Goal: Task Accomplishment & Management: Complete application form

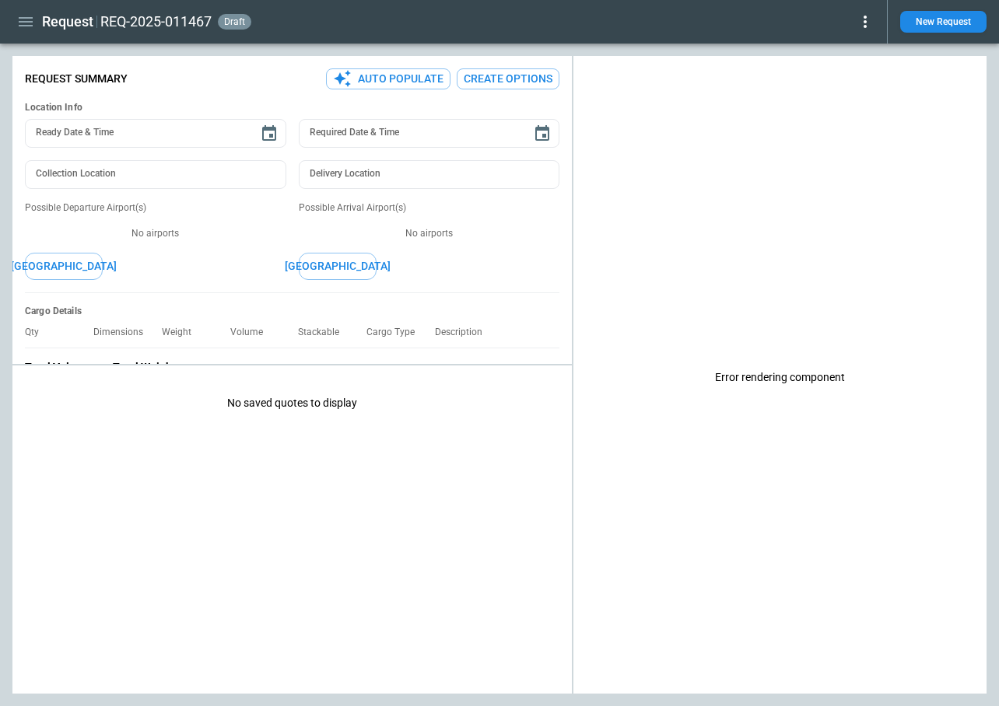
click at [31, 19] on icon "button" at bounding box center [25, 21] width 19 height 19
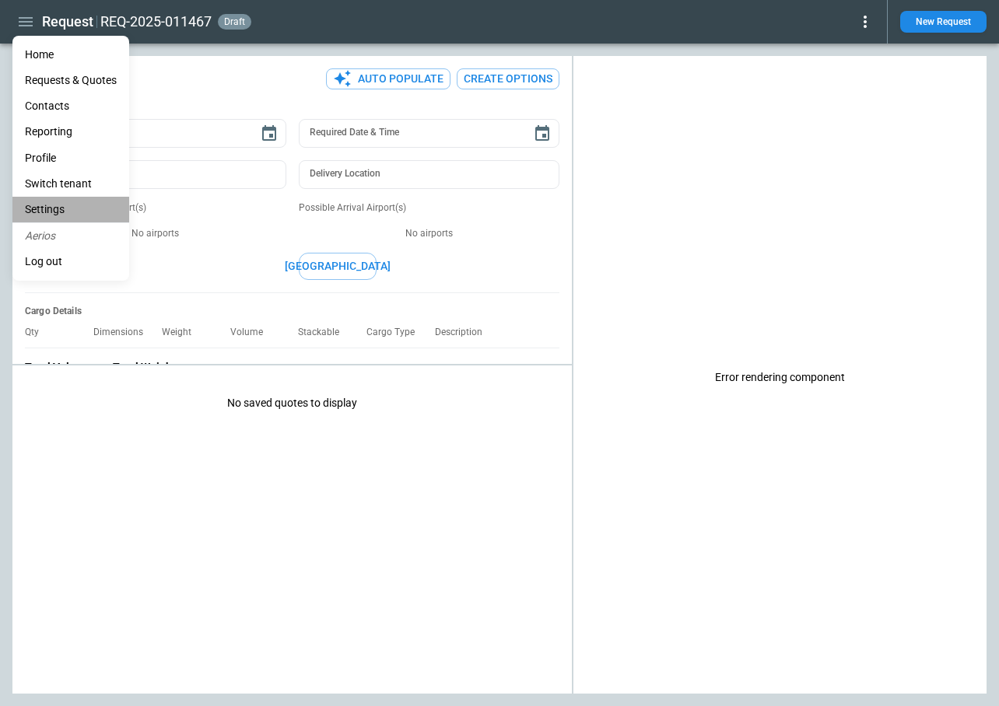
click at [52, 217] on li "Settings" at bounding box center [70, 210] width 117 height 26
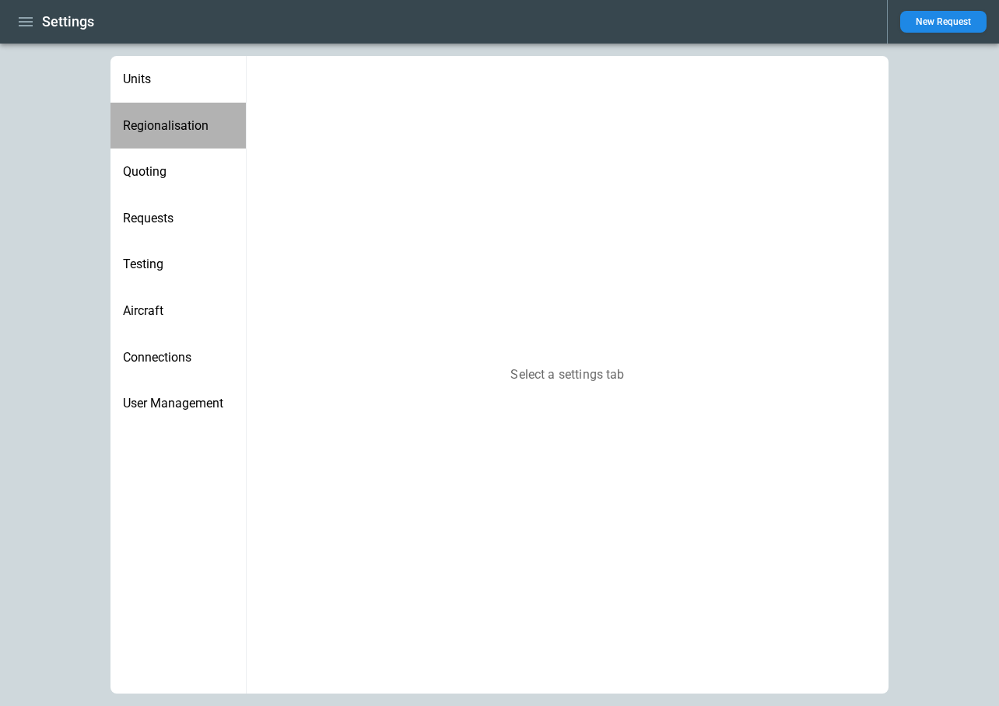
click at [166, 109] on div "Regionalisation" at bounding box center [177, 126] width 135 height 47
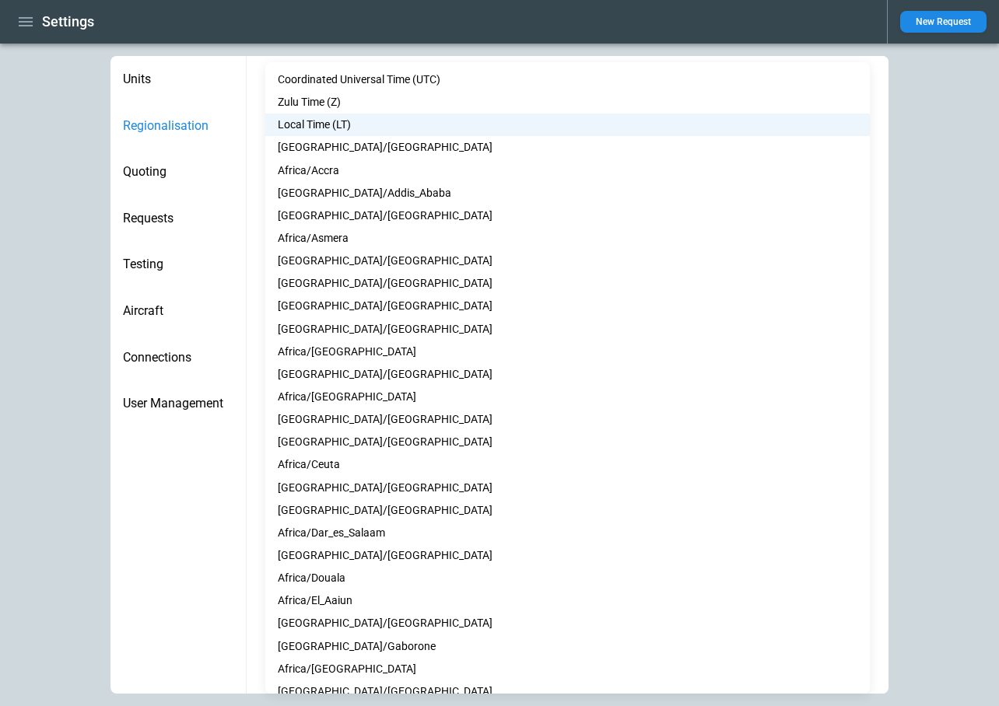
click at [353, 325] on body "**********" at bounding box center [499, 353] width 999 height 706
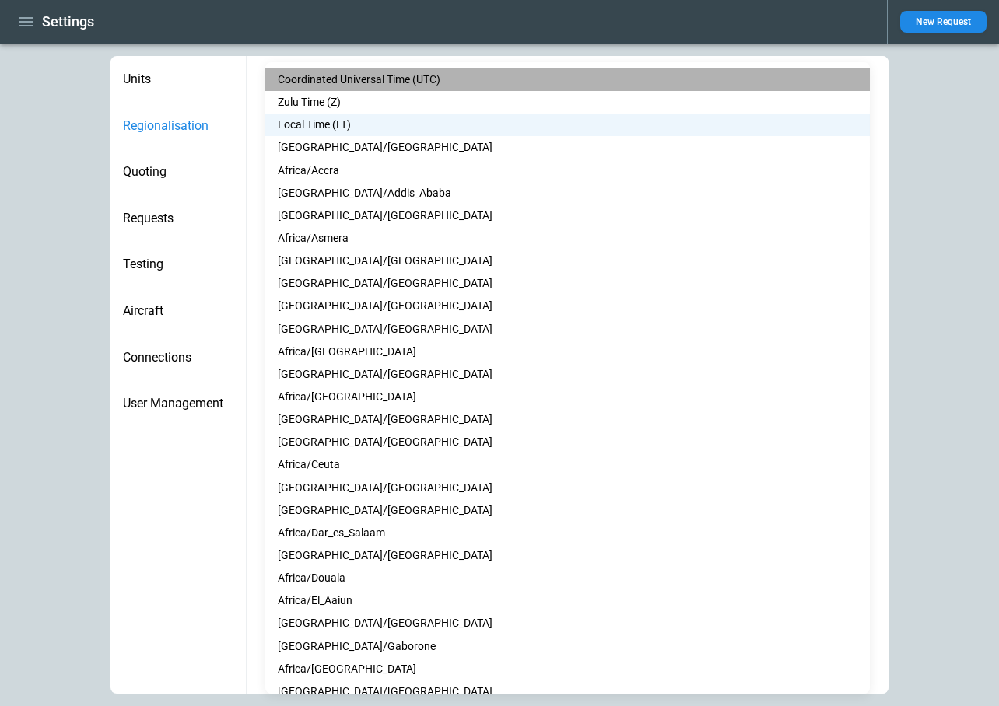
click at [366, 73] on li "Coordinated Universal Time (UTC)" at bounding box center [567, 79] width 604 height 23
type input "***"
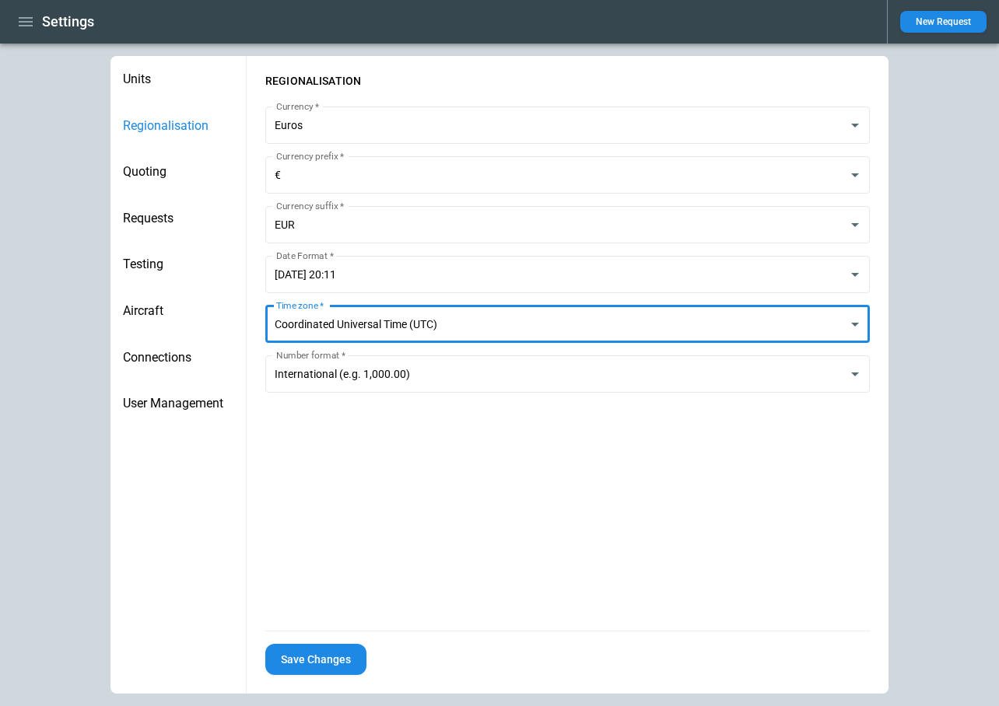
click at [324, 652] on button "Save Changes" at bounding box center [315, 660] width 101 height 32
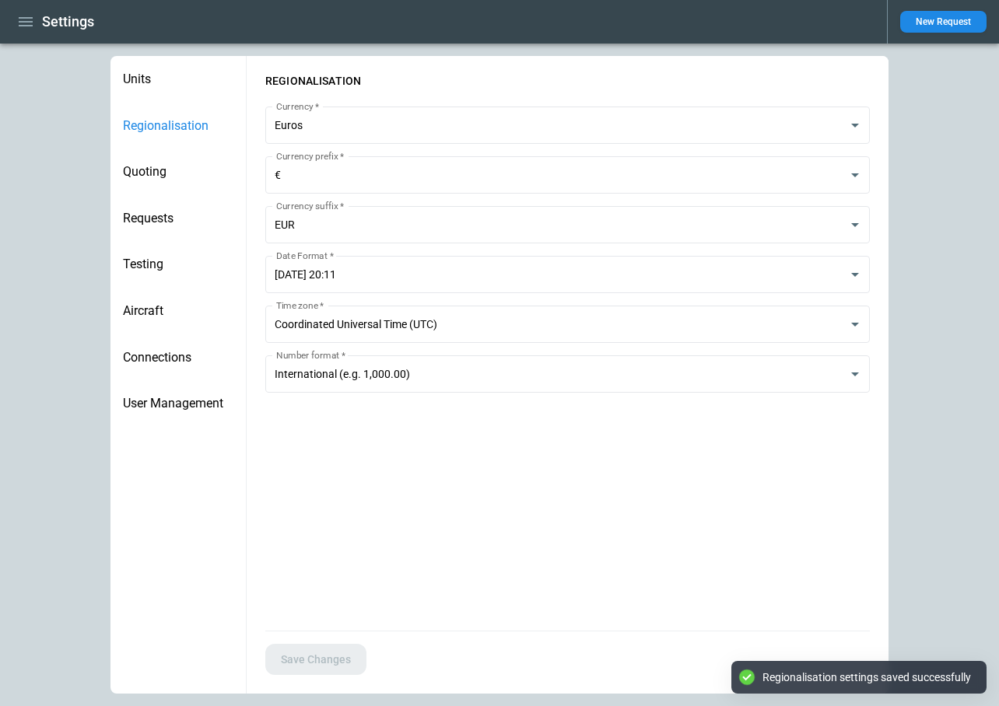
click at [19, 23] on icon "button" at bounding box center [25, 21] width 19 height 19
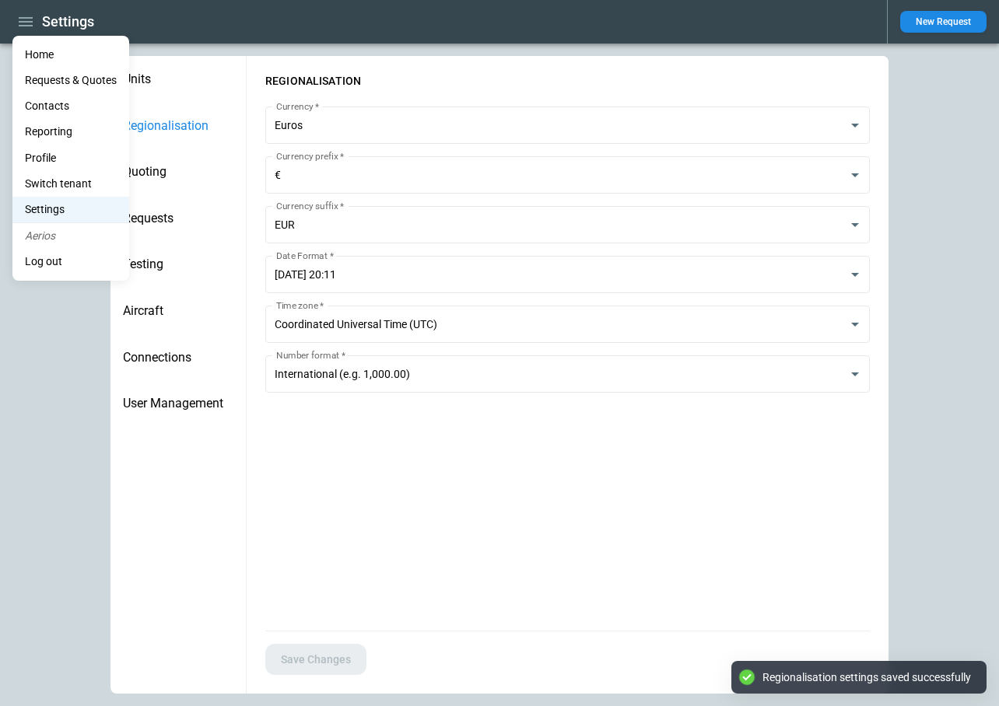
click at [958, 17] on div at bounding box center [499, 353] width 999 height 706
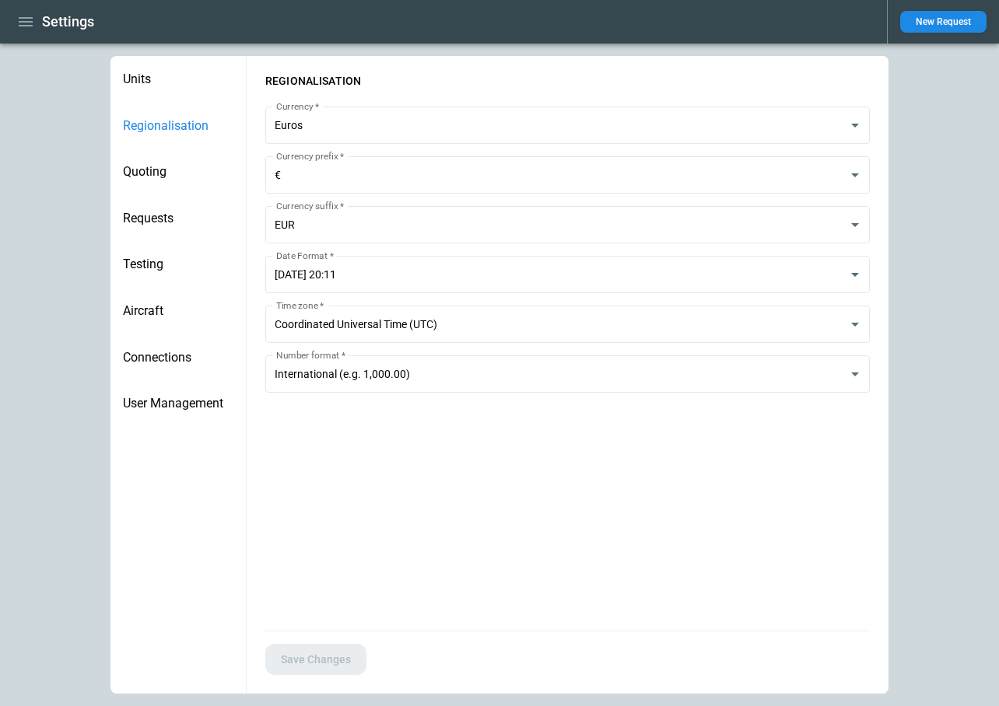
click at [934, 25] on button "New Request" at bounding box center [943, 22] width 86 height 22
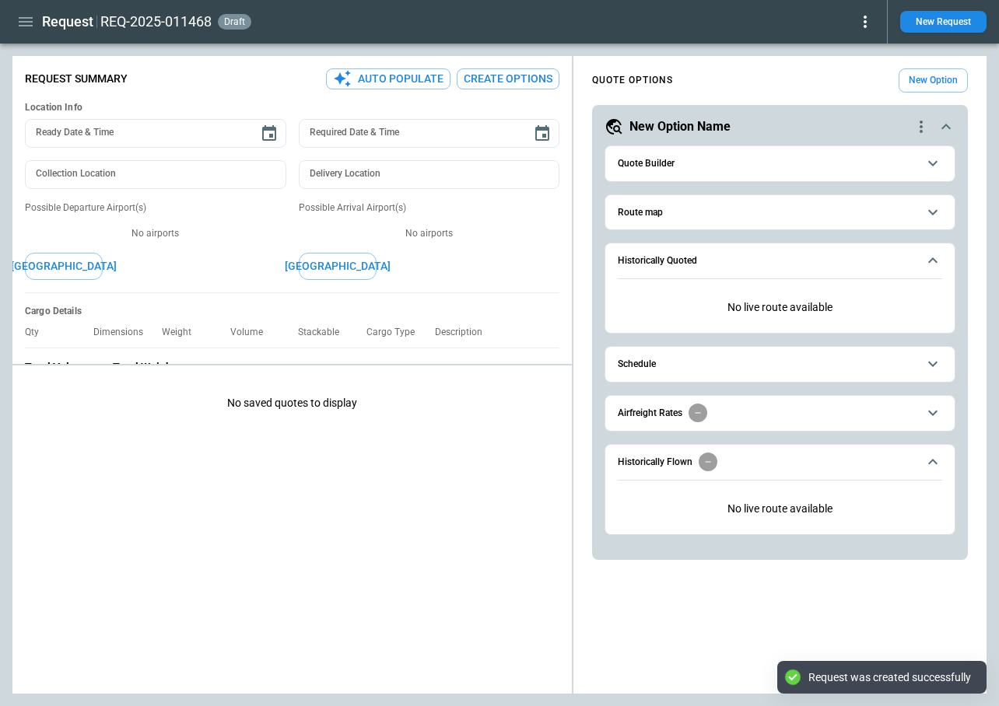
click at [695, 167] on span "Quote Builder" at bounding box center [768, 164] width 300 height 10
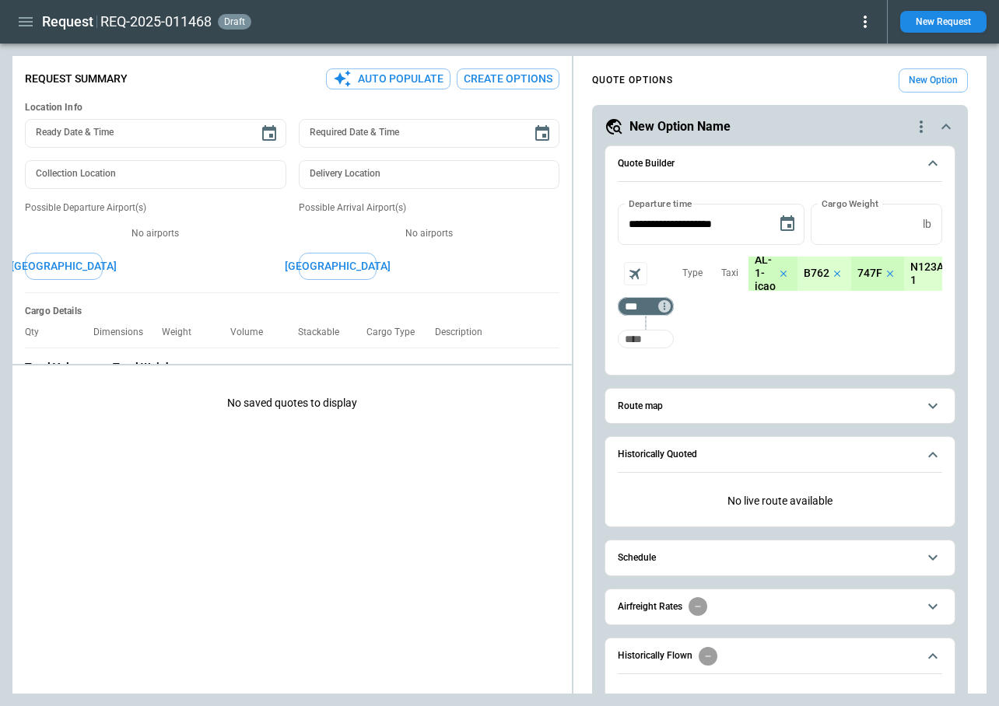
click at [660, 351] on input "Too short" at bounding box center [646, 339] width 50 height 28
type input "***"
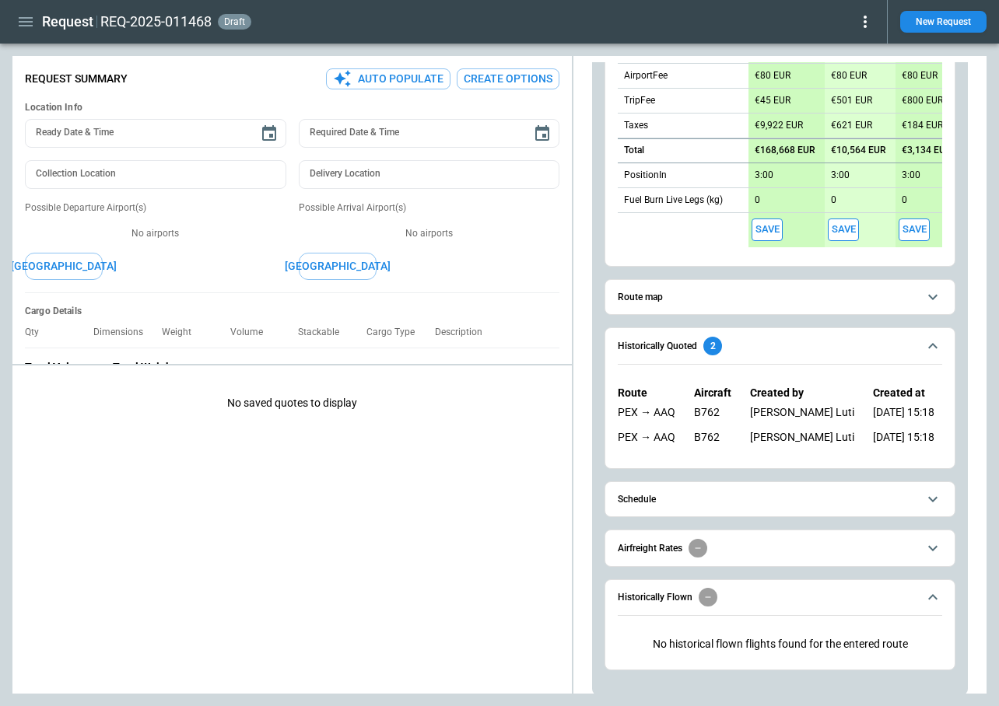
scroll to position [555, 0]
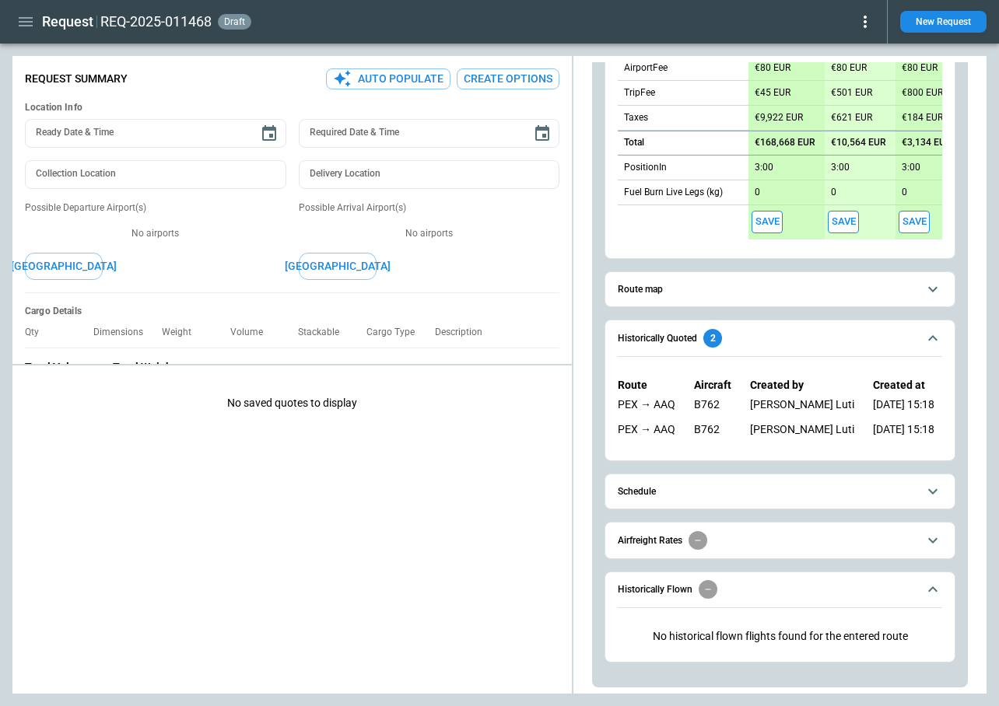
click at [709, 498] on button "Schedule" at bounding box center [780, 492] width 324 height 35
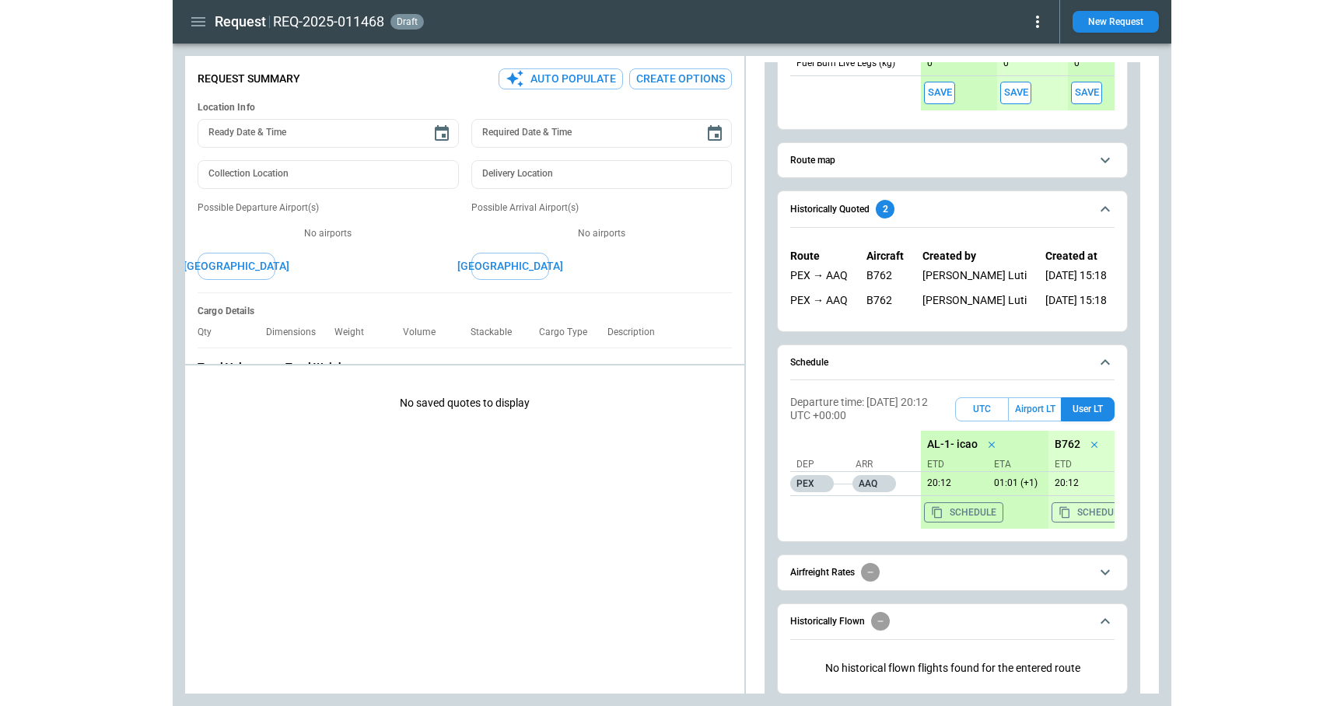
scroll to position [696, 0]
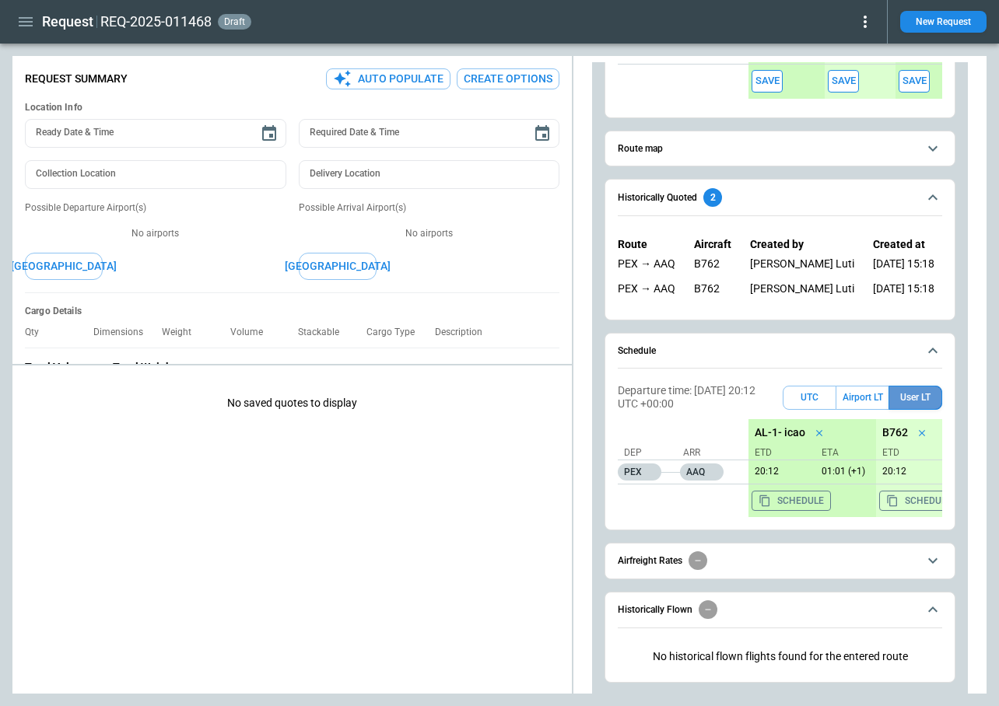
click at [914, 391] on button "User LT" at bounding box center [915, 398] width 54 height 24
click at [867, 401] on button "Airport LT" at bounding box center [862, 398] width 52 height 24
click at [809, 399] on button "UTC" at bounding box center [810, 398] width 54 height 24
click at [874, 396] on button "Airport LT" at bounding box center [862, 398] width 52 height 24
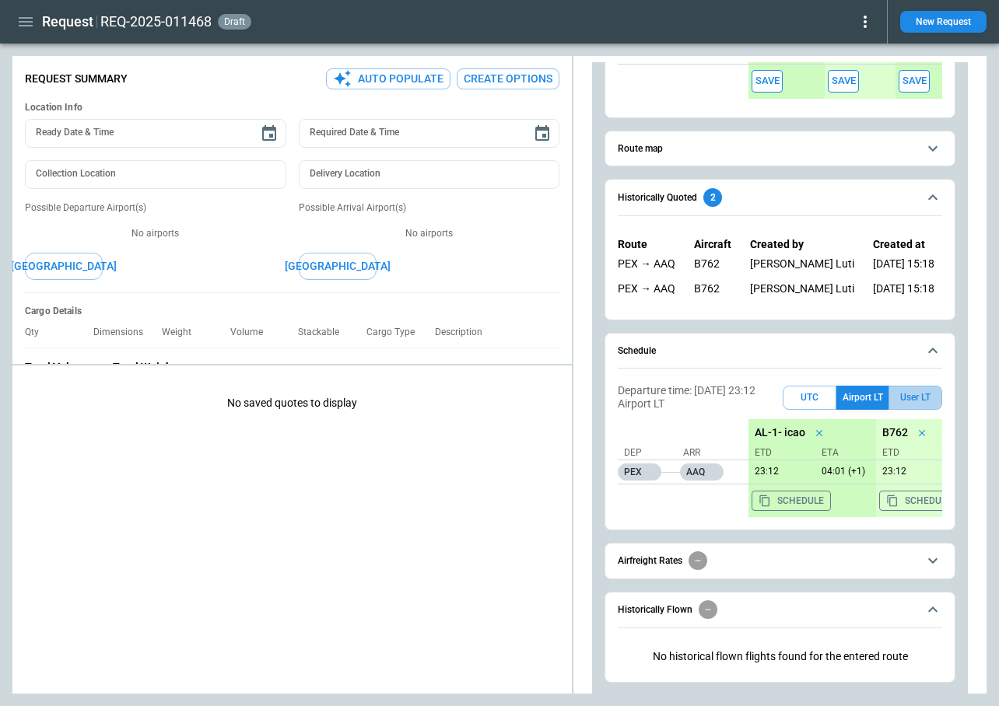
click at [913, 396] on button "User LT" at bounding box center [915, 398] width 54 height 24
click at [870, 404] on button "Airport LT" at bounding box center [862, 398] width 52 height 24
click at [803, 404] on button "UTC" at bounding box center [810, 398] width 54 height 24
click at [25, 21] on icon "button" at bounding box center [26, 21] width 14 height 9
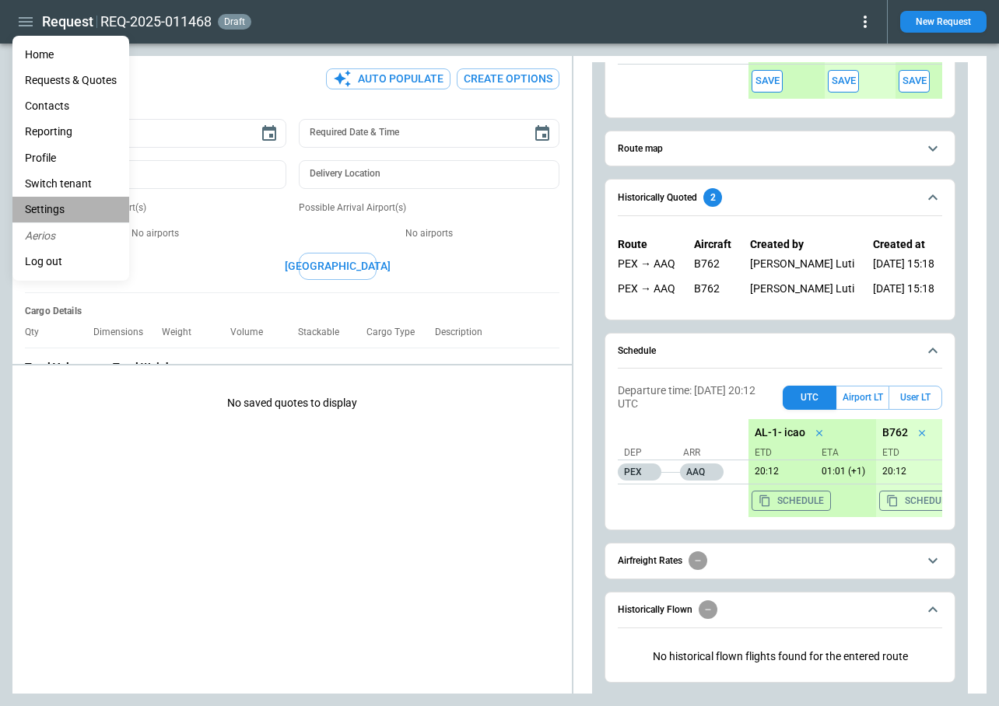
click at [73, 201] on li "Settings" at bounding box center [70, 210] width 117 height 26
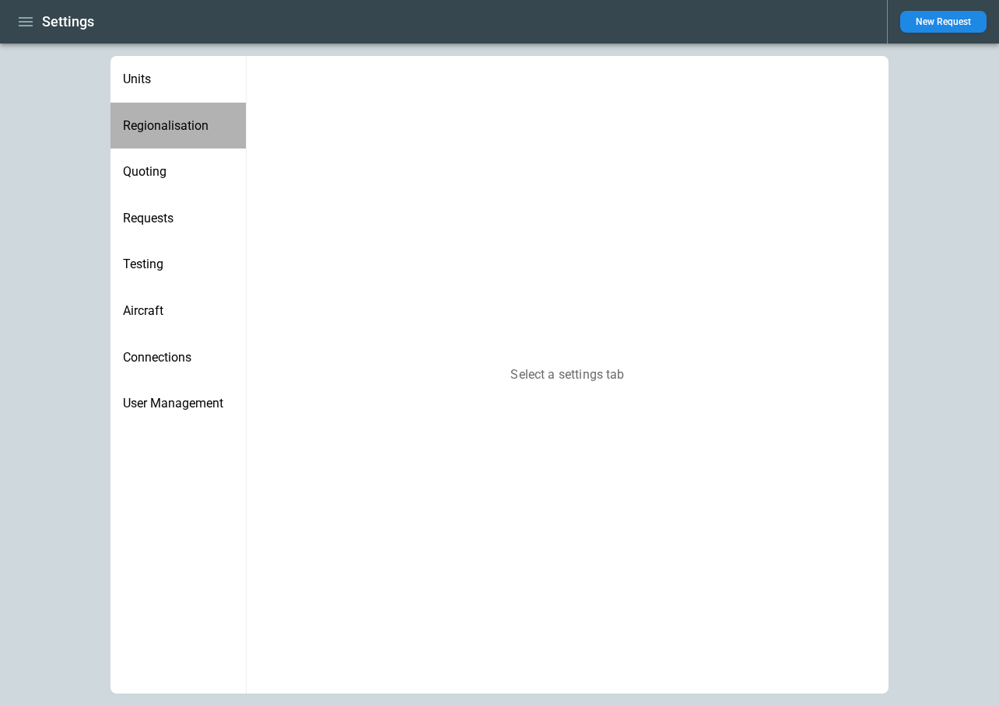
click at [189, 135] on div "Regionalisation" at bounding box center [177, 126] width 135 height 47
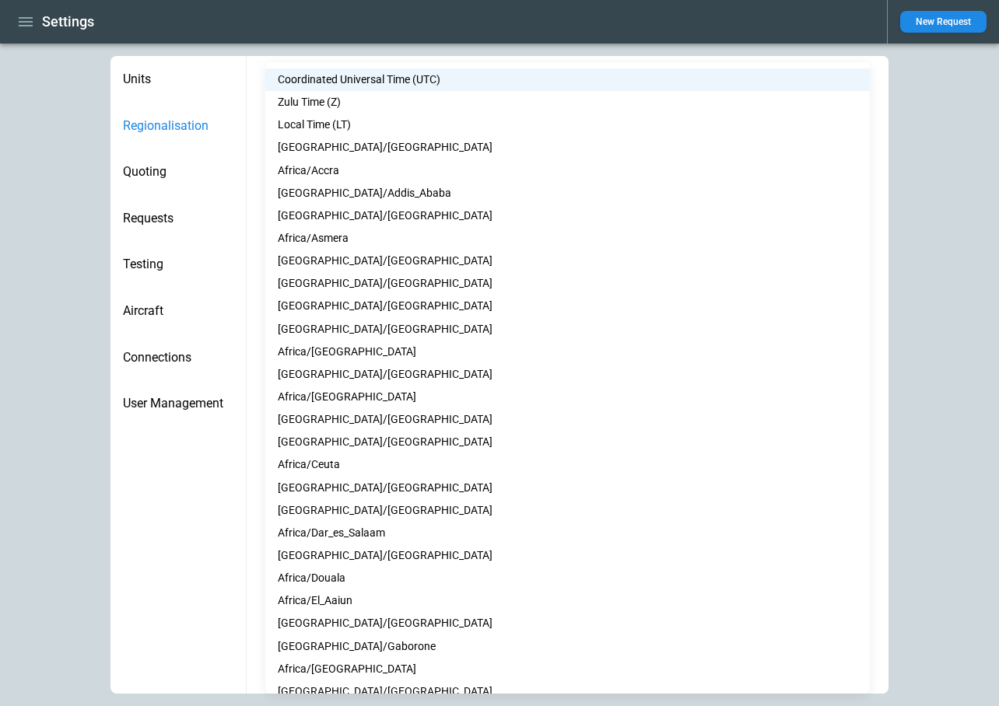
click at [406, 328] on body "**********" at bounding box center [499, 353] width 999 height 706
click at [362, 124] on li "Local Time (LT)" at bounding box center [567, 125] width 604 height 23
type input "**"
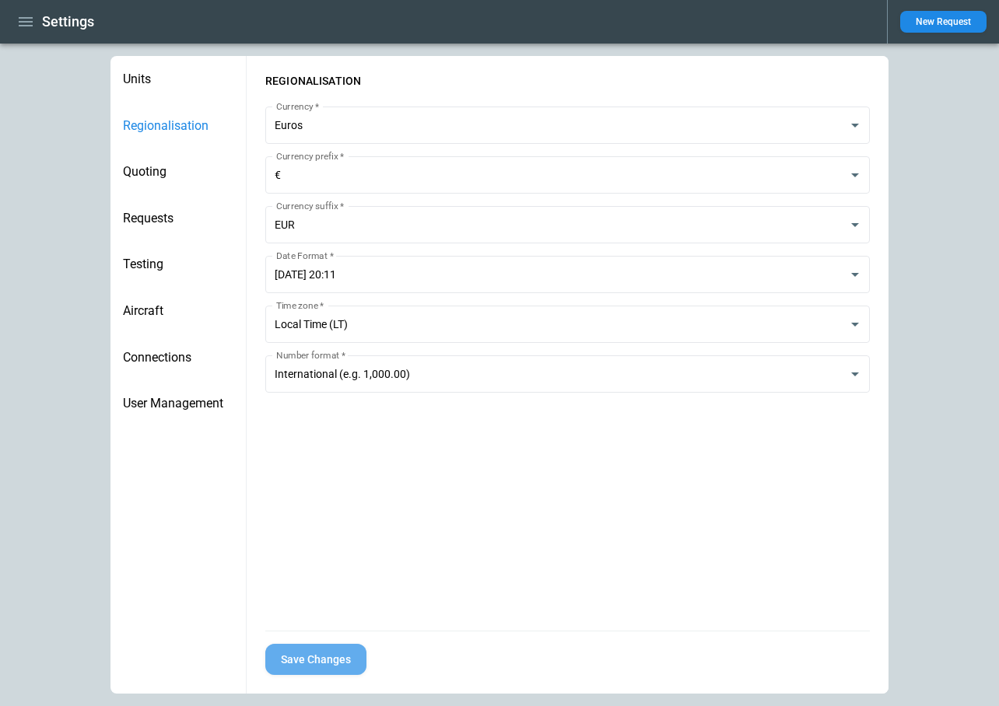
click at [320, 657] on button "Save Changes" at bounding box center [315, 660] width 101 height 32
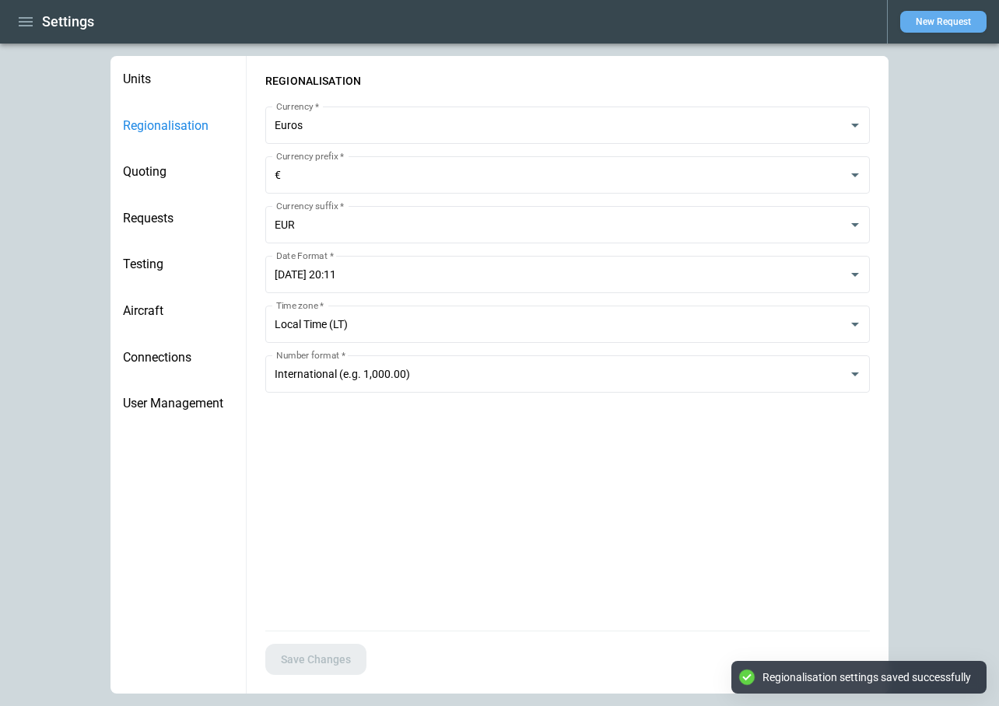
click at [917, 20] on button "New Request" at bounding box center [943, 22] width 86 height 22
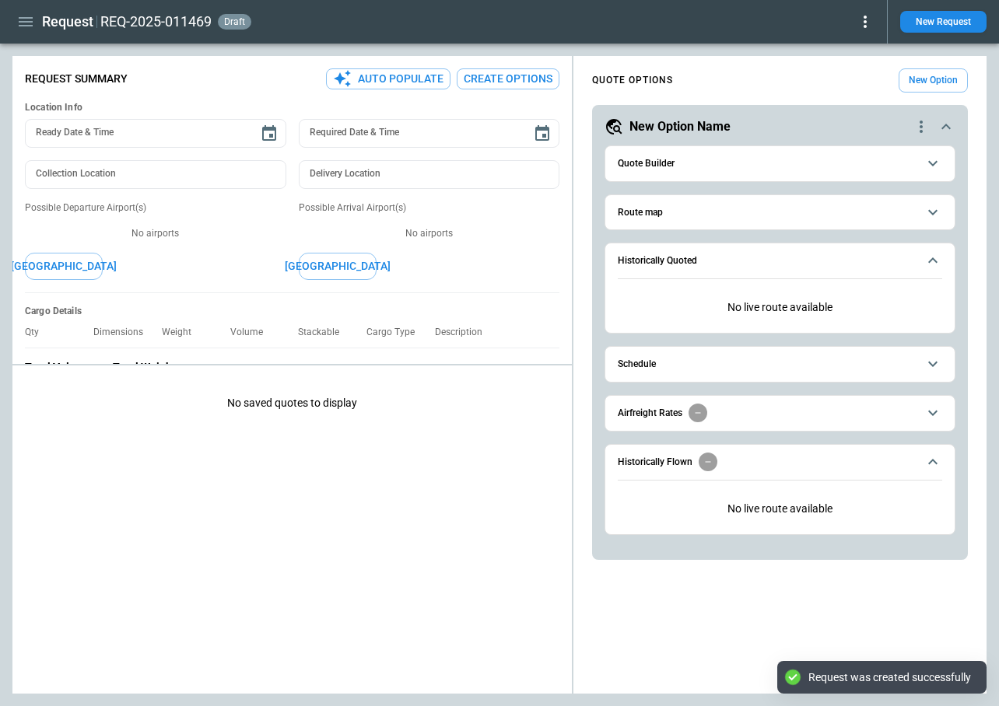
click at [686, 162] on span "Quote Builder" at bounding box center [768, 164] width 300 height 10
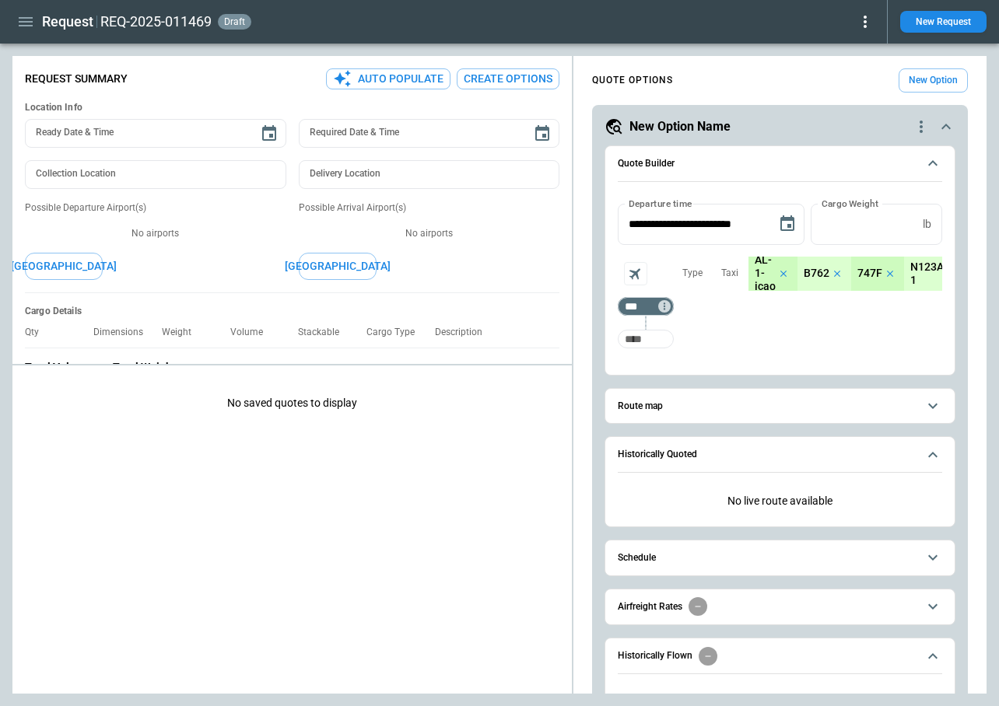
click at [651, 335] on input "Too short" at bounding box center [646, 339] width 50 height 28
type input "***"
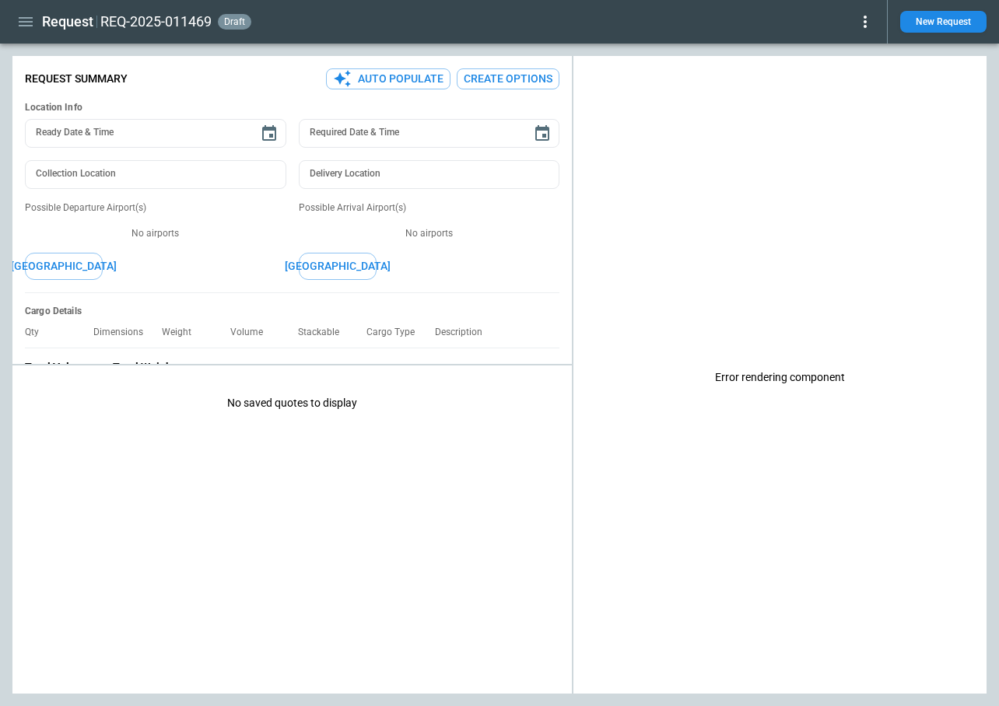
click at [26, 25] on icon "button" at bounding box center [26, 21] width 14 height 9
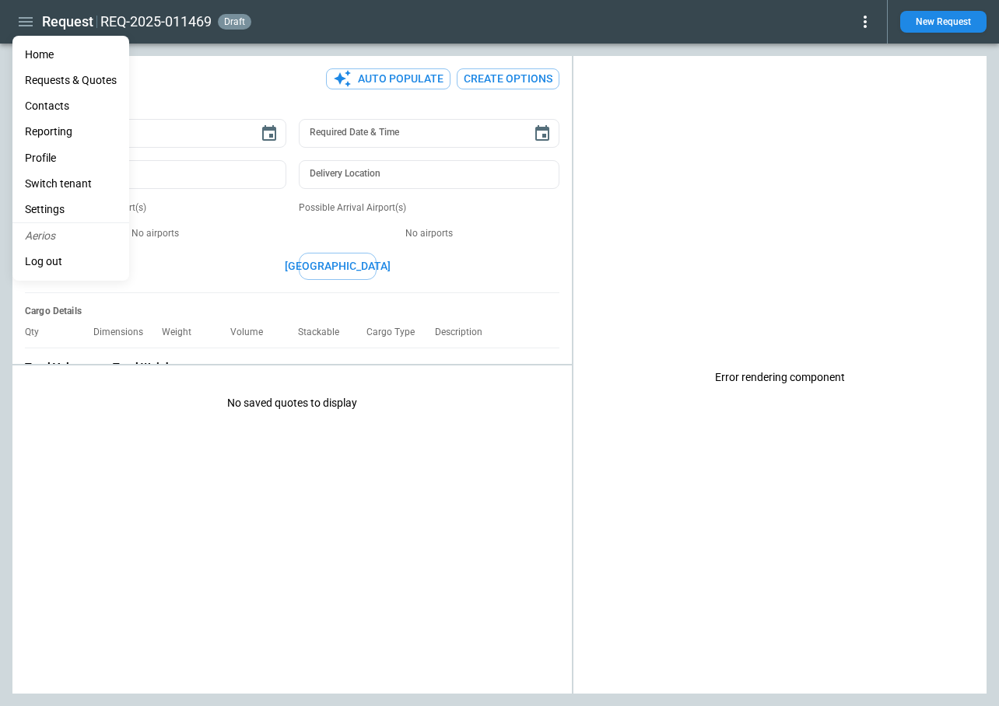
click at [50, 201] on li "Settings" at bounding box center [70, 210] width 117 height 26
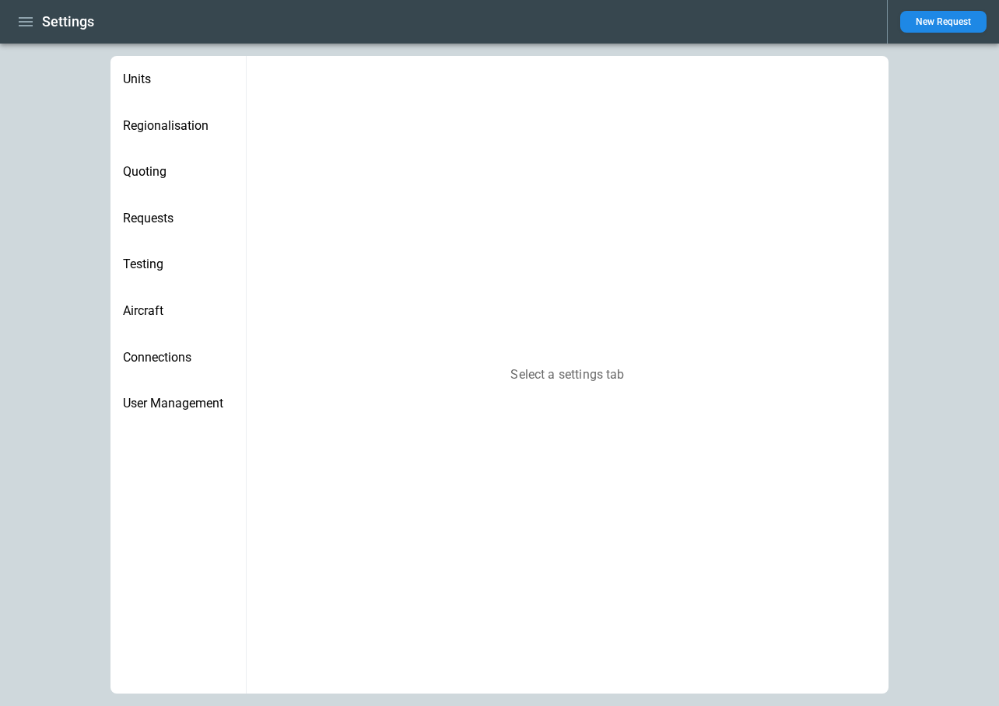
click at [174, 131] on span "Regionalisation" at bounding box center [178, 126] width 110 height 16
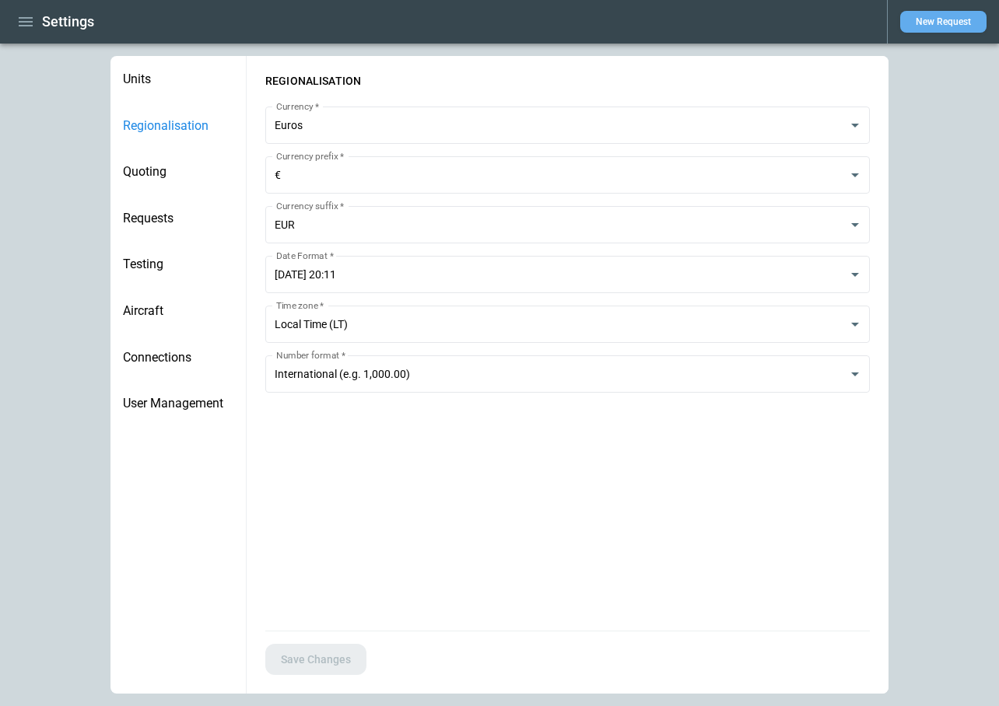
click at [941, 27] on button "New Request" at bounding box center [943, 22] width 86 height 22
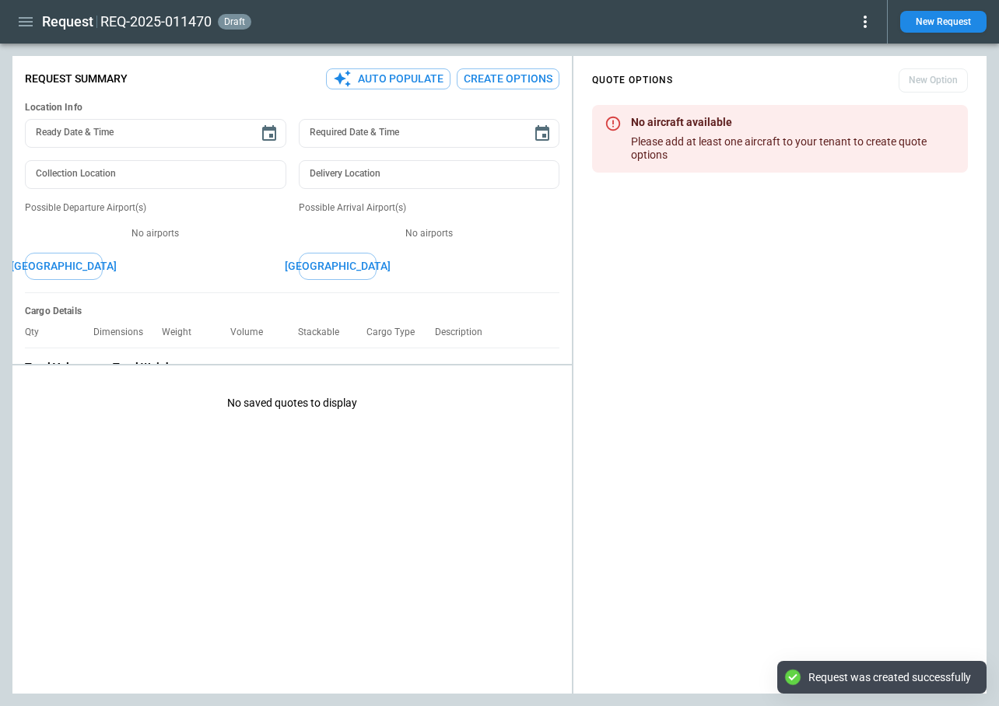
type textarea "*"
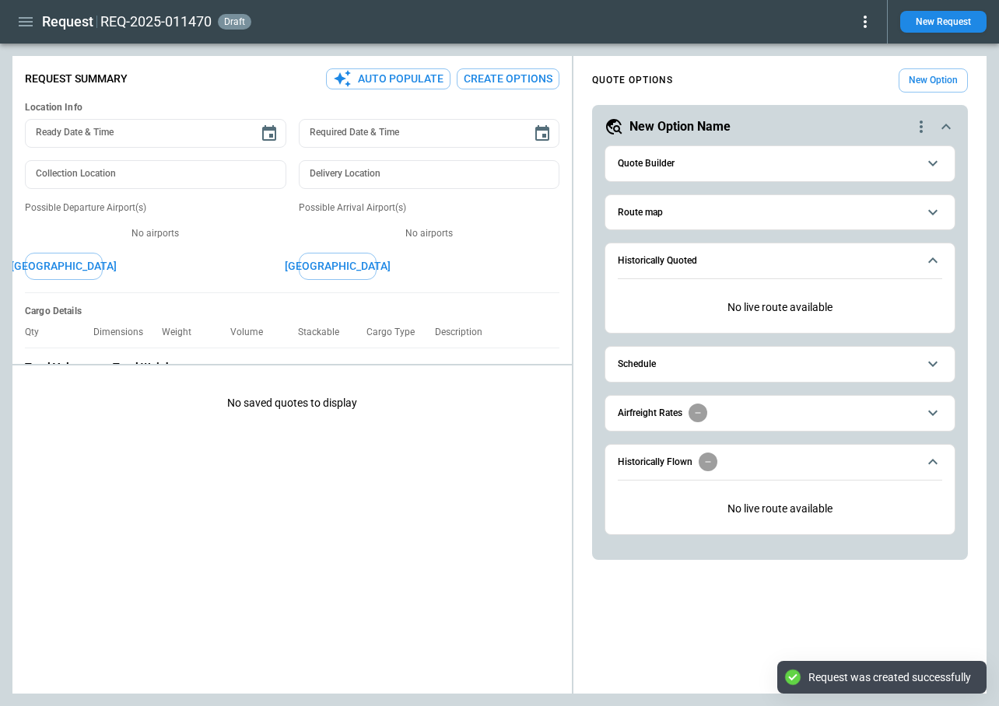
click at [697, 167] on span "Quote Builder" at bounding box center [768, 164] width 300 height 10
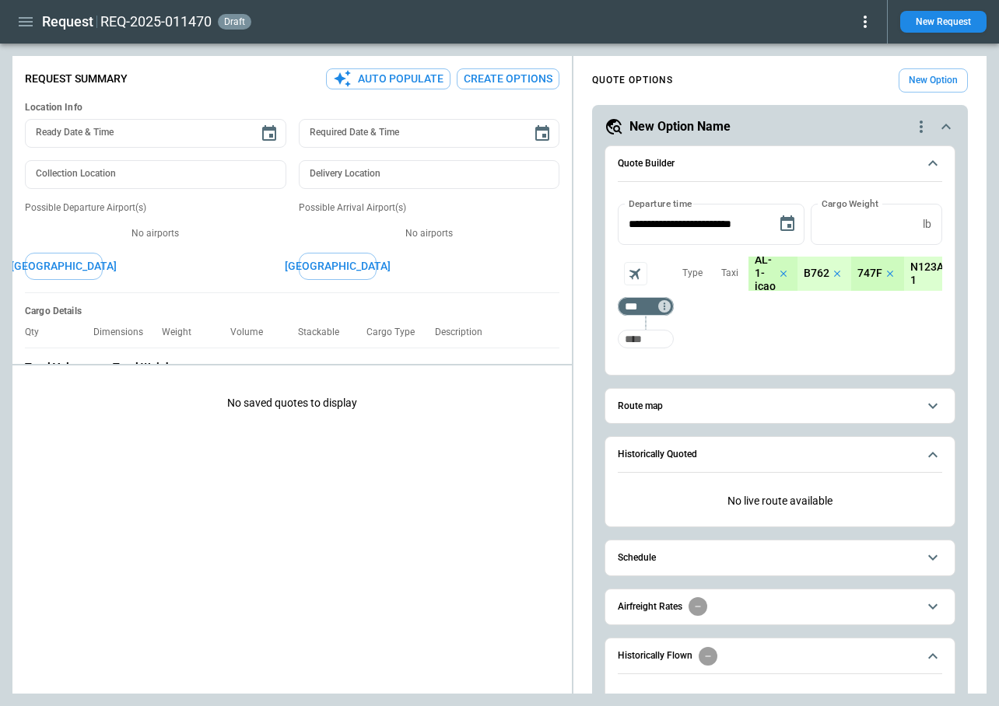
click at [642, 338] on input "Too short" at bounding box center [646, 339] width 50 height 28
type input "***"
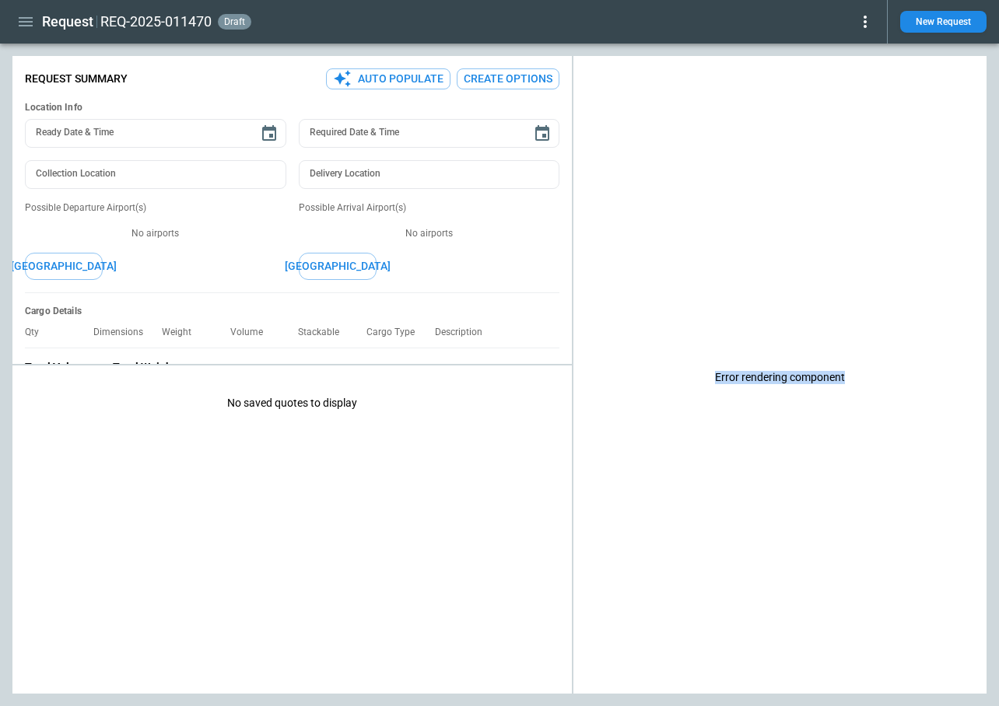
drag, startPoint x: 713, startPoint y: 380, endPoint x: 874, endPoint y: 384, distance: 160.3
click at [874, 384] on div "Error rendering component" at bounding box center [779, 378] width 413 height 632
click at [925, 26] on button "New Request" at bounding box center [943, 22] width 86 height 22
click at [25, 23] on icon "button" at bounding box center [25, 21] width 19 height 19
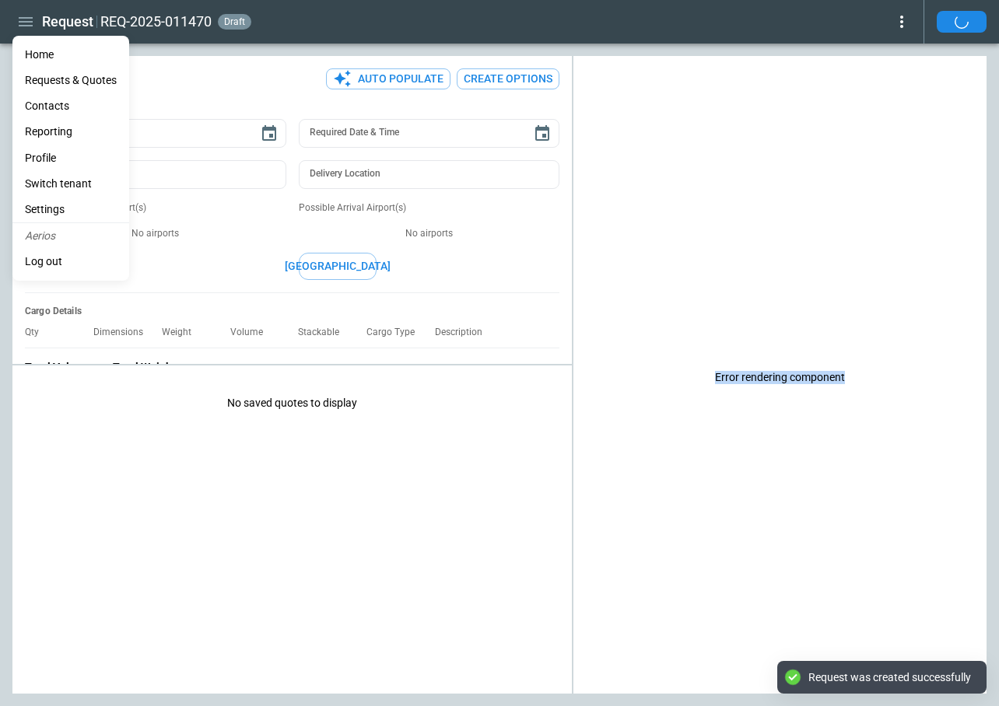
click at [68, 205] on li "Settings" at bounding box center [70, 210] width 117 height 26
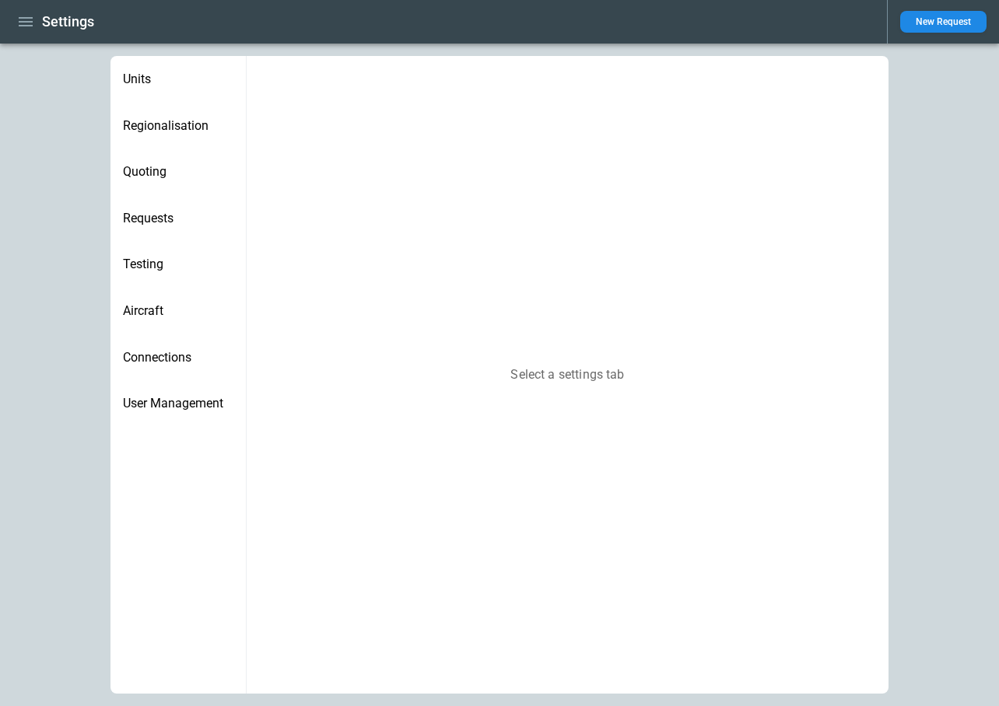
click at [174, 127] on span "Regionalisation" at bounding box center [178, 126] width 110 height 16
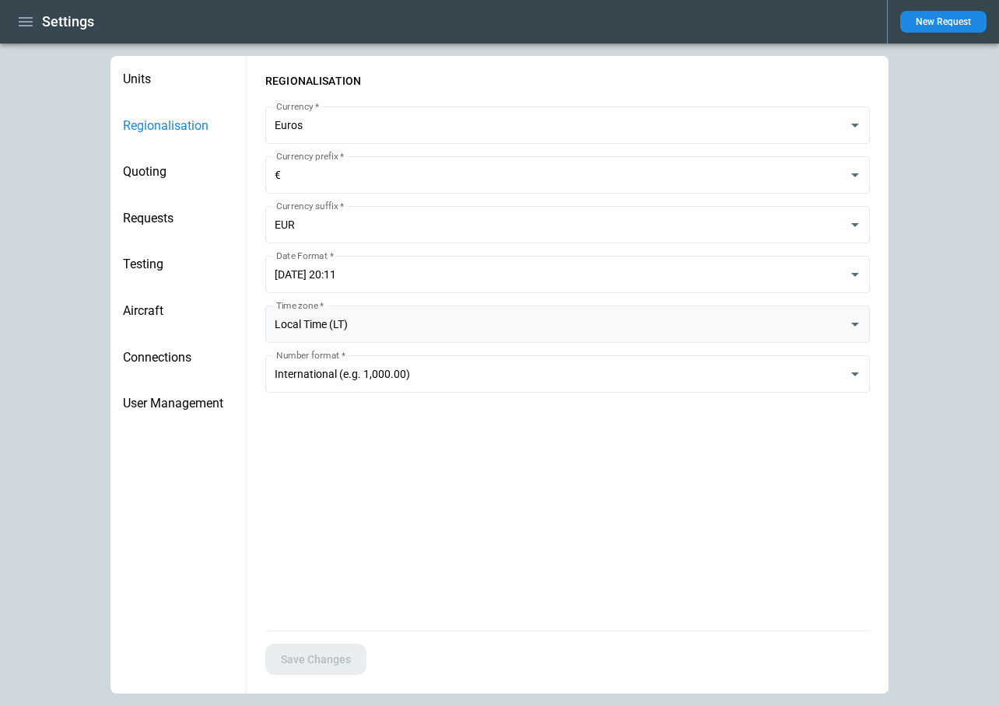
click at [363, 317] on body "**********" at bounding box center [499, 353] width 999 height 706
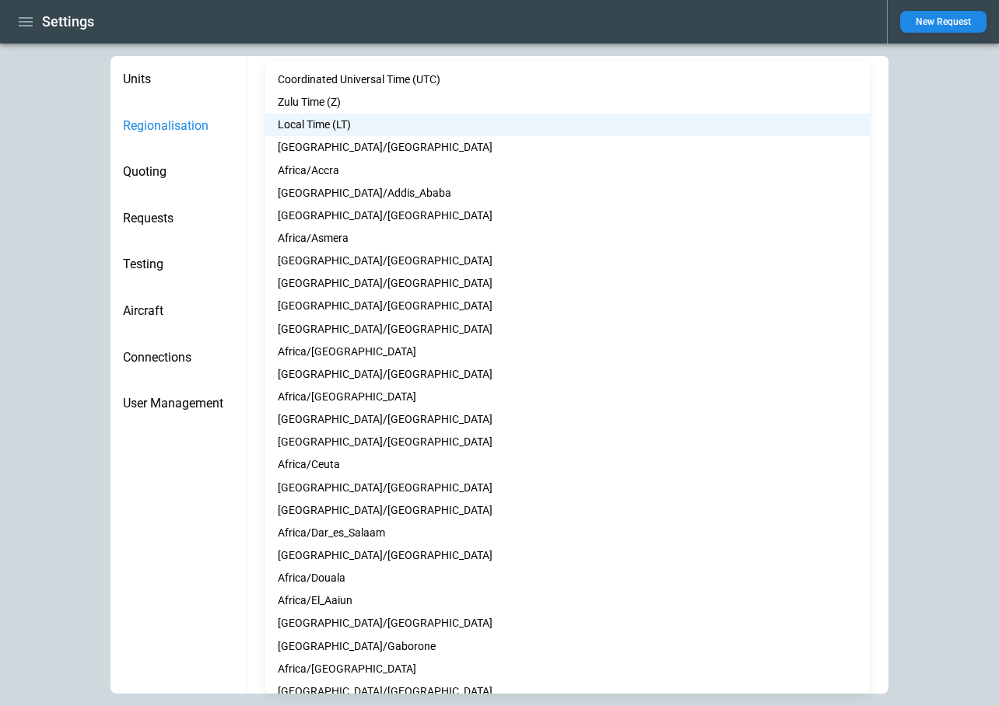
click at [359, 78] on li "Coordinated Universal Time (UTC)" at bounding box center [567, 79] width 604 height 23
type input "***"
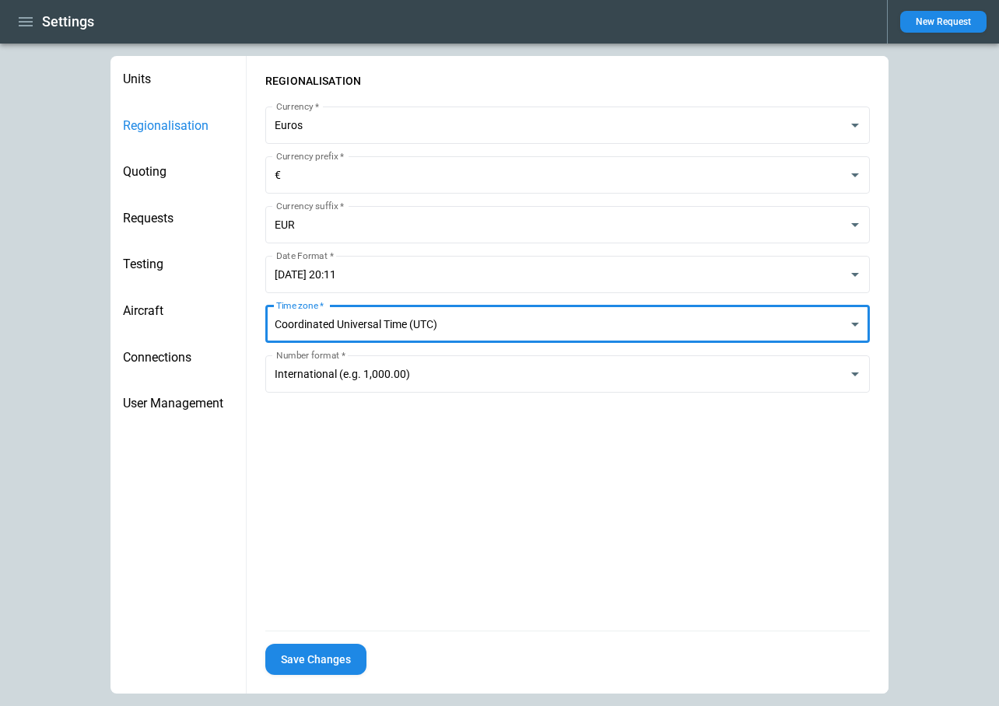
click at [304, 659] on button "Save Changes" at bounding box center [315, 660] width 101 height 32
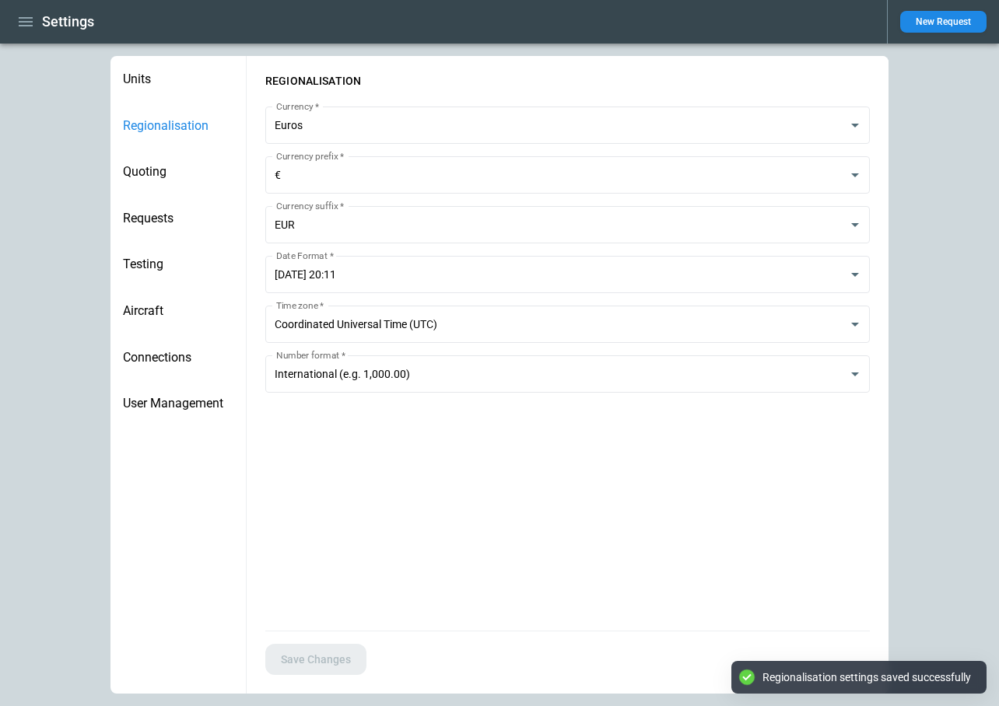
click at [941, 25] on button "New Request" at bounding box center [943, 22] width 86 height 22
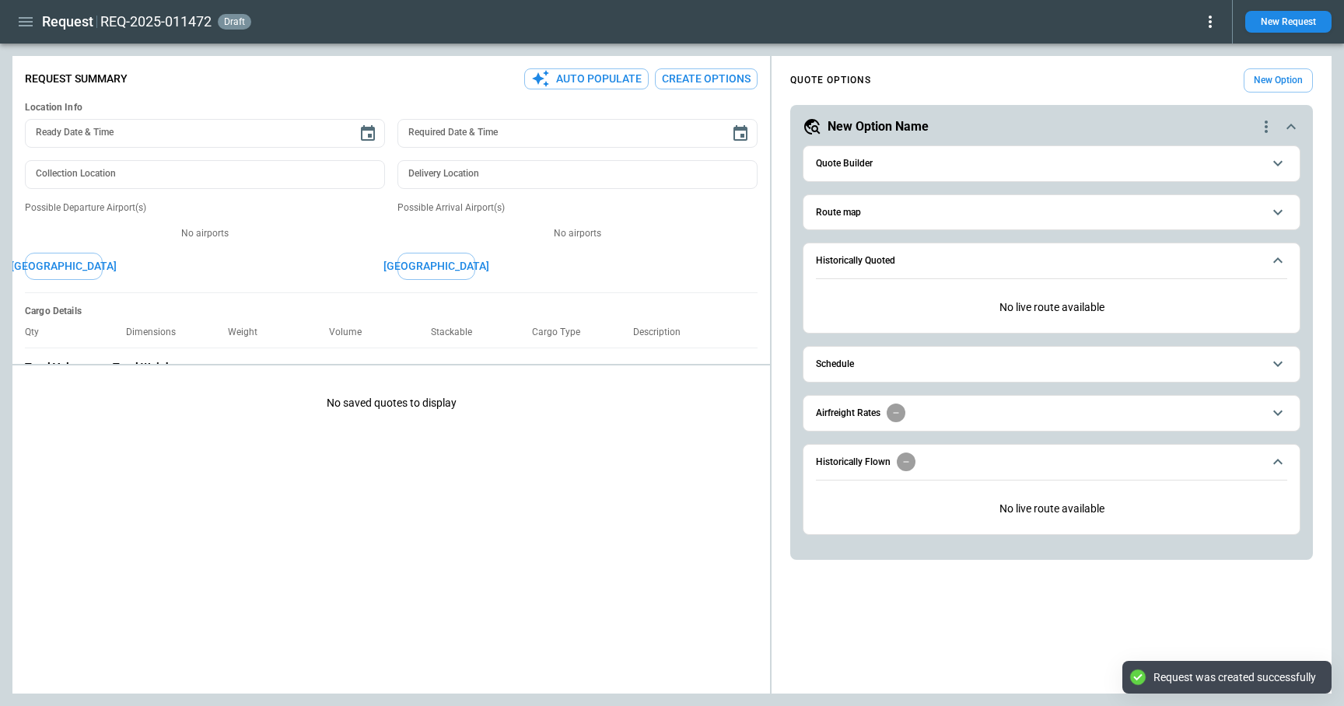
type textarea "*"
click at [875, 160] on span "Quote Builder" at bounding box center [1039, 164] width 447 height 10
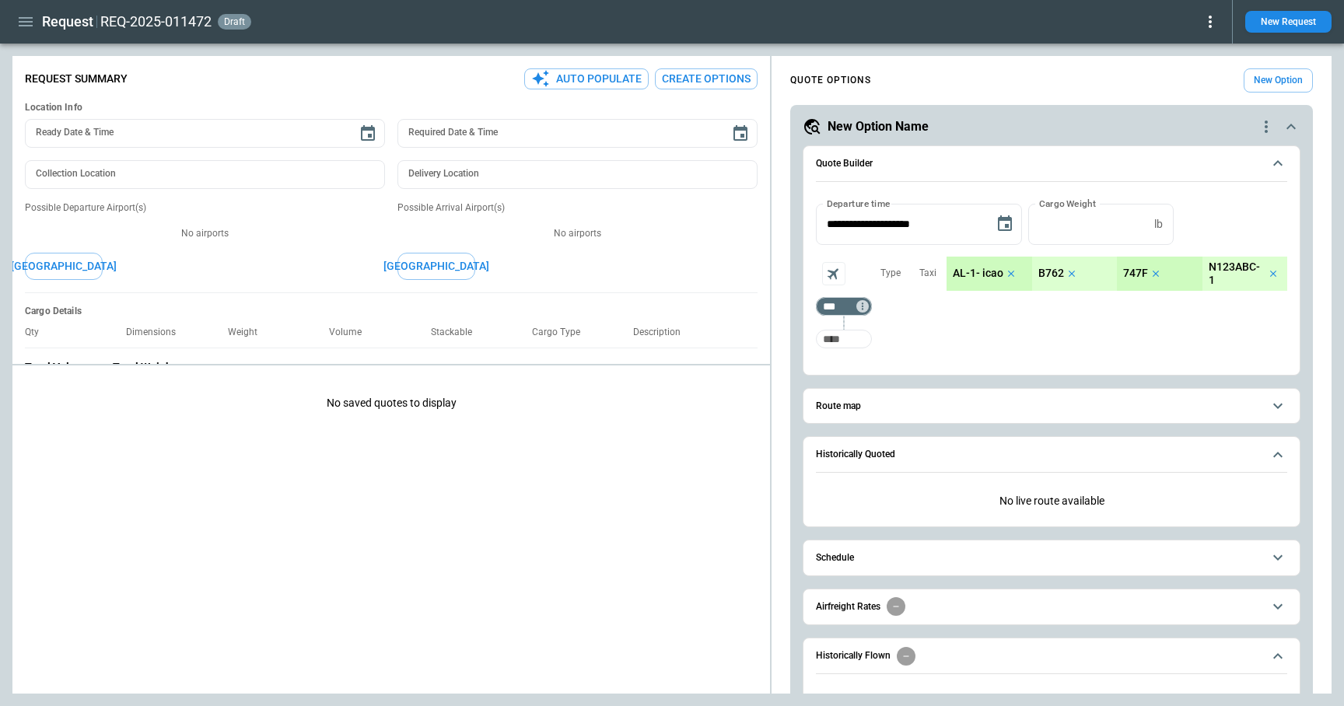
click at [849, 335] on input "Too short" at bounding box center [844, 339] width 50 height 28
type input "***"
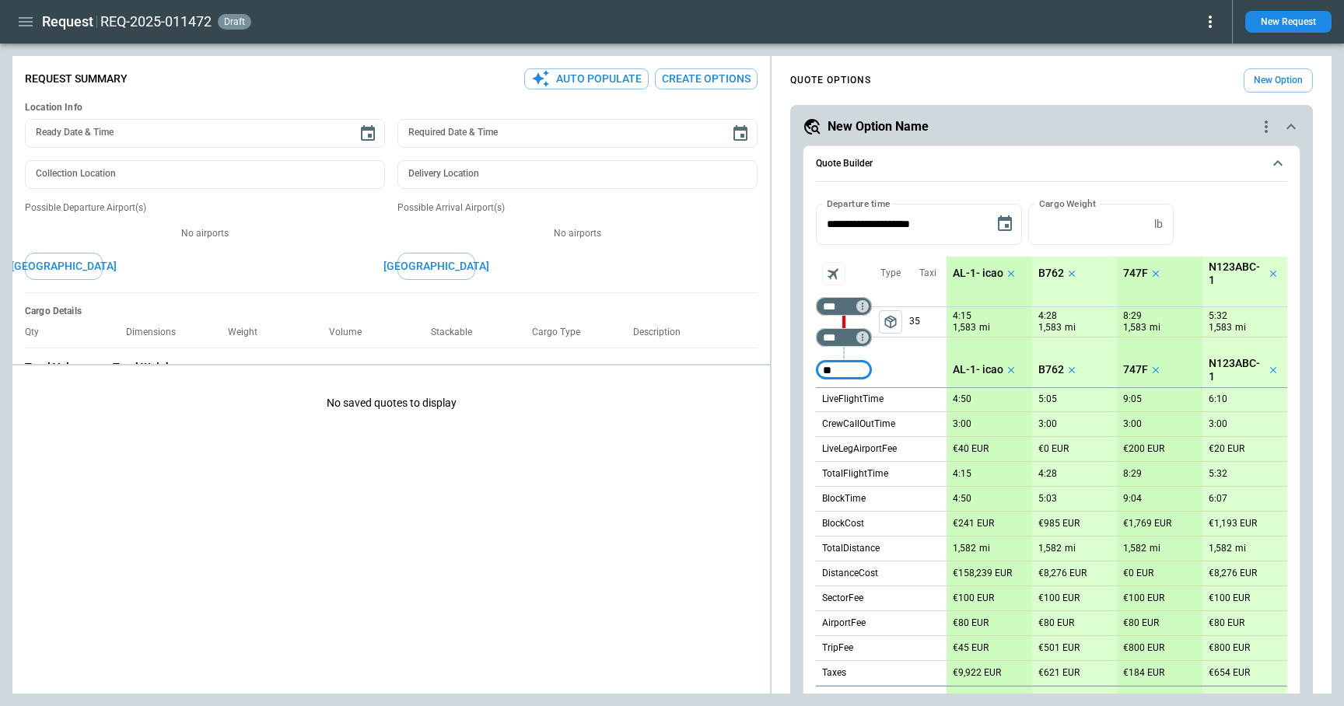
type input "*"
type input "***"
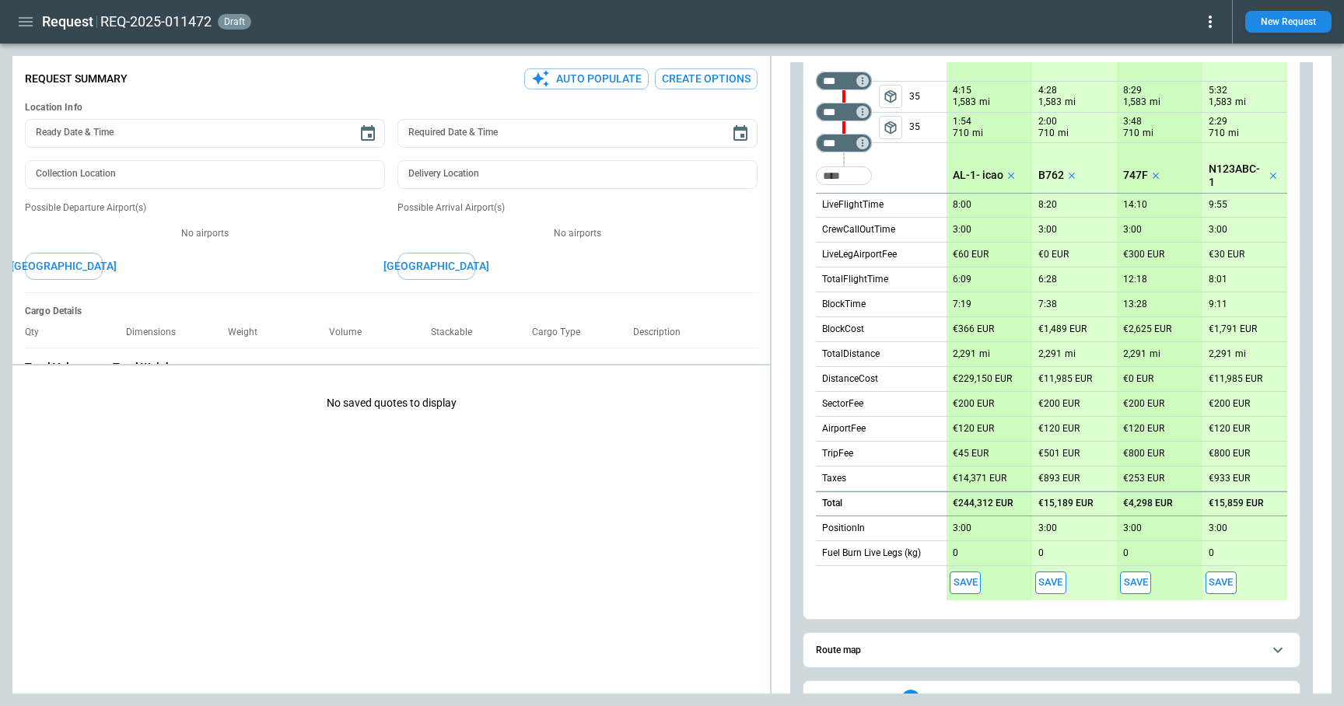
scroll to position [314, 0]
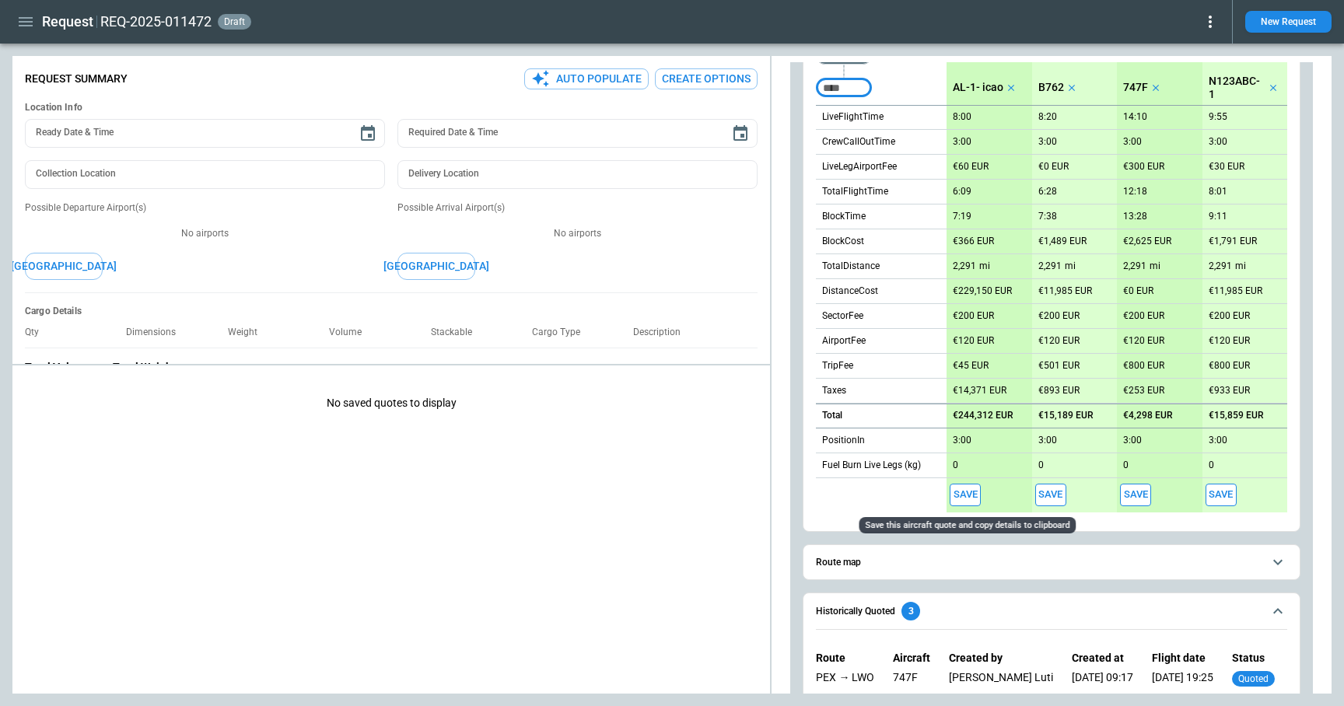
click at [969, 492] on button "Save" at bounding box center [965, 495] width 31 height 23
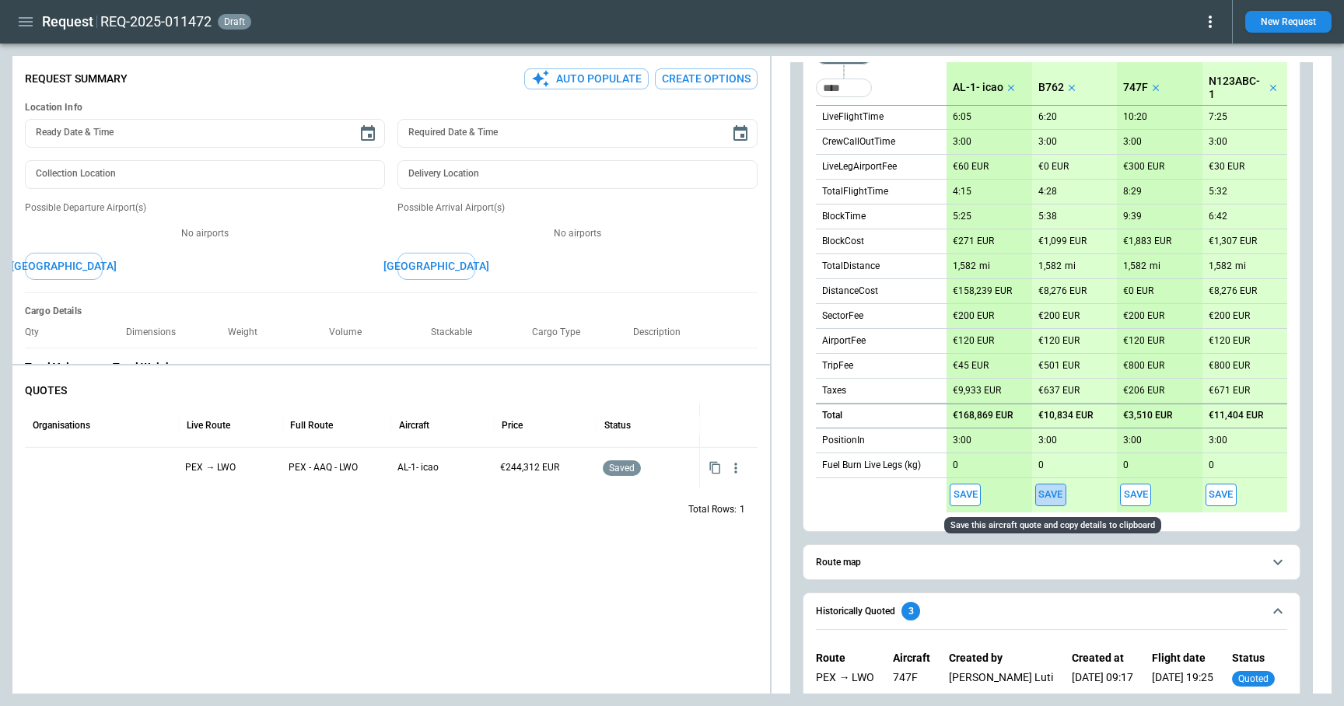
click at [998, 495] on button "Save" at bounding box center [1050, 495] width 31 height 23
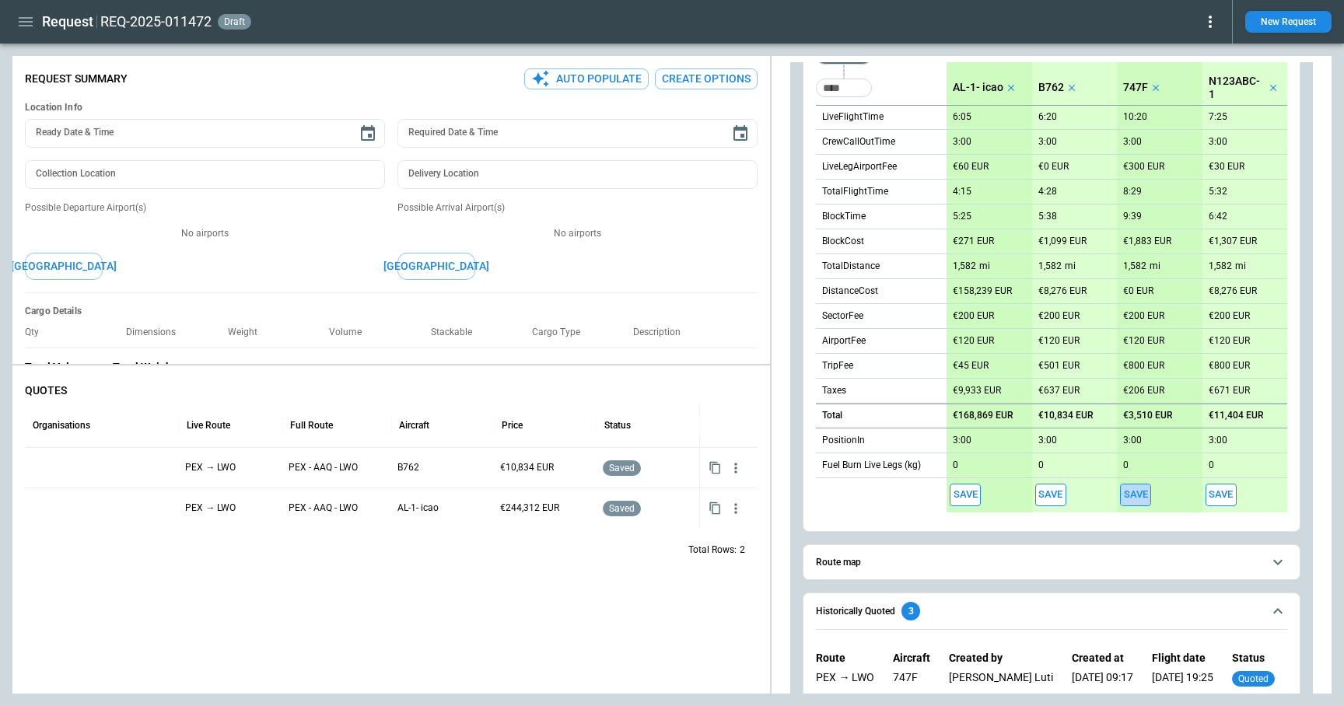
click at [998, 489] on button "Save" at bounding box center [1135, 495] width 31 height 23
click at [998, 496] on button "Save" at bounding box center [1221, 495] width 31 height 23
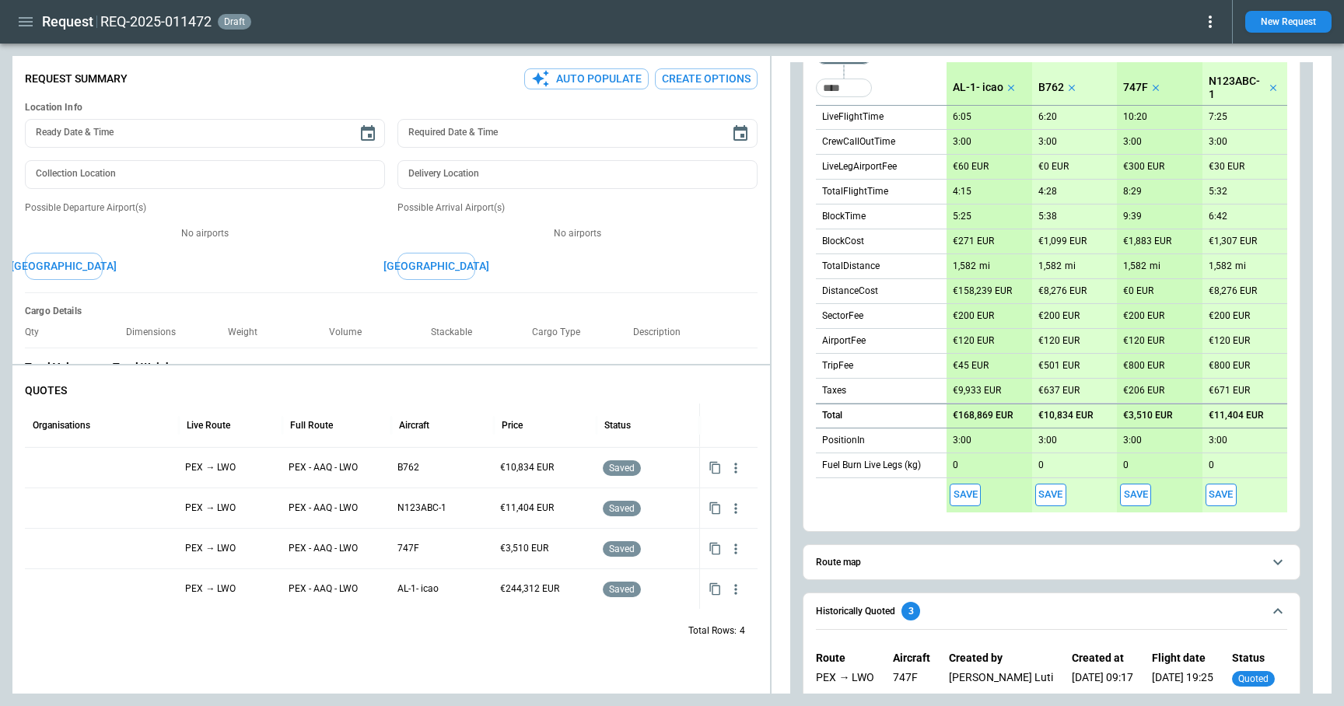
click at [966, 492] on button "Save" at bounding box center [965, 495] width 31 height 23
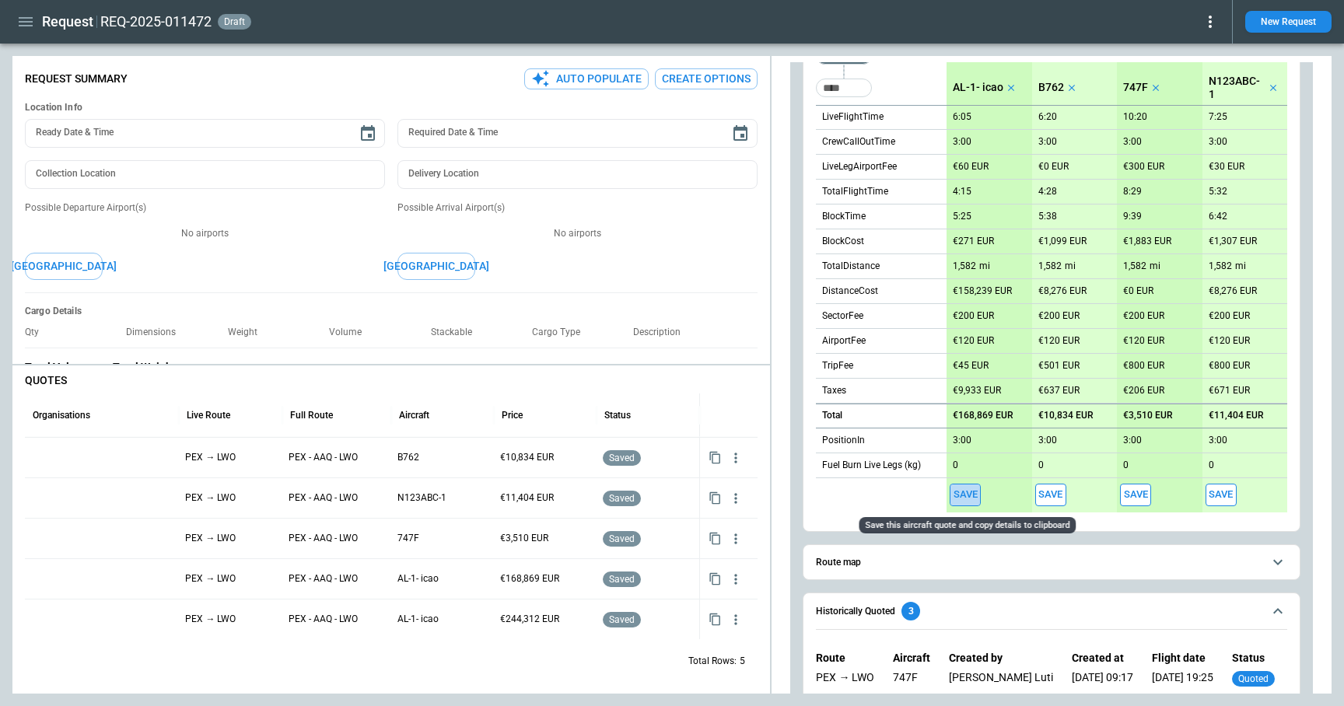
click at [970, 492] on button "Save" at bounding box center [965, 495] width 31 height 23
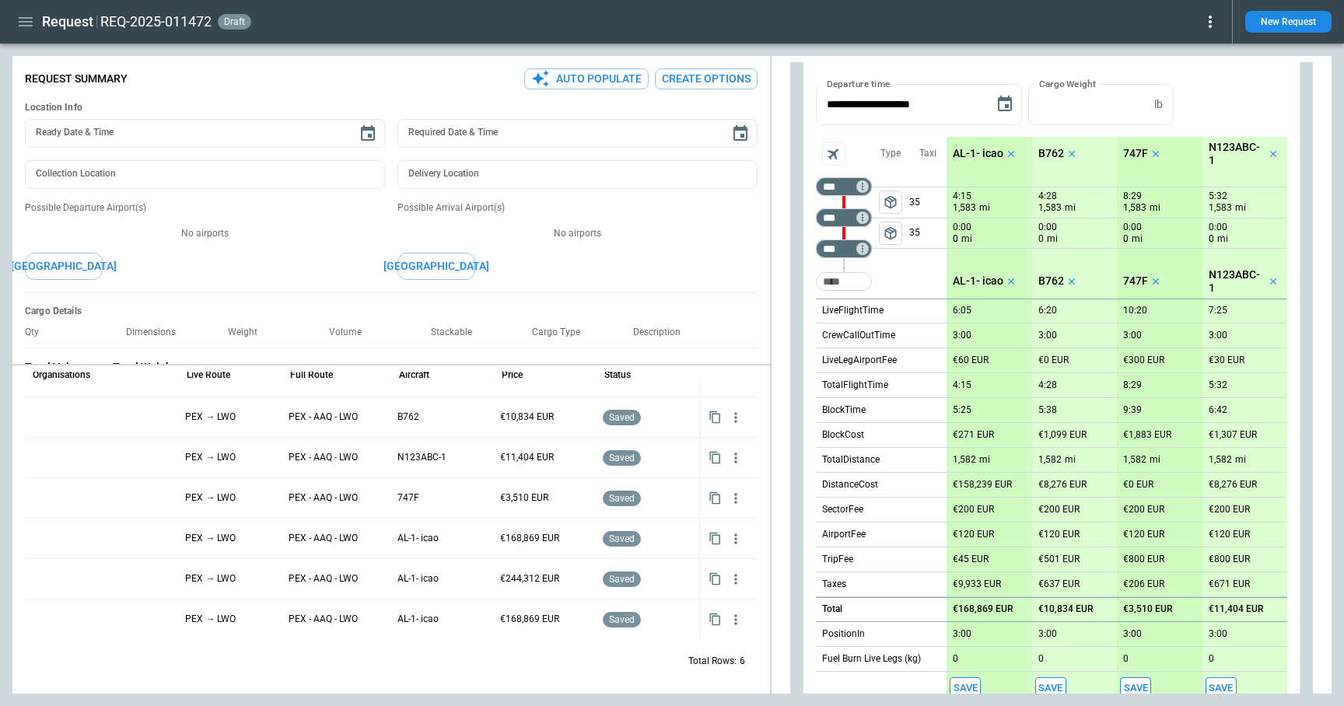
scroll to position [124, 0]
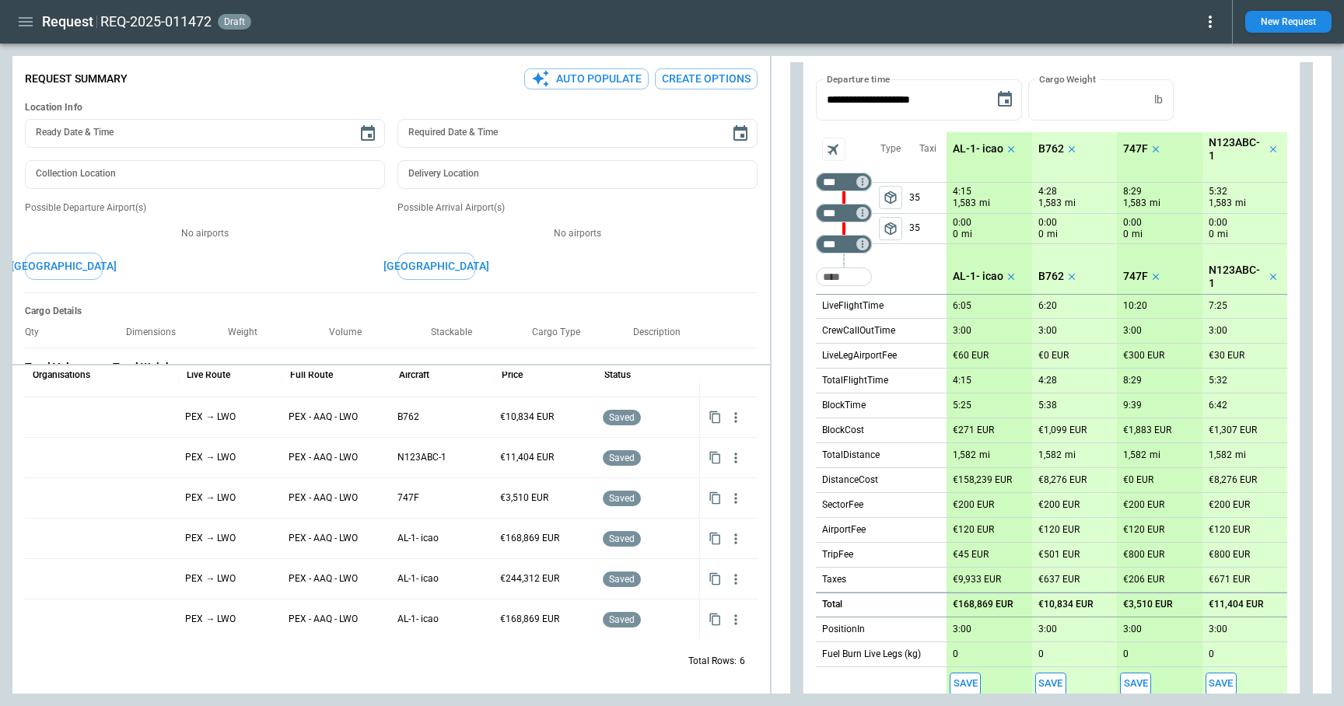
click at [895, 226] on span "package_2" at bounding box center [891, 229] width 16 height 16
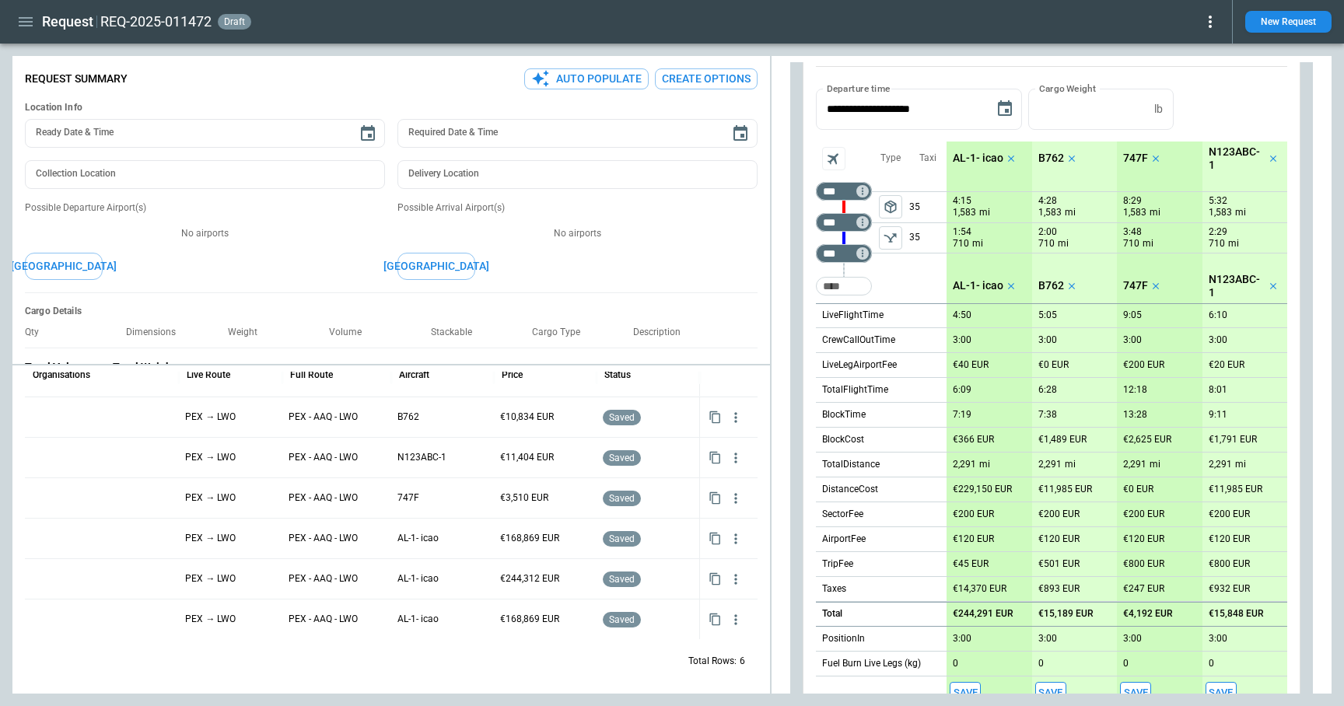
scroll to position [83, 0]
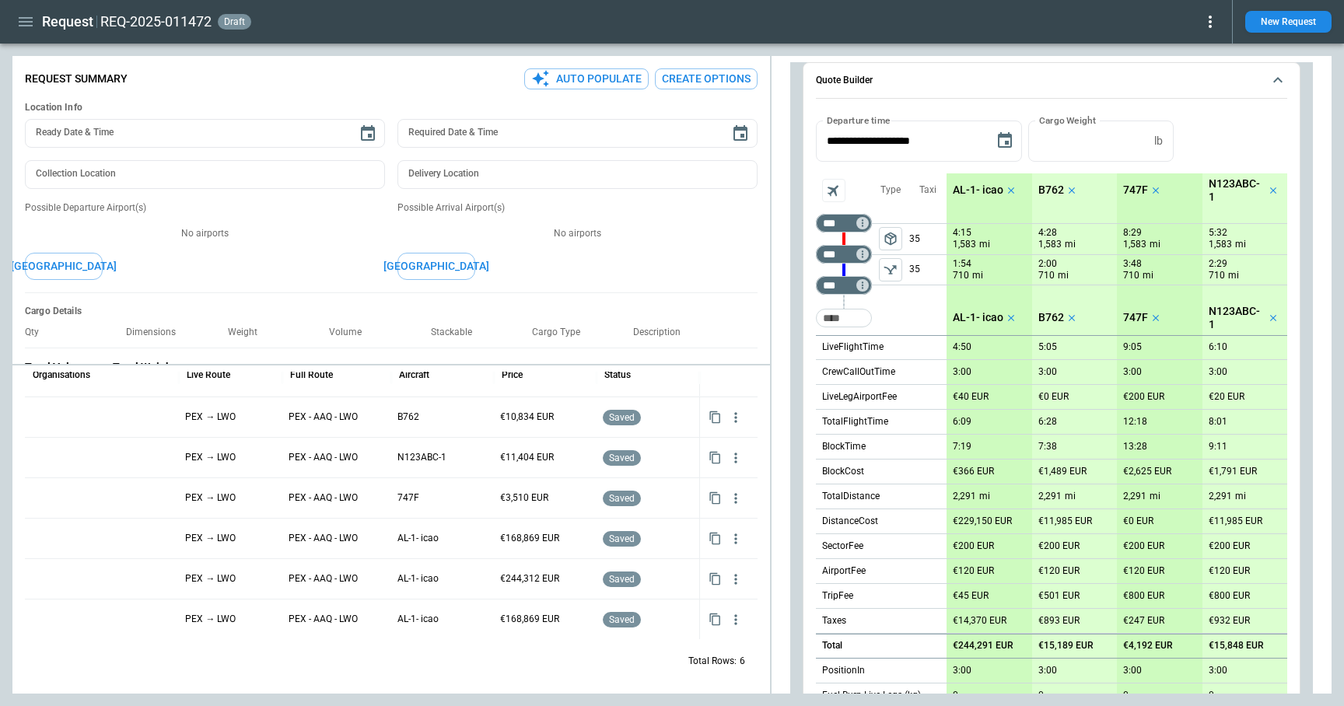
click at [895, 259] on button "left aligned" at bounding box center [890, 269] width 23 height 23
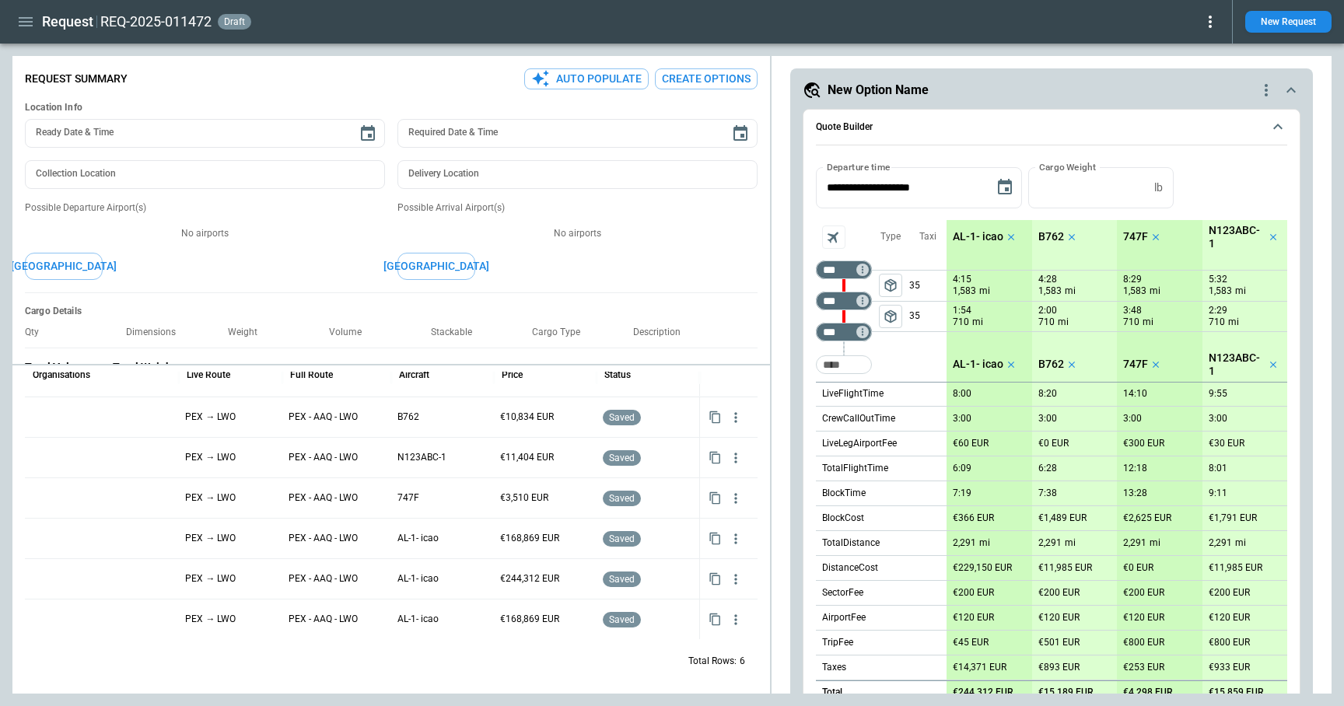
scroll to position [0, 0]
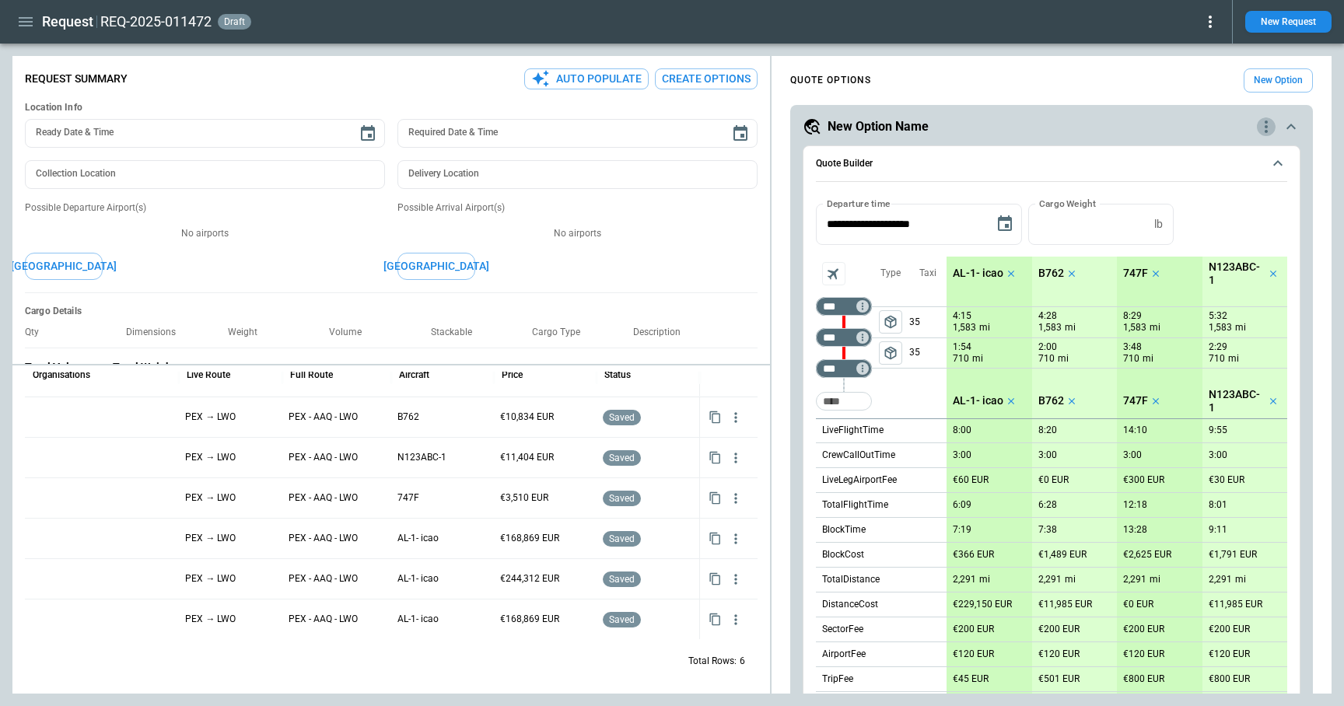
click at [998, 130] on icon "quote-option-actions" at bounding box center [1266, 126] width 19 height 19
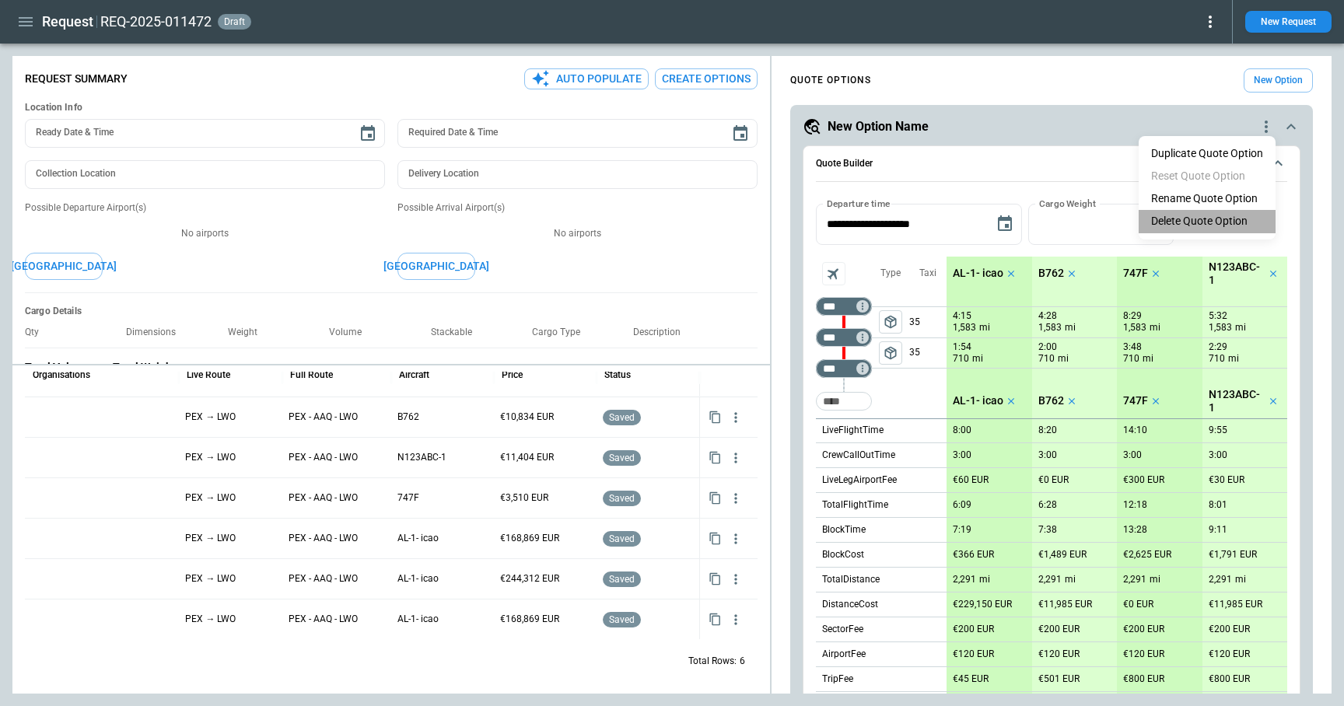
click at [998, 216] on li "Delete Quote Option" at bounding box center [1207, 221] width 137 height 23
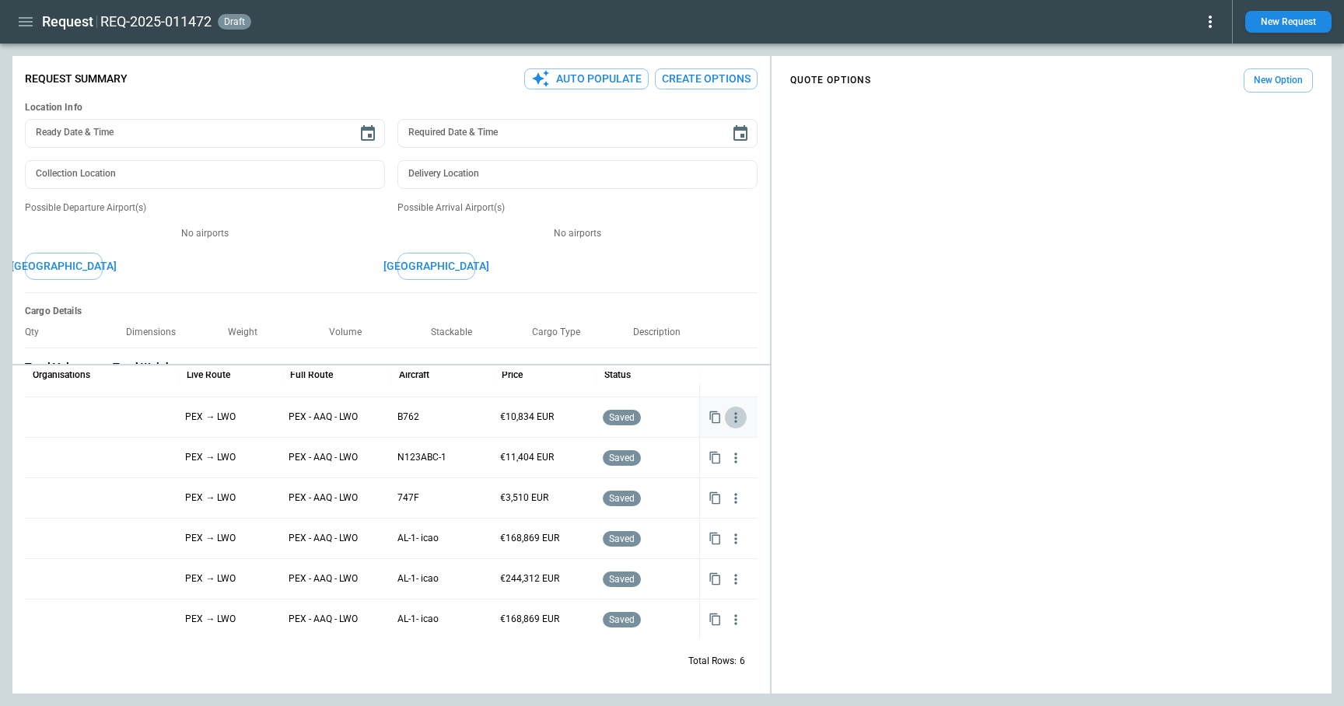
click at [731, 422] on icon "button" at bounding box center [736, 418] width 16 height 16
click at [679, 485] on li "Delete Quote" at bounding box center [687, 493] width 124 height 23
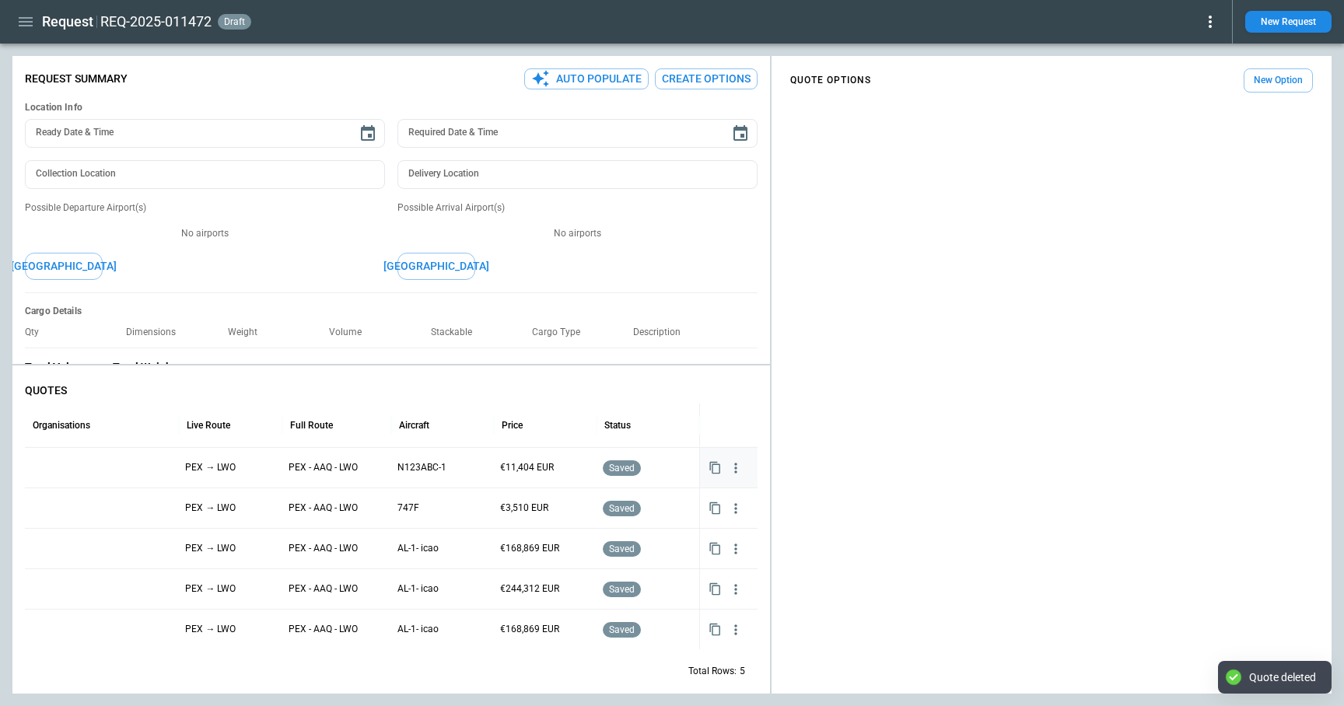
click at [736, 465] on icon "button" at bounding box center [736, 469] width 16 height 16
click at [702, 540] on li "Delete Quote" at bounding box center [687, 543] width 124 height 23
click at [737, 470] on icon "button" at bounding box center [736, 469] width 16 height 16
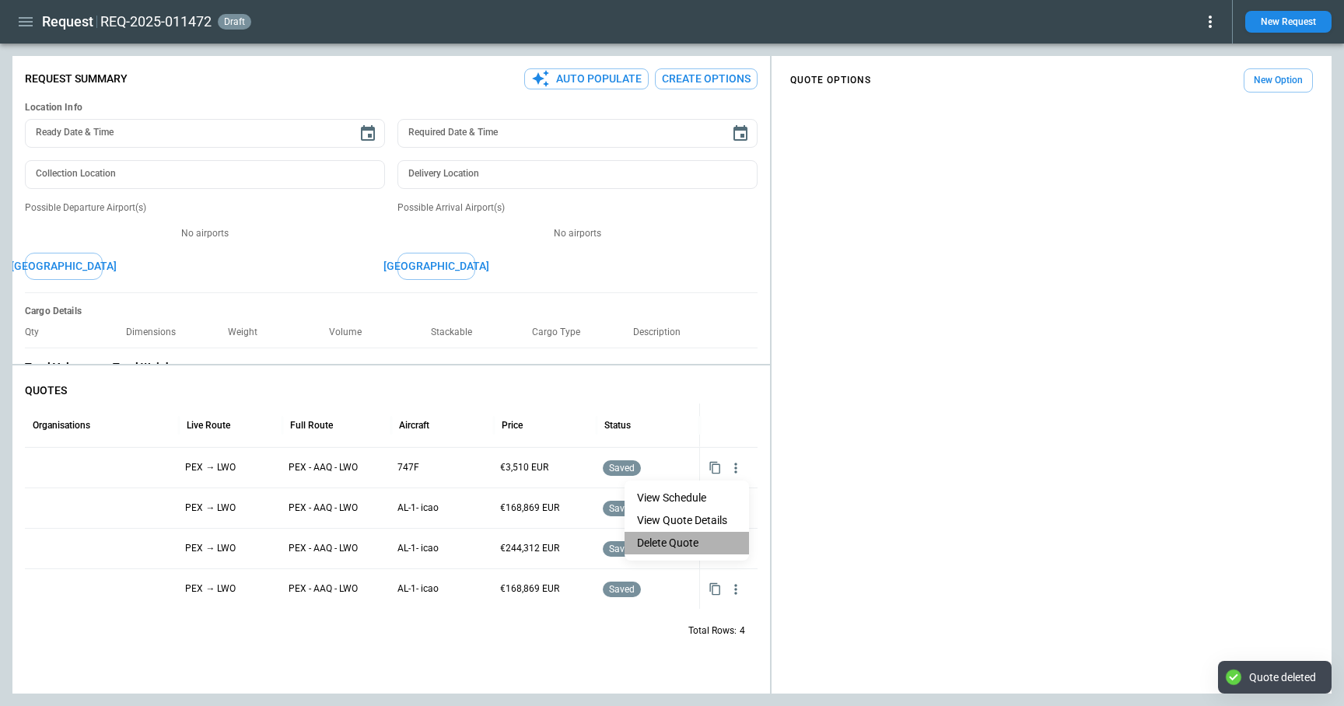
click at [708, 546] on li "Delete Quote" at bounding box center [687, 543] width 124 height 23
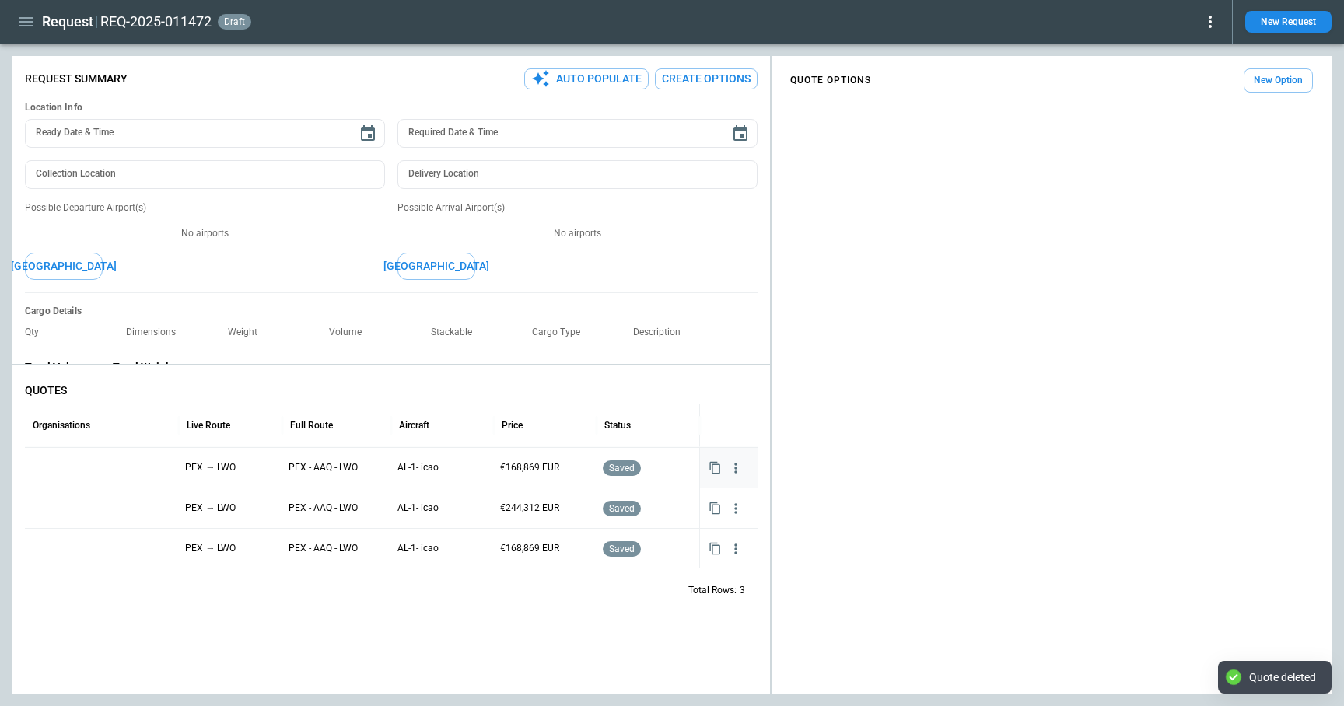
click at [737, 470] on icon "button" at bounding box center [736, 469] width 16 height 16
click at [709, 546] on li "Delete Quote" at bounding box center [687, 543] width 124 height 23
click at [738, 468] on icon "button" at bounding box center [736, 469] width 16 height 16
click at [713, 541] on li "Delete Quote" at bounding box center [687, 543] width 124 height 23
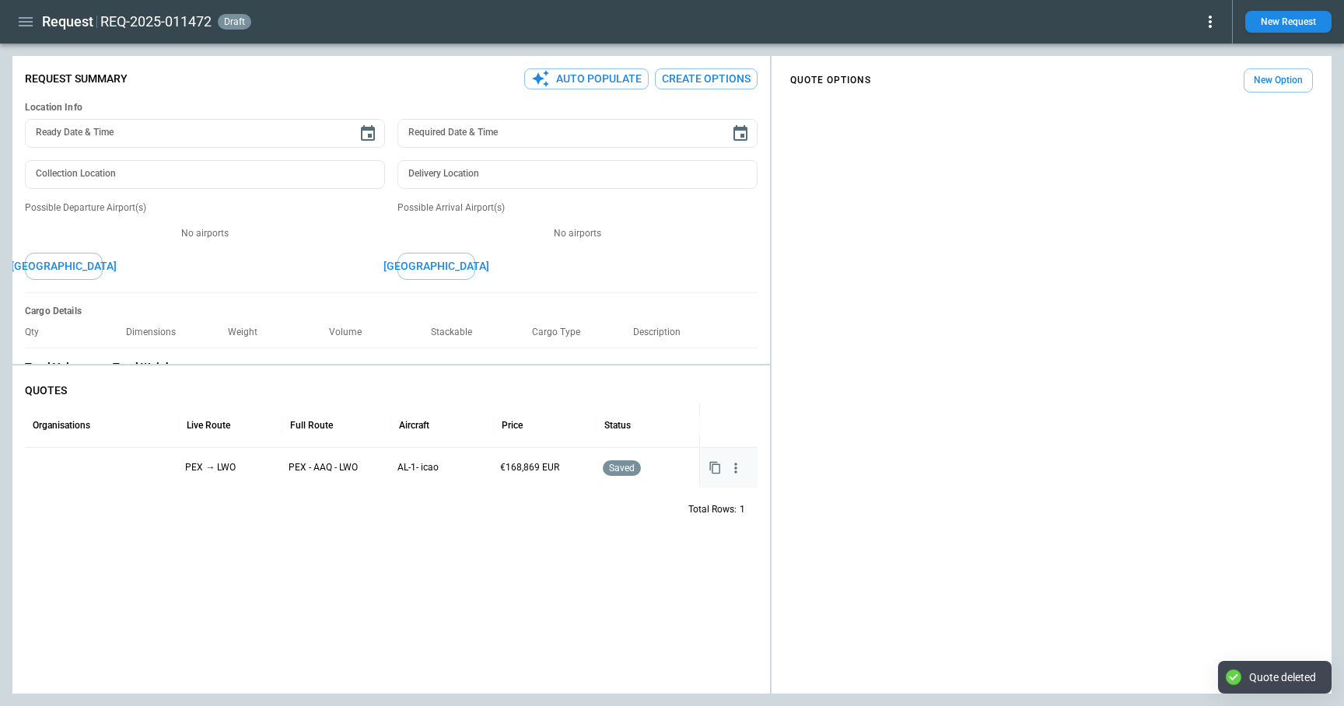
click at [737, 468] on icon "button" at bounding box center [736, 469] width 16 height 16
click at [694, 540] on li "Delete Quote" at bounding box center [687, 543] width 124 height 23
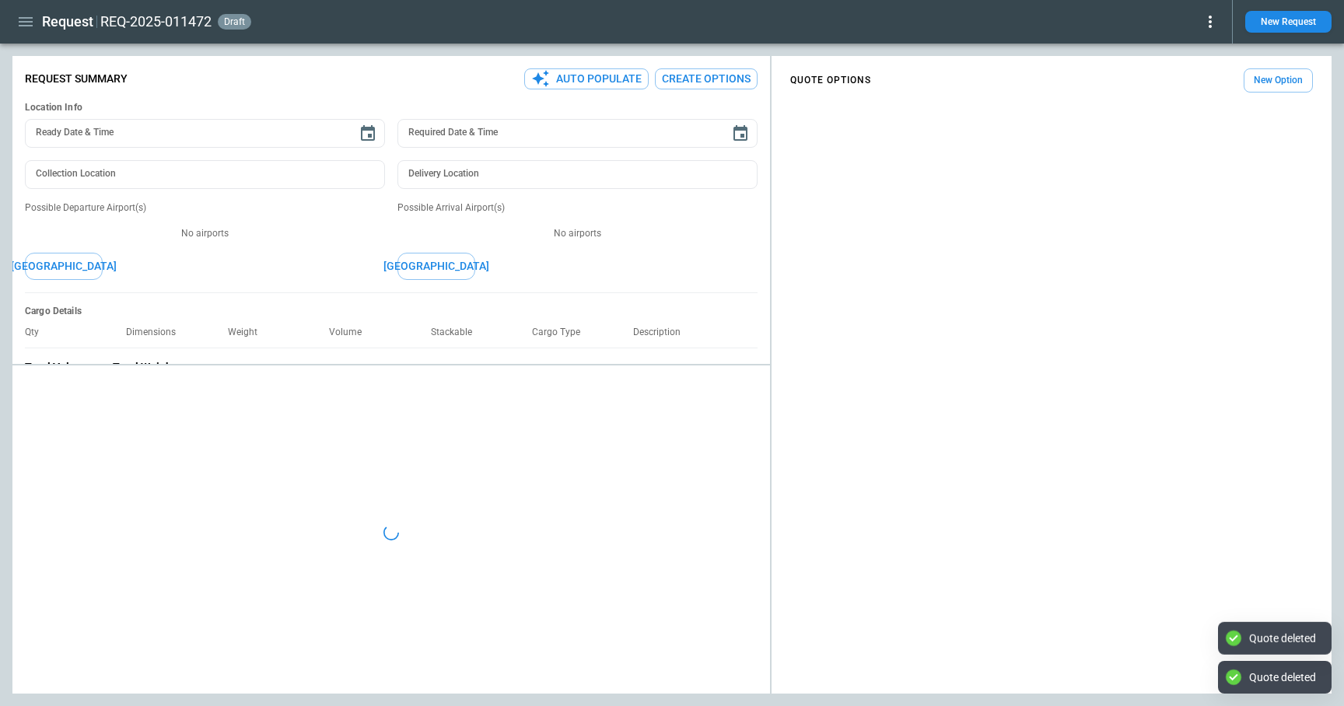
type textarea "*"
click at [998, 76] on button "New Option" at bounding box center [1278, 80] width 69 height 24
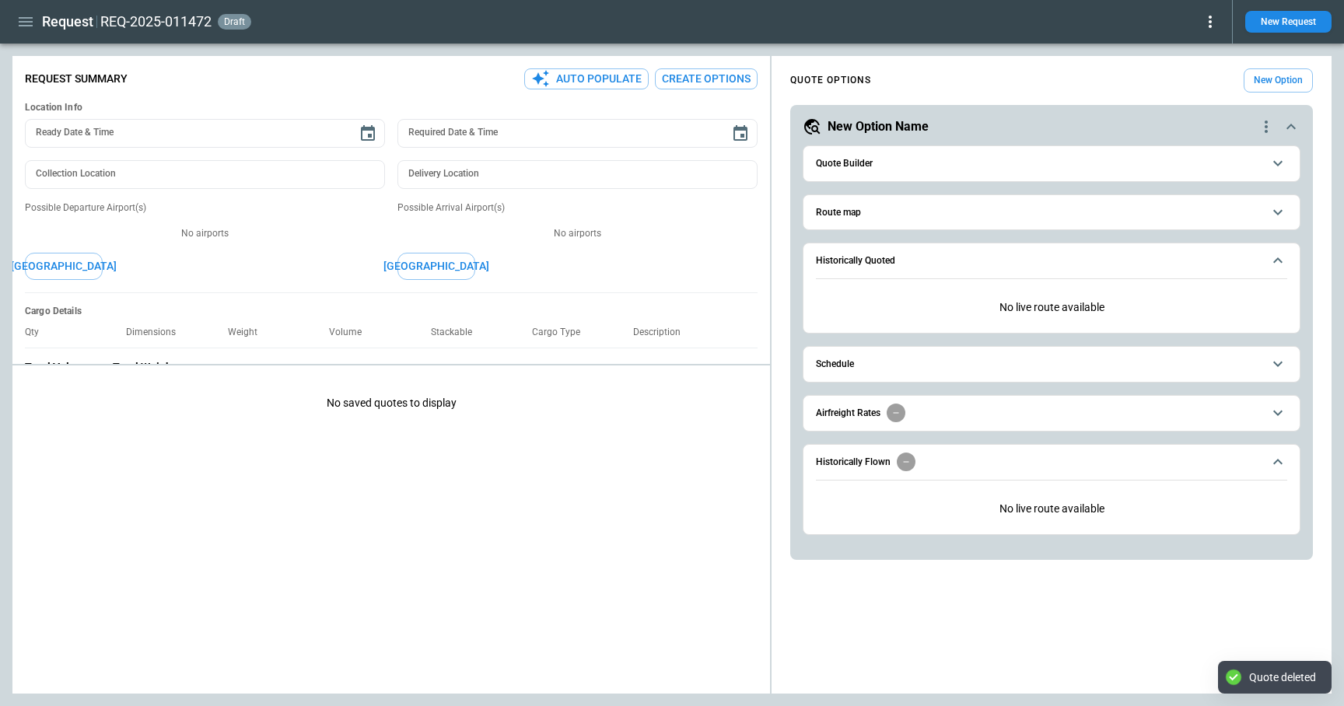
click at [941, 167] on span "Quote Builder" at bounding box center [1039, 164] width 447 height 10
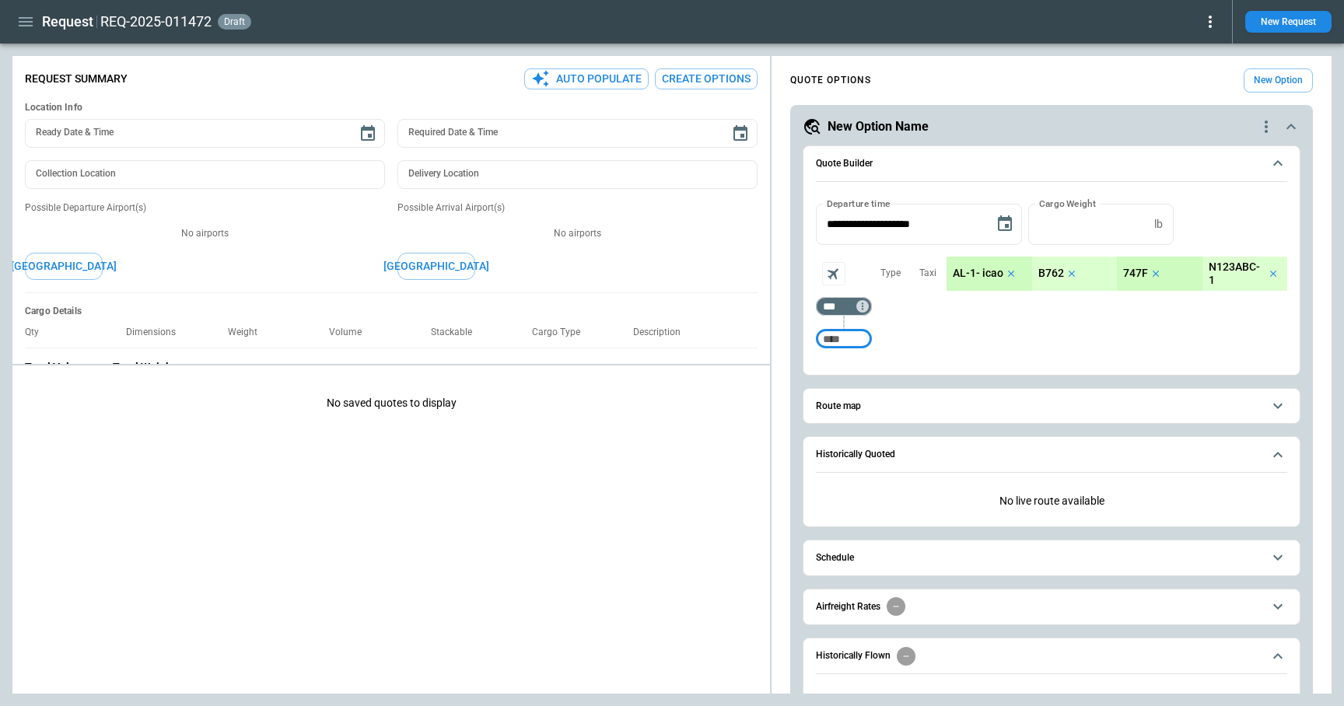
click at [850, 352] on input "Too short" at bounding box center [844, 339] width 50 height 28
type input "***"
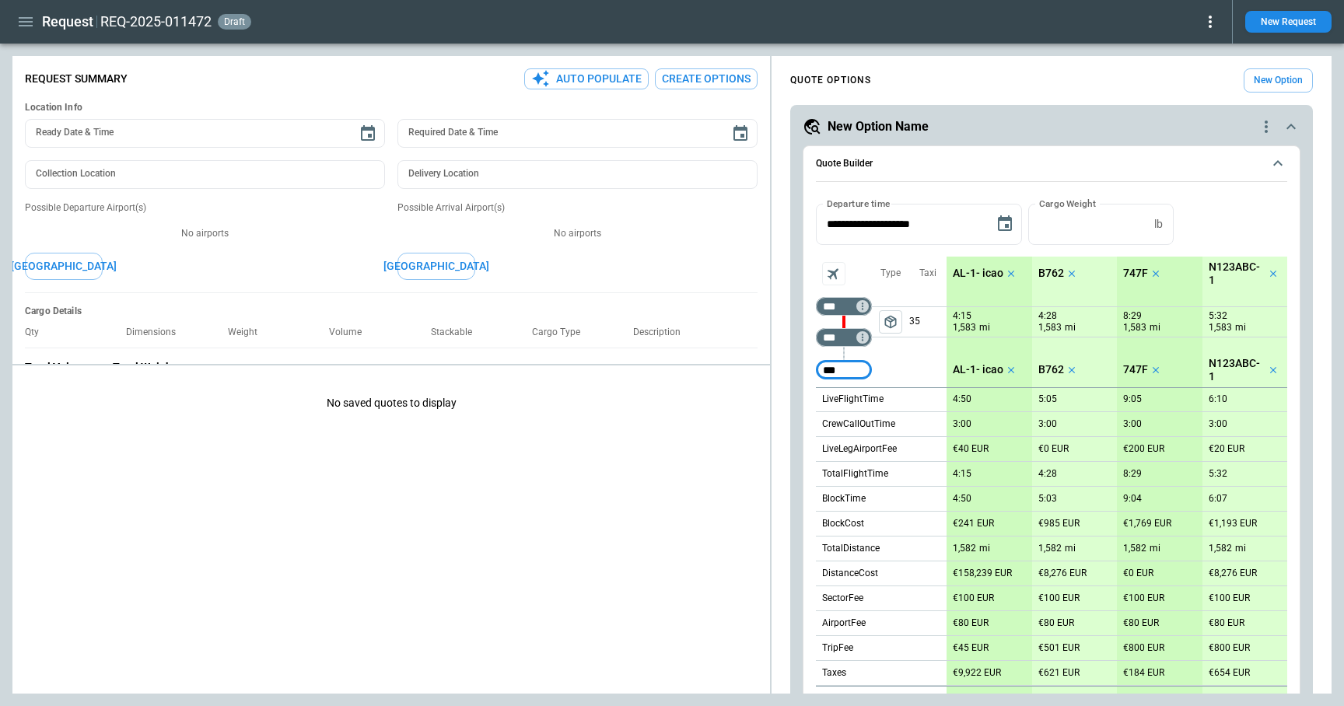
type input "***"
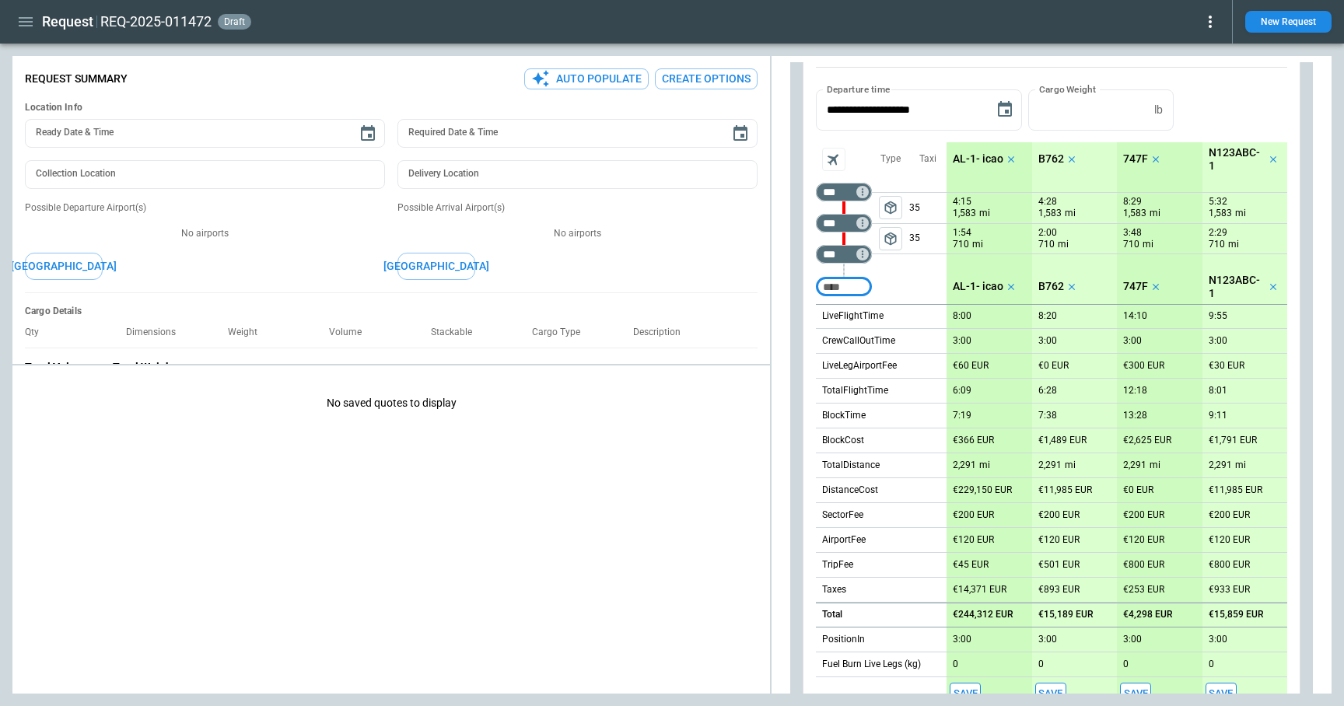
scroll to position [259, 0]
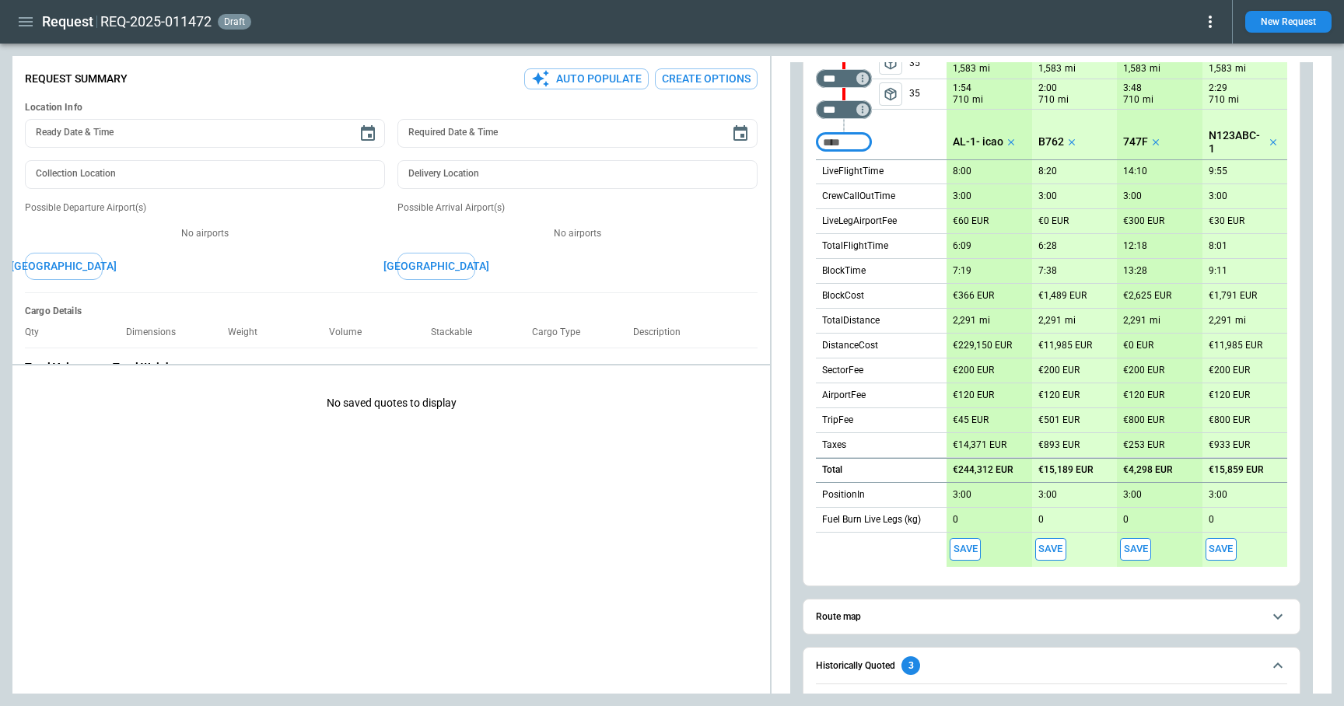
click at [964, 550] on button "Save" at bounding box center [965, 549] width 31 height 23
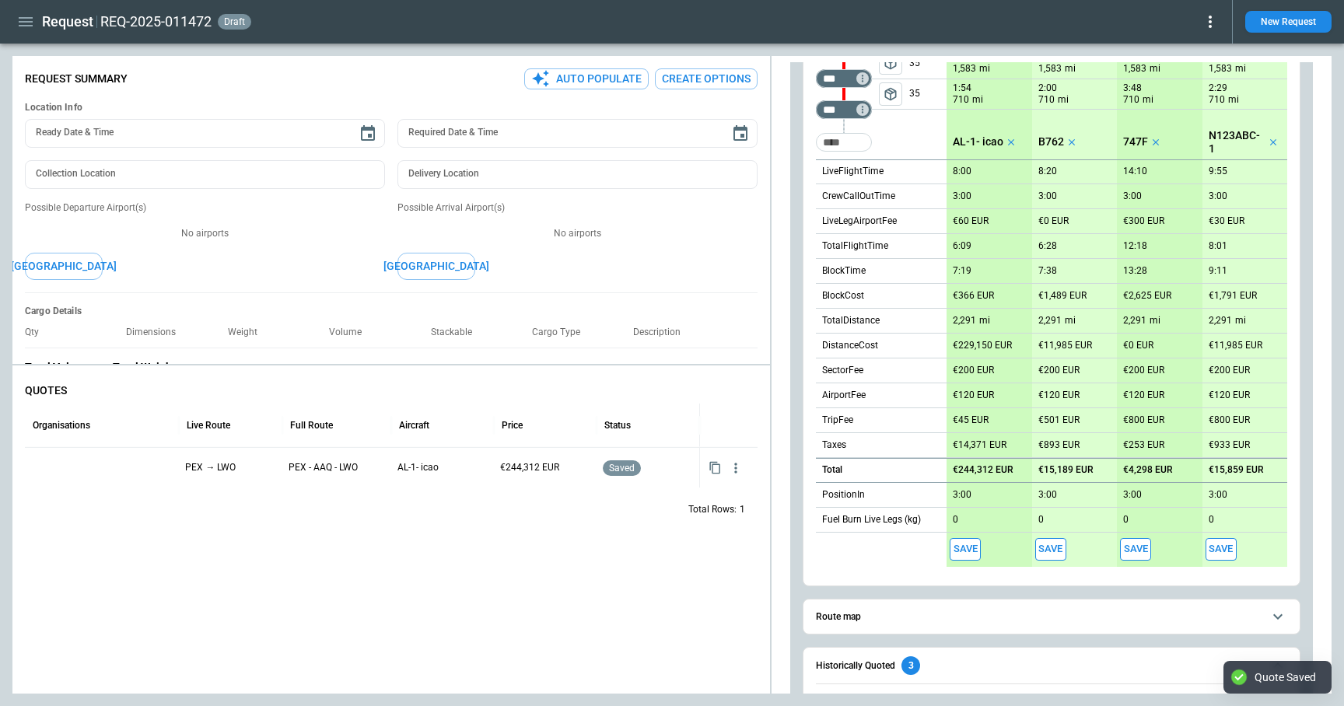
click at [998, 550] on button "Save" at bounding box center [1050, 549] width 31 height 23
click at [998, 546] on button "Save" at bounding box center [1135, 549] width 31 height 23
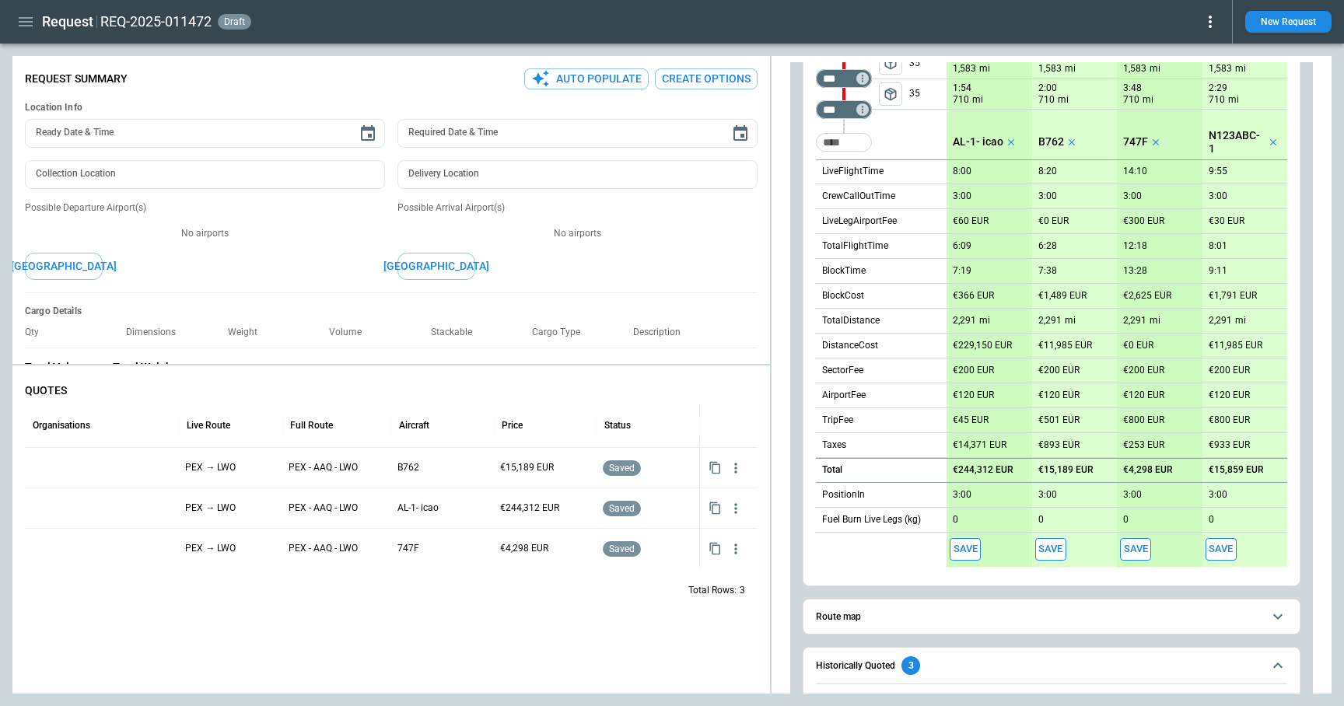
click at [998, 541] on button "Save" at bounding box center [1221, 549] width 31 height 23
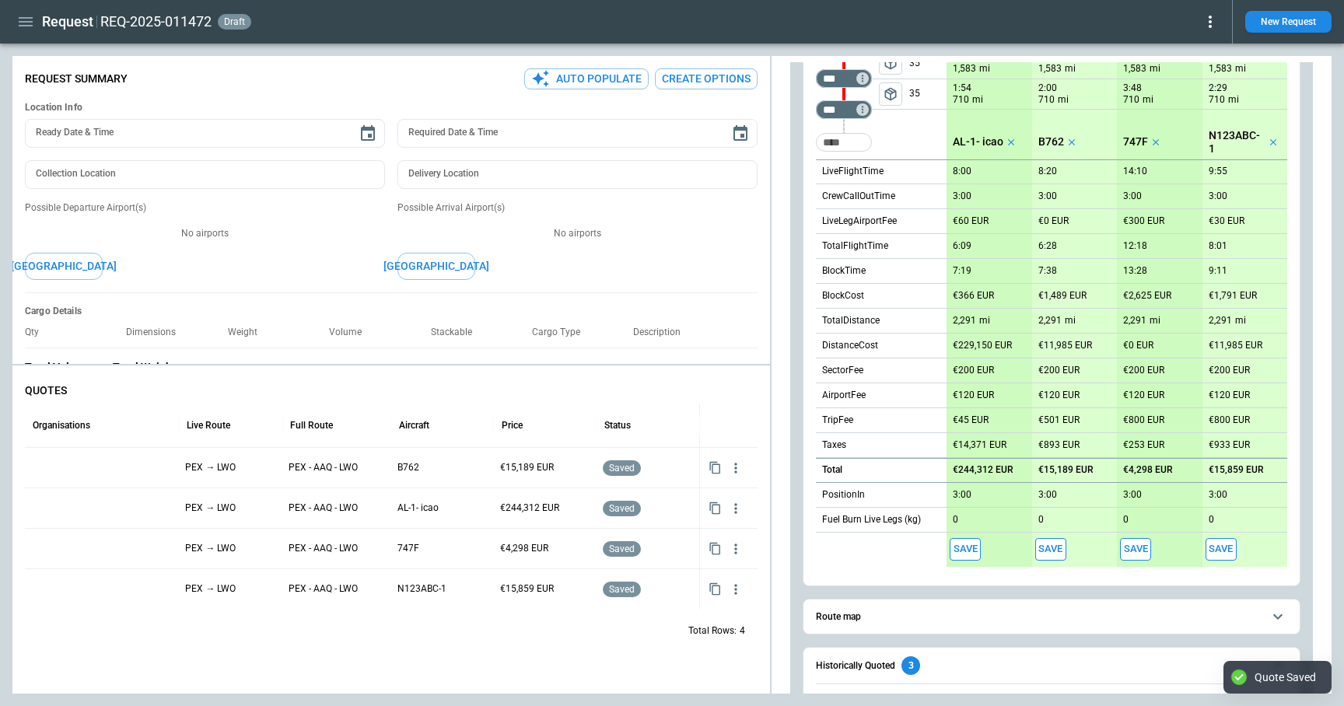
click at [973, 549] on button "Save" at bounding box center [965, 549] width 31 height 23
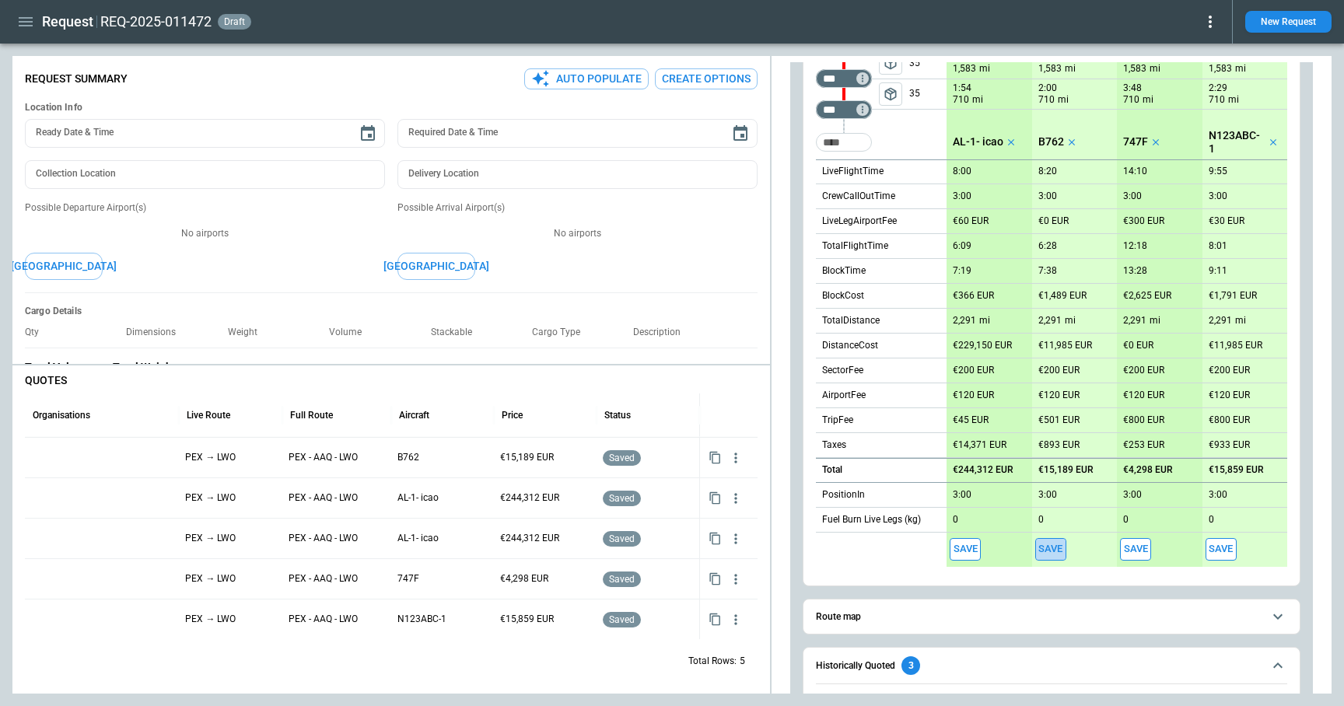
click at [998, 553] on button "Save" at bounding box center [1050, 549] width 31 height 23
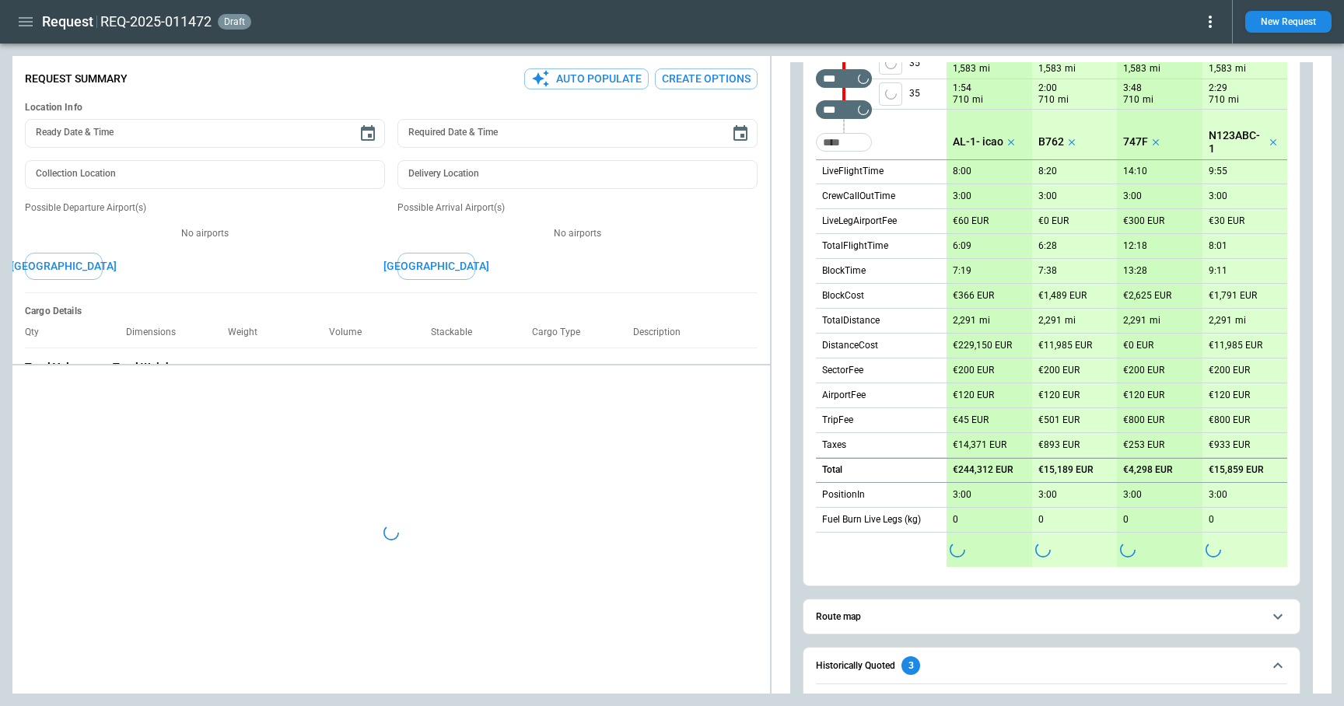
scroll to position [0, 0]
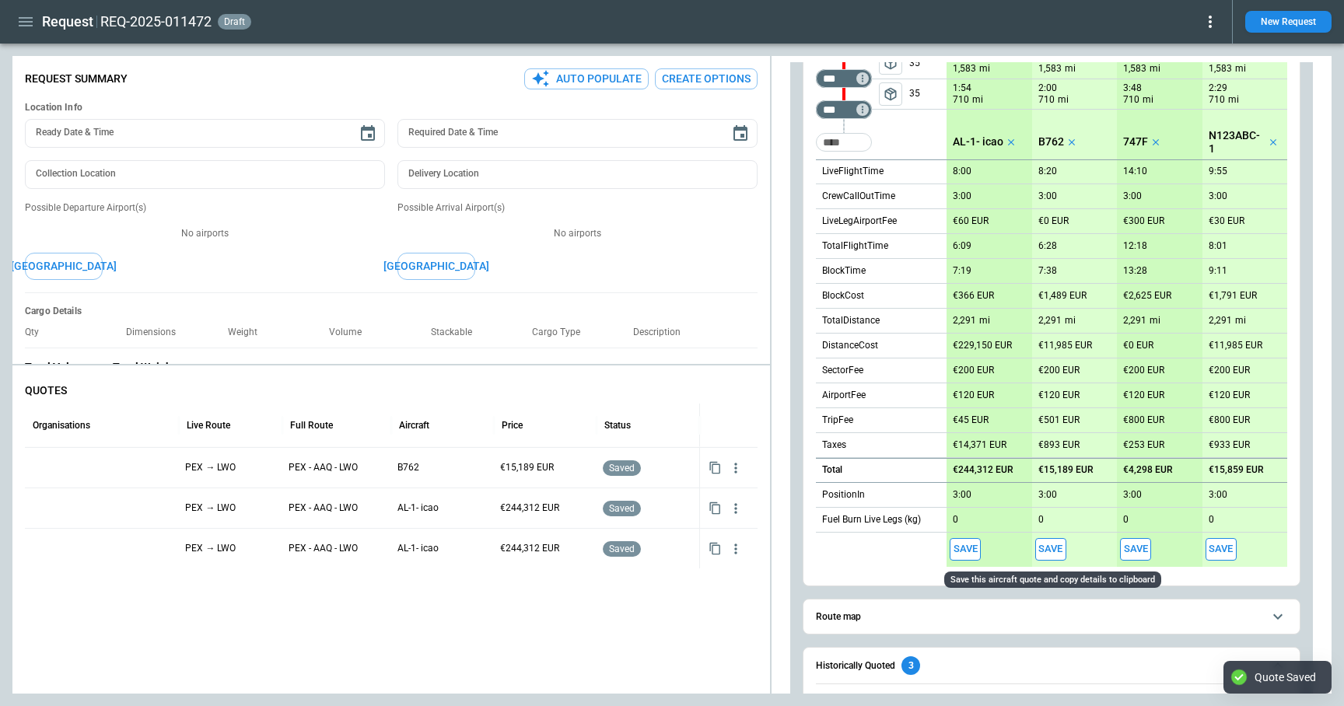
type textarea "*"
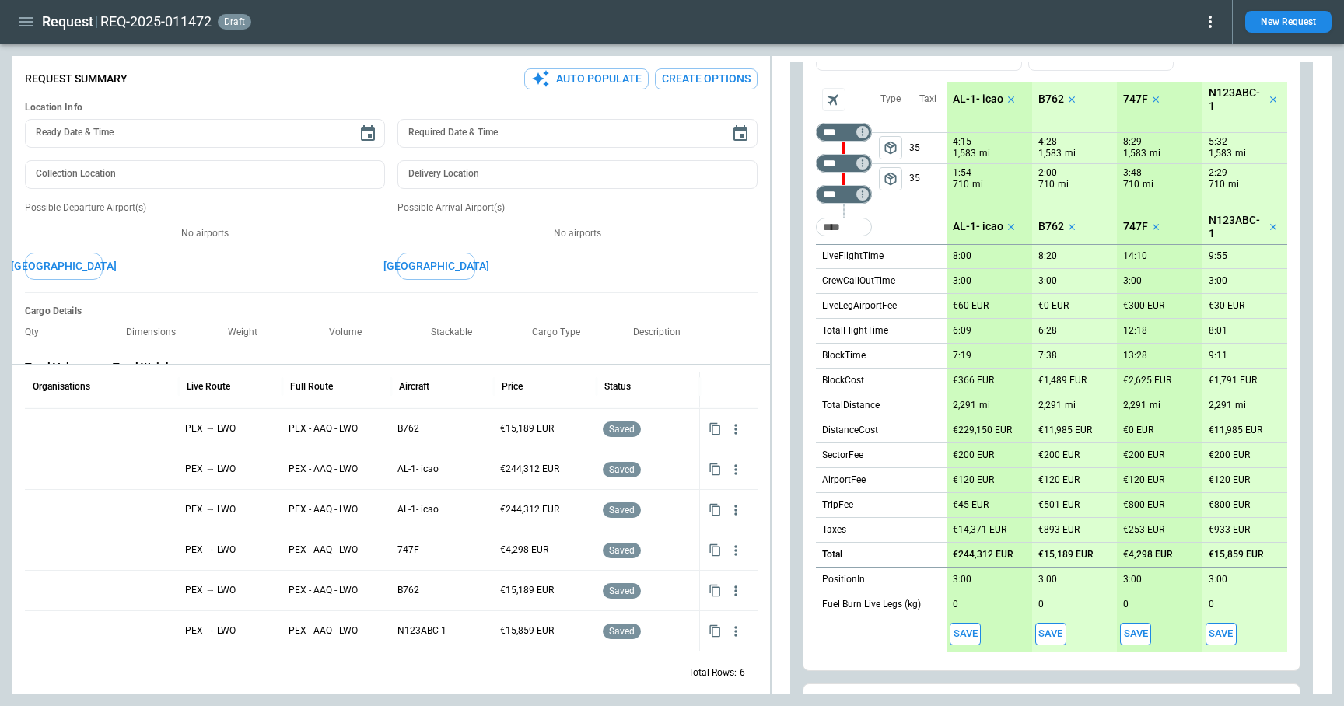
scroll to position [173, 0]
click at [891, 183] on span "package_2" at bounding box center [891, 181] width 16 height 16
click at [890, 181] on icon "left aligned" at bounding box center [891, 180] width 12 height 9
click at [841, 228] on input "Too short" at bounding box center [844, 229] width 50 height 28
type input "***"
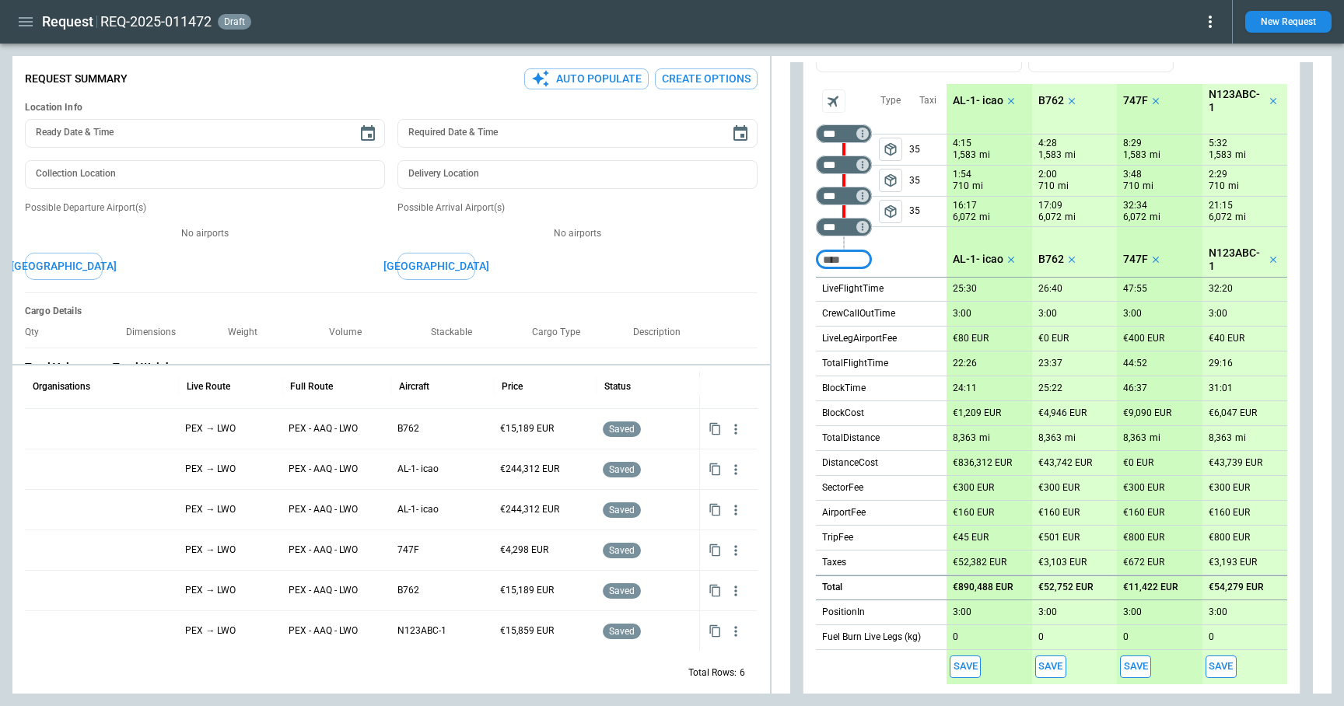
click at [846, 262] on input "Too short" at bounding box center [844, 260] width 50 height 28
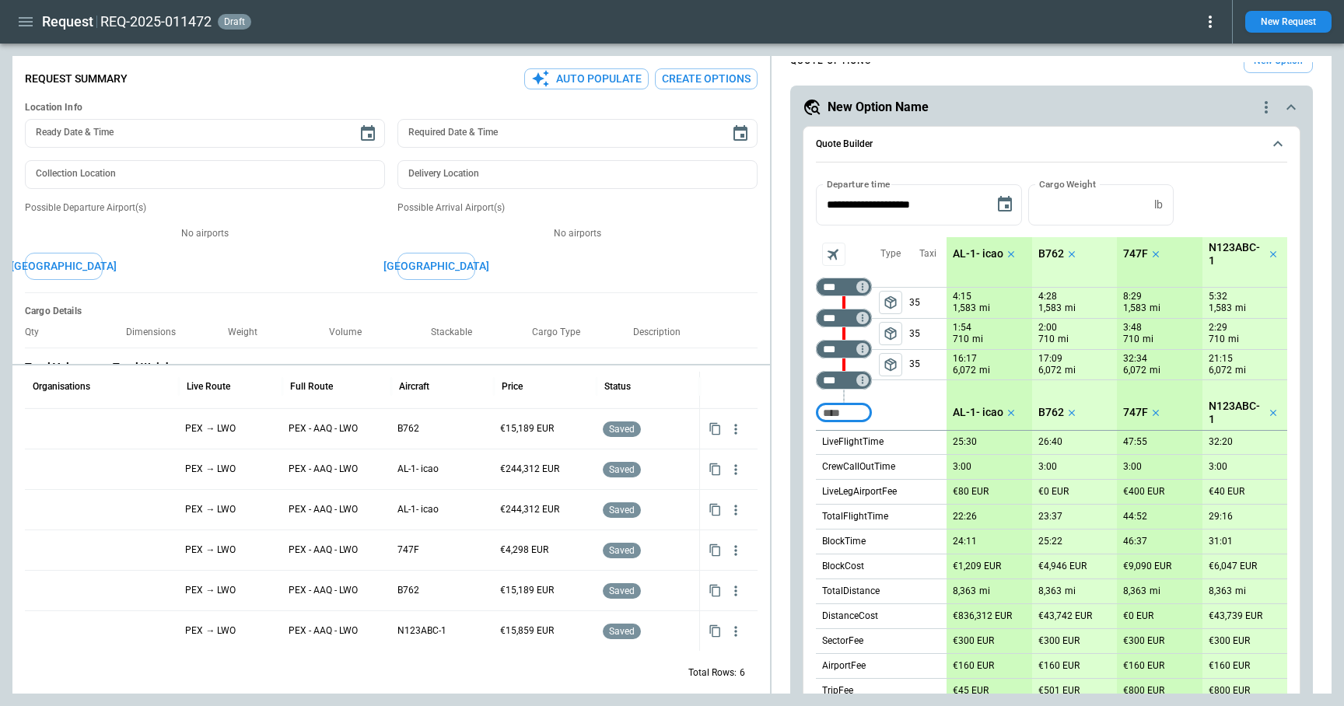
scroll to position [19, 0]
click at [897, 363] on span "package_2" at bounding box center [891, 366] width 16 height 16
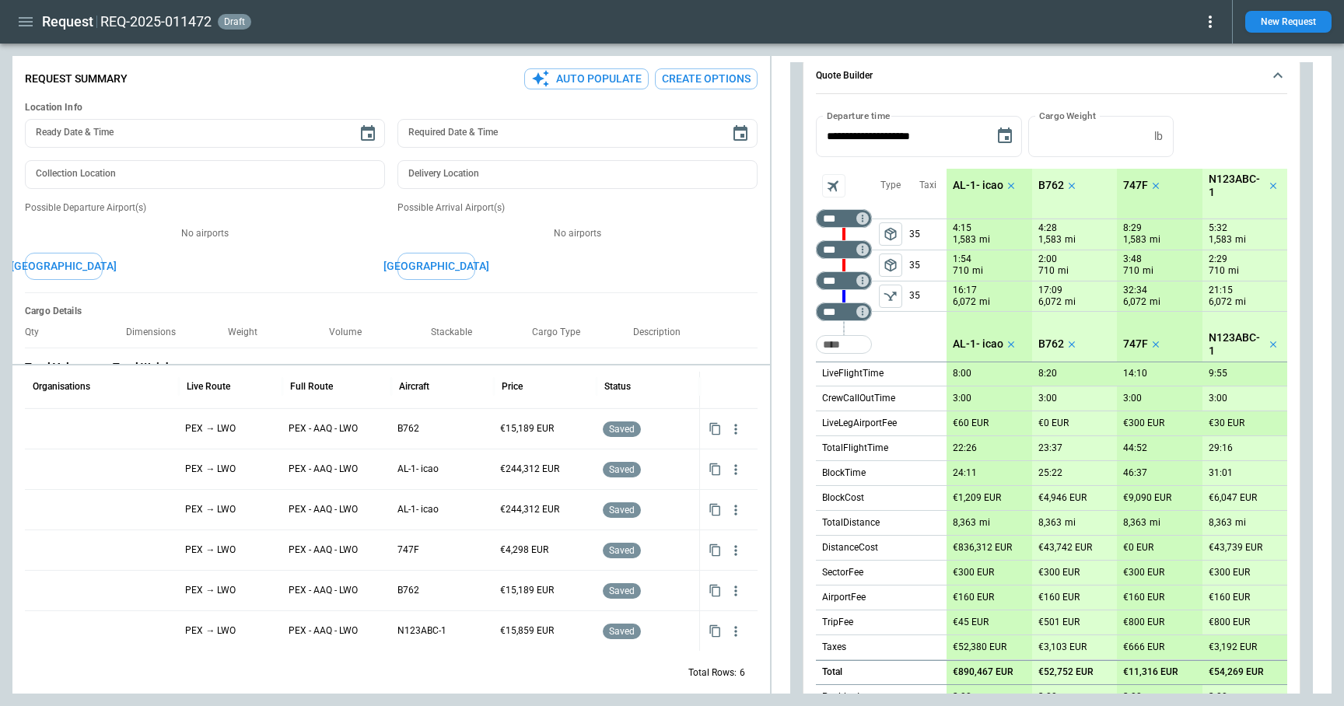
scroll to position [110, 0]
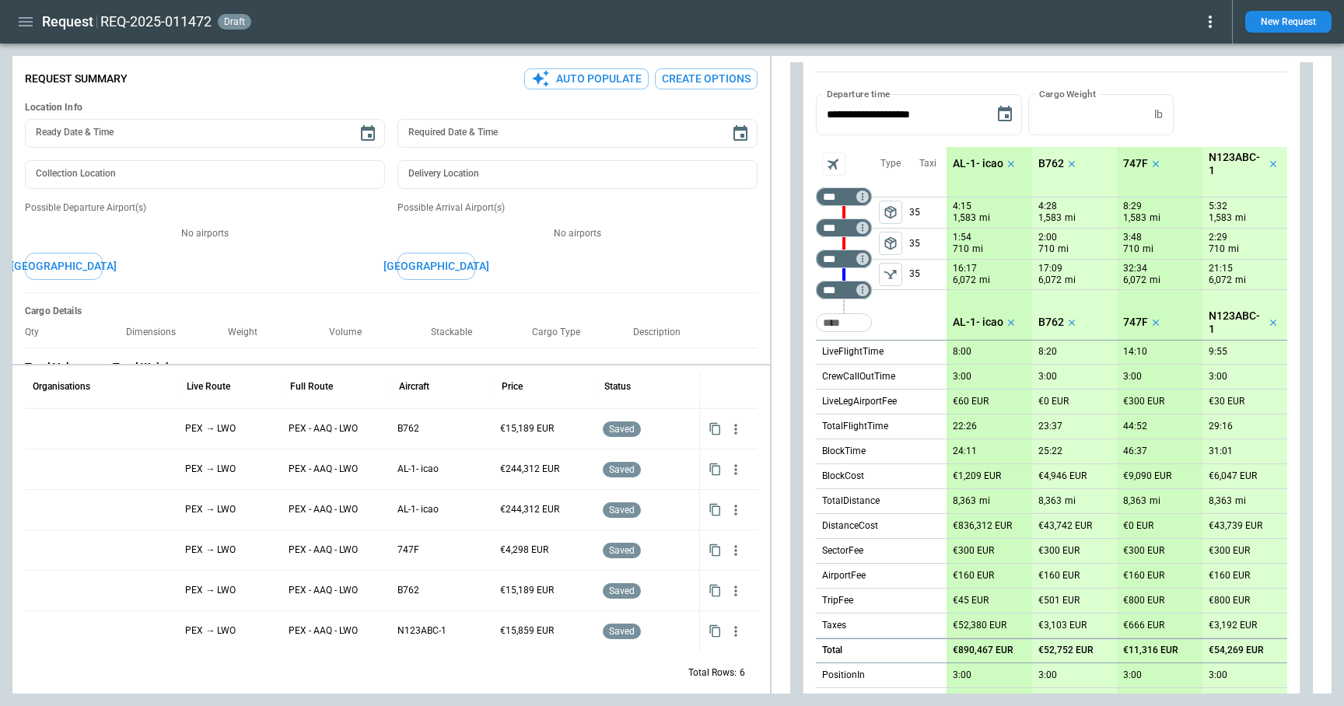
click at [892, 276] on icon "left aligned" at bounding box center [891, 275] width 16 height 16
click at [892, 241] on span "package_2" at bounding box center [891, 244] width 16 height 16
click at [894, 279] on span "package_2" at bounding box center [891, 275] width 16 height 16
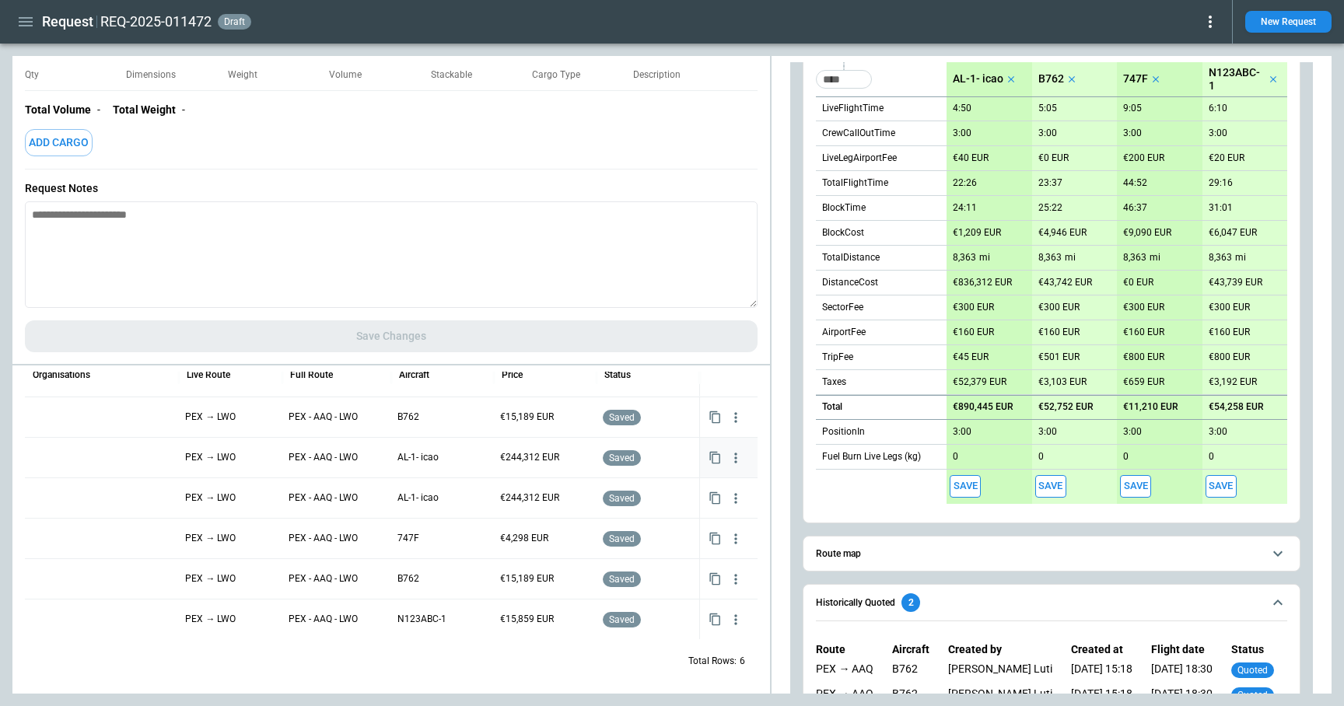
scroll to position [0, 0]
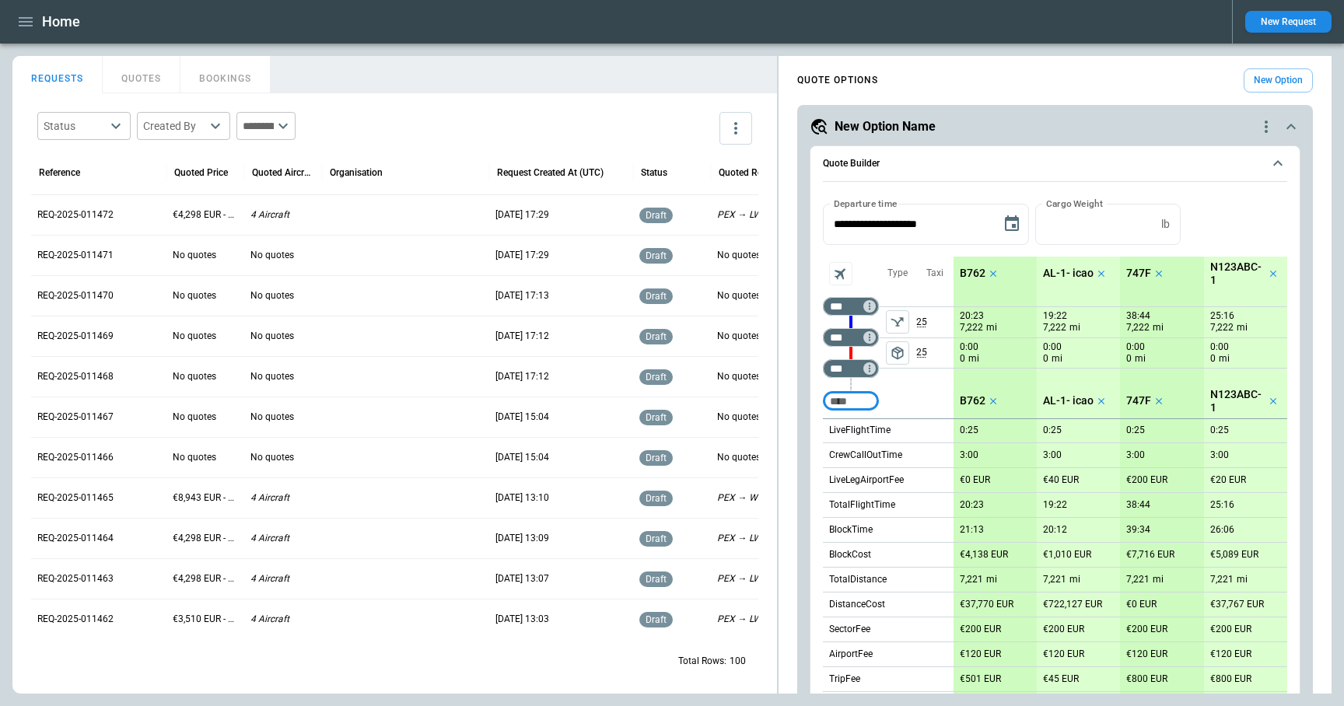
click at [28, 26] on icon "button" at bounding box center [26, 21] width 14 height 9
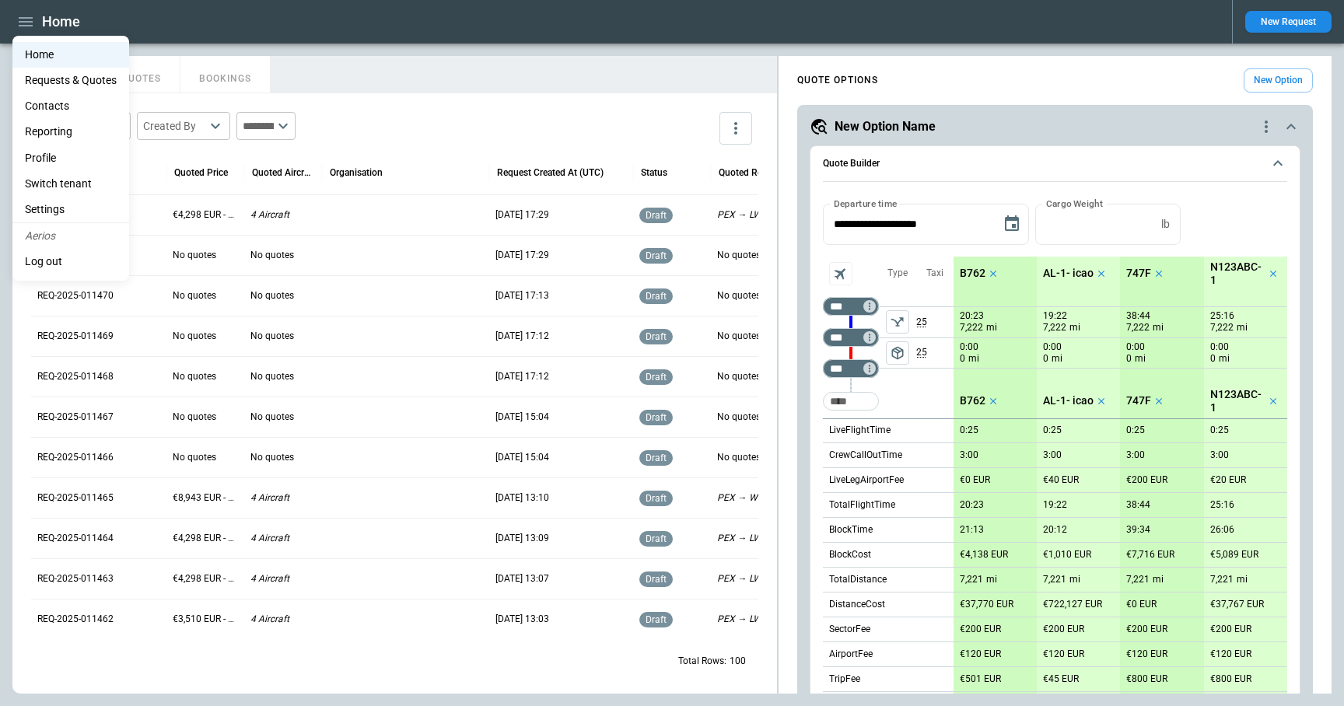
click at [50, 109] on li "Contacts" at bounding box center [70, 106] width 117 height 26
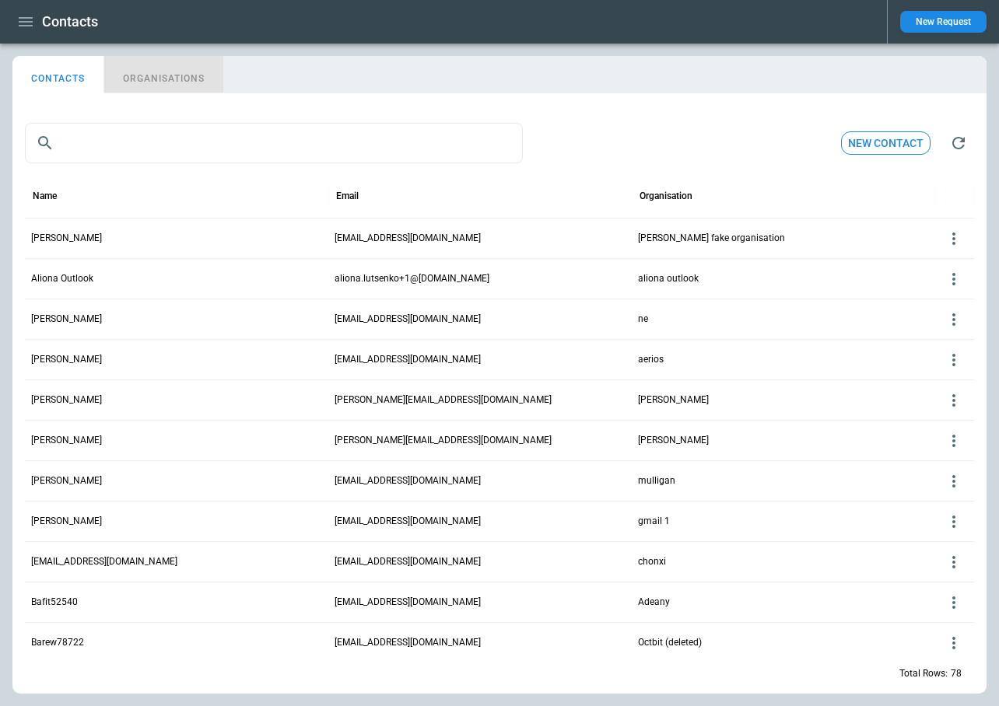
click at [177, 84] on button "ORGANISATIONS" at bounding box center [163, 74] width 119 height 37
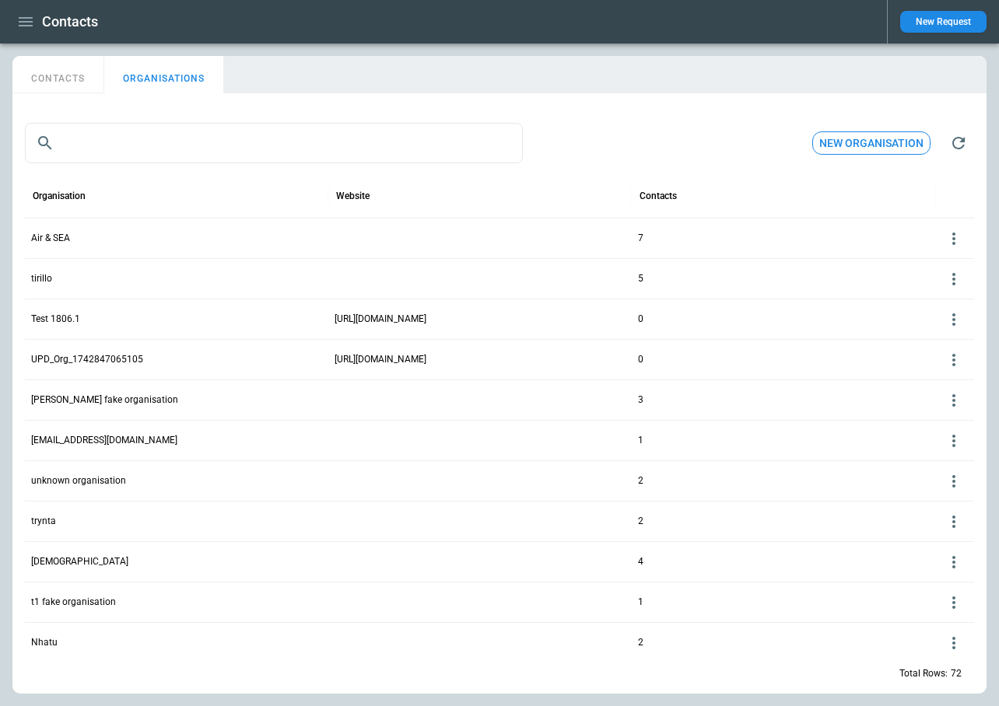
click at [836, 137] on button "New organisation" at bounding box center [871, 143] width 118 height 24
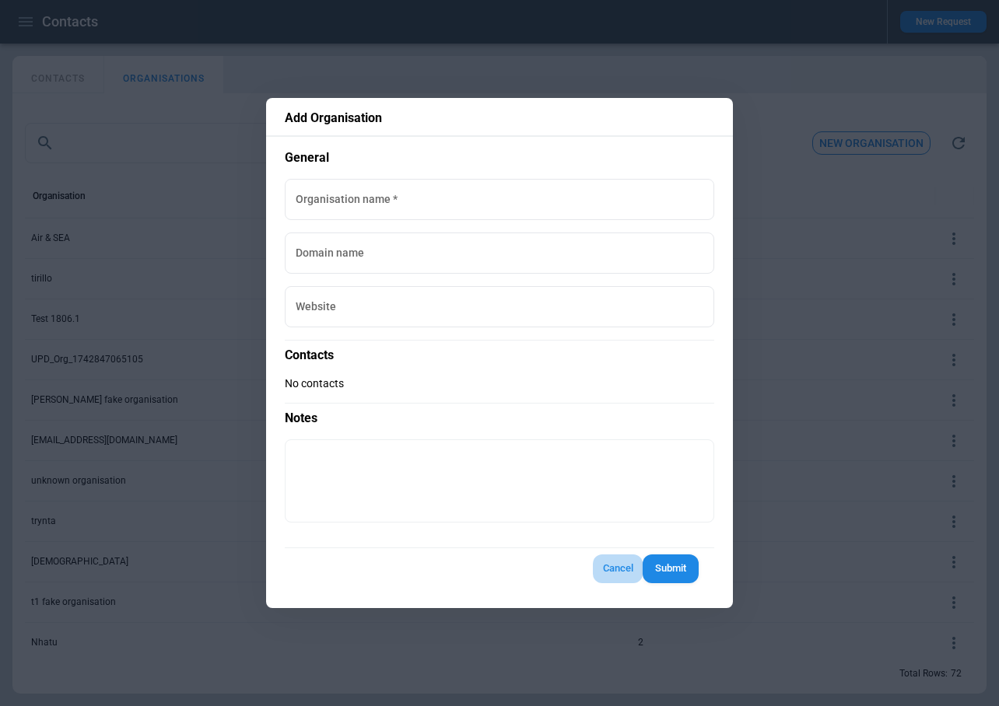
click at [608, 571] on button "Cancel" at bounding box center [618, 569] width 50 height 29
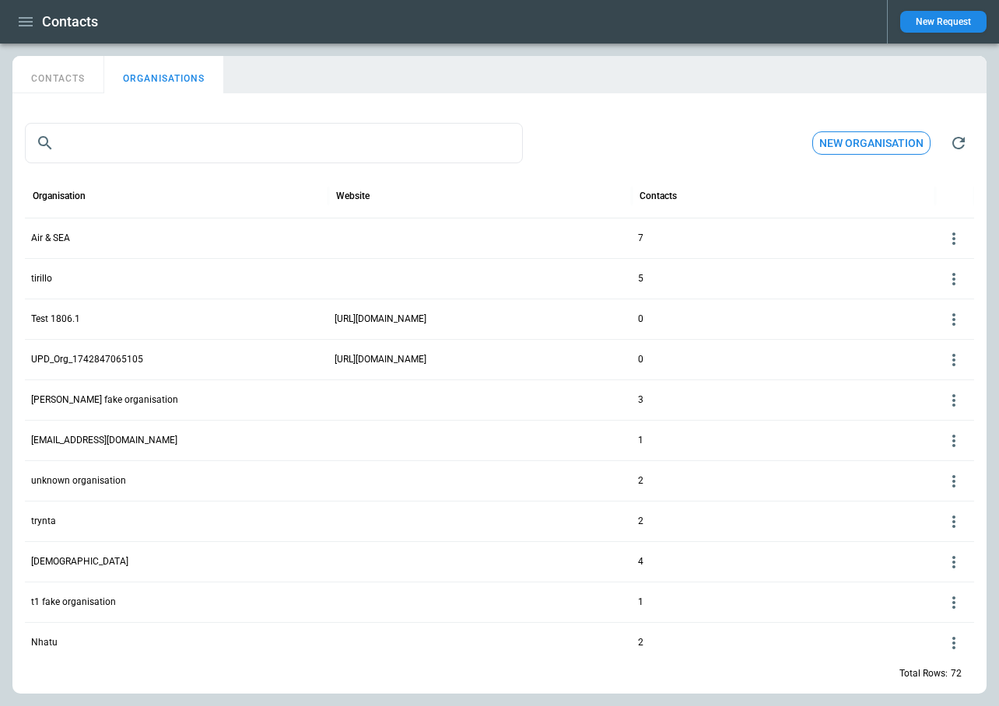
click at [30, 26] on icon "button" at bounding box center [25, 21] width 19 height 19
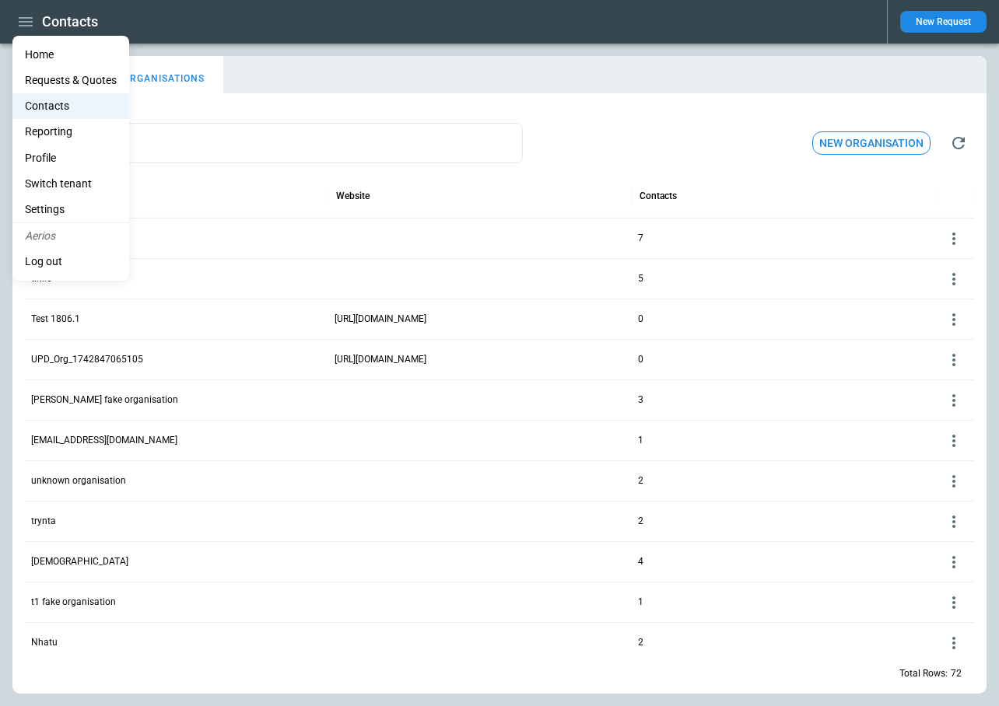
click at [934, 24] on div at bounding box center [499, 353] width 999 height 706
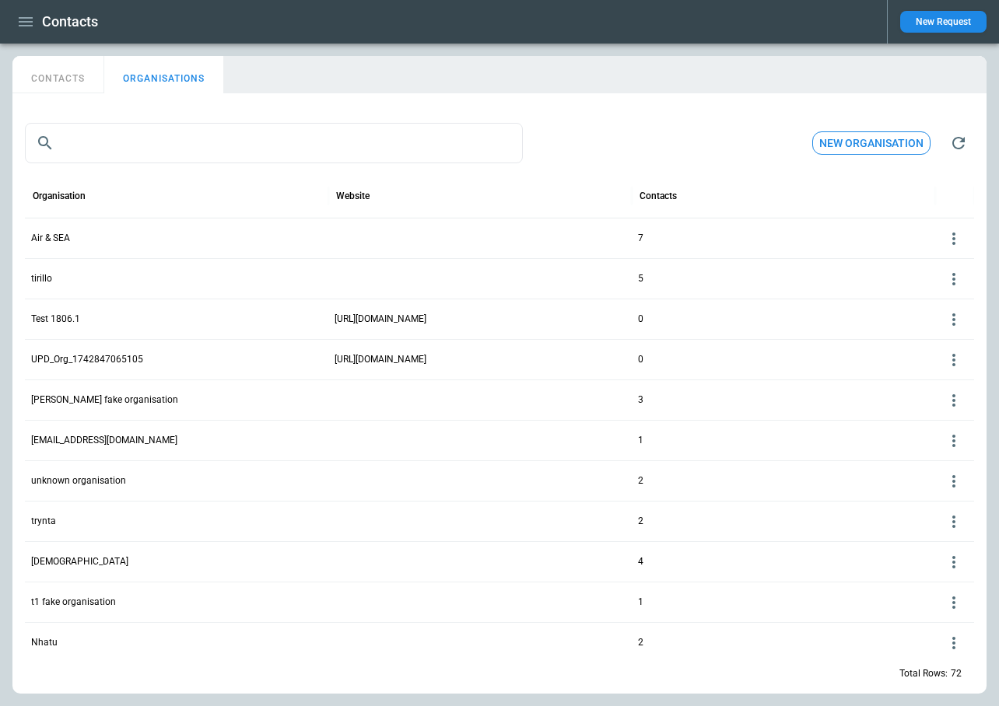
click at [941, 19] on button "New Request" at bounding box center [943, 22] width 86 height 22
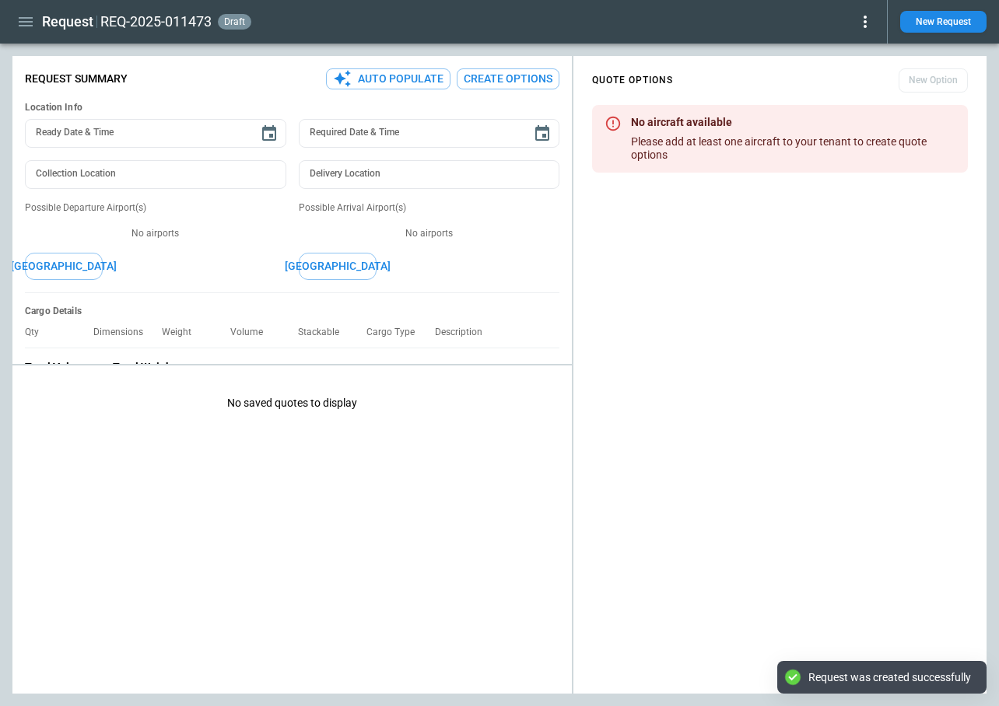
type textarea "*"
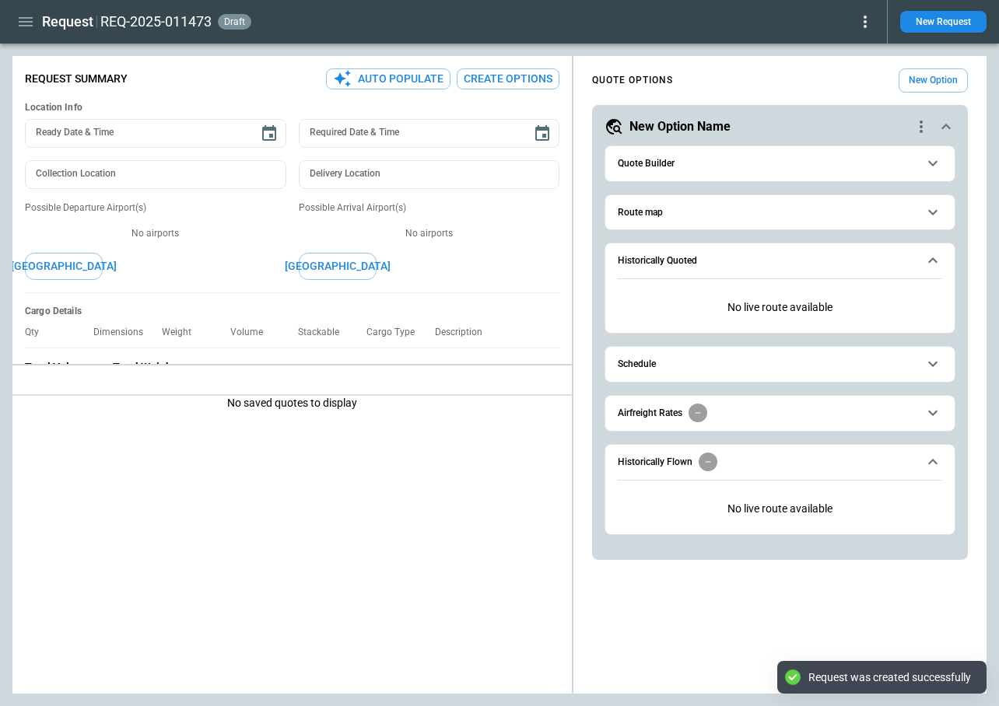
click at [419, 397] on div "**********" at bounding box center [499, 375] width 974 height 638
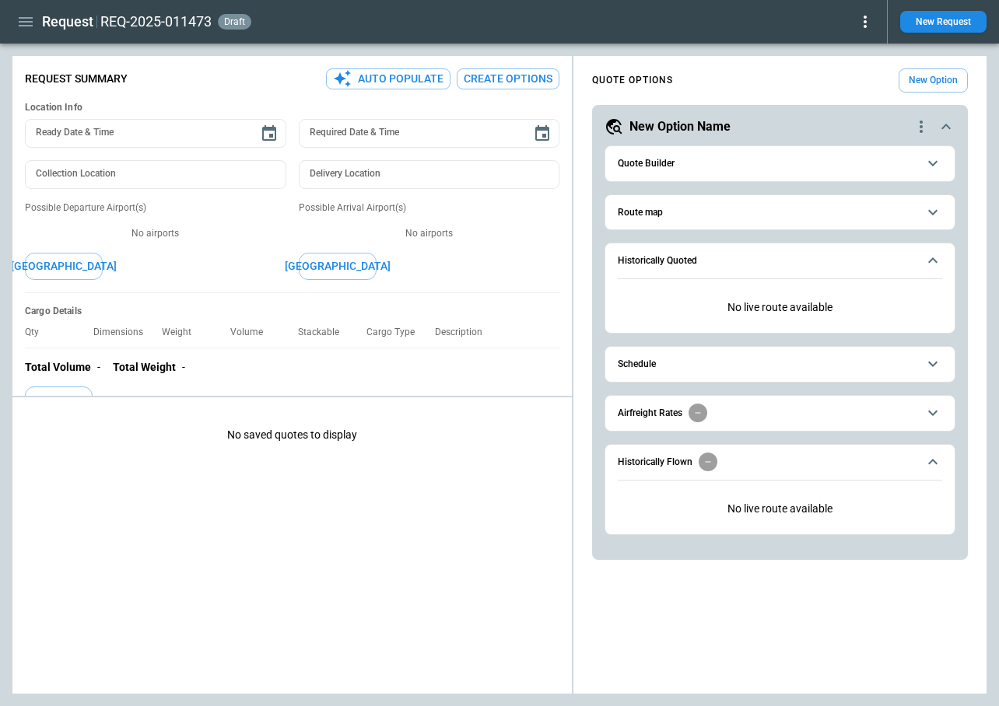
click at [676, 170] on button "Quote Builder" at bounding box center [780, 163] width 324 height 35
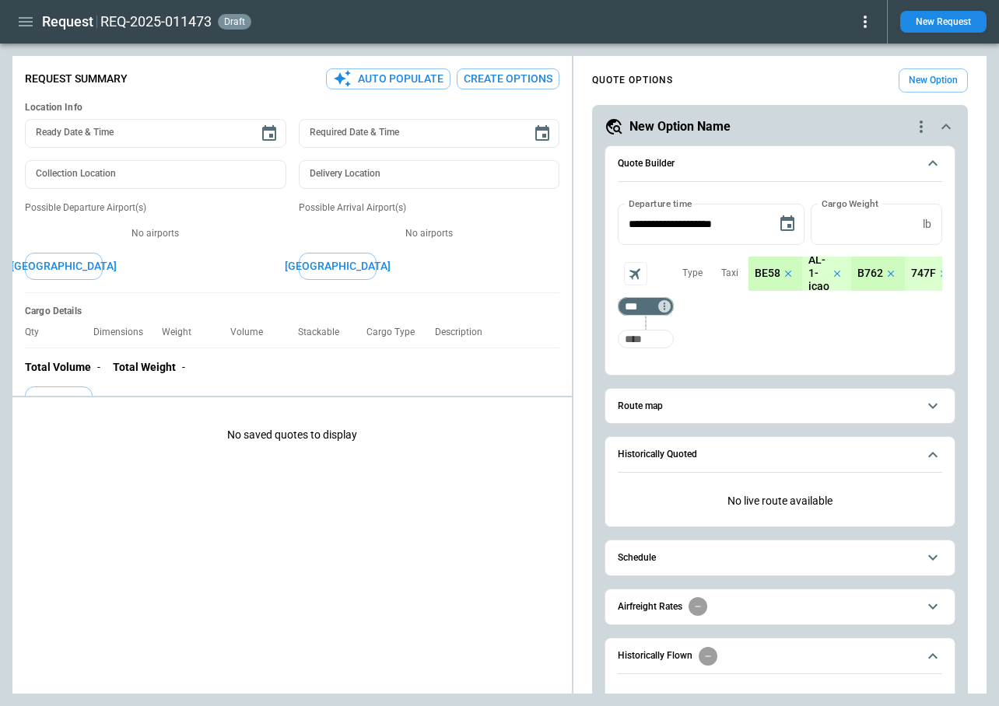
click at [666, 333] on input "Too short" at bounding box center [646, 339] width 50 height 28
type input "***"
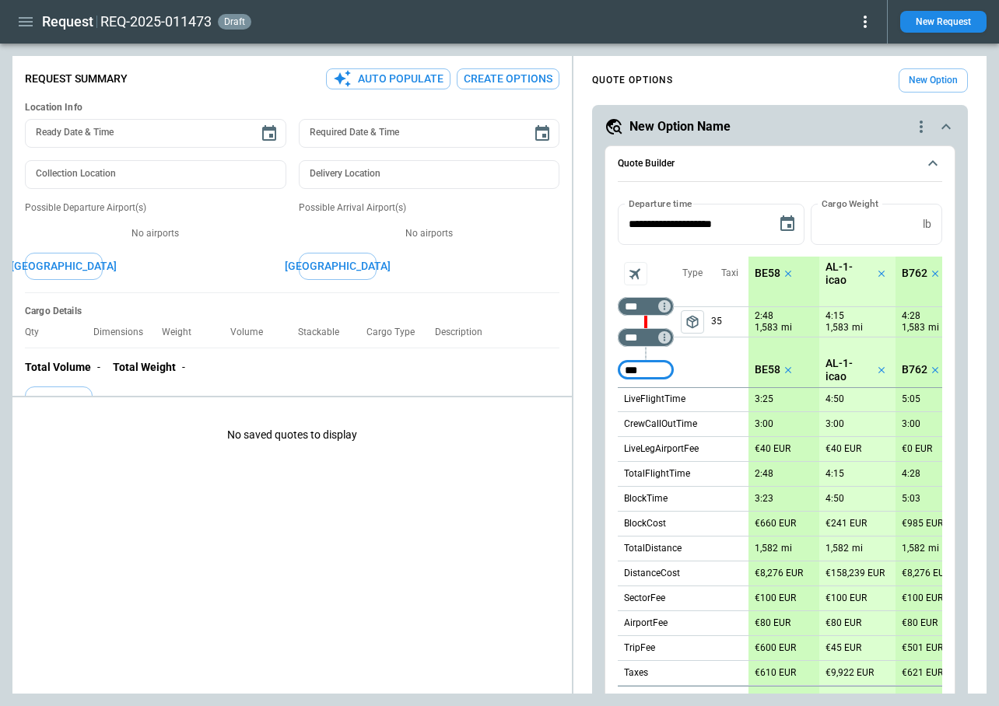
type input "***"
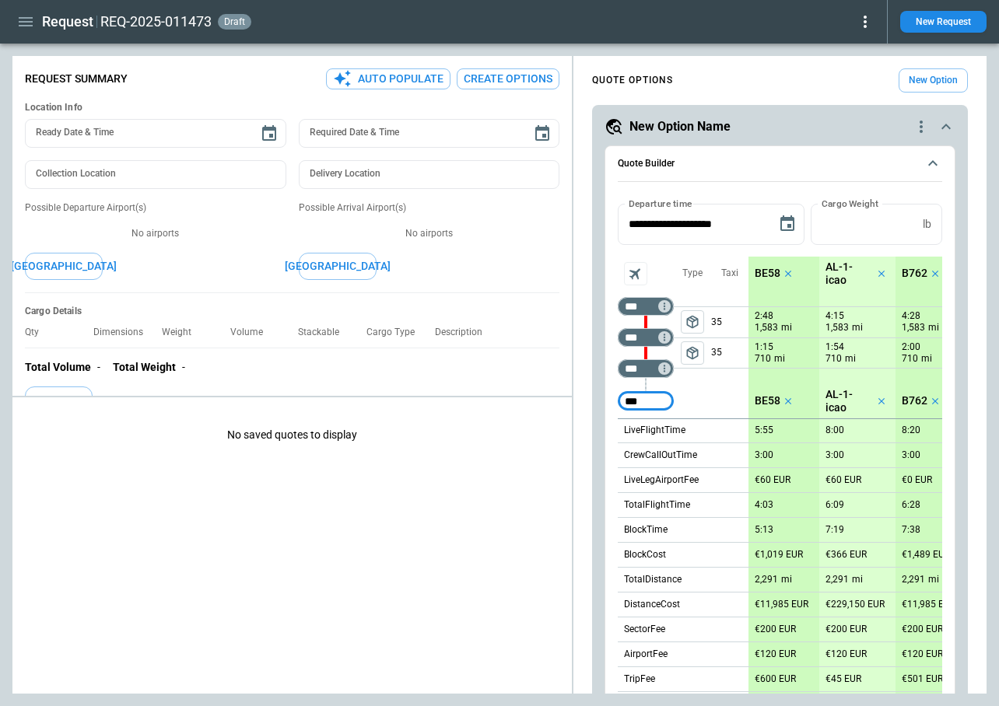
type input "***"
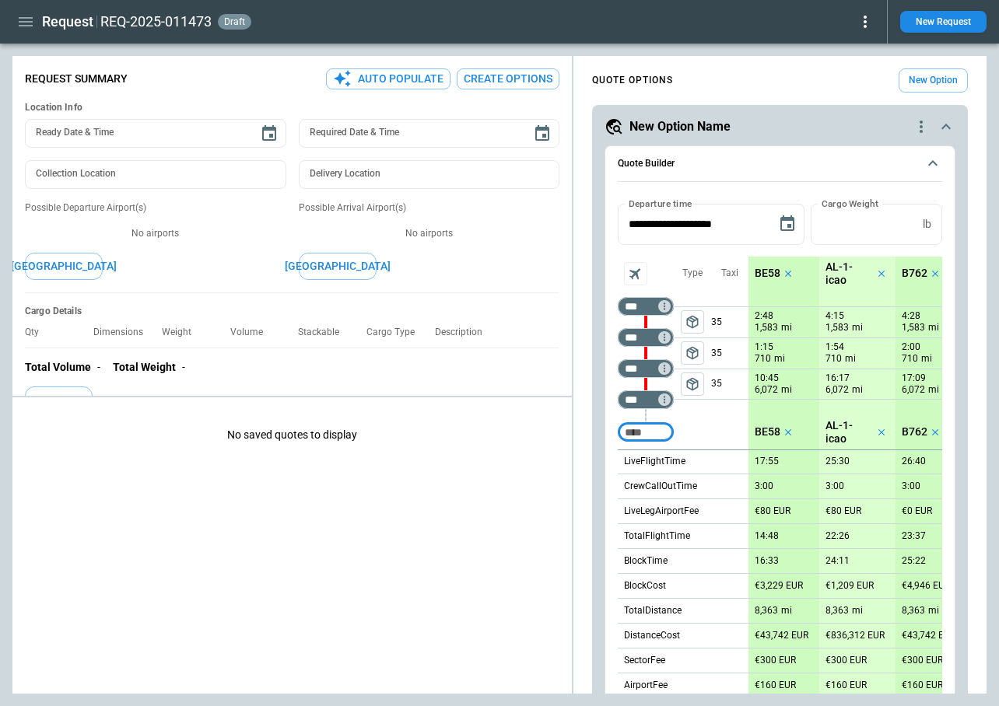
drag, startPoint x: 697, startPoint y: 385, endPoint x: 720, endPoint y: 447, distance: 66.5
click at [697, 385] on span "package_2" at bounding box center [693, 385] width 16 height 16
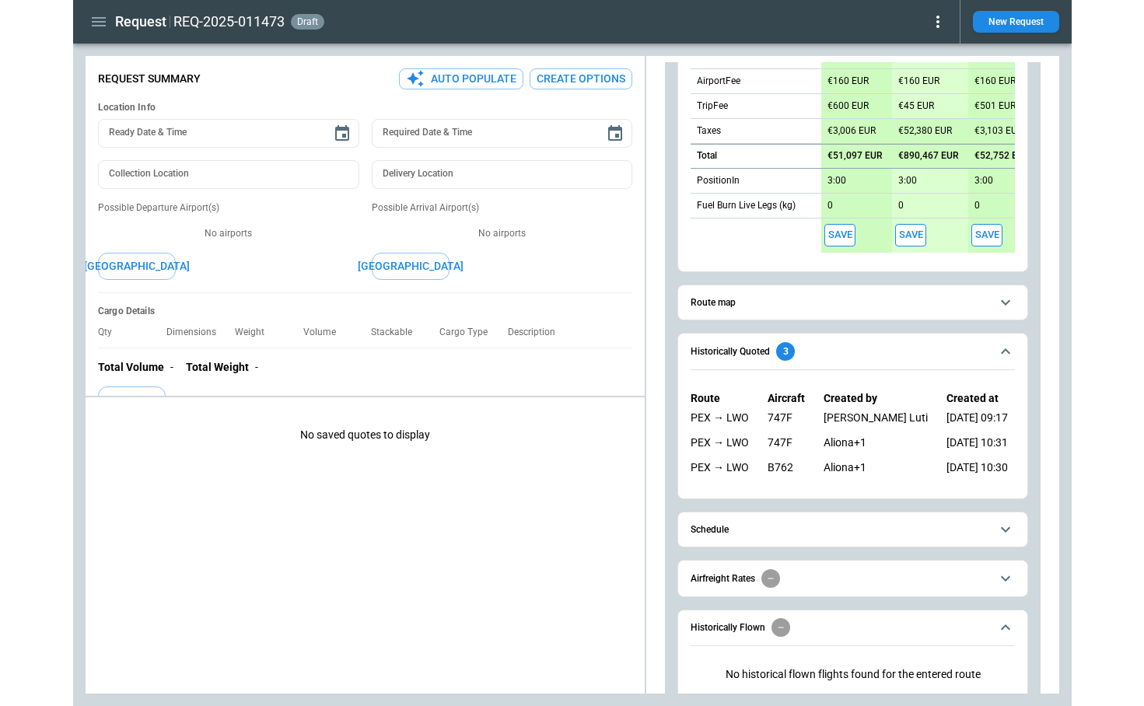
scroll to position [576, 0]
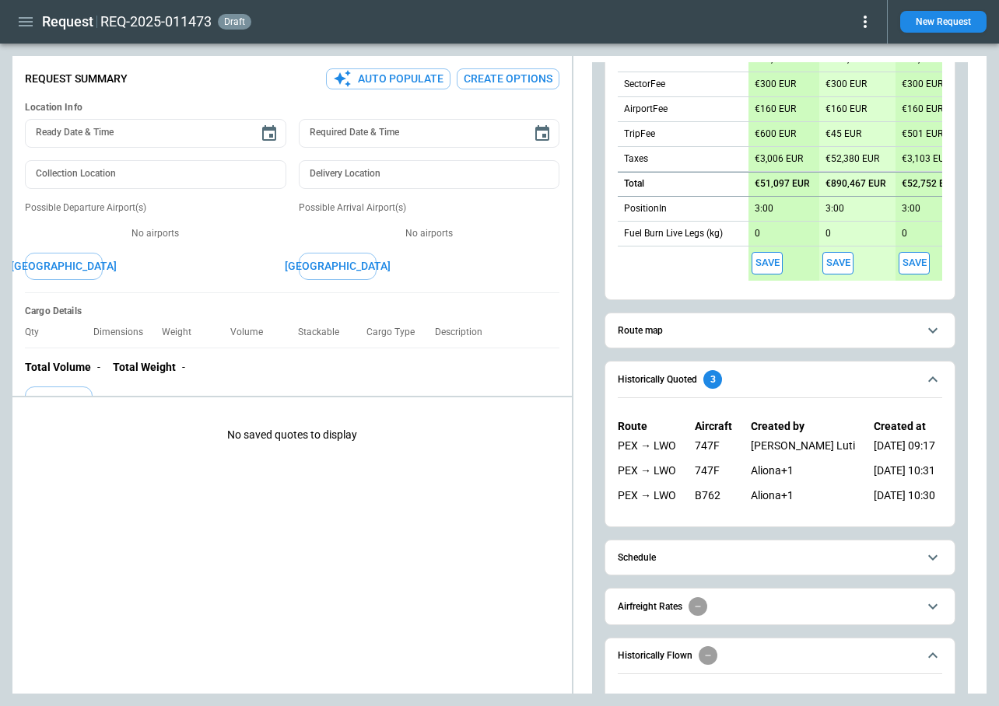
click at [763, 266] on button "Save" at bounding box center [766, 263] width 31 height 23
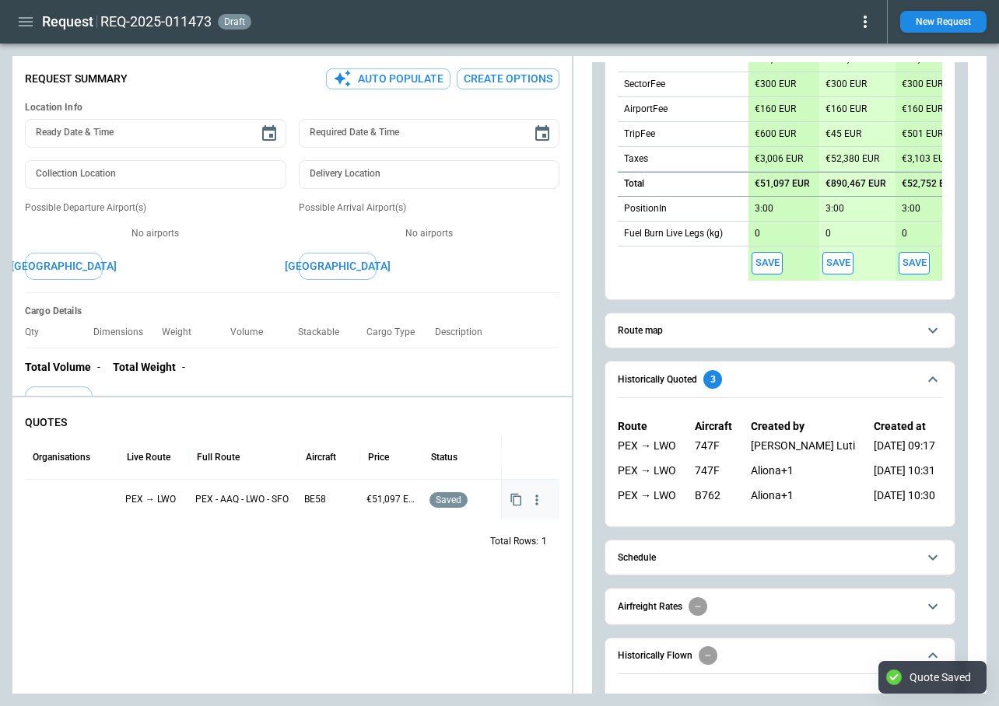
click at [72, 499] on div at bounding box center [72, 499] width 82 height 27
click at [76, 500] on input "text" at bounding box center [60, 501] width 55 height 27
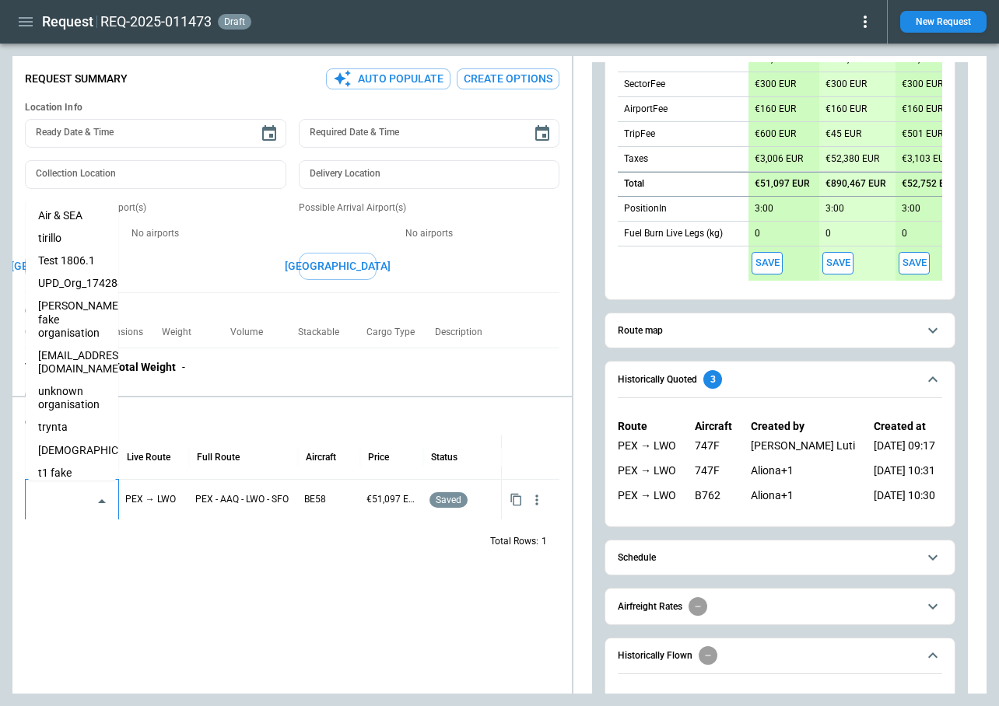
click at [72, 441] on li "[DEMOGRAPHIC_DATA]" at bounding box center [72, 451] width 93 height 23
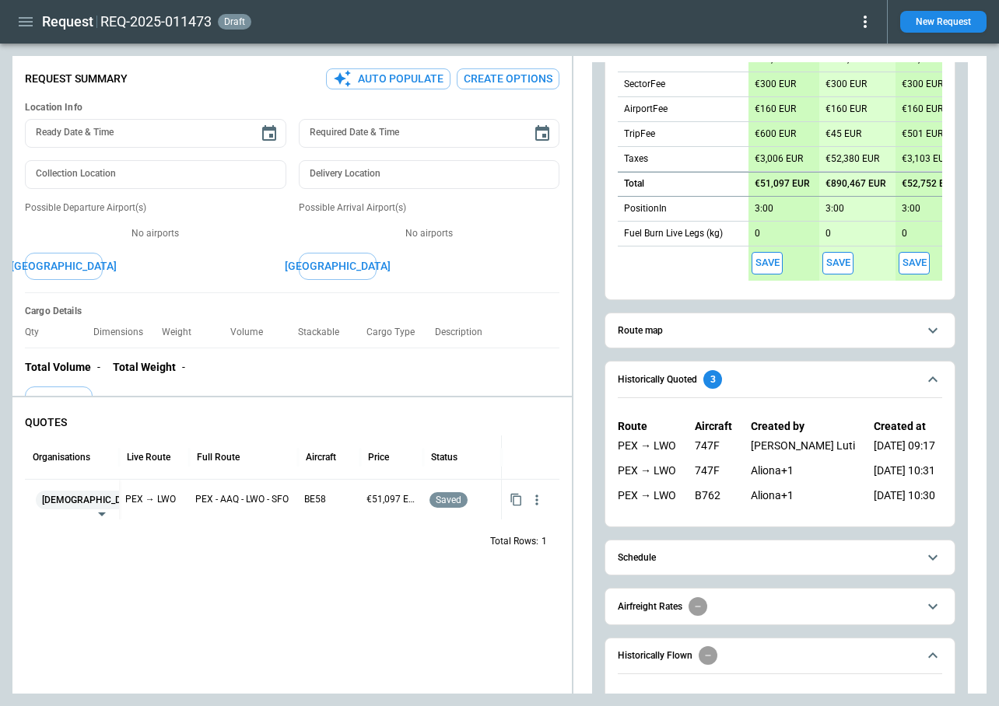
click at [160, 579] on div "QUOTES Organisations Live Route Full Route Aircraft Price Status eveist ​ PEX →…" at bounding box center [291, 549] width 559 height 290
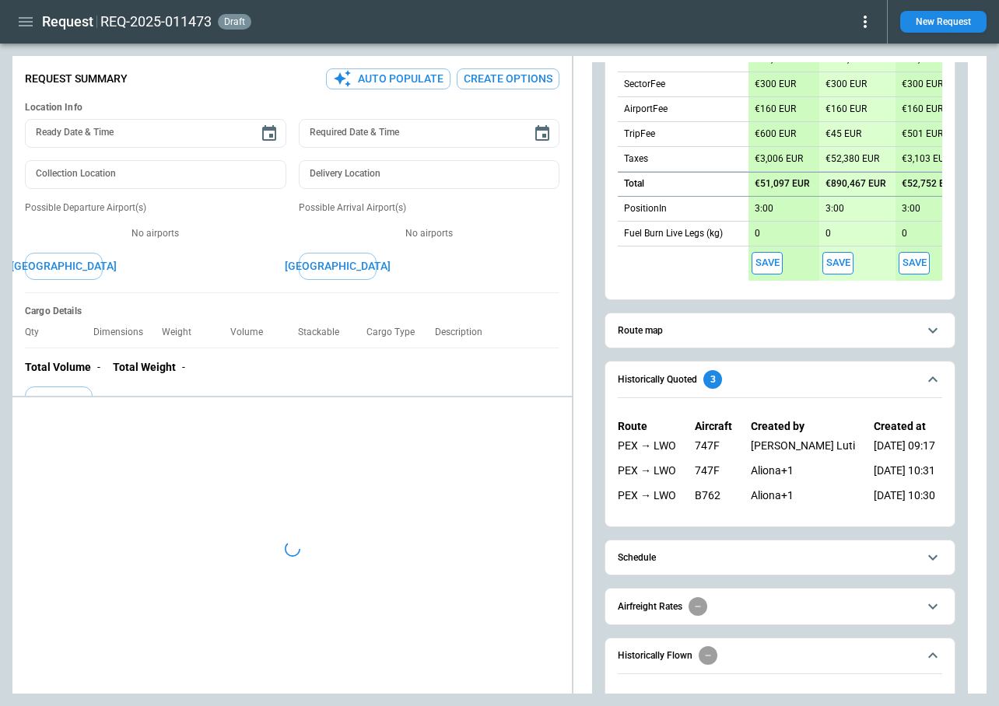
type textarea "*"
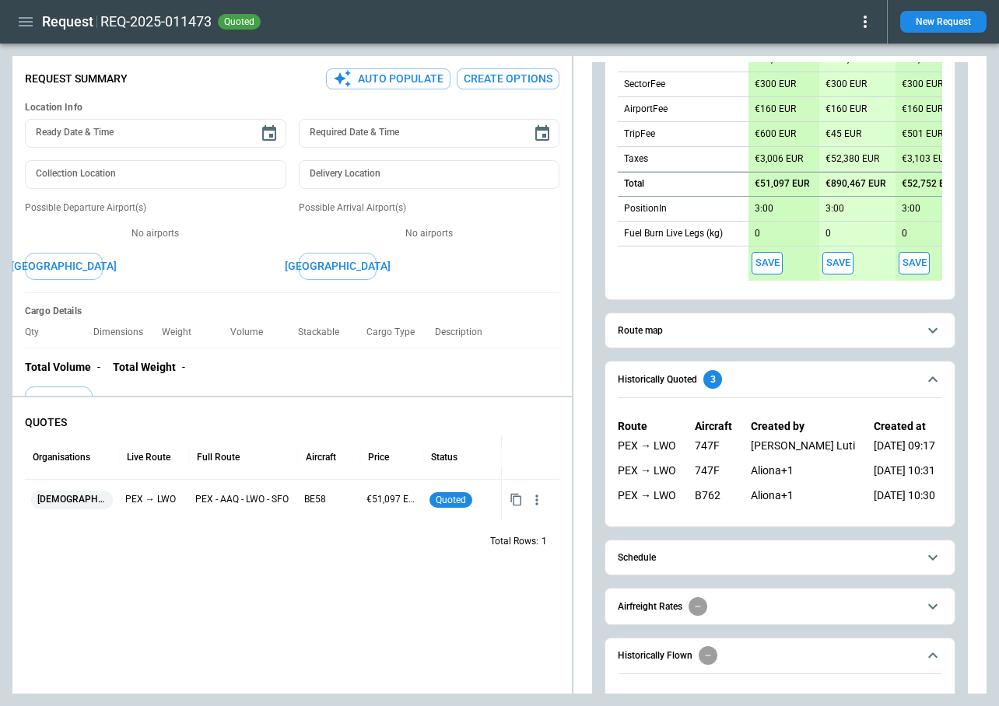
click at [26, 20] on icon "button" at bounding box center [25, 21] width 19 height 19
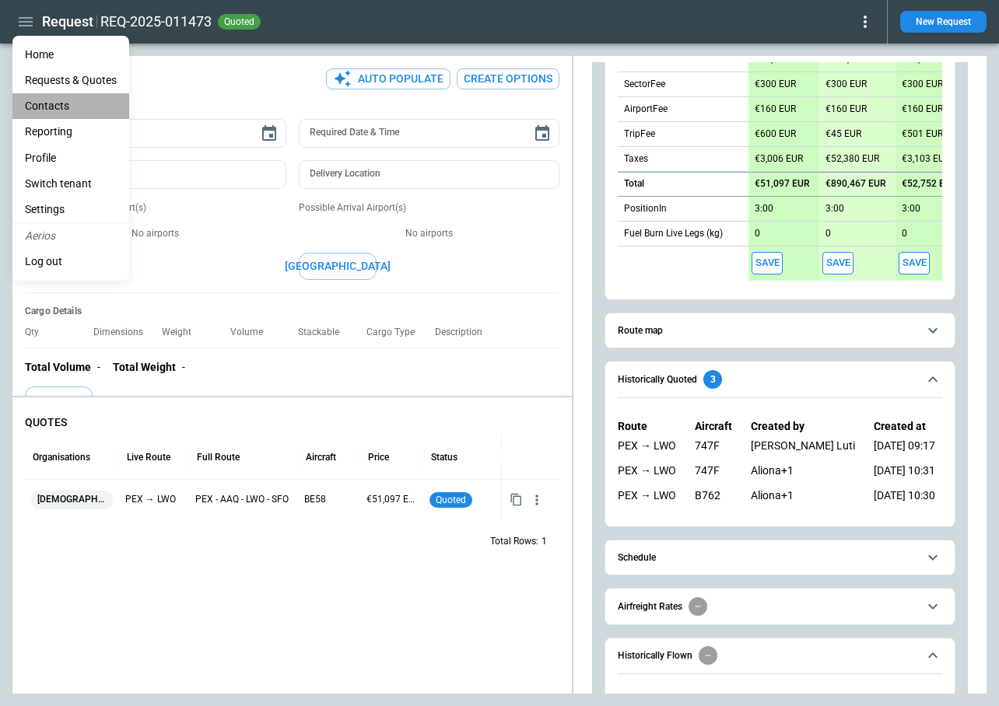
click at [57, 103] on li "Contacts" at bounding box center [70, 106] width 117 height 26
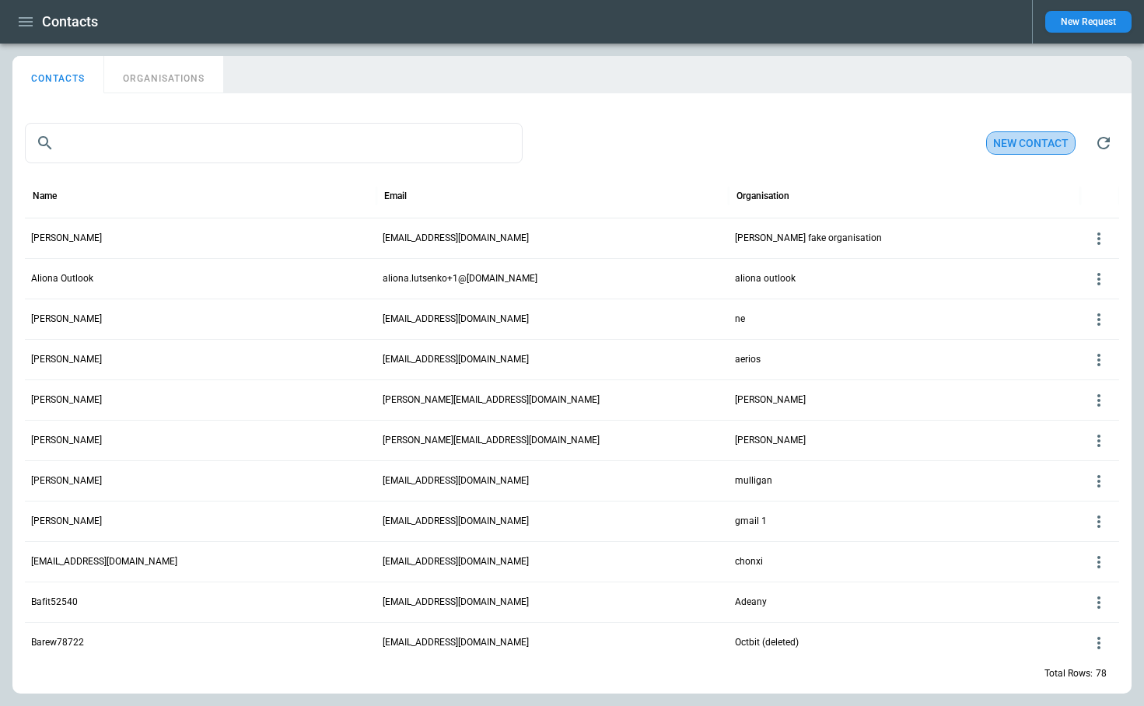
click at [1013, 143] on button "New contact" at bounding box center [1030, 143] width 89 height 24
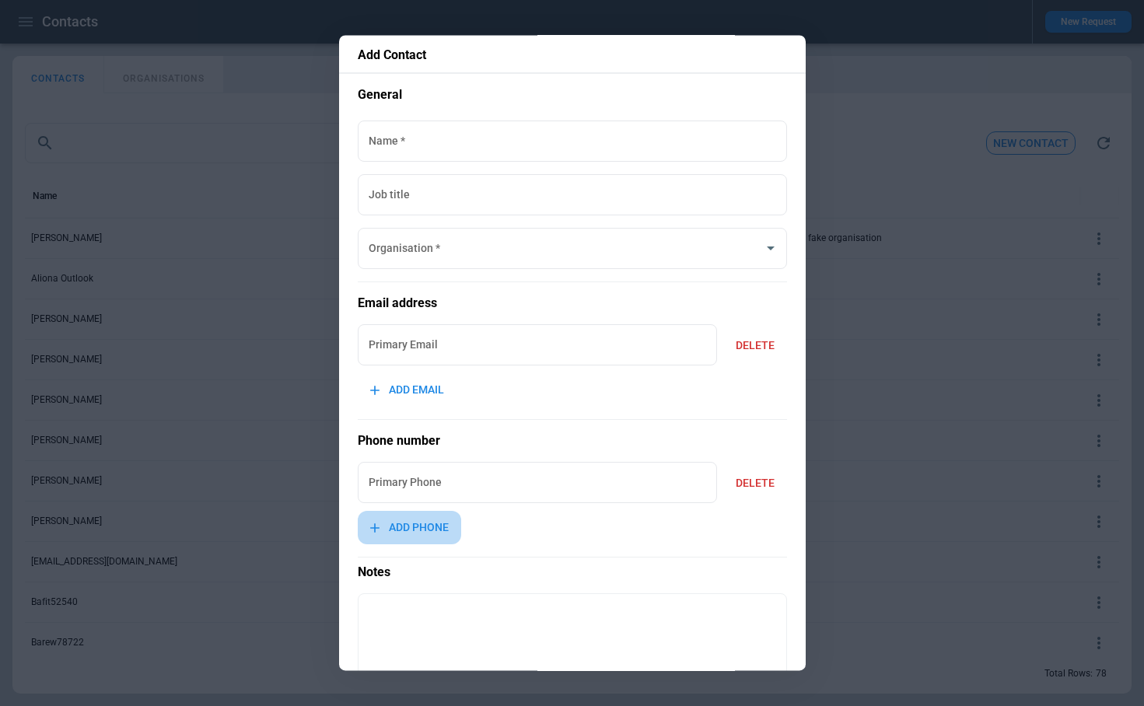
click at [438, 521] on button "ADD PHONE" at bounding box center [409, 528] width 103 height 33
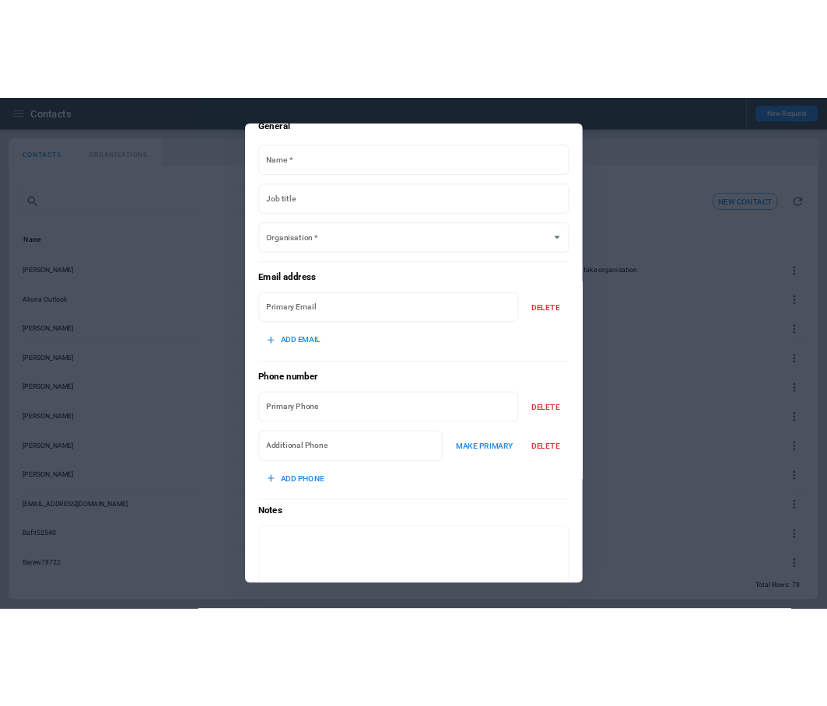
scroll to position [59, 0]
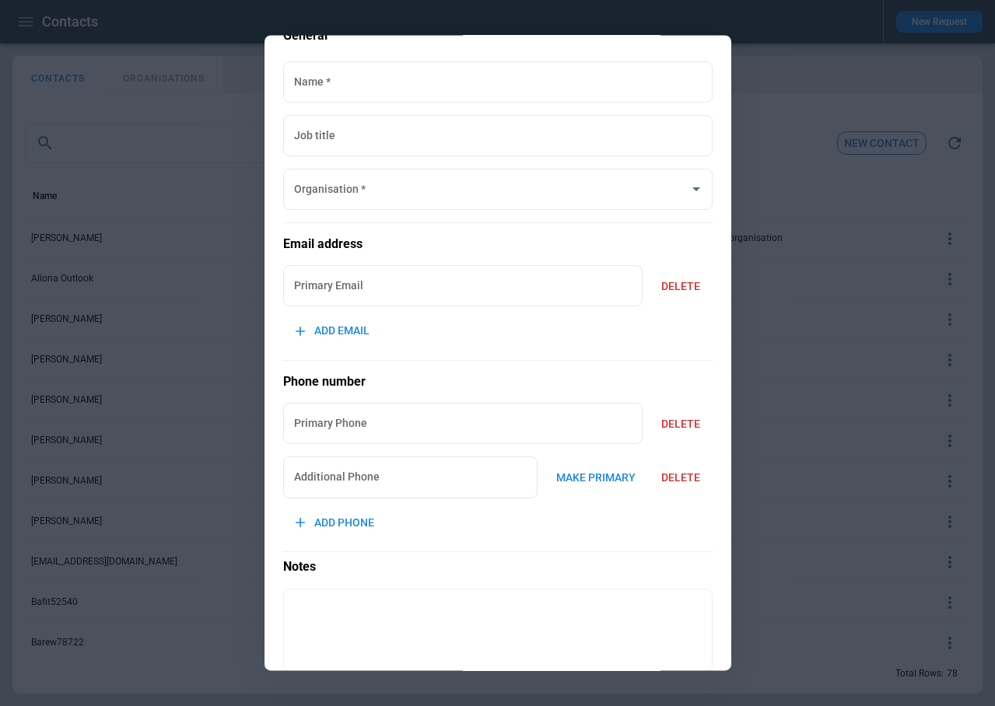
click at [809, 79] on div at bounding box center [497, 353] width 995 height 706
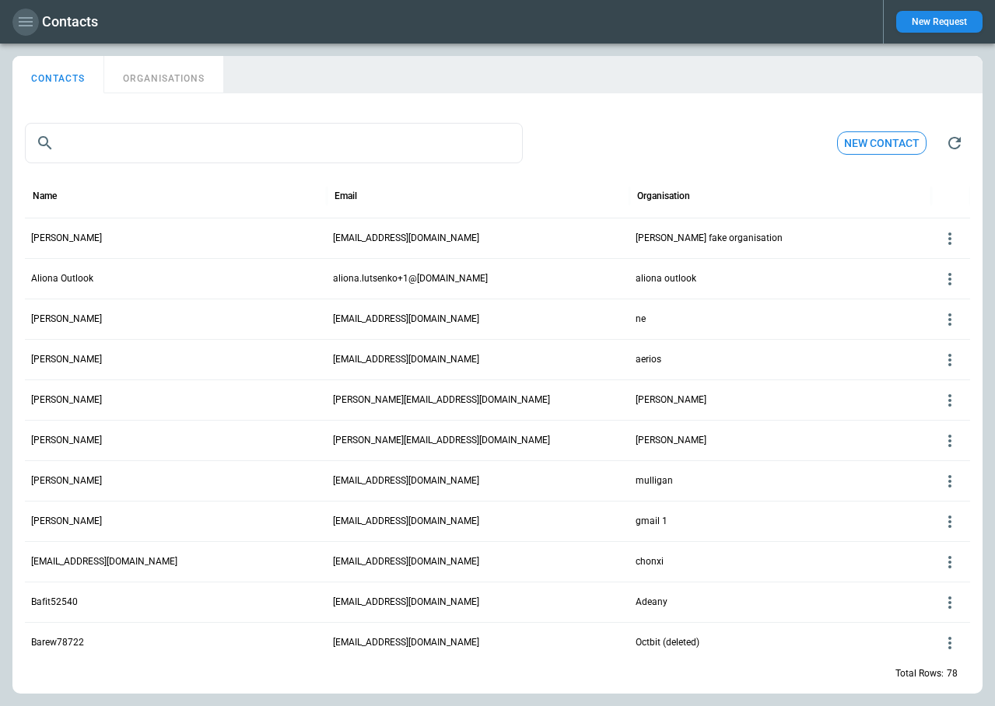
click at [19, 19] on icon "button" at bounding box center [25, 21] width 19 height 19
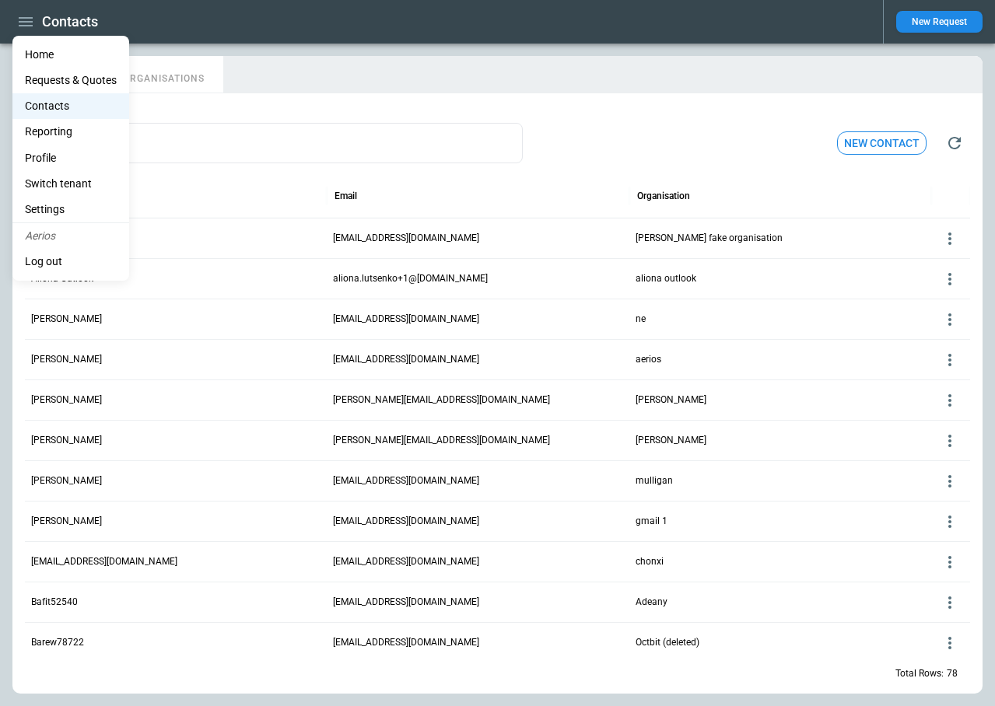
click at [40, 56] on li "Home" at bounding box center [70, 55] width 117 height 26
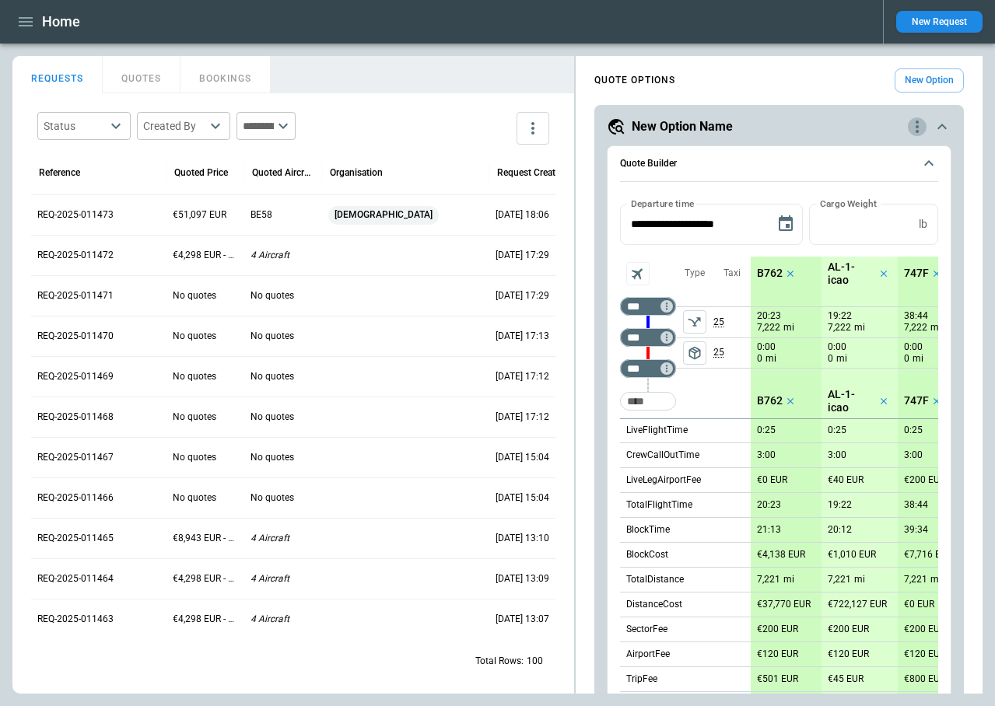
click at [920, 127] on icon "quote-option-actions" at bounding box center [917, 126] width 19 height 19
click at [54, 198] on div at bounding box center [497, 353] width 995 height 706
click at [72, 214] on p "REQ-2025-011473" at bounding box center [98, 214] width 123 height 13
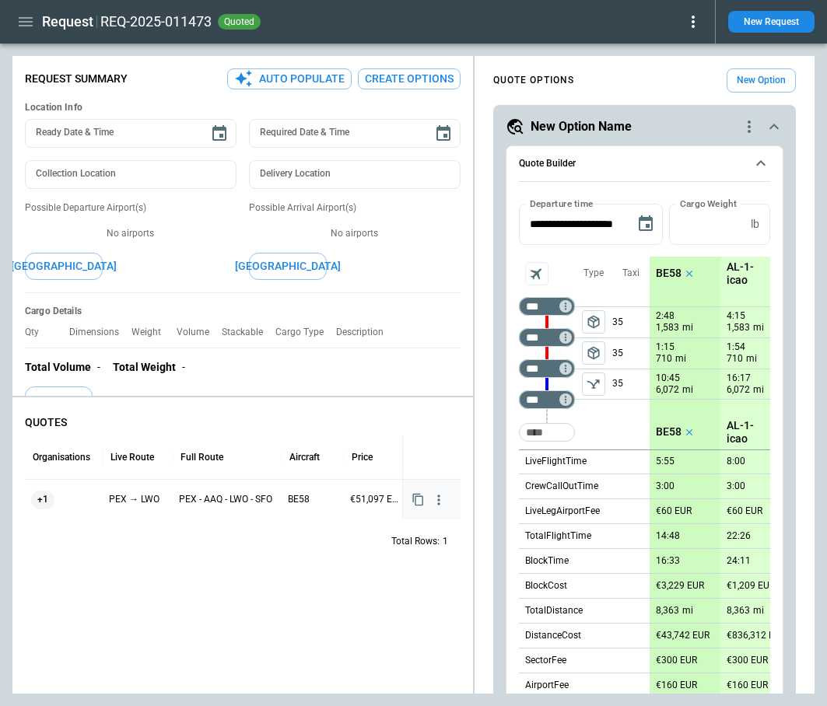
click at [67, 498] on div "+1" at bounding box center [63, 500] width 65 height 19
click at [67, 498] on span "[DEMOGRAPHIC_DATA]" at bounding box center [91, 500] width 110 height 16
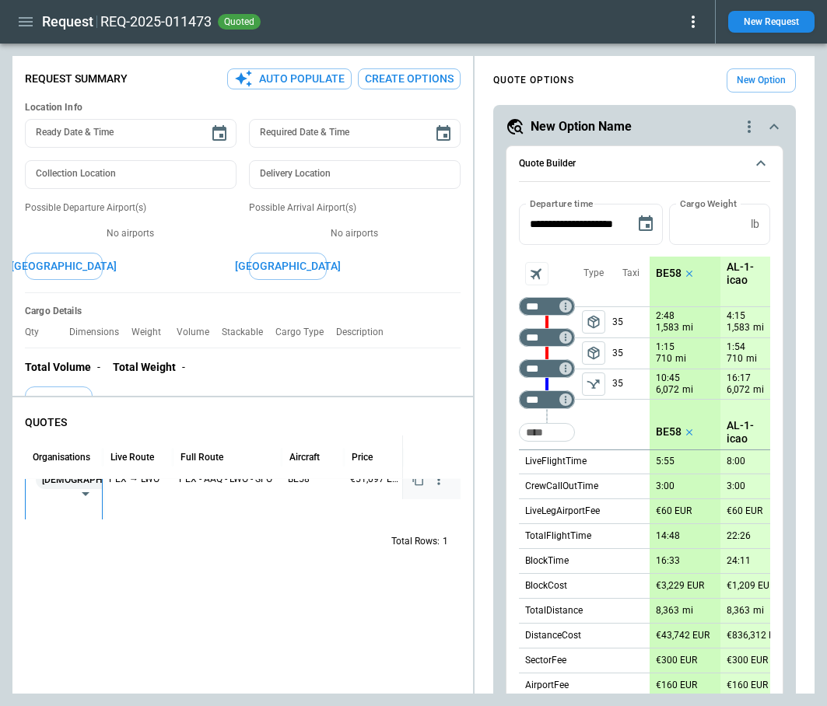
click at [75, 483] on div at bounding box center [85, 494] width 20 height 22
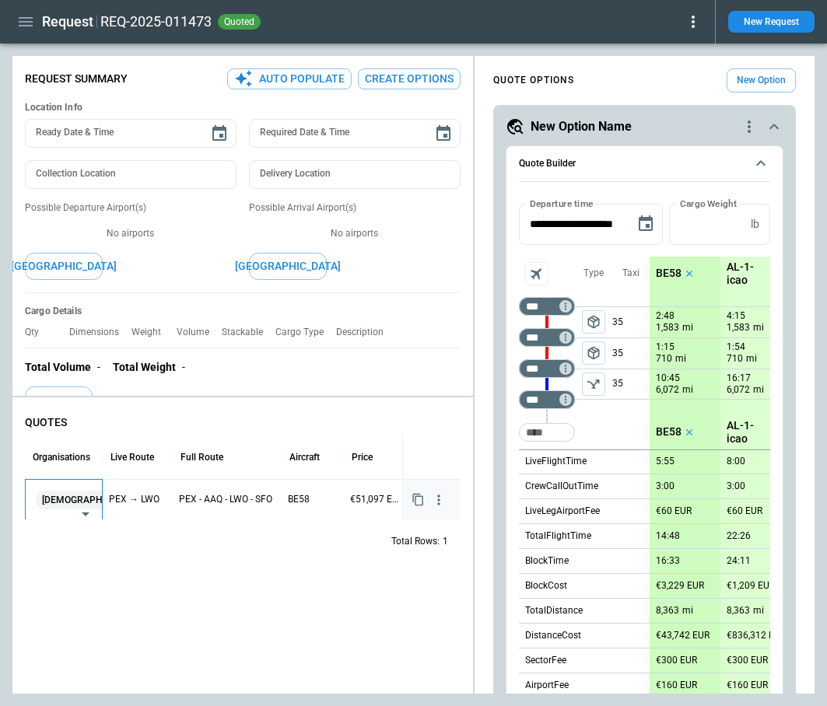
click at [145, 502] on icon at bounding box center [148, 499] width 7 height 7
click at [140, 556] on div "Total Rows: 1" at bounding box center [243, 541] width 436 height 40
click at [435, 496] on icon "button" at bounding box center [438, 500] width 16 height 16
click at [235, 568] on div at bounding box center [413, 353] width 827 height 706
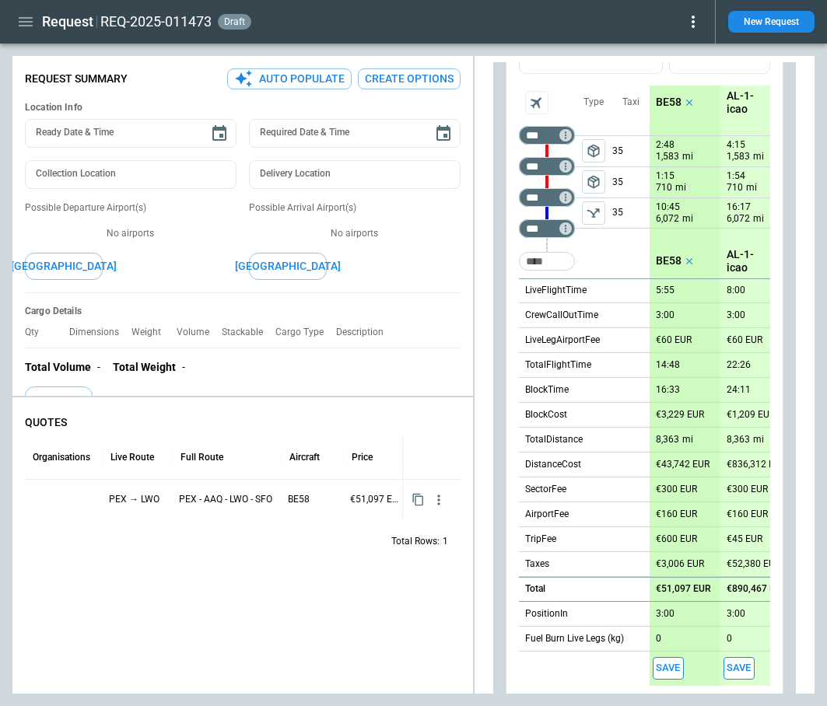
scroll to position [206, 0]
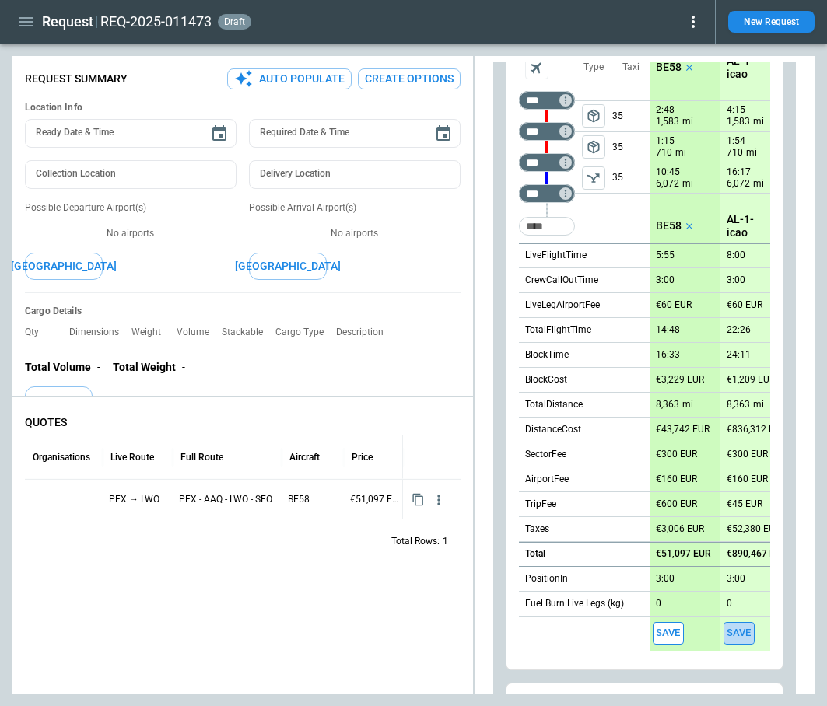
click at [745, 632] on button "Save" at bounding box center [738, 633] width 31 height 23
click at [437, 541] on icon "button" at bounding box center [438, 541] width 16 height 16
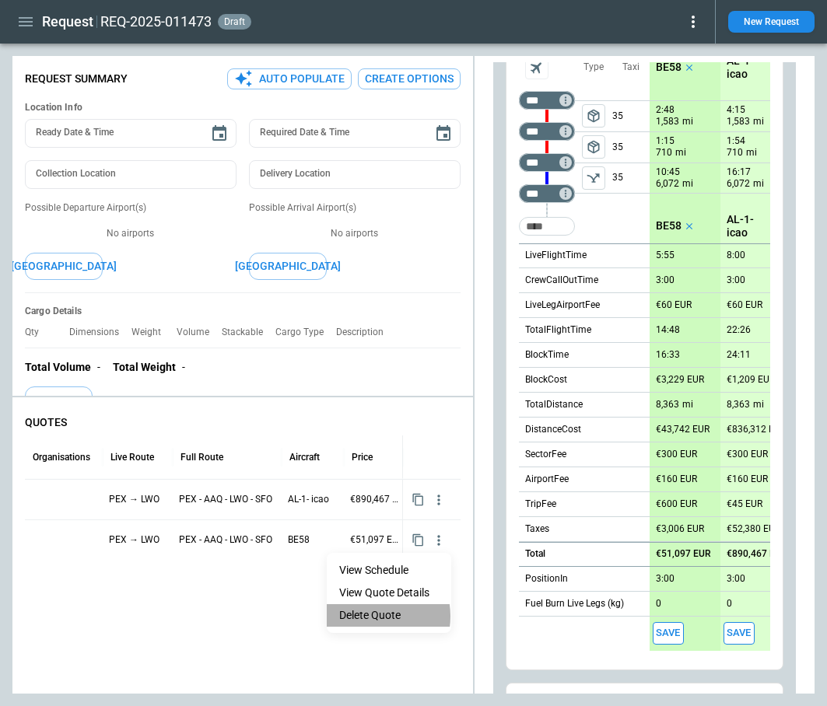
click at [372, 616] on li "Delete Quote" at bounding box center [389, 615] width 124 height 23
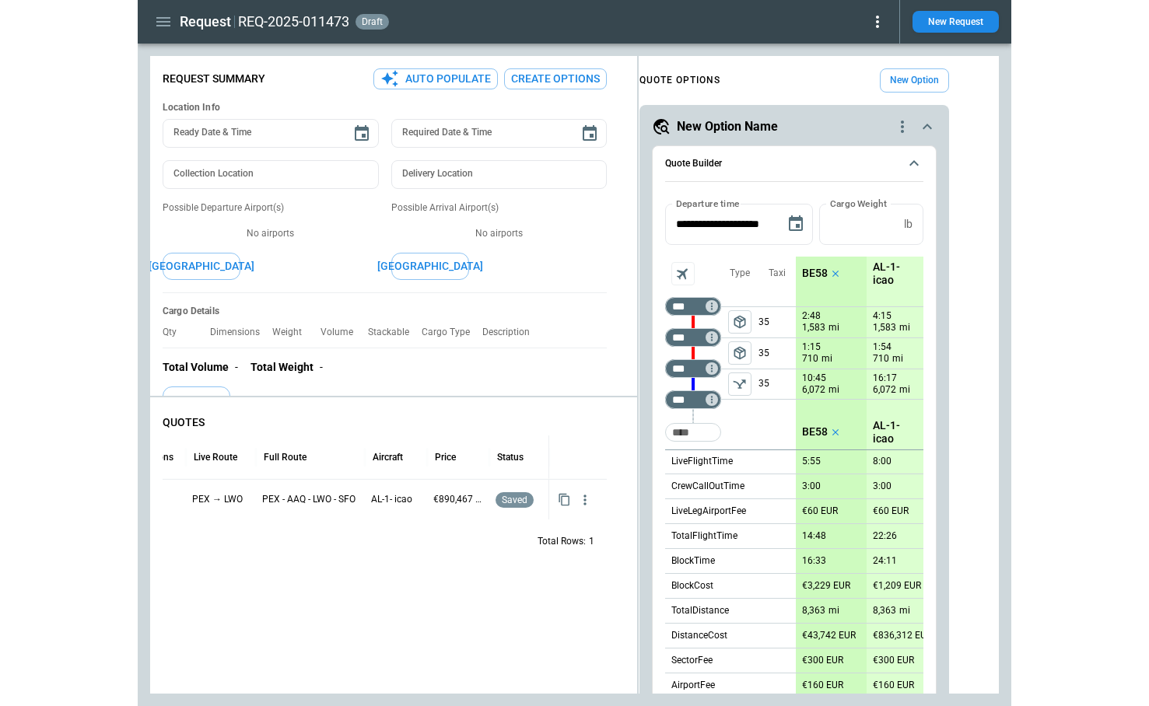
scroll to position [0, 0]
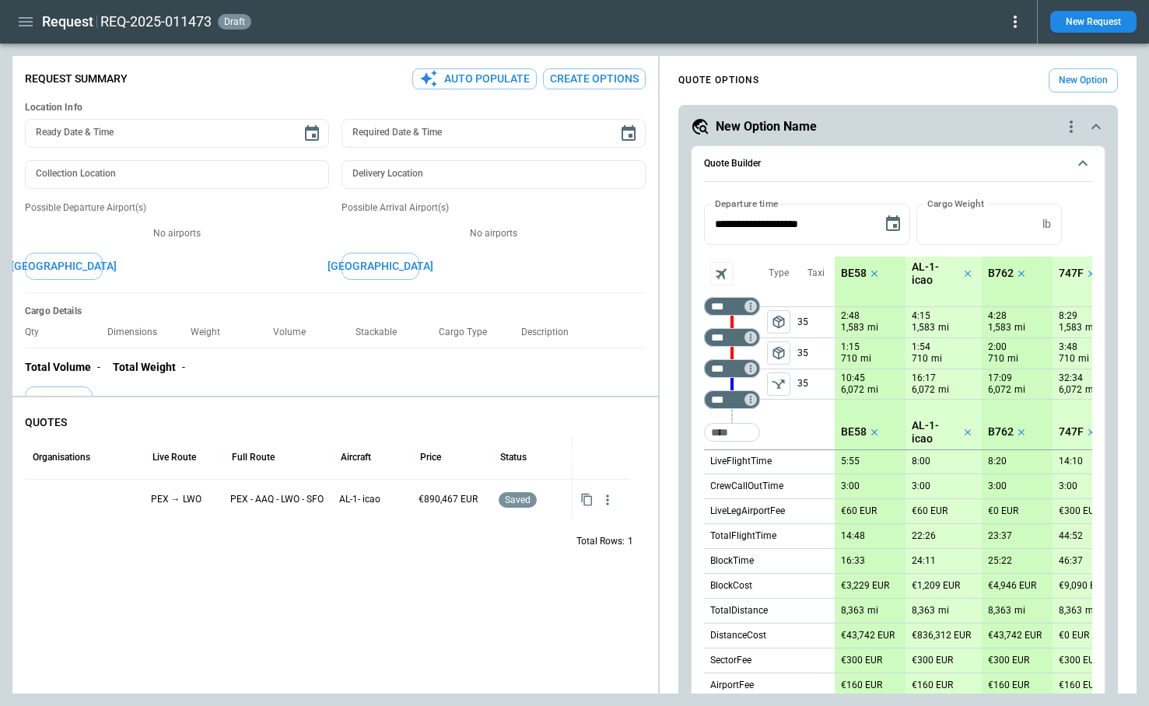
type textarea "*"
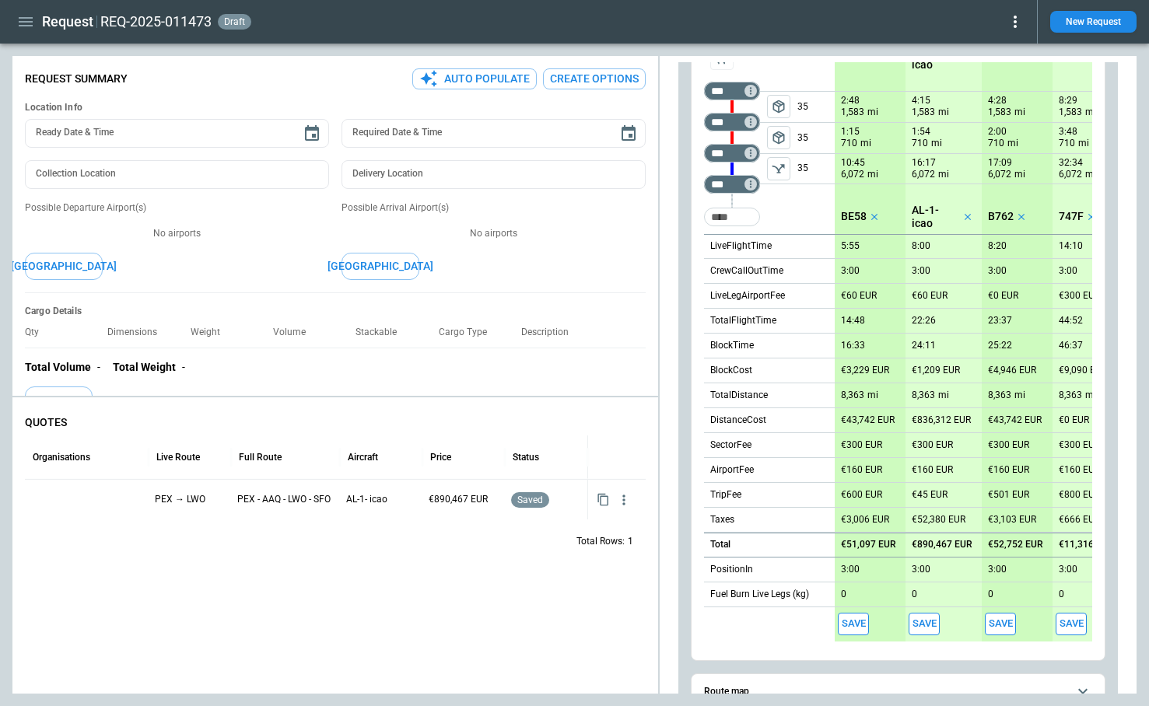
scroll to position [213, 0]
click at [778, 140] on span "package_2" at bounding box center [779, 140] width 16 height 16
click at [783, 171] on icon "left aligned" at bounding box center [779, 171] width 16 height 16
click at [776, 140] on icon "left aligned" at bounding box center [778, 139] width 12 height 9
click at [779, 168] on span "package_2" at bounding box center [779, 171] width 16 height 16
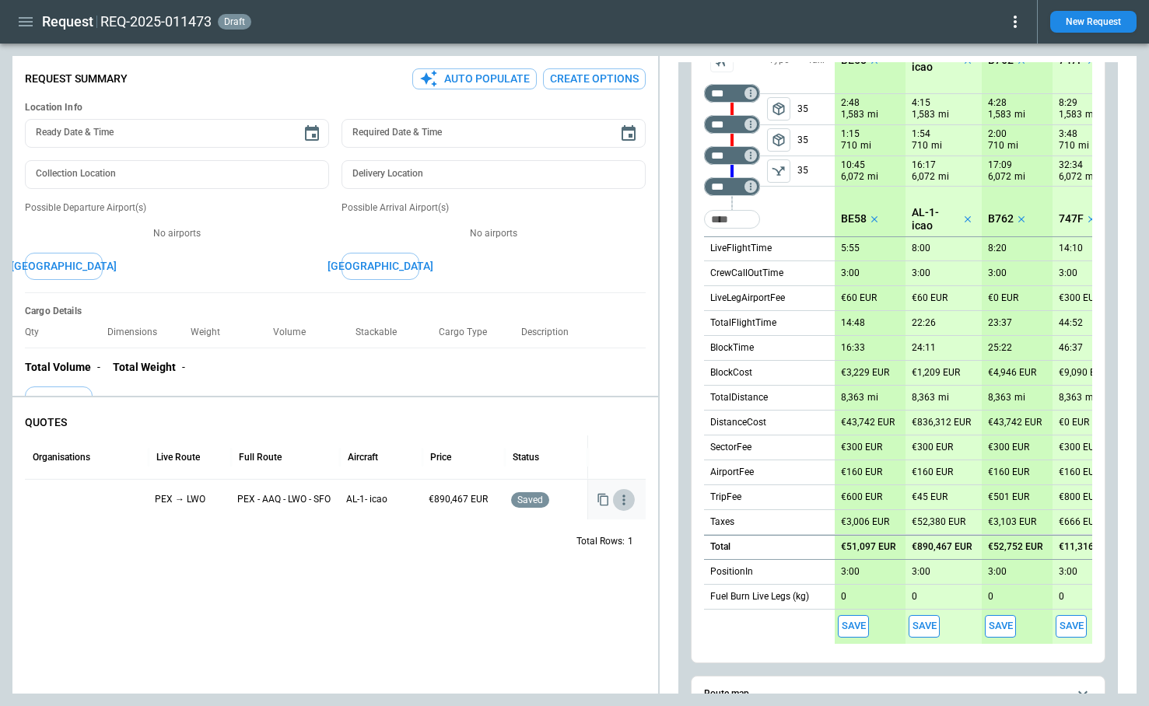
click at [622, 503] on icon "button" at bounding box center [624, 500] width 16 height 16
drag, startPoint x: 625, startPoint y: 553, endPoint x: 553, endPoint y: 553, distance: 71.6
click at [553, 553] on li "View Quote Details" at bounding box center [575, 552] width 124 height 23
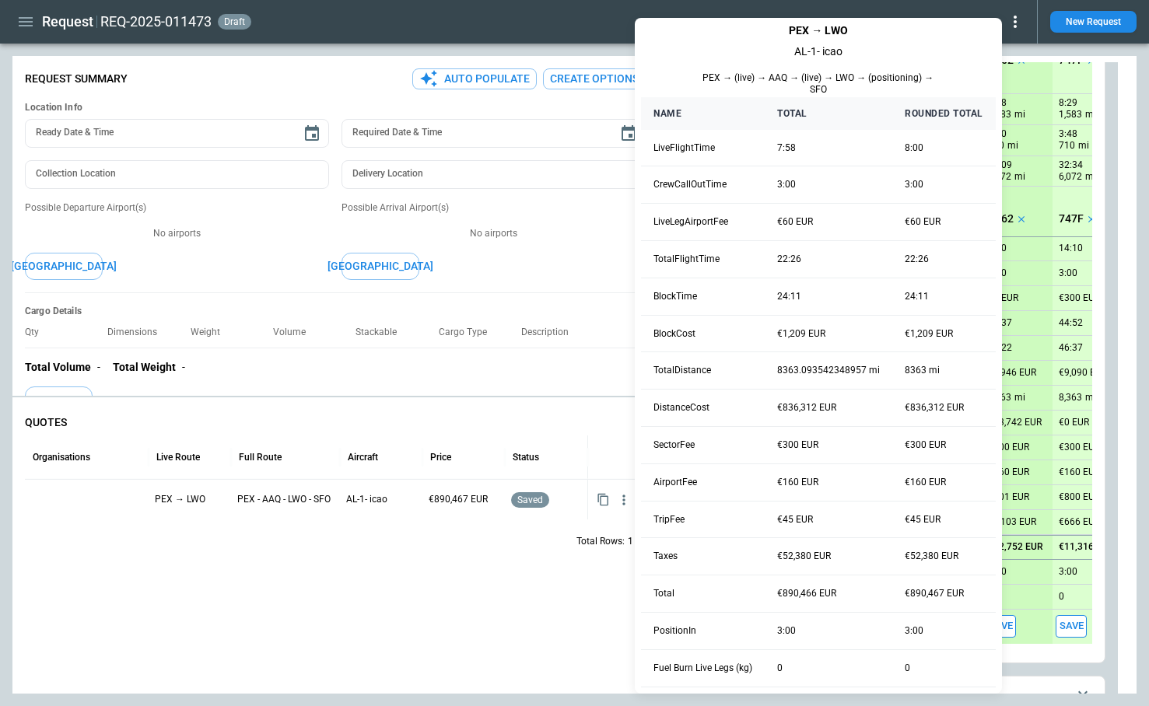
click at [569, 610] on div at bounding box center [574, 353] width 1149 height 706
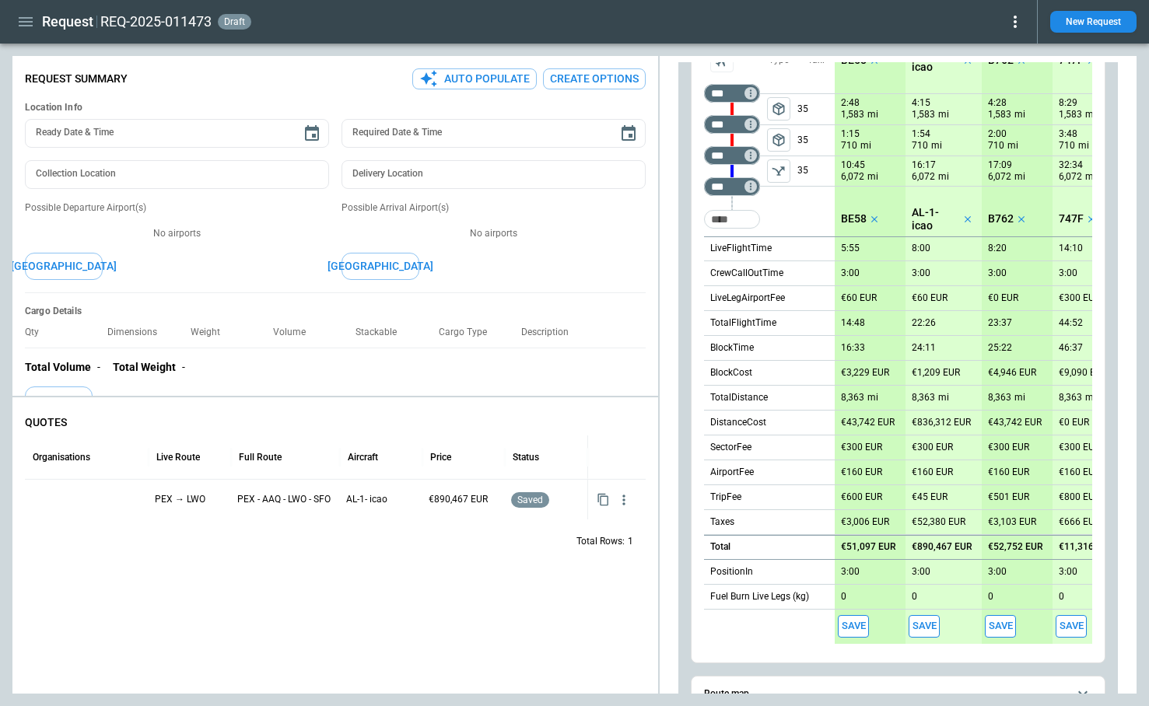
click at [26, 18] on icon "button" at bounding box center [26, 21] width 14 height 9
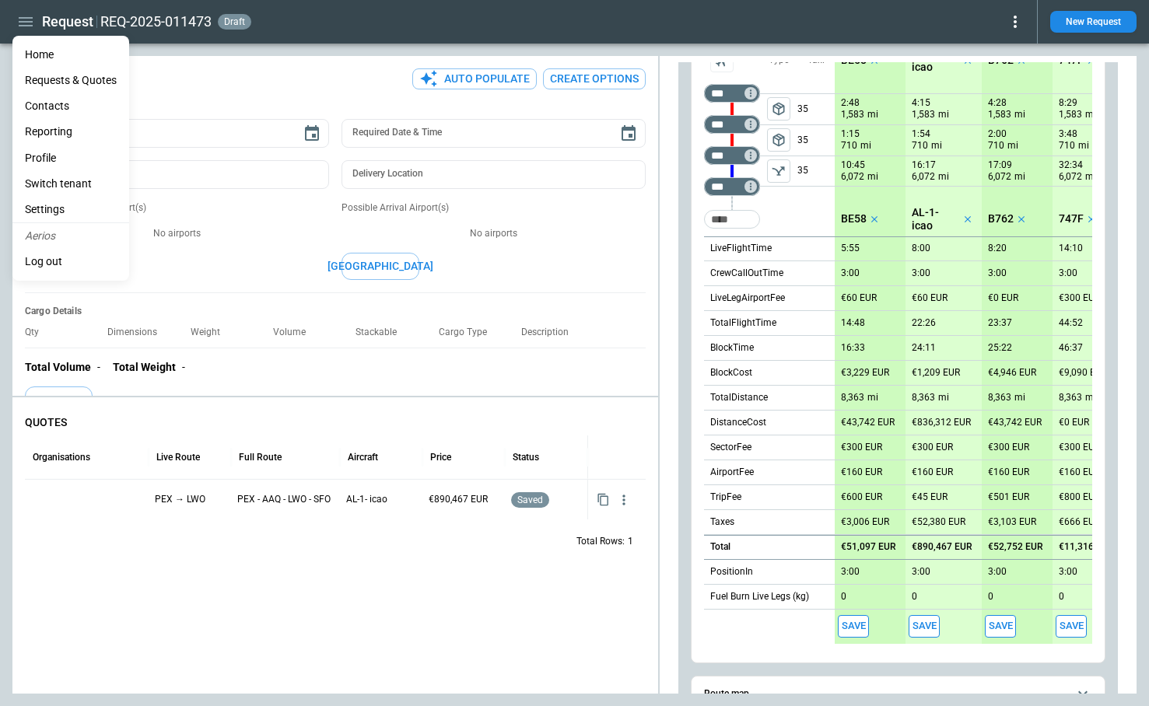
click at [48, 84] on Quotes "Requests & Quotes" at bounding box center [70, 81] width 117 height 26
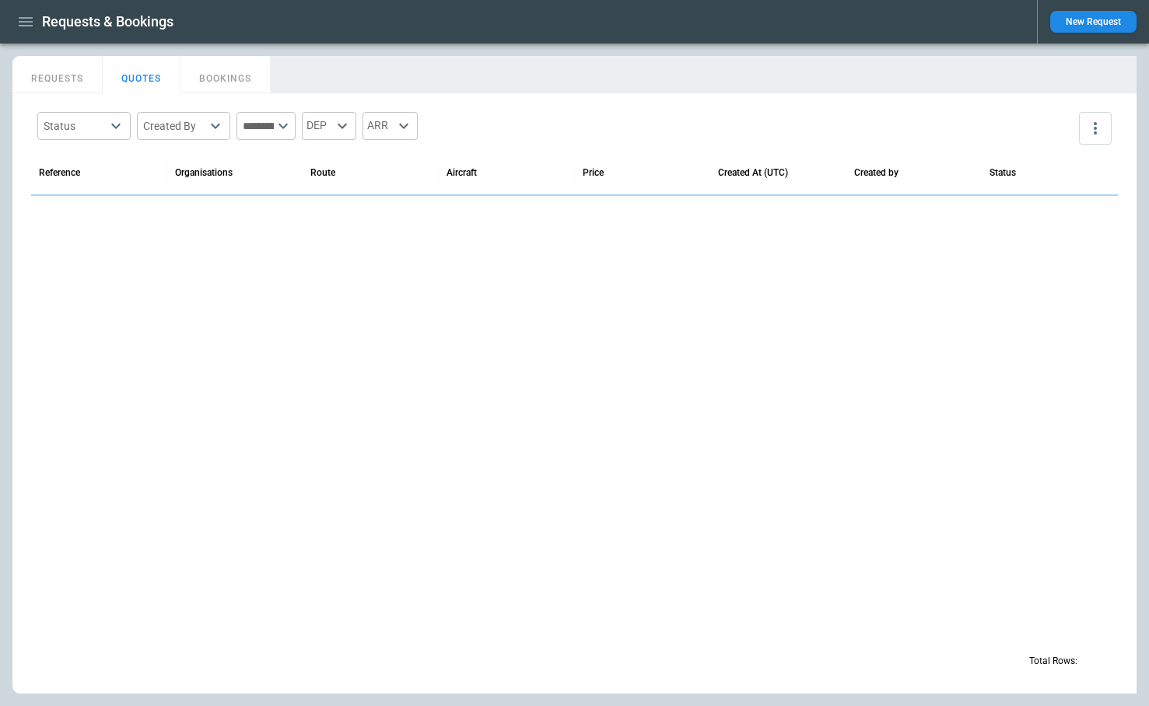
click at [15, 21] on button "button" at bounding box center [25, 22] width 26 height 27
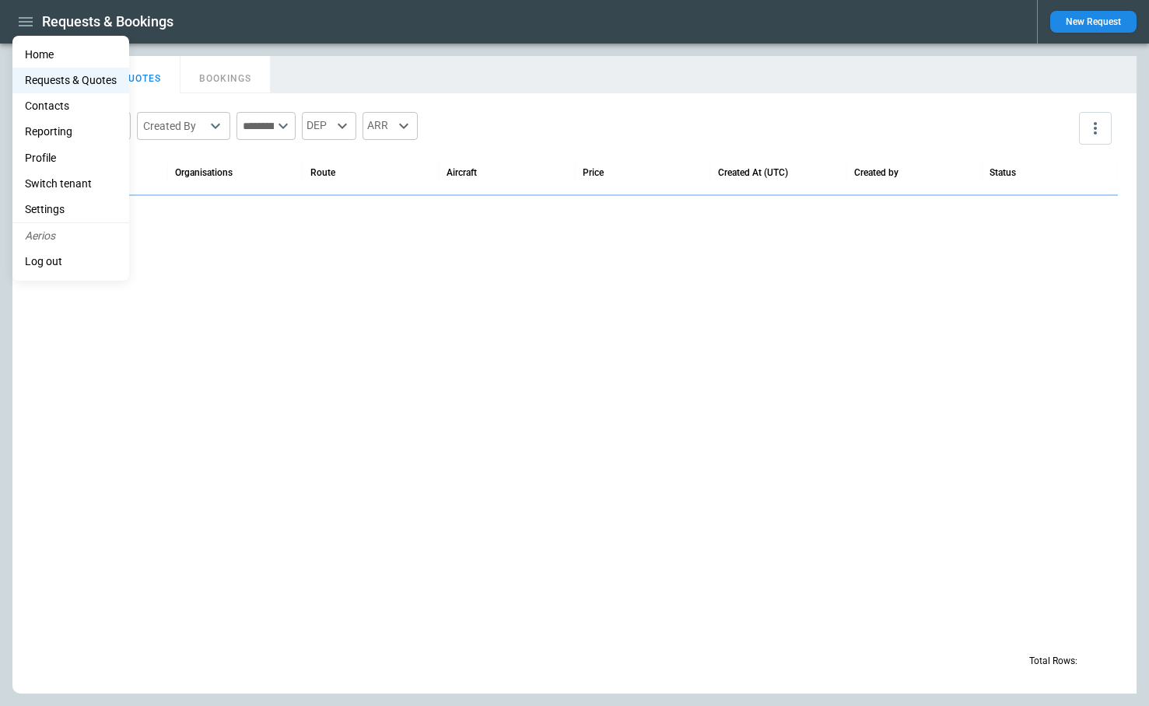
click at [51, 112] on li "Contacts" at bounding box center [70, 106] width 117 height 26
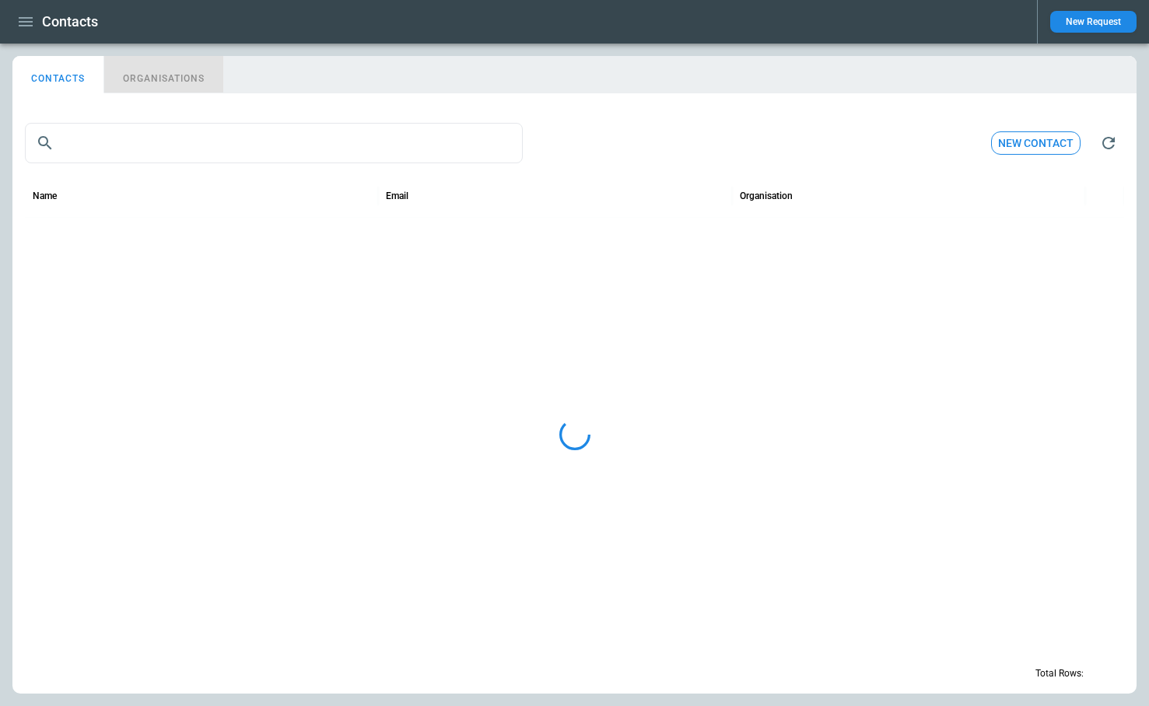
click at [170, 86] on button "ORGANISATIONS" at bounding box center [163, 74] width 119 height 37
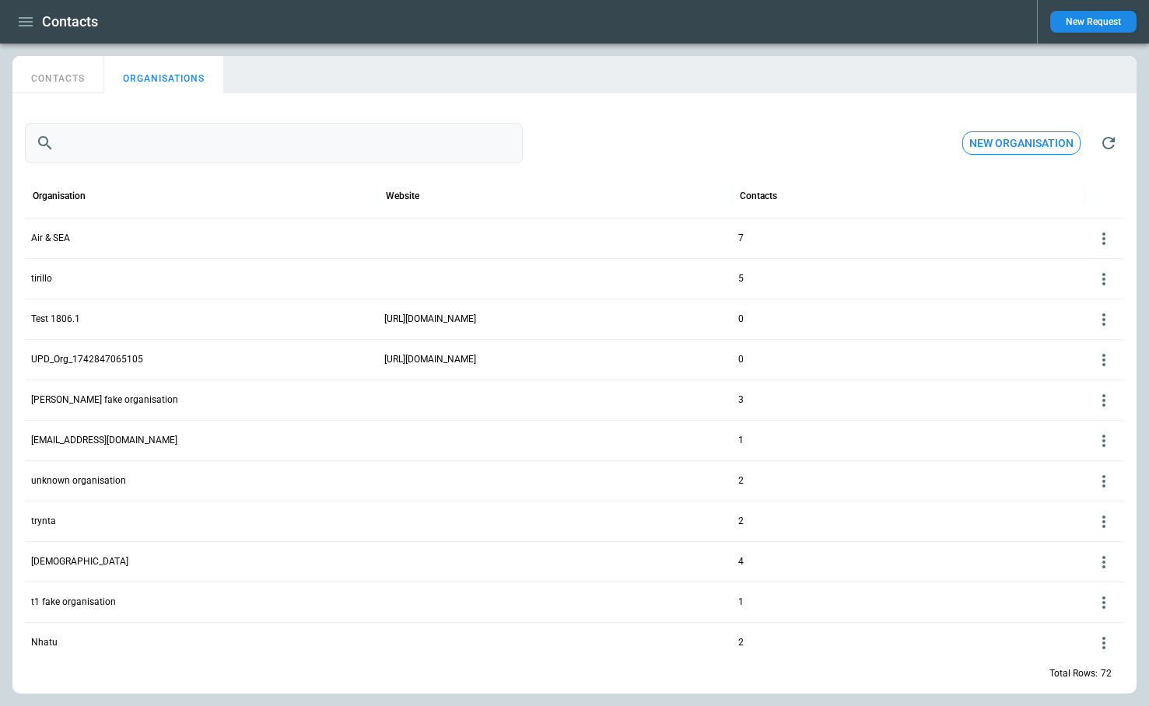
click at [170, 152] on input "text" at bounding box center [292, 143] width 462 height 40
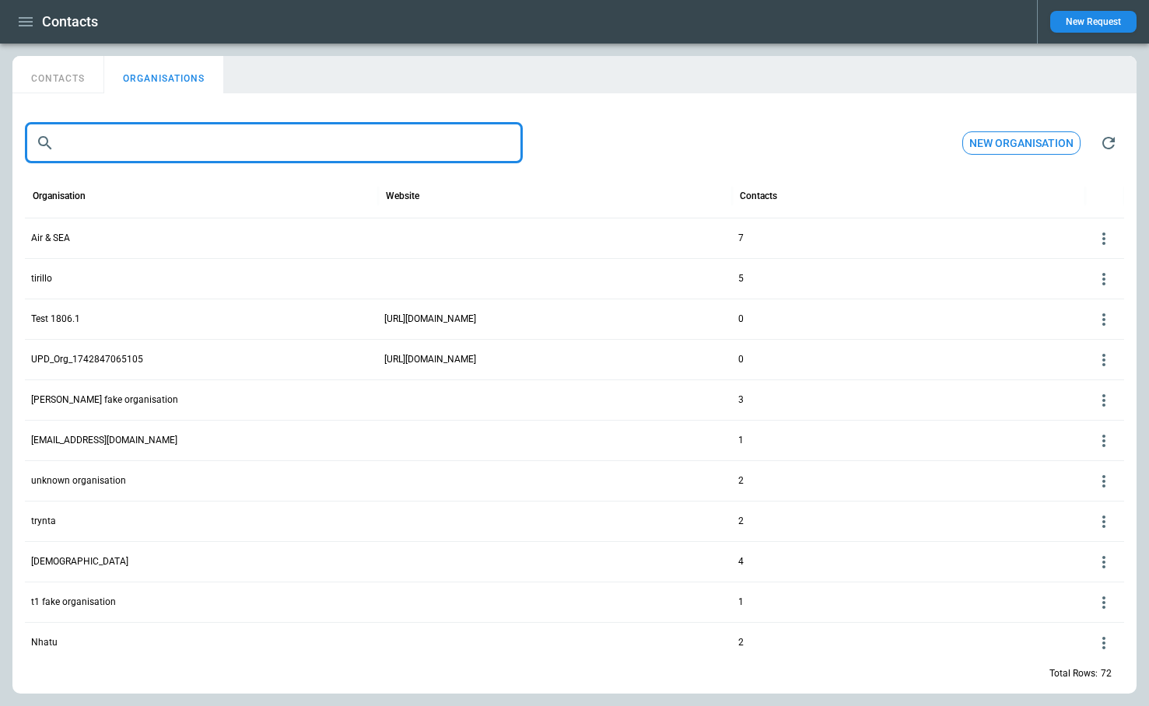
paste input "**********"
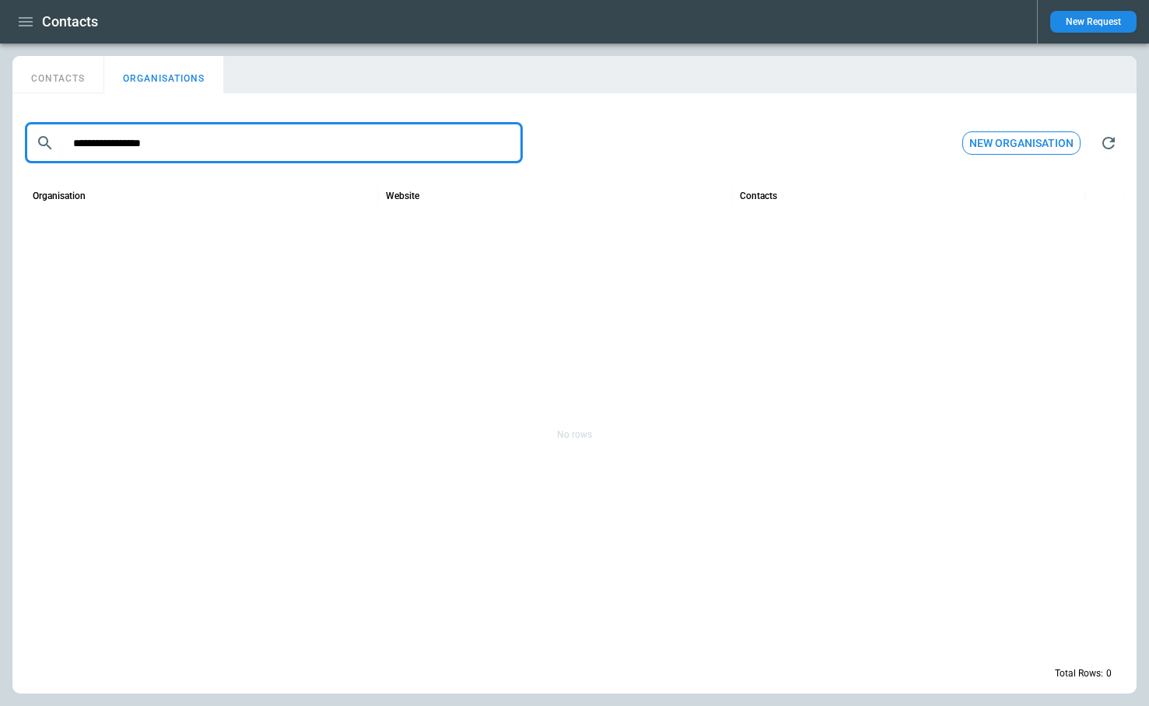
type input "**********"
click at [243, 154] on input "**********" at bounding box center [292, 143] width 462 height 40
click at [30, 16] on icon "button" at bounding box center [25, 21] width 19 height 19
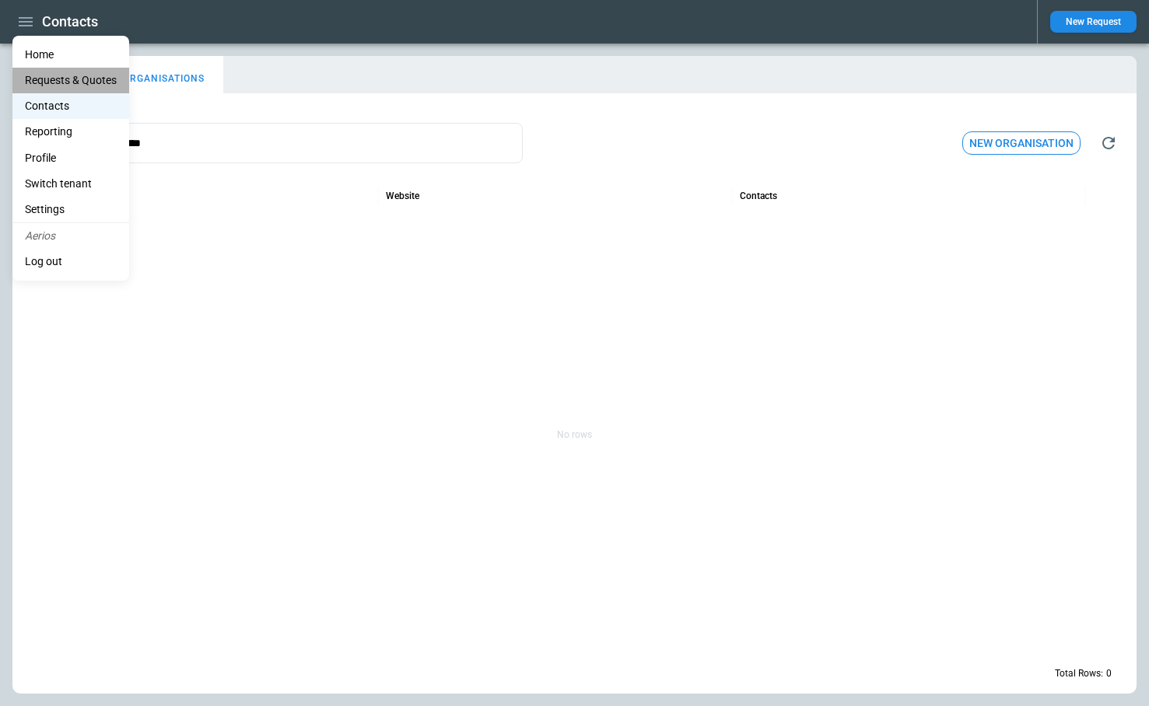
click at [56, 79] on Quotes "Requests & Quotes" at bounding box center [70, 81] width 117 height 26
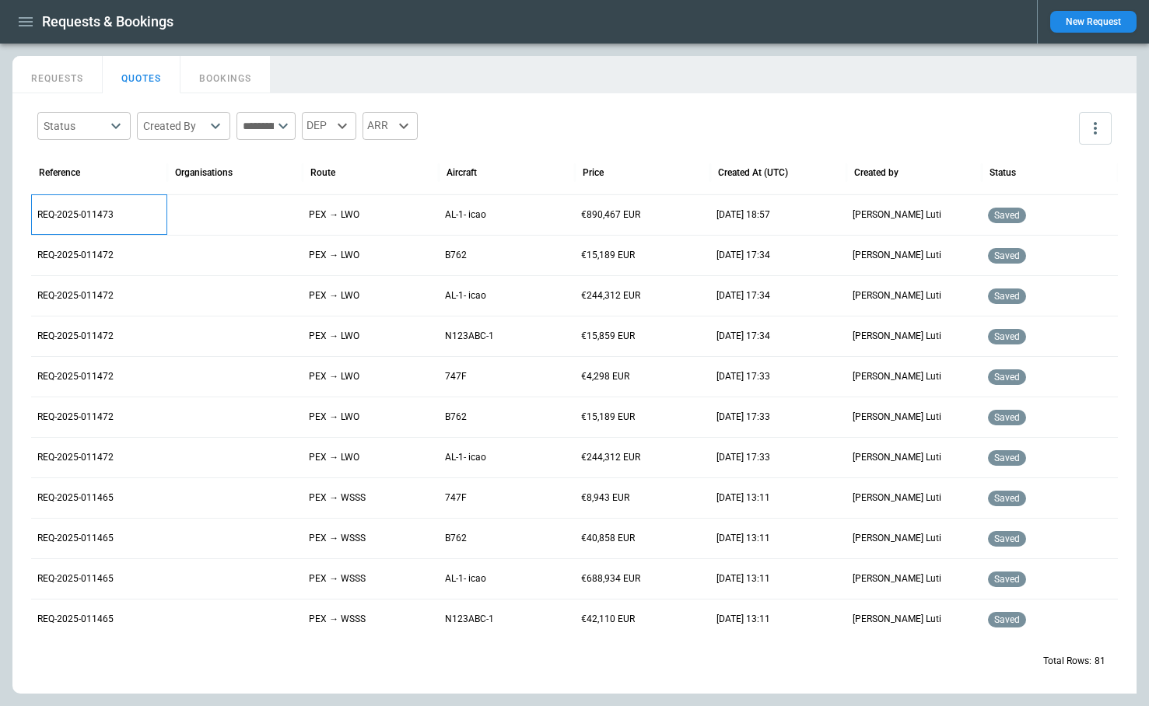
click at [104, 218] on p "REQ-2025-011473" at bounding box center [99, 214] width 124 height 13
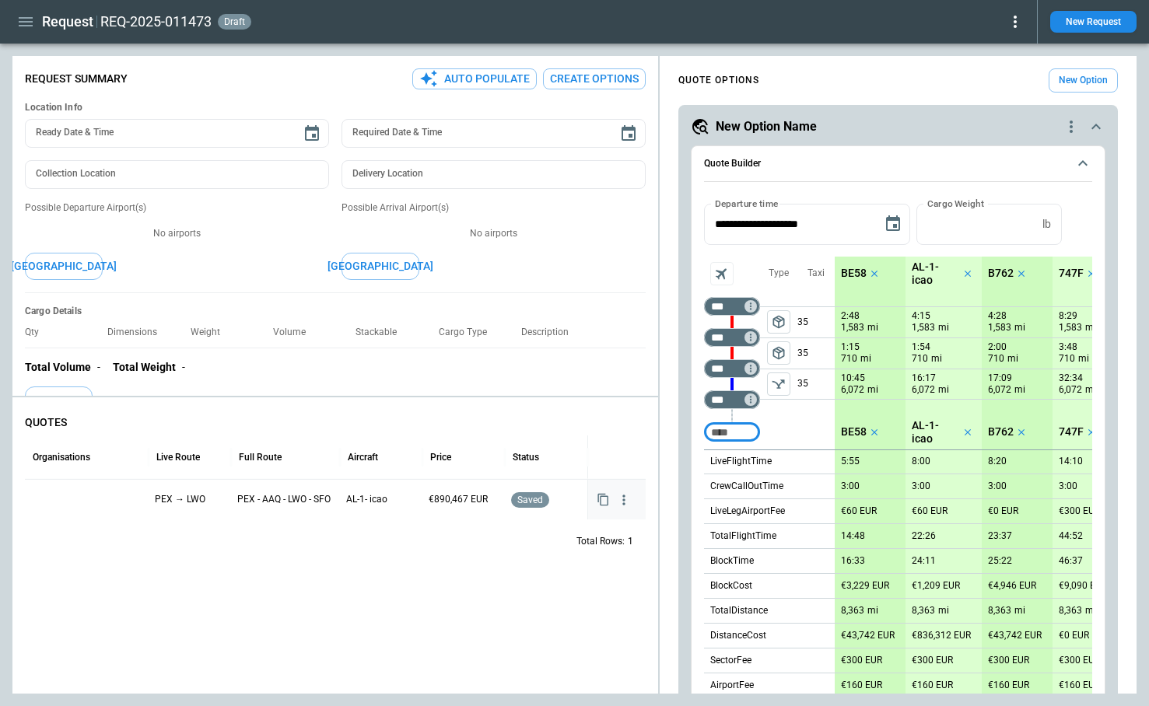
click at [621, 507] on icon "button" at bounding box center [624, 500] width 16 height 16
click at [250, 535] on div at bounding box center [574, 353] width 1149 height 706
click at [115, 496] on div at bounding box center [86, 499] width 111 height 27
click at [82, 496] on div at bounding box center [86, 499] width 111 height 27
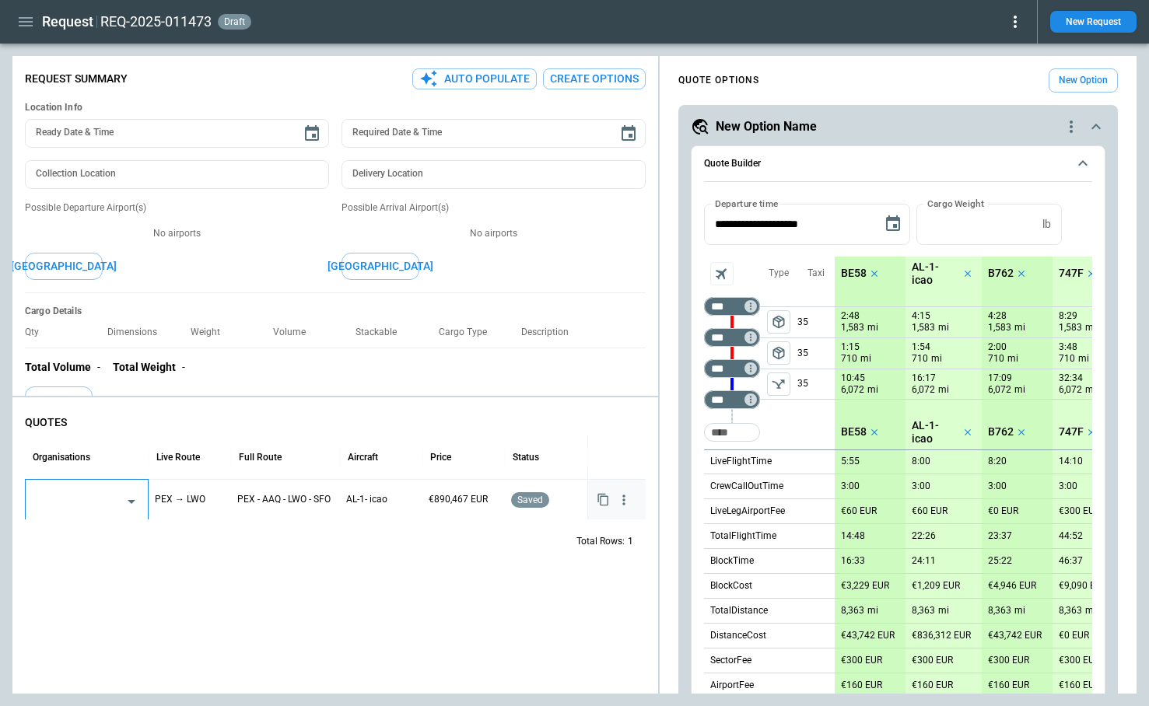
click at [82, 496] on input "text" at bounding box center [75, 501] width 85 height 27
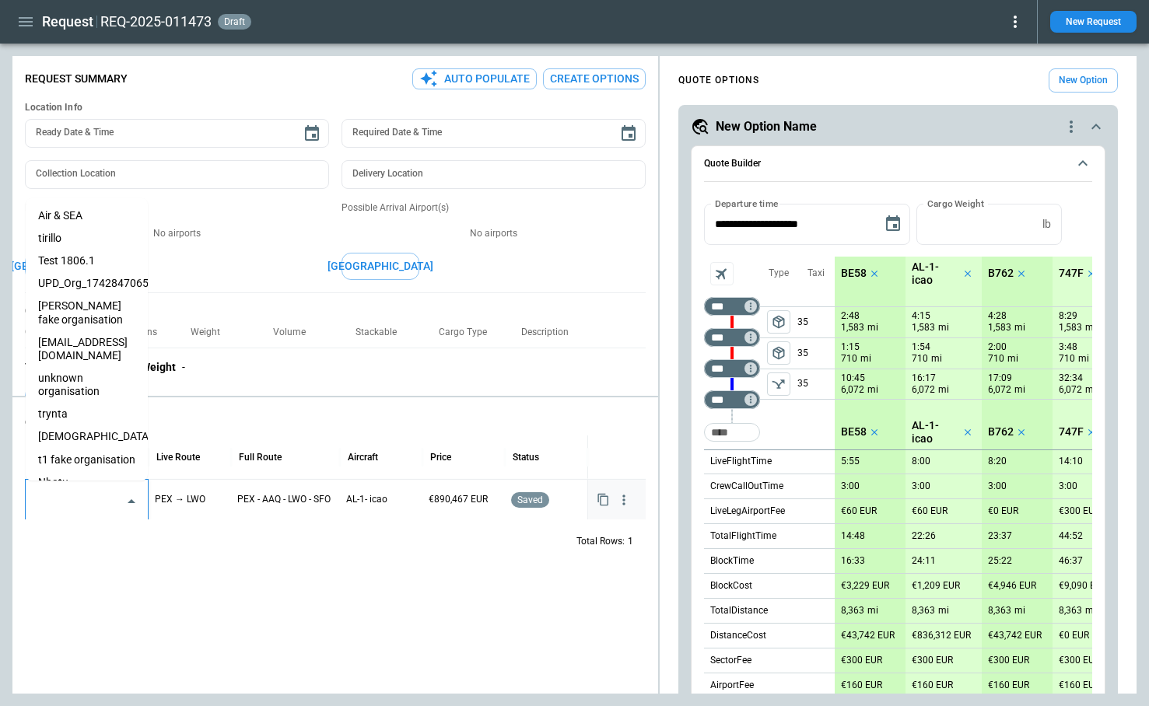
click at [82, 471] on li "Nhatu" at bounding box center [87, 482] width 122 height 23
click at [195, 587] on div "QUOTES Organisations Live Route Full Route Aircraft Price Status Nhatu ​ PEX → …" at bounding box center [335, 549] width 646 height 290
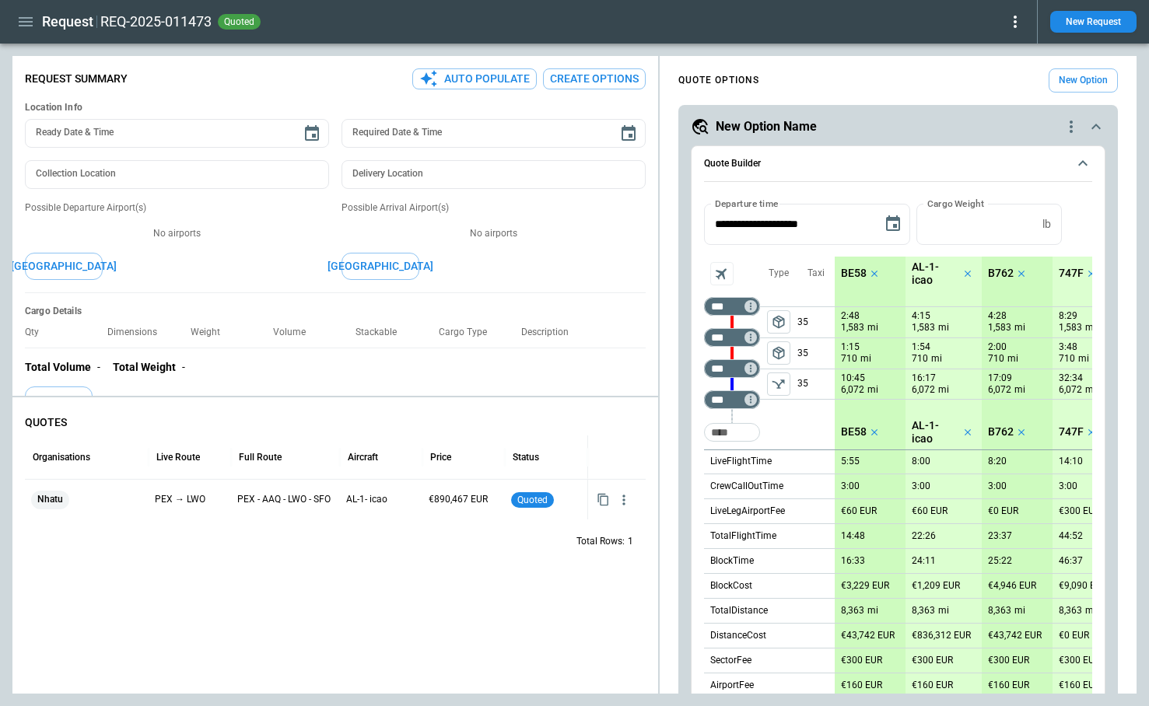
type textarea "*"
click at [625, 492] on icon "button" at bounding box center [624, 500] width 16 height 16
click at [28, 18] on div at bounding box center [574, 353] width 1149 height 706
click at [24, 18] on icon "button" at bounding box center [26, 21] width 14 height 9
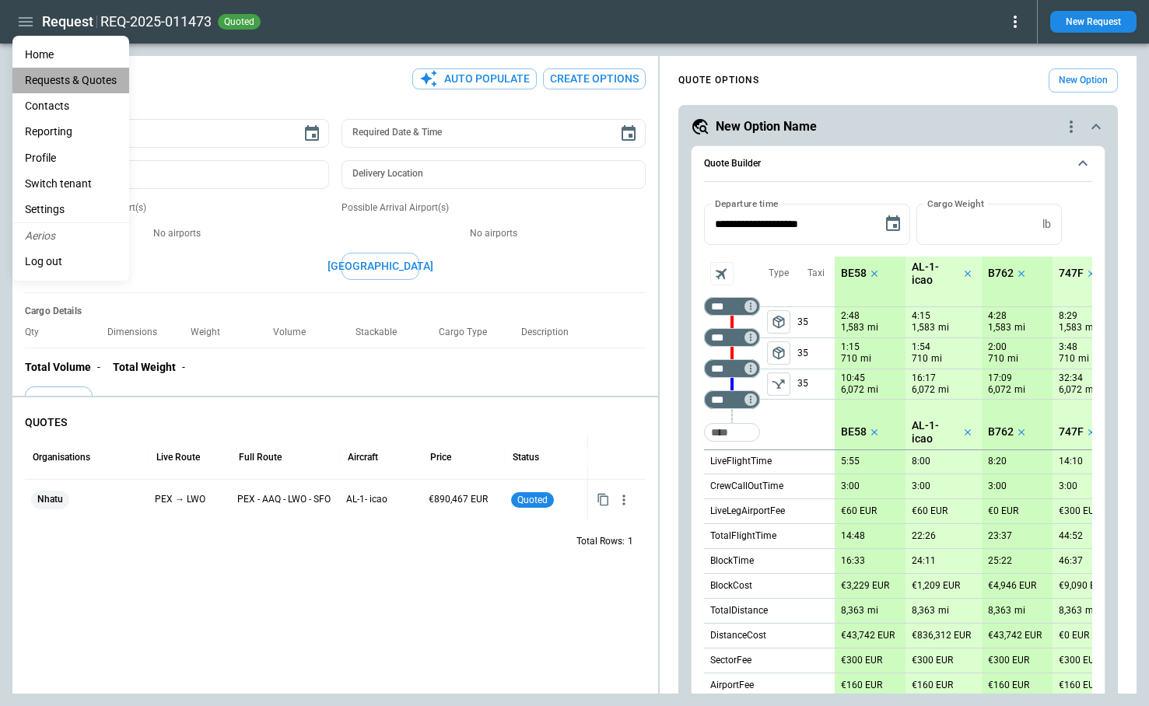
click at [52, 86] on Quotes "Requests & Quotes" at bounding box center [70, 81] width 117 height 26
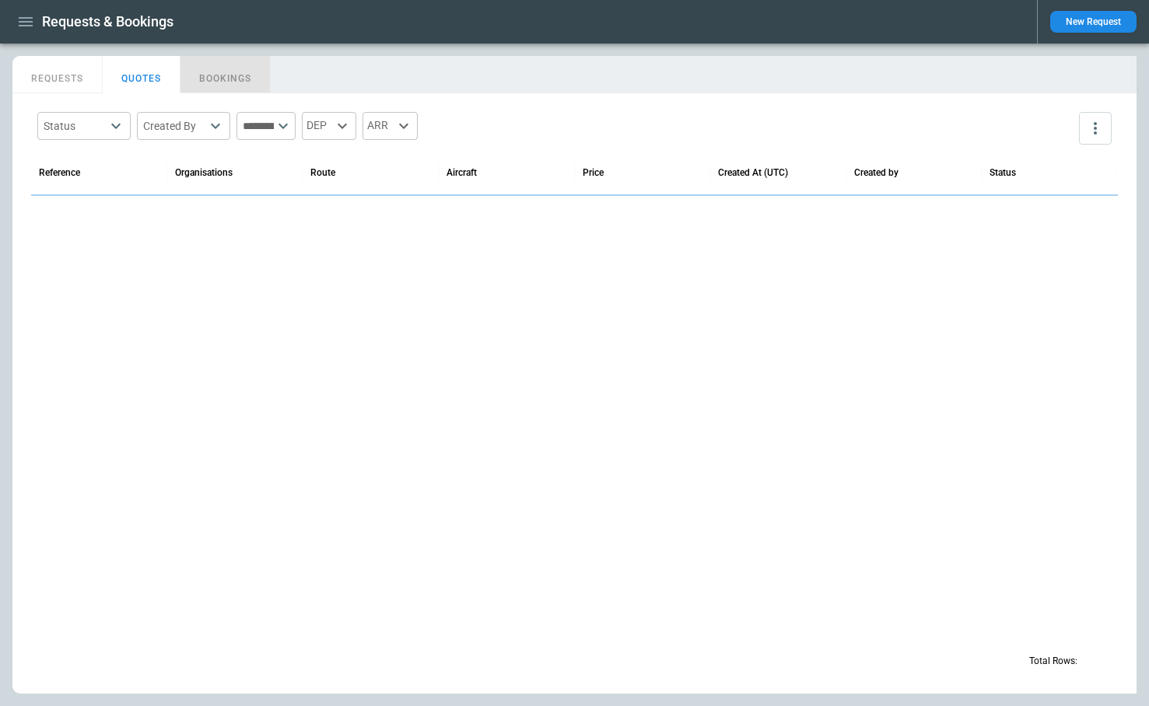
click at [231, 71] on button "BOOKINGS" at bounding box center [225, 74] width 90 height 37
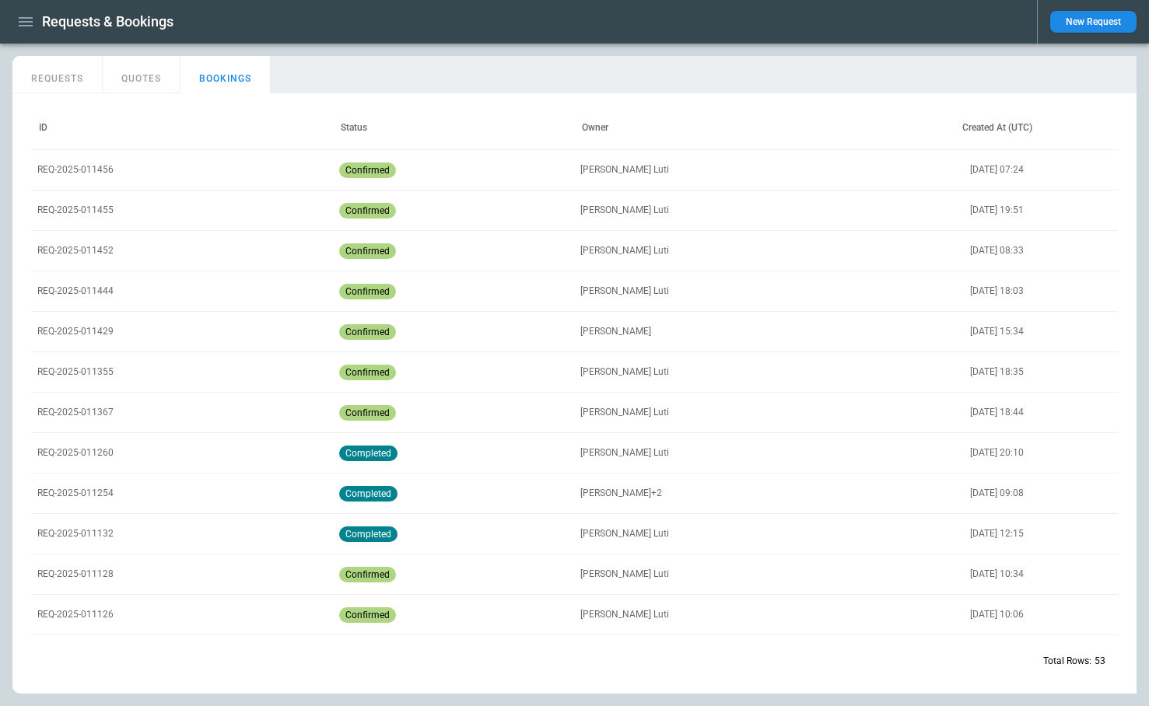
click at [105, 169] on p "REQ-2025-011456" at bounding box center [75, 169] width 76 height 13
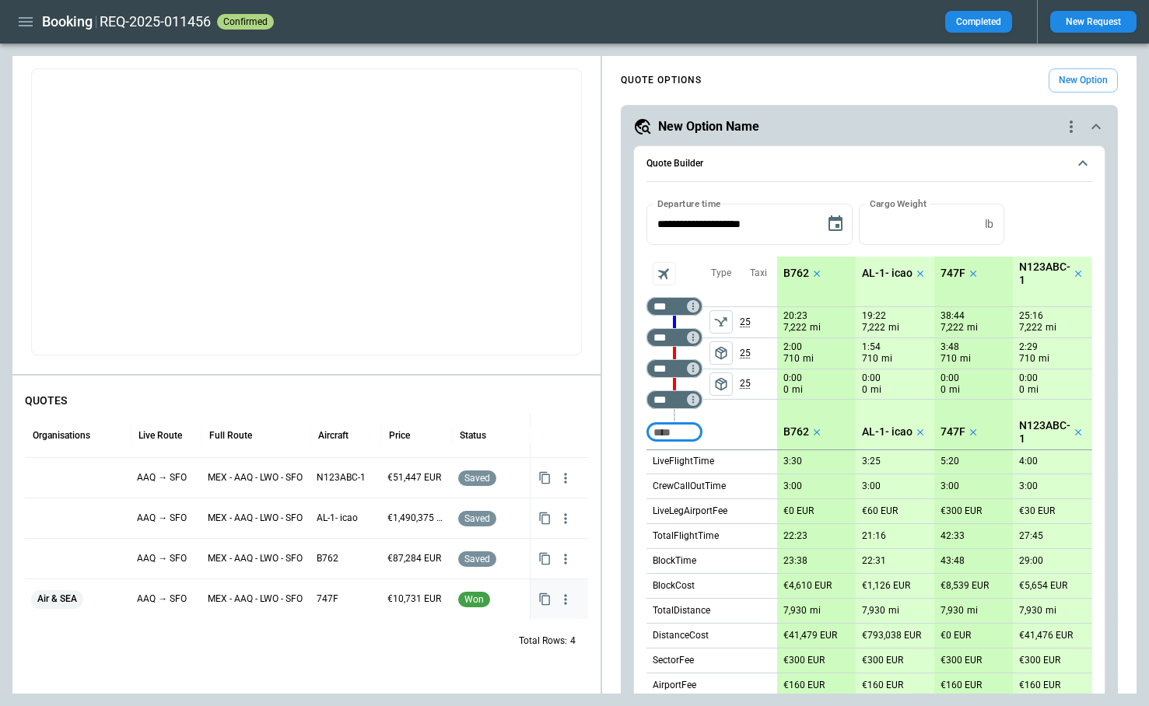
click at [567, 597] on icon "button" at bounding box center [566, 600] width 16 height 16
click at [513, 678] on span "Delete Quote" at bounding box center [516, 675] width 124 height 23
click at [560, 560] on div at bounding box center [574, 353] width 1149 height 706
click at [566, 560] on icon "button" at bounding box center [566, 560] width 16 height 16
click at [576, 464] on div at bounding box center [574, 353] width 1149 height 706
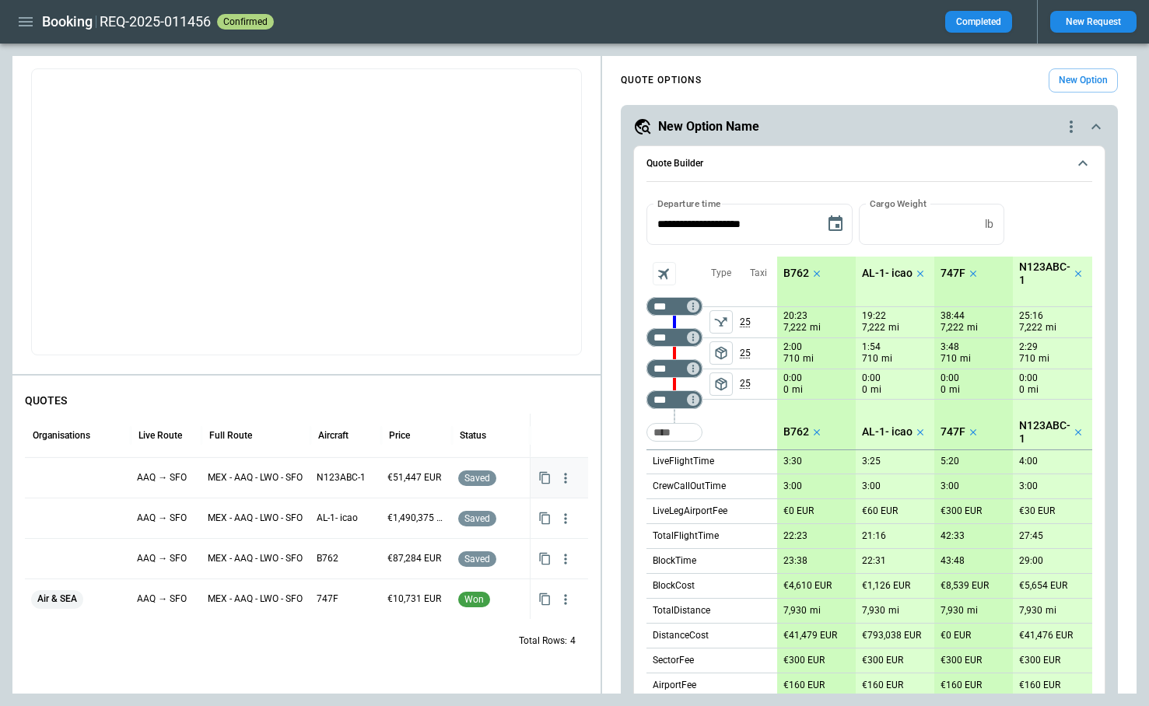
click at [566, 474] on icon "button" at bounding box center [566, 478] width 2 height 10
click at [541, 547] on li "Delete Quote" at bounding box center [516, 553] width 124 height 23
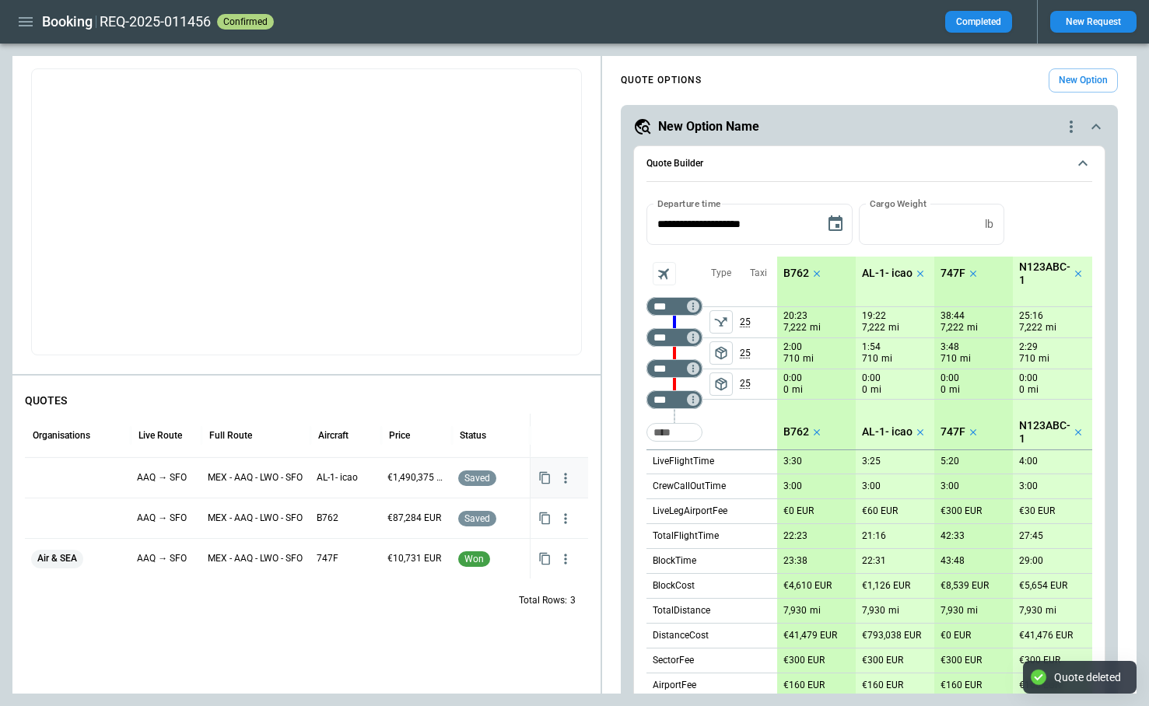
click at [566, 484] on icon "button" at bounding box center [566, 479] width 16 height 16
click at [558, 552] on li "Delete Quote" at bounding box center [516, 553] width 124 height 23
click at [28, 22] on icon "button" at bounding box center [26, 21] width 14 height 9
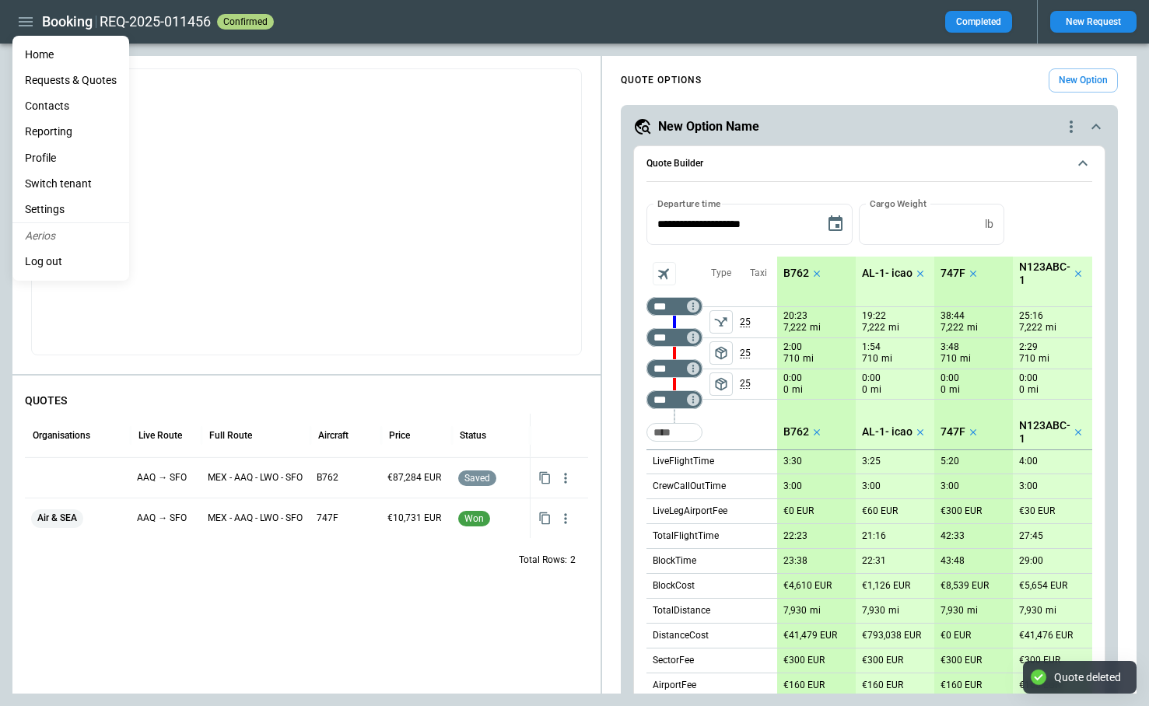
click at [54, 79] on Quotes "Requests & Quotes" at bounding box center [70, 81] width 117 height 26
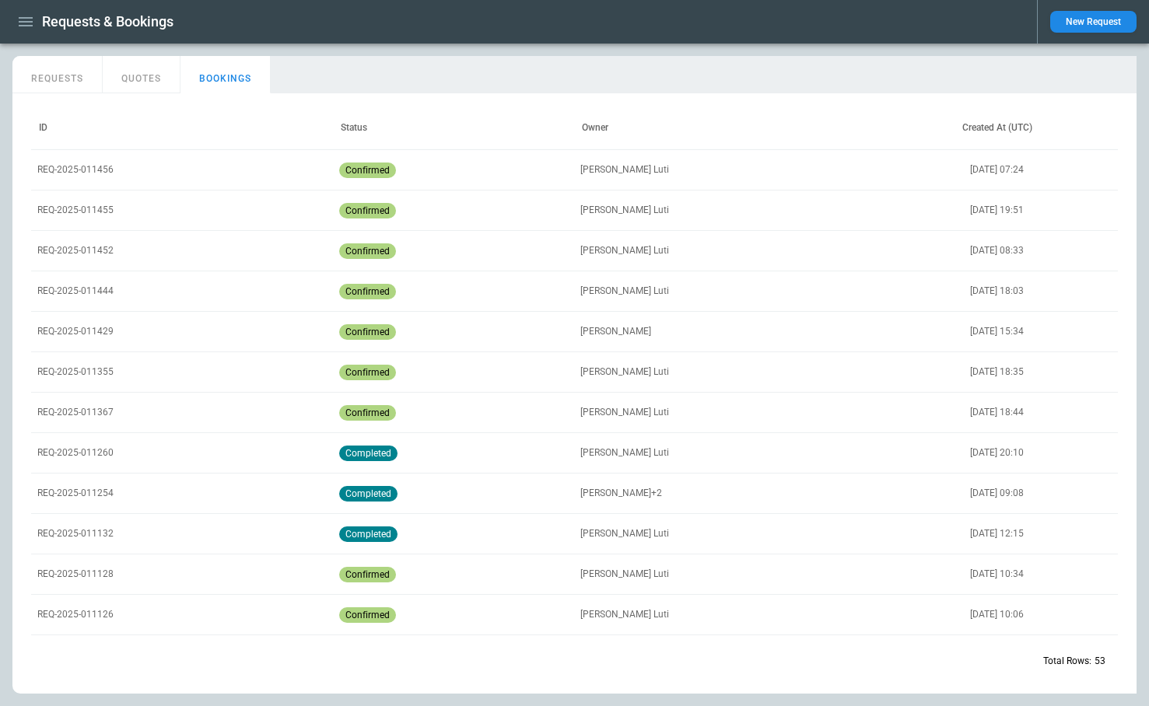
click at [58, 73] on button "REQUESTS" at bounding box center [57, 74] width 90 height 37
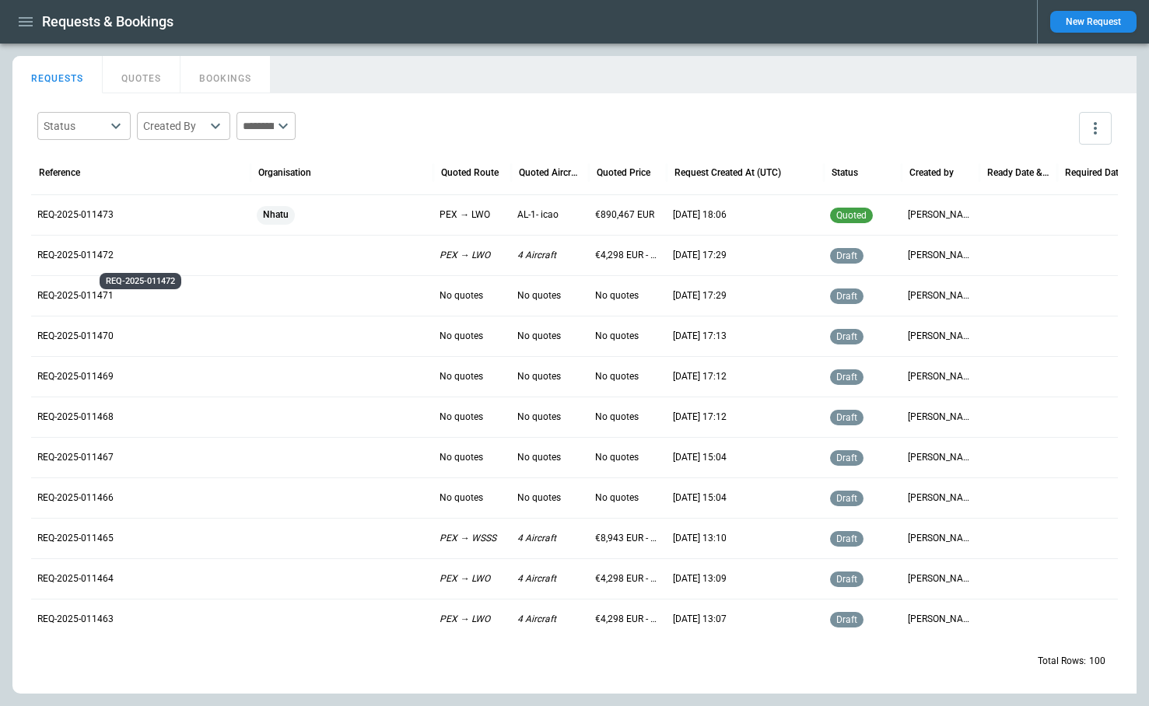
click at [104, 253] on p "REQ-2025-011472" at bounding box center [140, 255] width 207 height 13
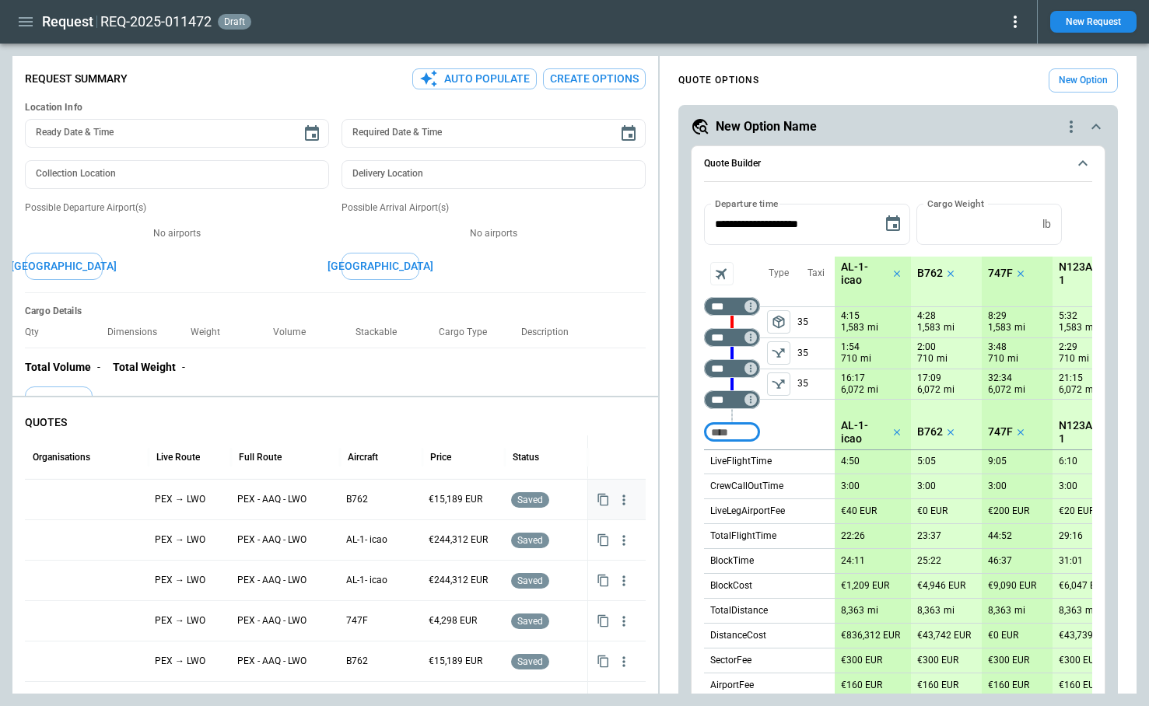
click at [625, 499] on icon "button" at bounding box center [624, 500] width 16 height 16
click at [603, 575] on li "Delete Quote" at bounding box center [575, 575] width 124 height 23
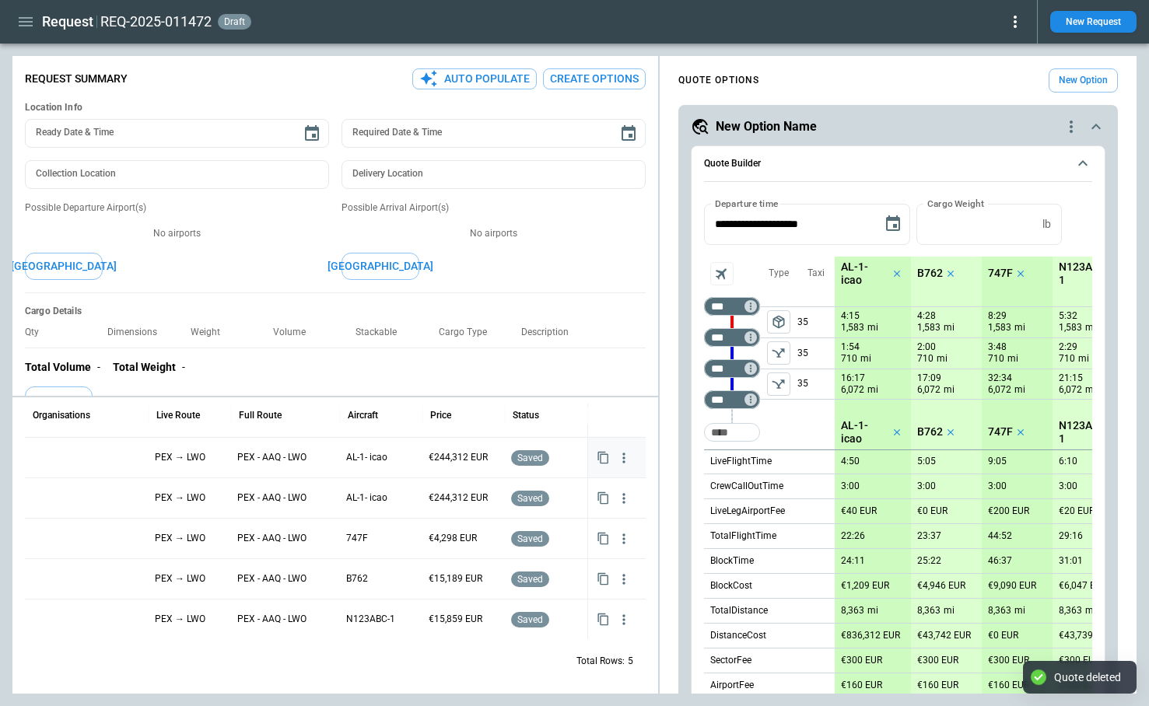
click at [624, 452] on icon "button" at bounding box center [624, 458] width 16 height 16
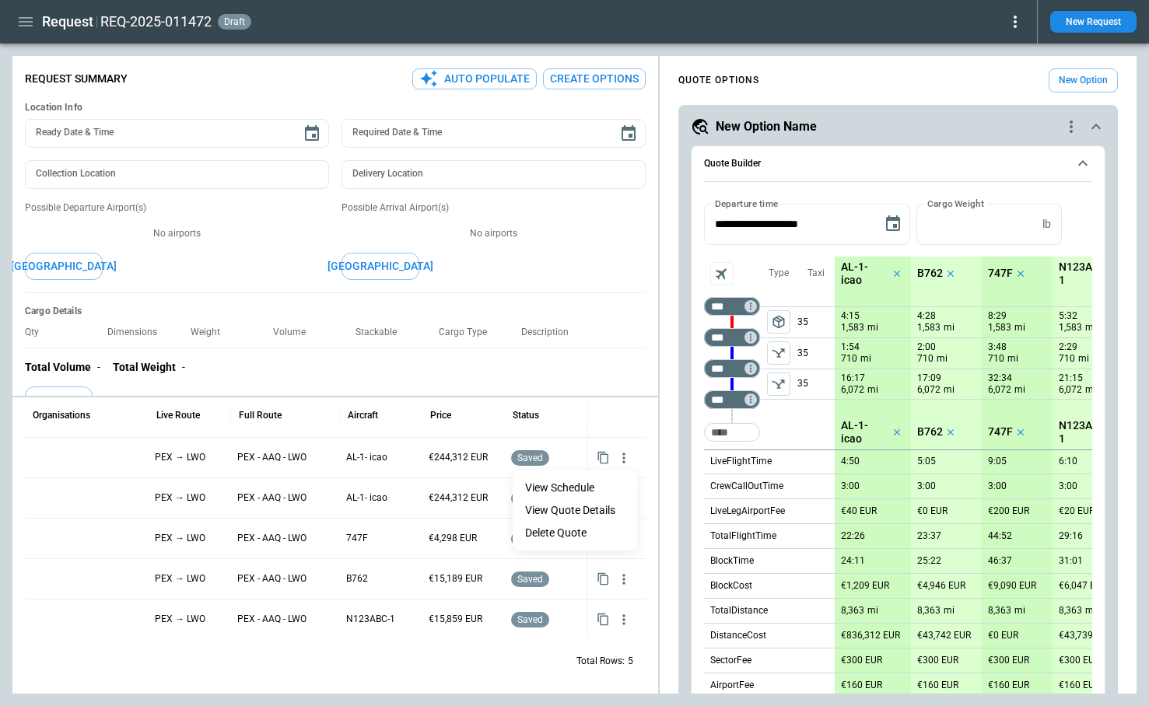
click at [594, 526] on li "Delete Quote" at bounding box center [575, 533] width 124 height 23
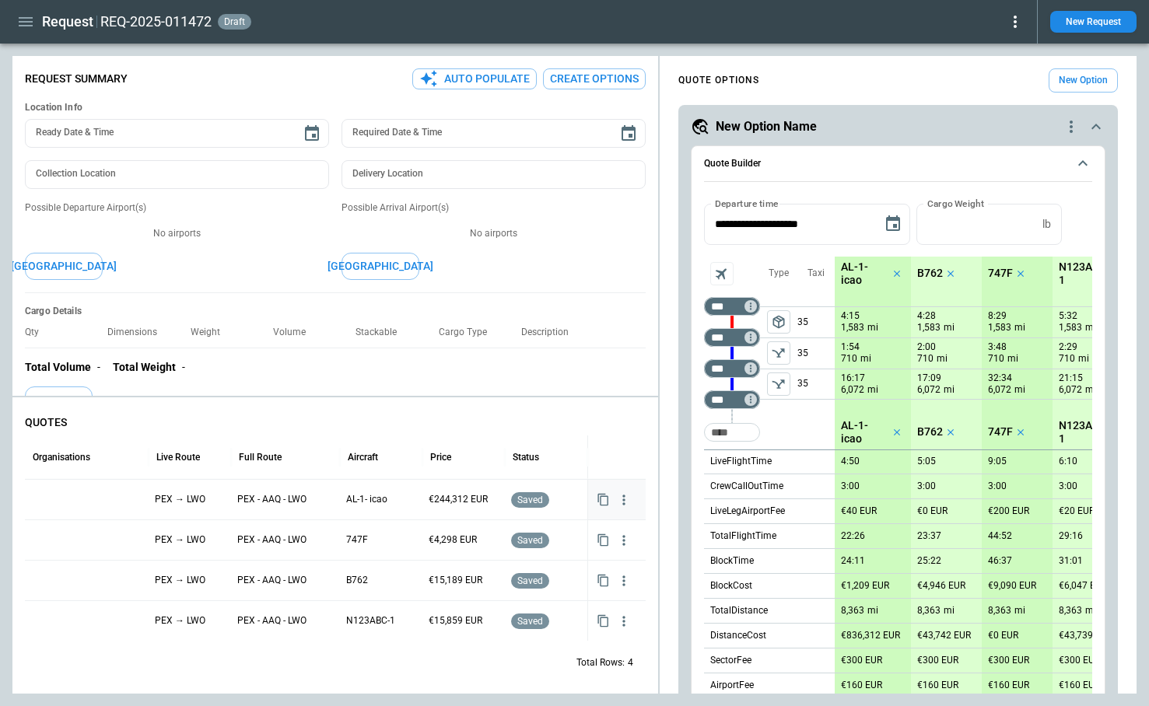
click at [618, 502] on icon "button" at bounding box center [624, 500] width 16 height 16
click at [583, 578] on li "Delete Quote" at bounding box center [575, 575] width 124 height 23
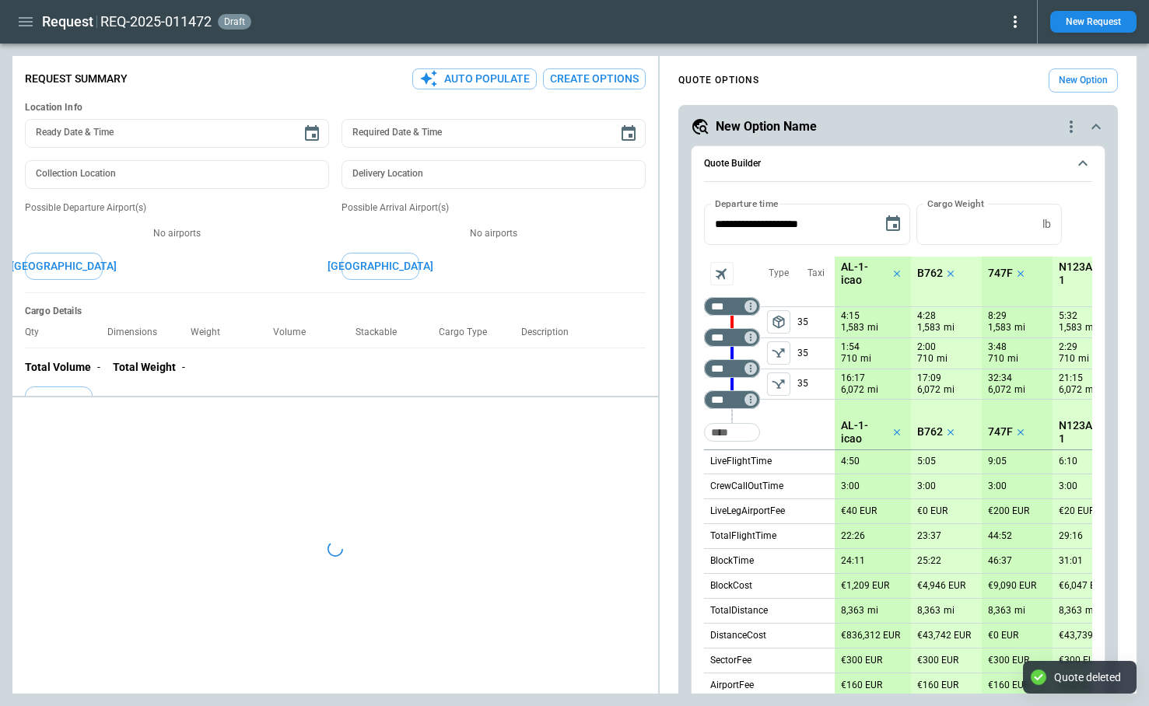
type textarea "*"
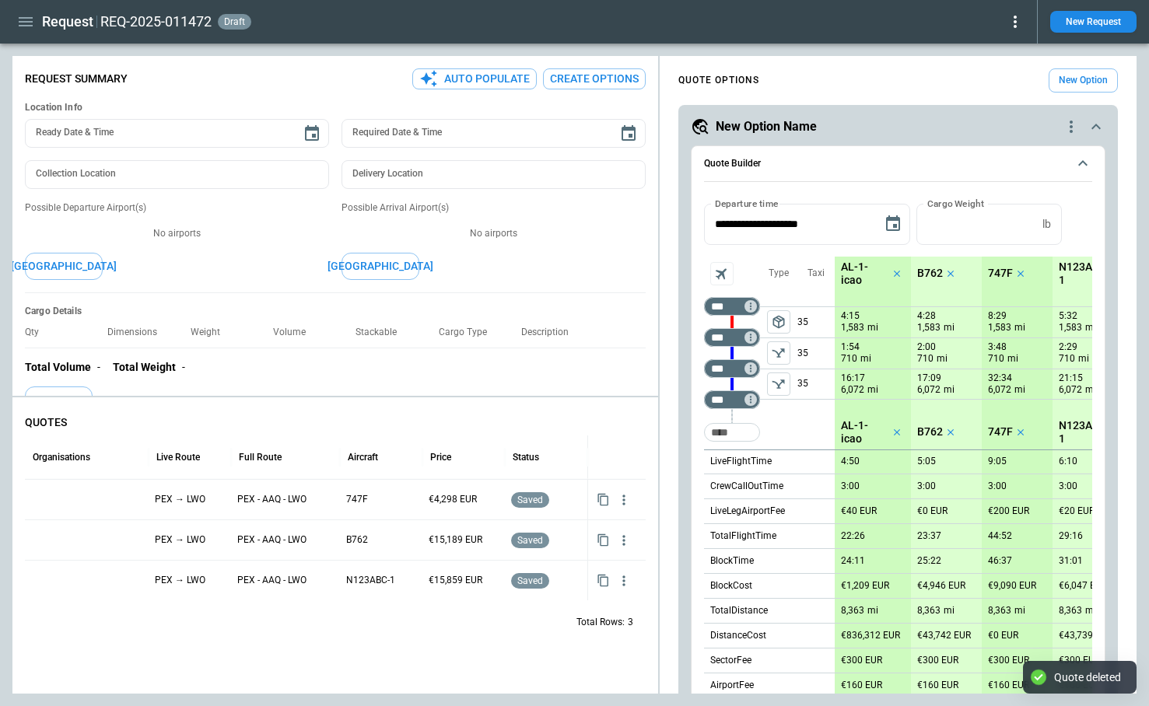
click at [21, 31] on button "button" at bounding box center [25, 22] width 26 height 27
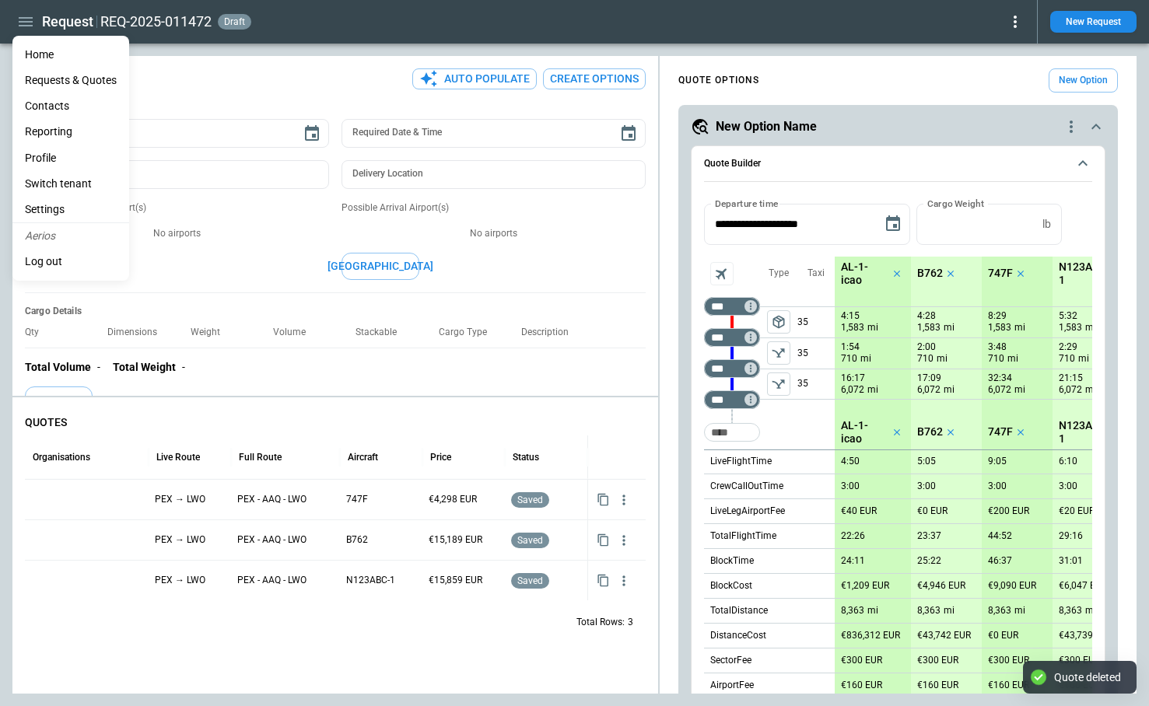
click at [55, 81] on Quotes "Requests & Quotes" at bounding box center [70, 81] width 117 height 26
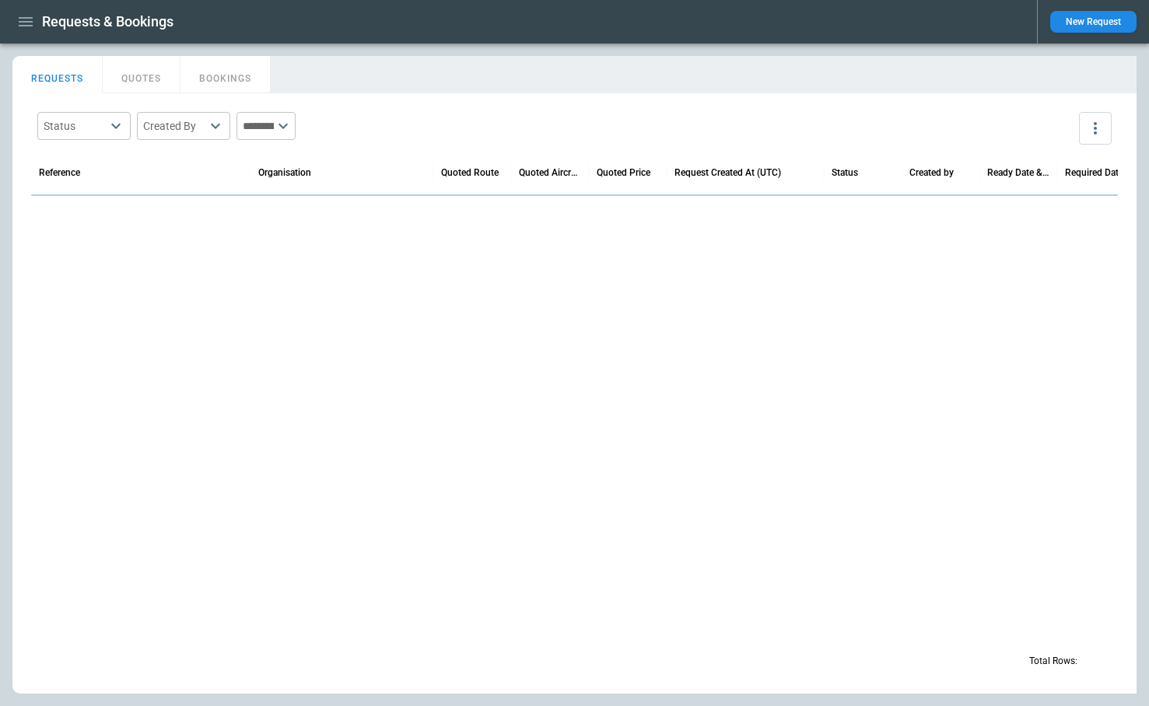
click at [220, 80] on button "BOOKINGS" at bounding box center [225, 74] width 90 height 37
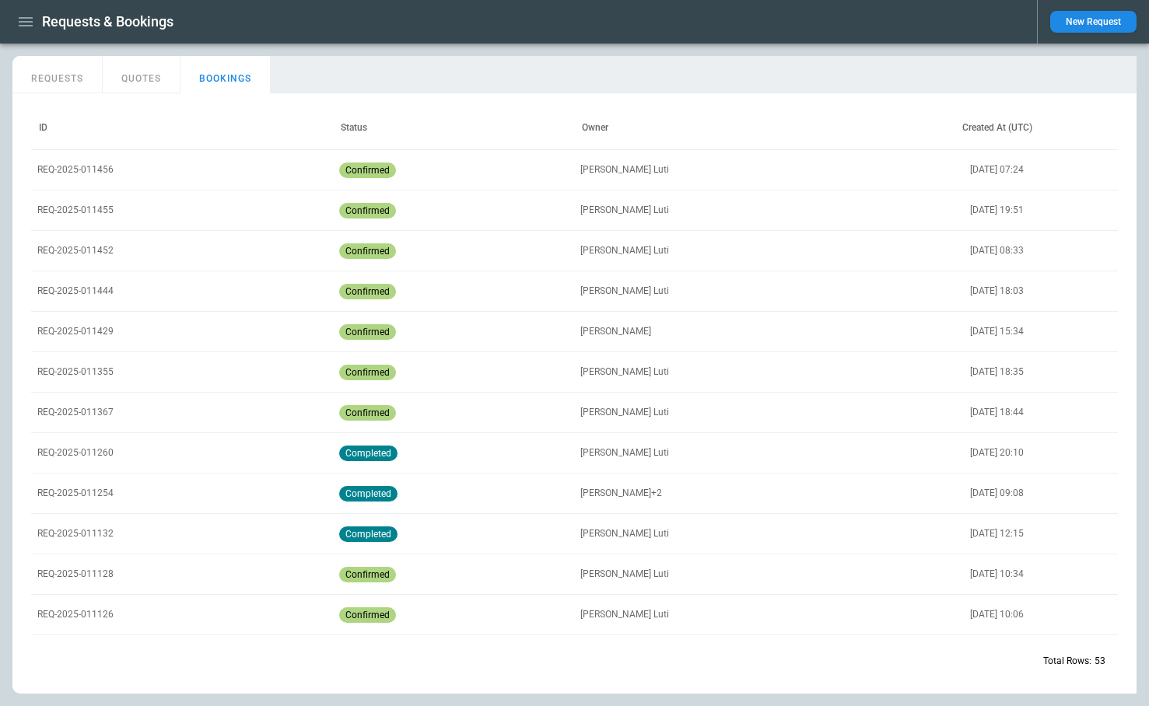
click at [95, 213] on p "REQ-2025-011455" at bounding box center [75, 210] width 76 height 13
click at [207, 208] on div "REQ-2025-011455" at bounding box center [182, 210] width 302 height 40
click at [226, 250] on div "REQ-2025-011452" at bounding box center [182, 250] width 302 height 40
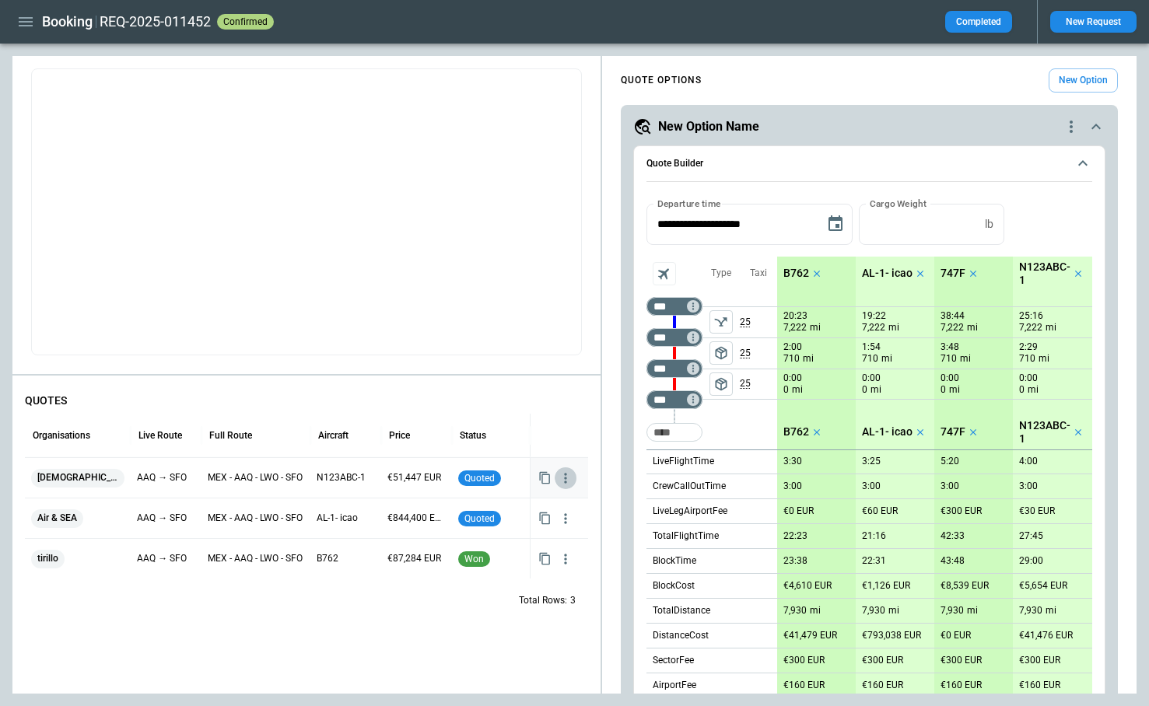
click at [570, 480] on icon "button" at bounding box center [566, 479] width 16 height 16
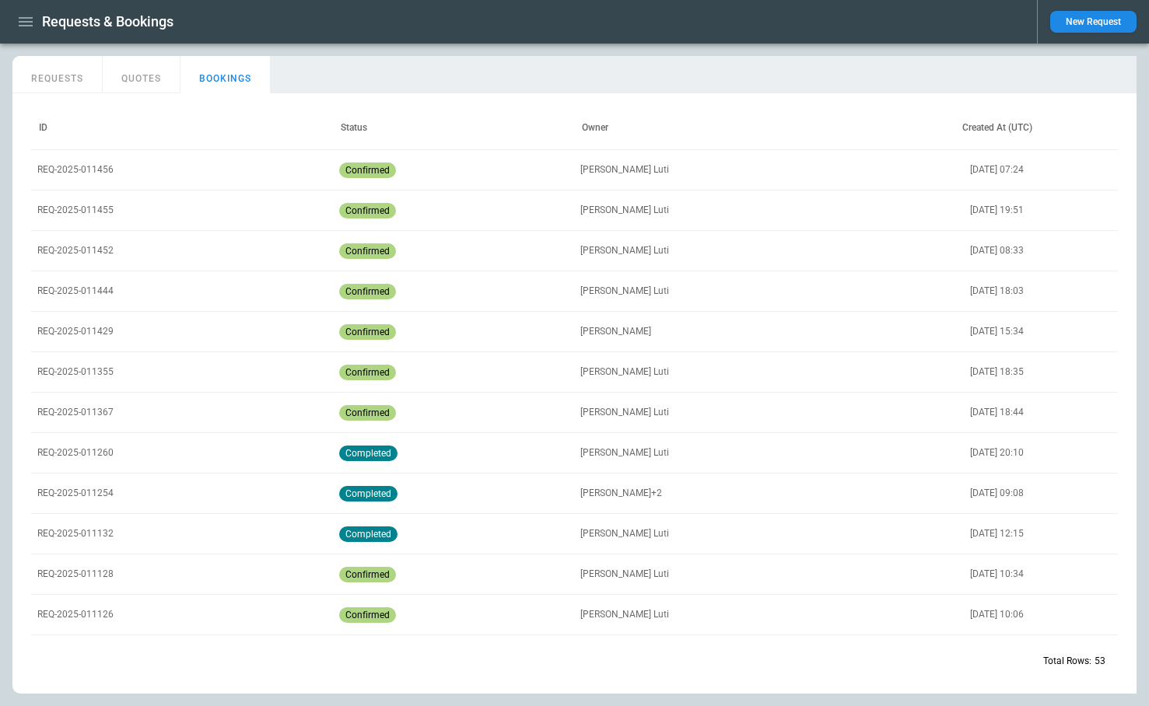
click at [110, 450] on p "REQ-2025-011260" at bounding box center [75, 453] width 76 height 13
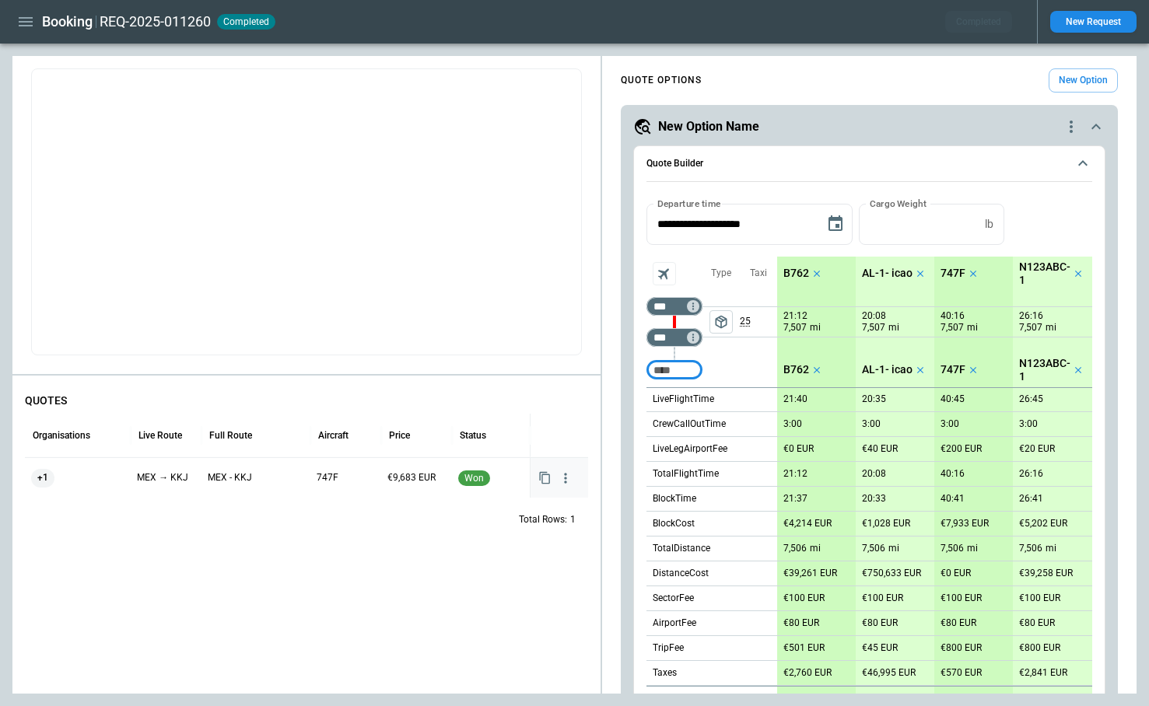
click at [561, 474] on icon "button" at bounding box center [566, 479] width 16 height 16
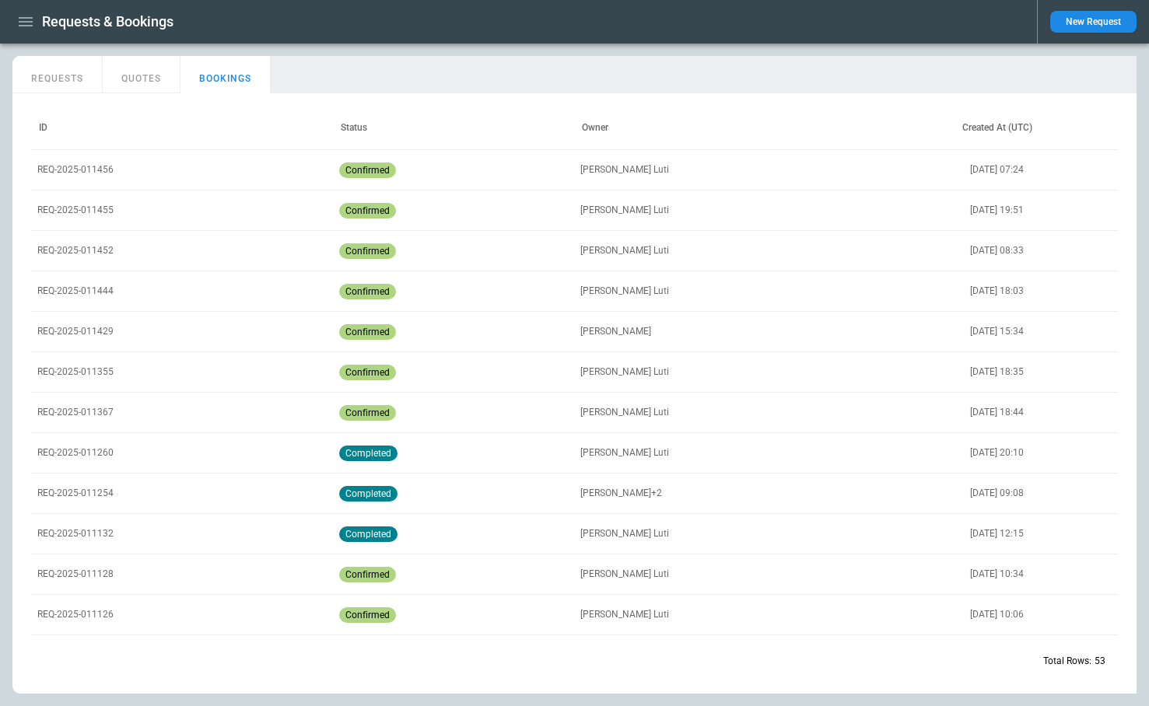
click at [111, 356] on div "REQ-2025-011355" at bounding box center [182, 372] width 302 height 40
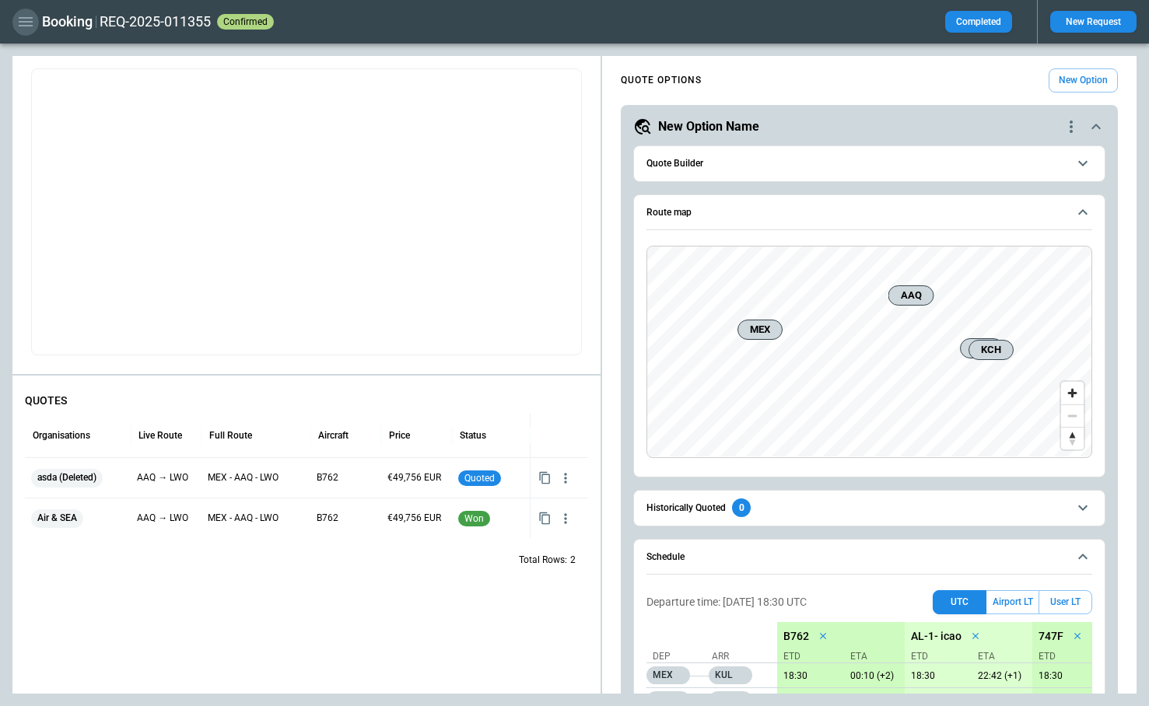
click at [24, 29] on icon "button" at bounding box center [25, 21] width 19 height 19
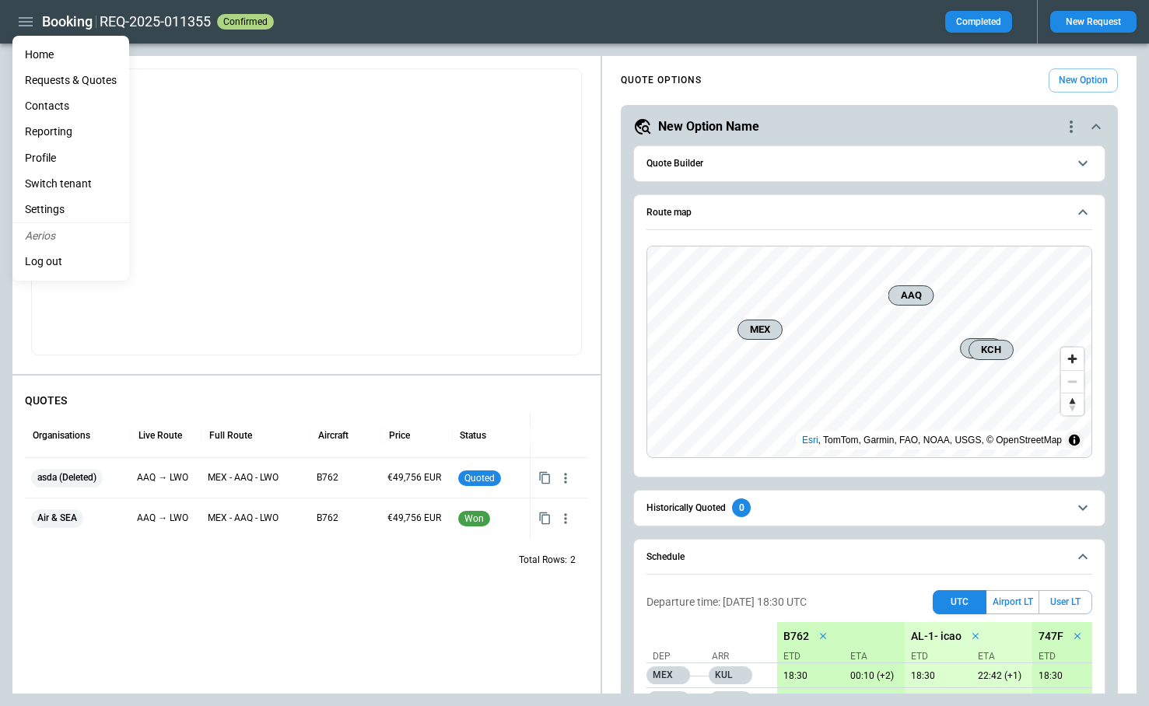
click at [193, 184] on div at bounding box center [574, 353] width 1149 height 706
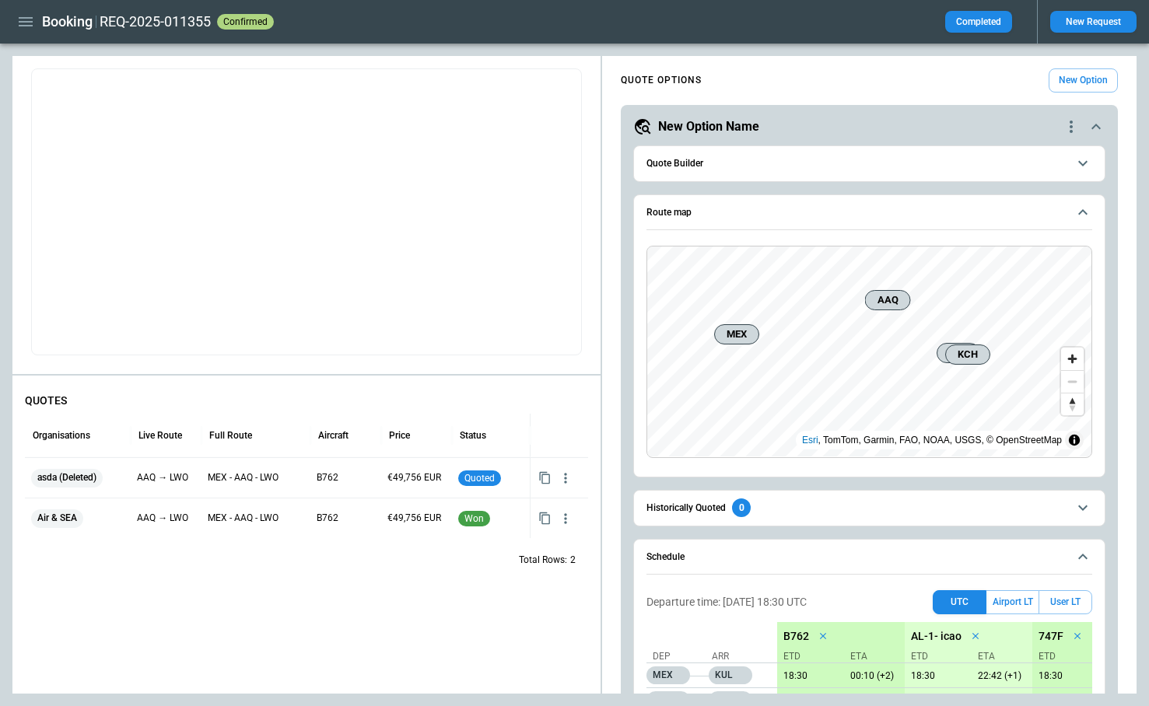
click at [752, 168] on span "Quote Builder" at bounding box center [856, 164] width 421 height 10
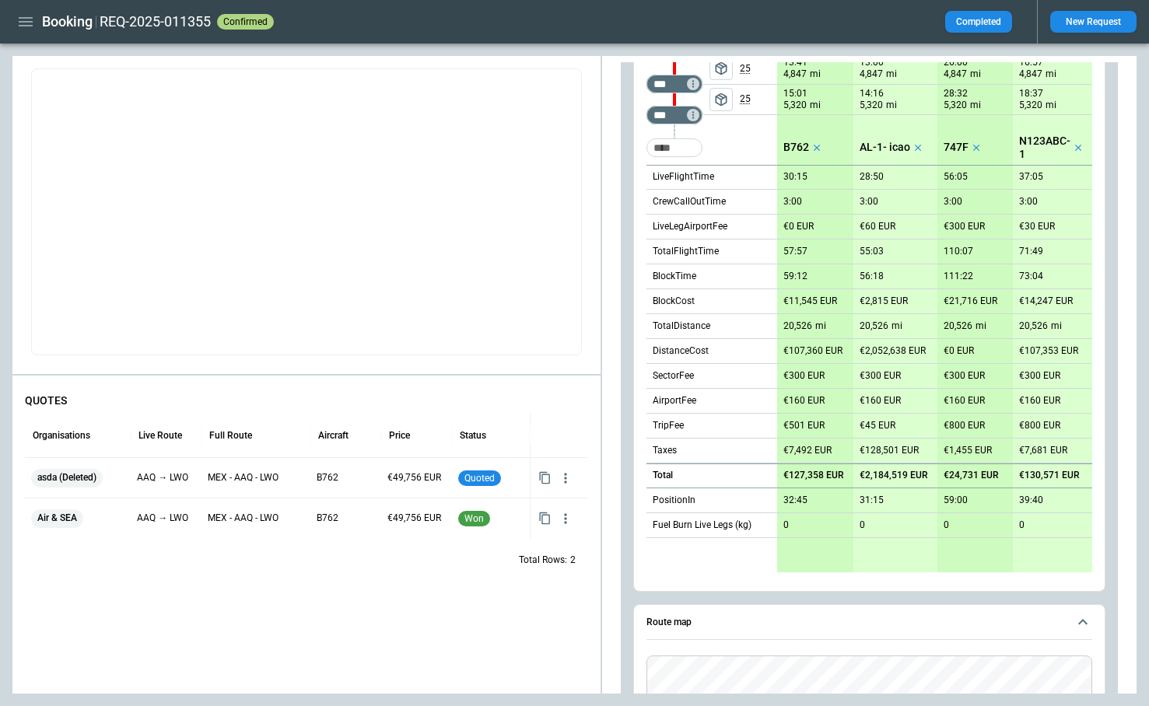
scroll to position [314, 0]
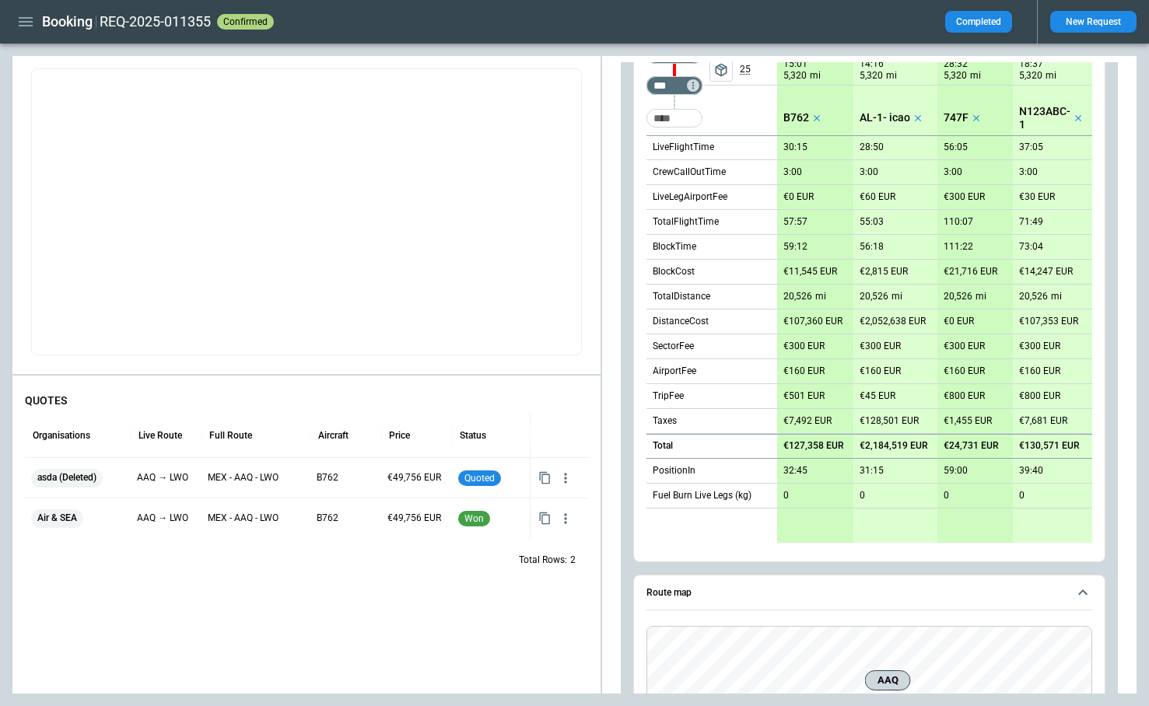
click at [809, 521] on div "scrollable content" at bounding box center [815, 526] width 76 height 34
click at [892, 523] on div "scrollable content" at bounding box center [895, 526] width 84 height 34
click at [944, 523] on div "scrollable content" at bounding box center [974, 526] width 75 height 34
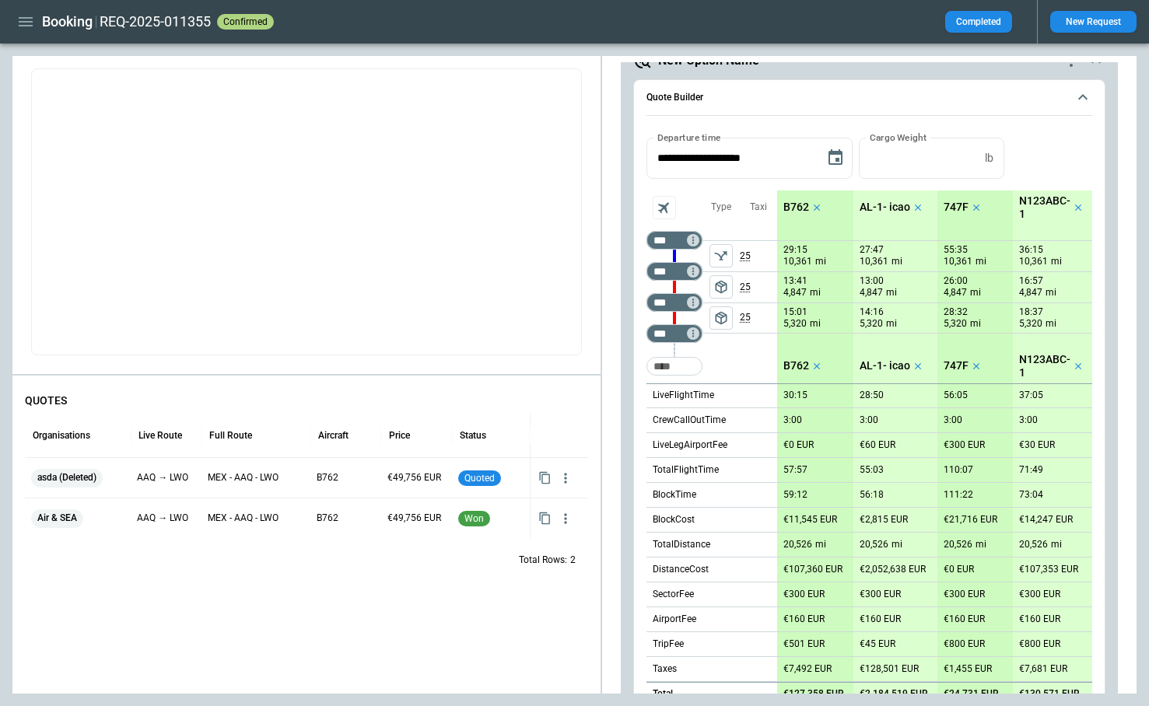
scroll to position [0, 0]
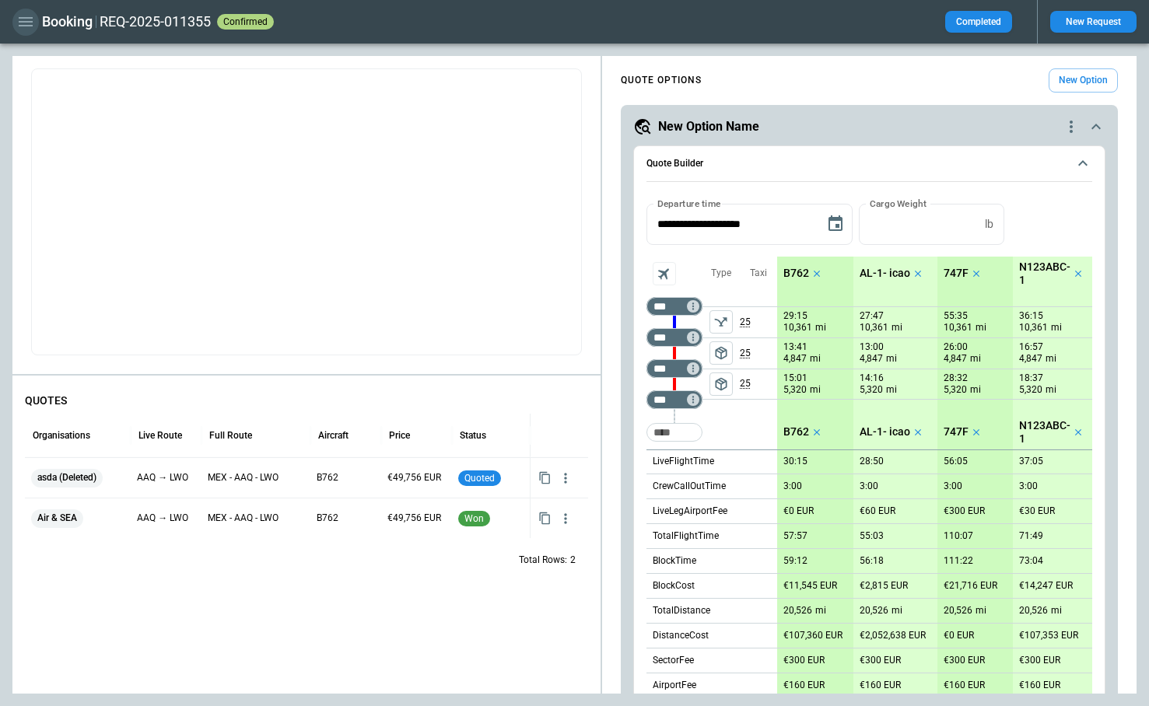
click at [27, 23] on icon "button" at bounding box center [25, 21] width 19 height 19
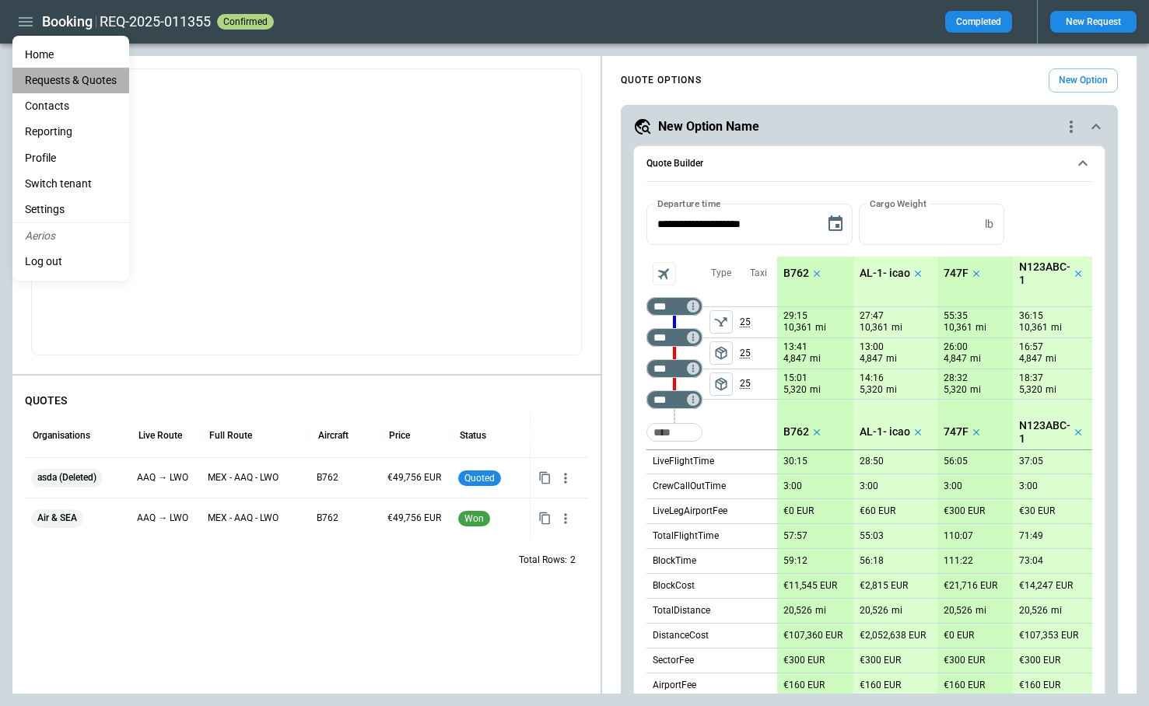
click at [52, 81] on Quotes "Requests & Quotes" at bounding box center [70, 81] width 117 height 26
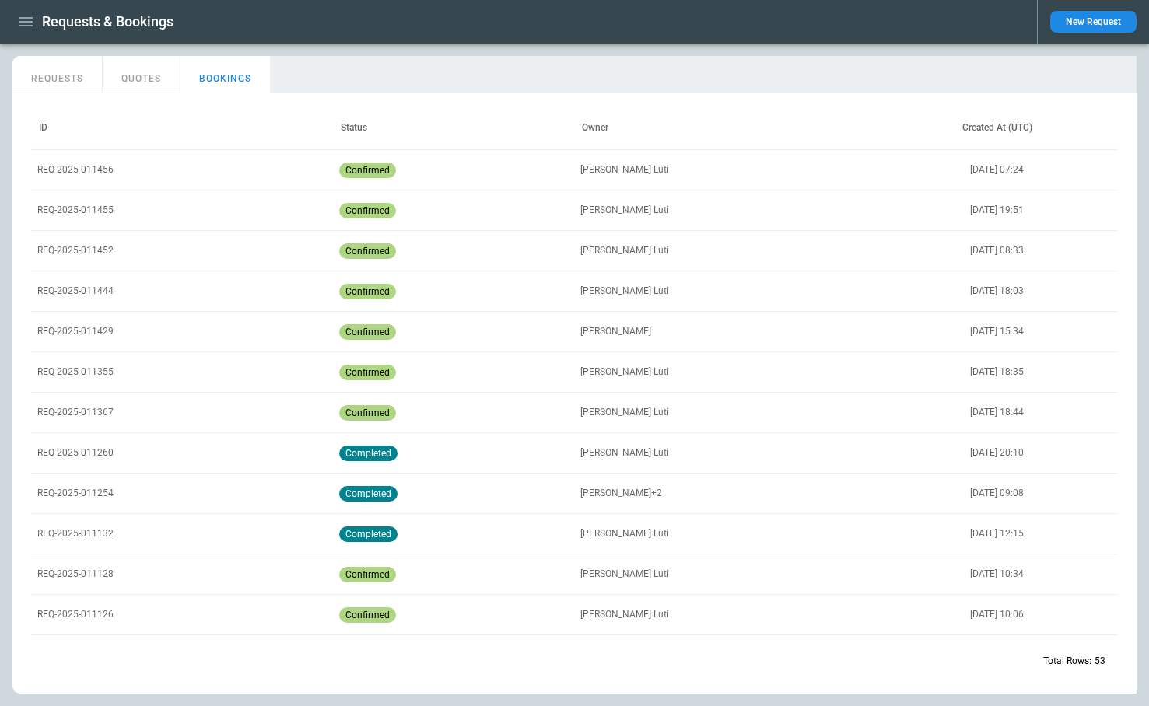
click at [85, 332] on p "REQ-2025-011429" at bounding box center [75, 331] width 76 height 13
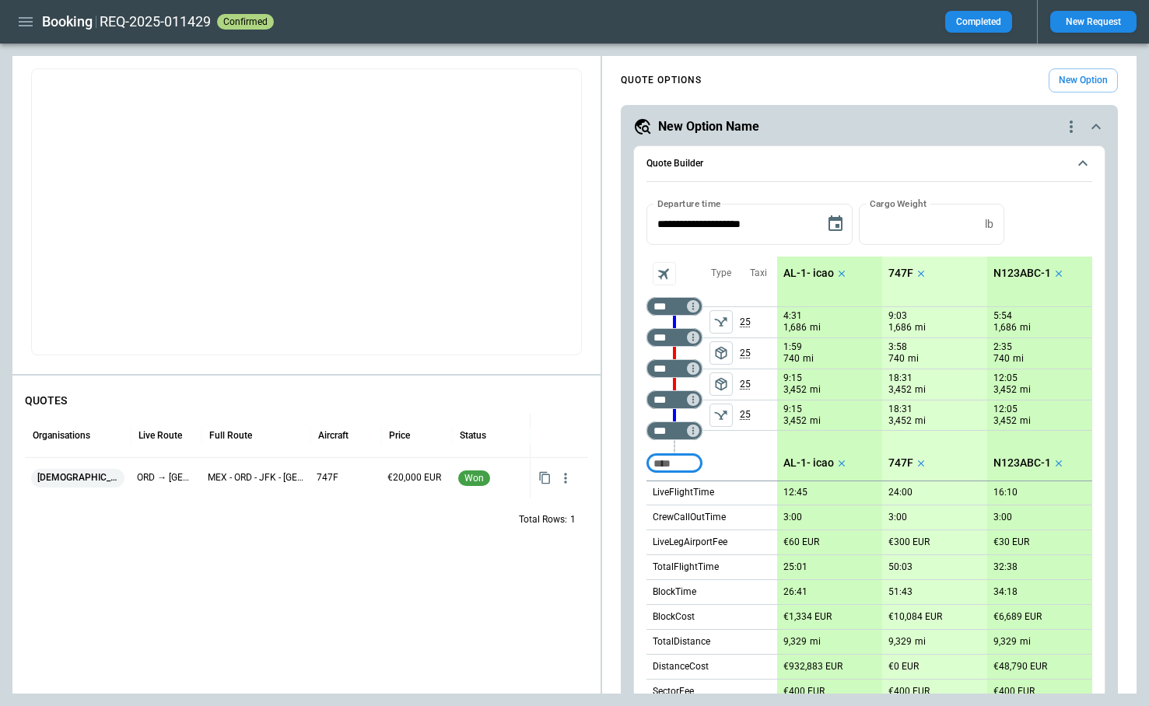
click at [27, 23] on icon "button" at bounding box center [25, 21] width 19 height 19
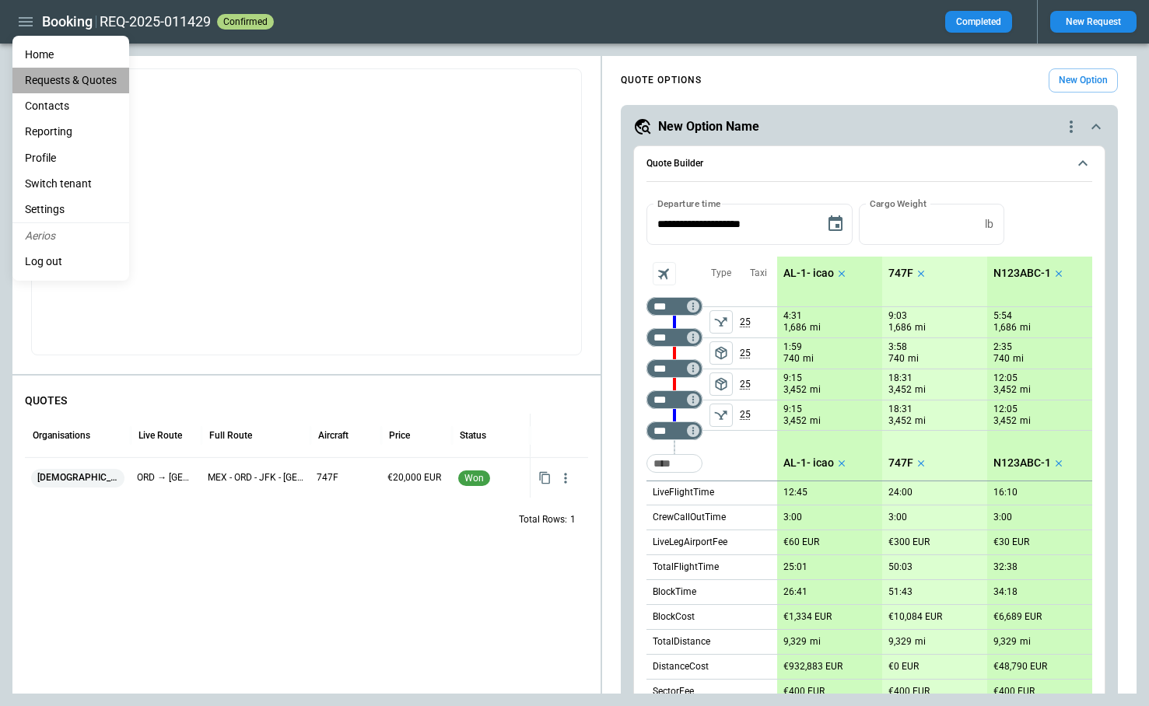
click at [79, 86] on Quotes "Requests & Quotes" at bounding box center [70, 81] width 117 height 26
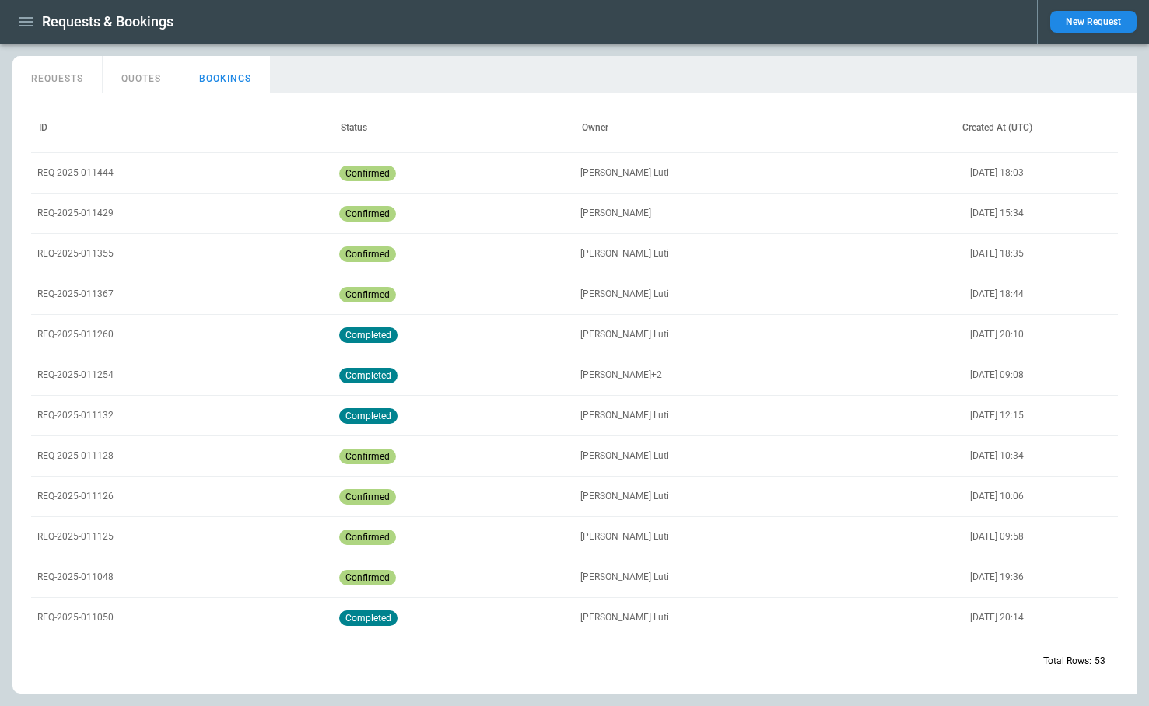
scroll to position [128, 0]
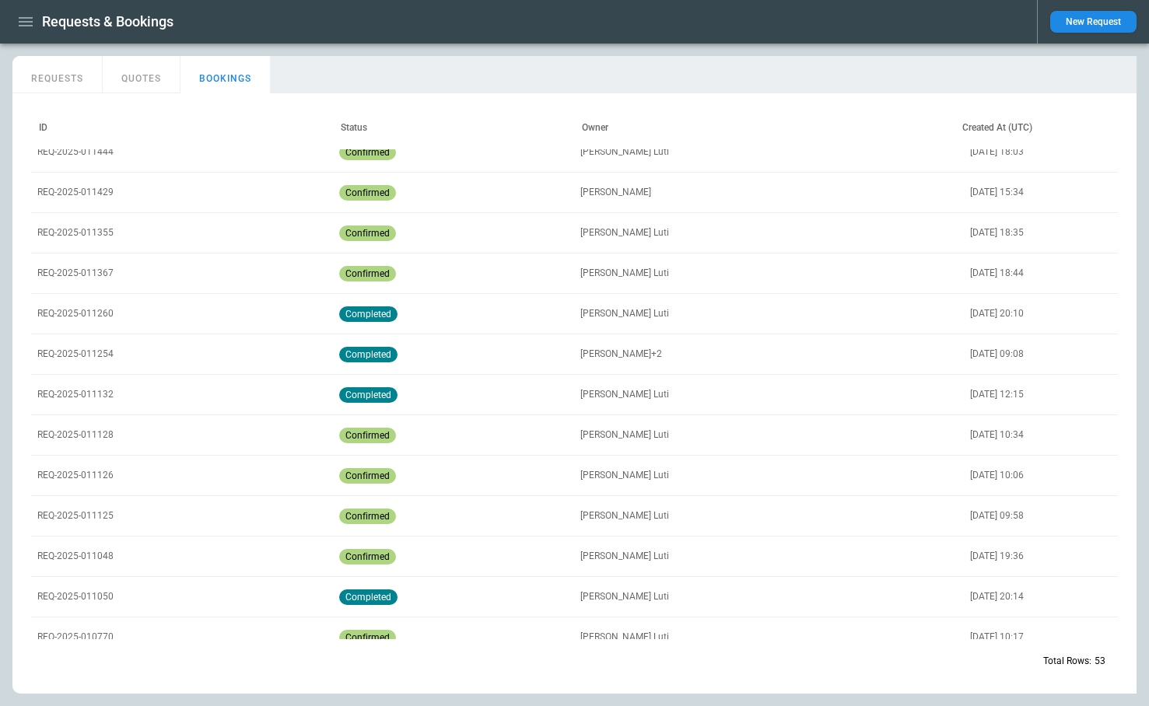
click at [84, 433] on p "REQ-2025-011128" at bounding box center [75, 435] width 76 height 13
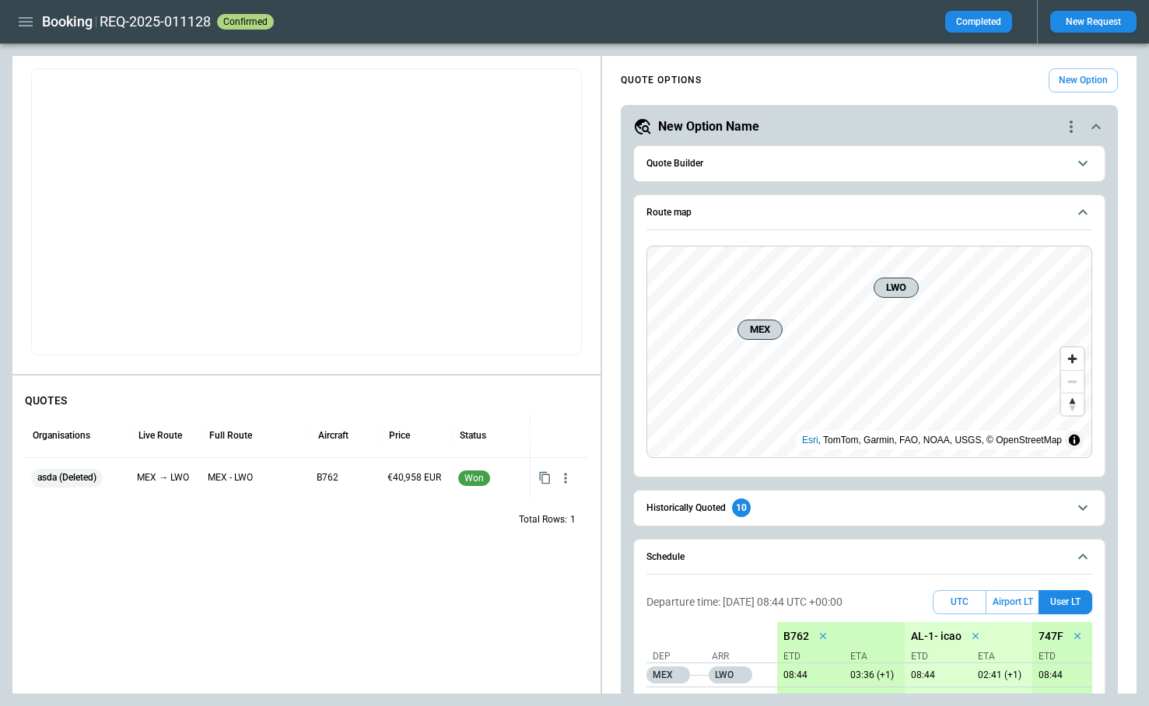
click at [1090, 19] on button "New Request" at bounding box center [1093, 22] width 86 height 22
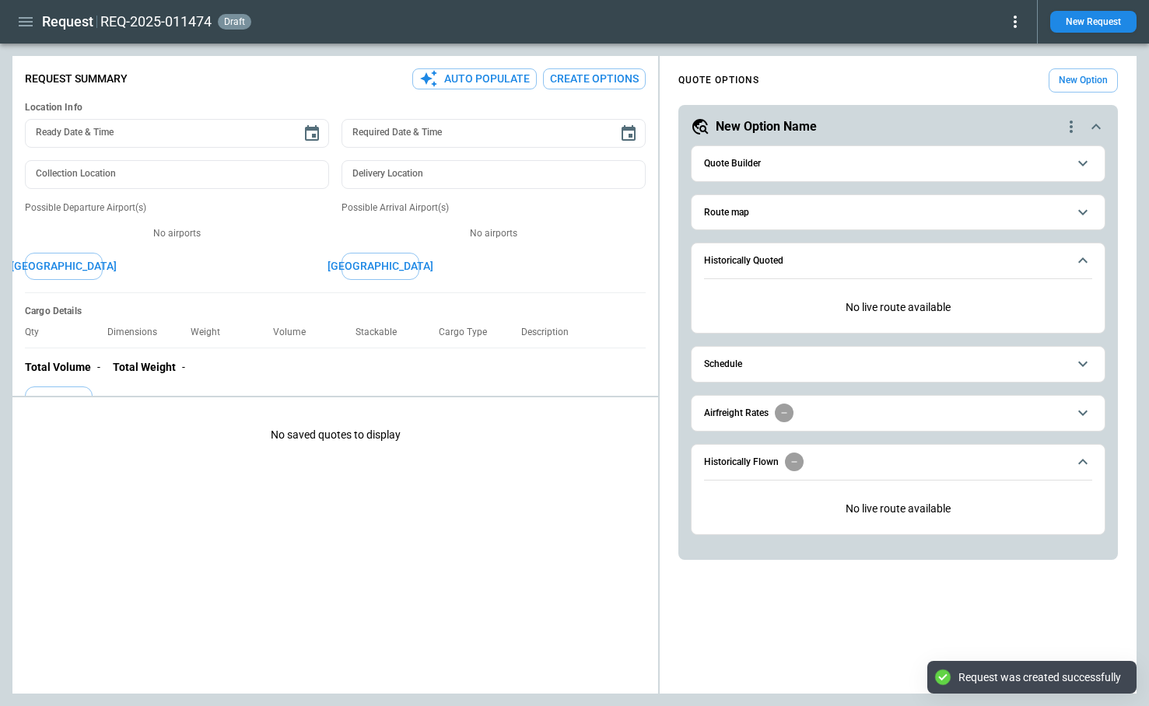
click at [785, 170] on button "Quote Builder" at bounding box center [898, 163] width 388 height 35
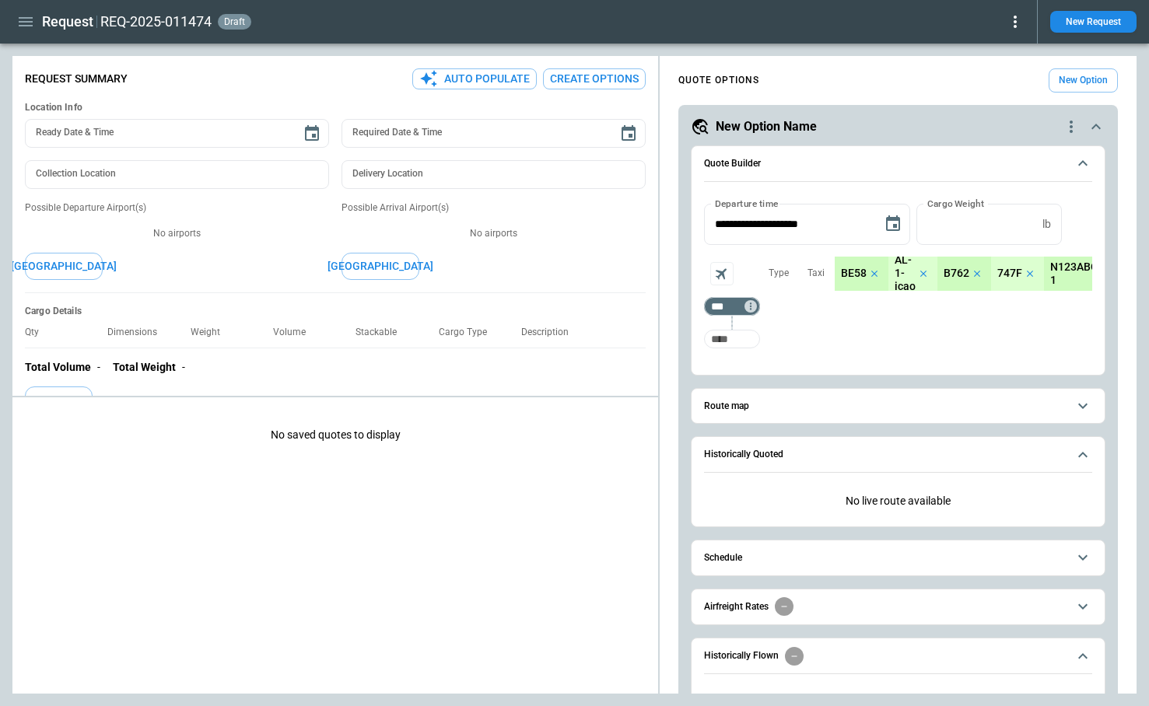
click at [728, 345] on input "Too short" at bounding box center [732, 339] width 50 height 28
type input "***"
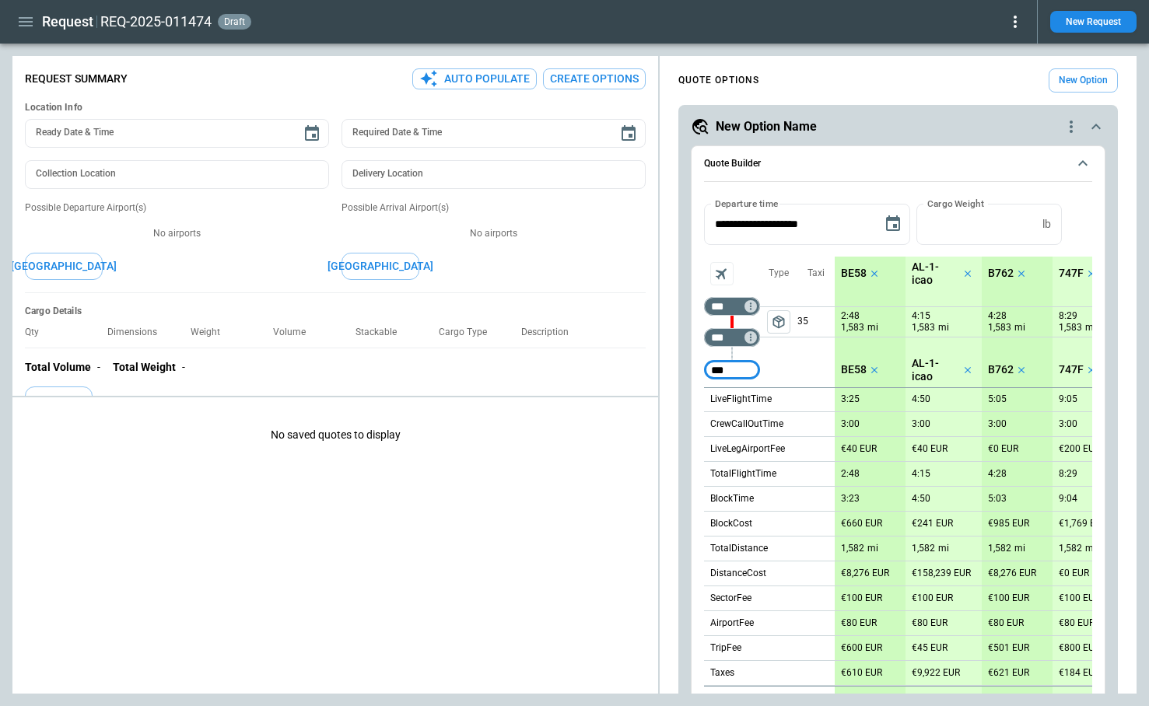
type input "***"
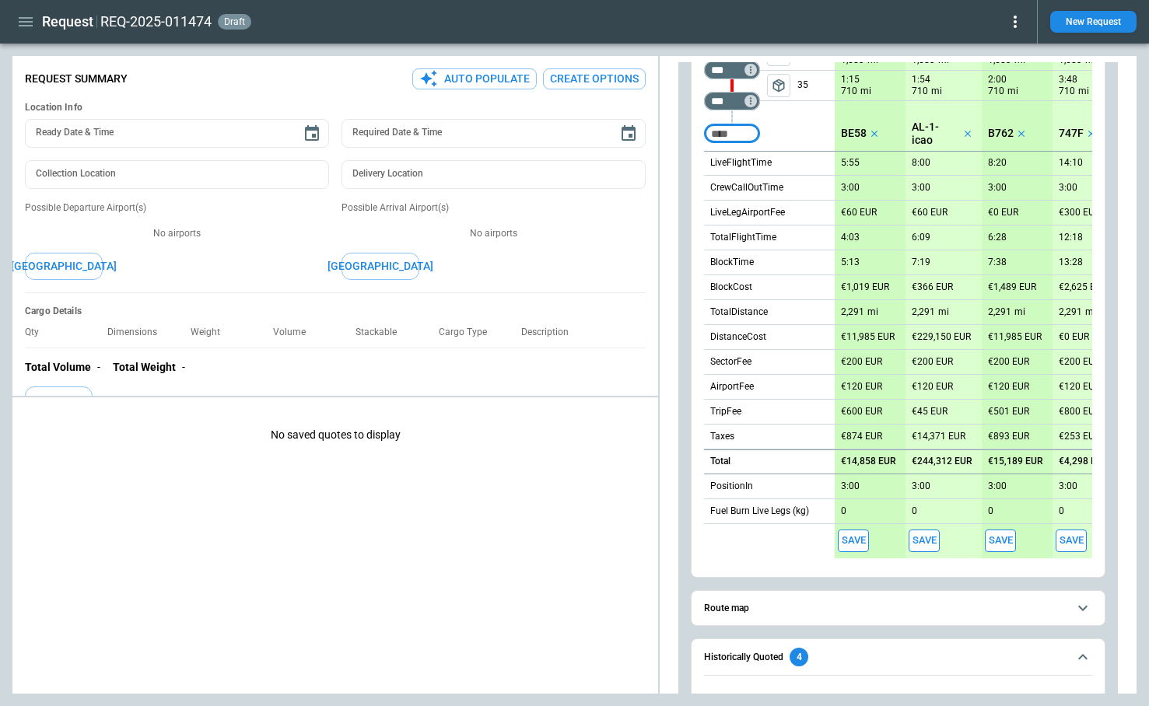
scroll to position [385, 0]
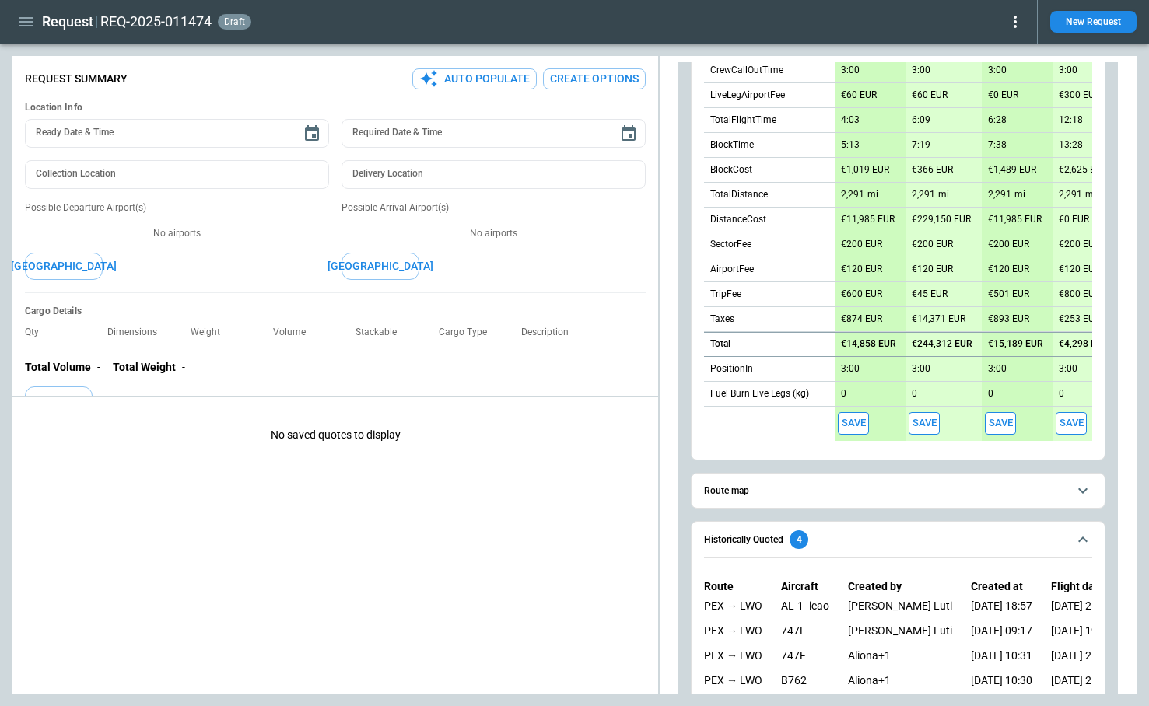
click at [846, 429] on button "Save" at bounding box center [853, 423] width 31 height 23
click at [916, 426] on button "Save" at bounding box center [924, 423] width 31 height 23
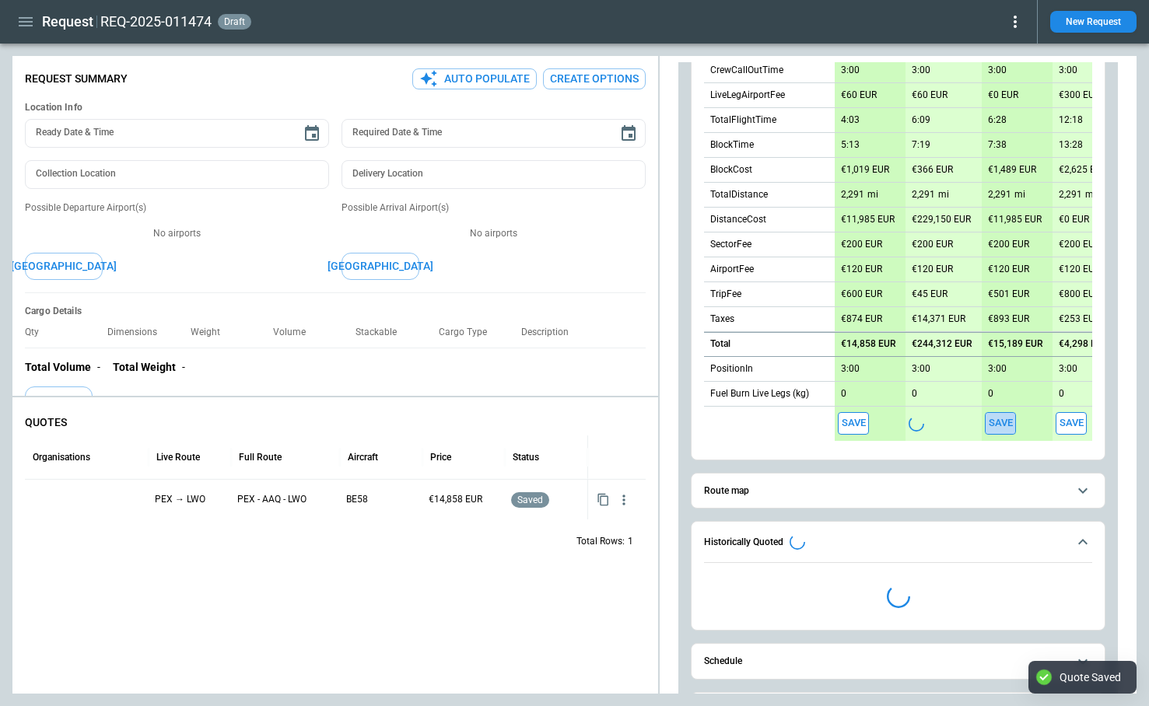
click at [1003, 428] on button "Save" at bounding box center [1000, 423] width 31 height 23
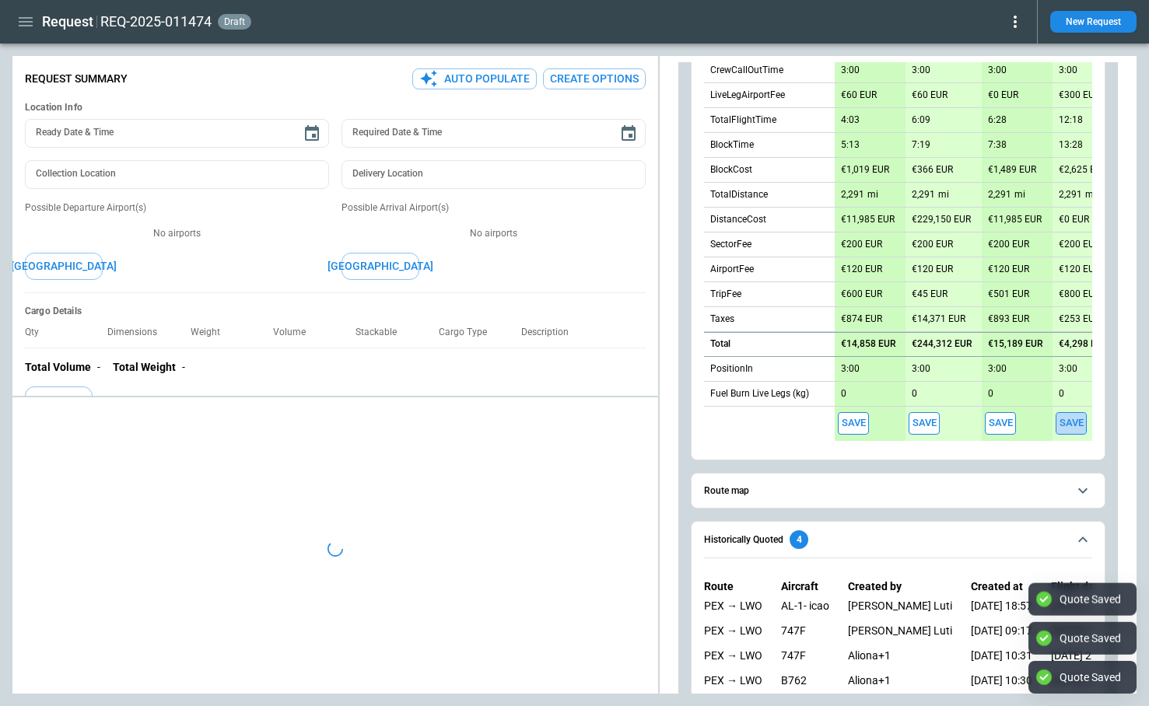
click at [1068, 425] on button "Save" at bounding box center [1071, 423] width 31 height 23
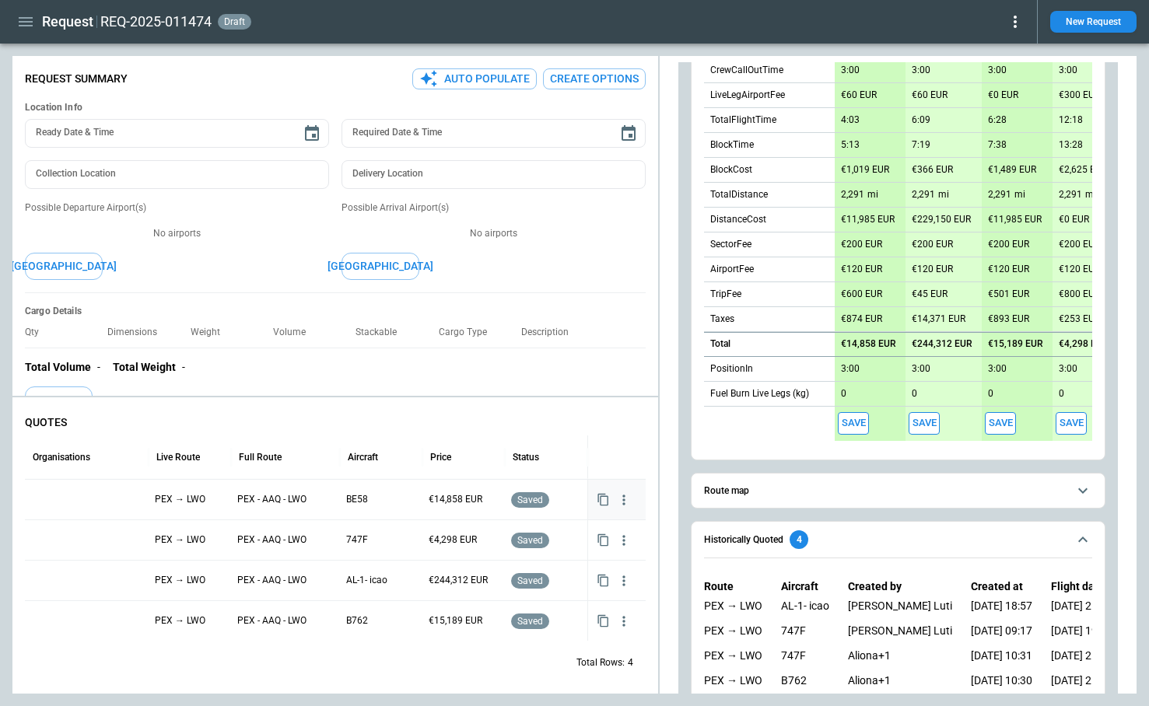
click at [624, 505] on icon "button" at bounding box center [624, 500] width 16 height 16
click at [594, 573] on li "Delete Quote" at bounding box center [575, 575] width 124 height 23
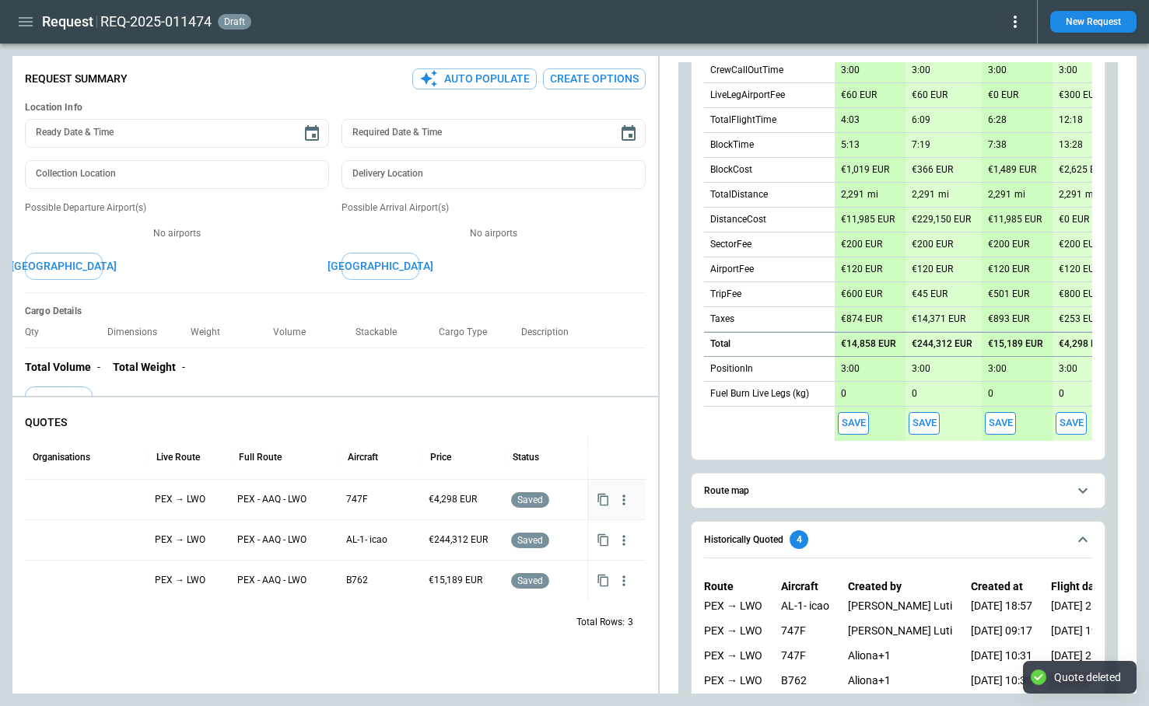
click at [89, 497] on div at bounding box center [86, 499] width 111 height 27
click at [71, 496] on div at bounding box center [86, 499] width 111 height 27
click at [71, 496] on input "text" at bounding box center [75, 501] width 85 height 27
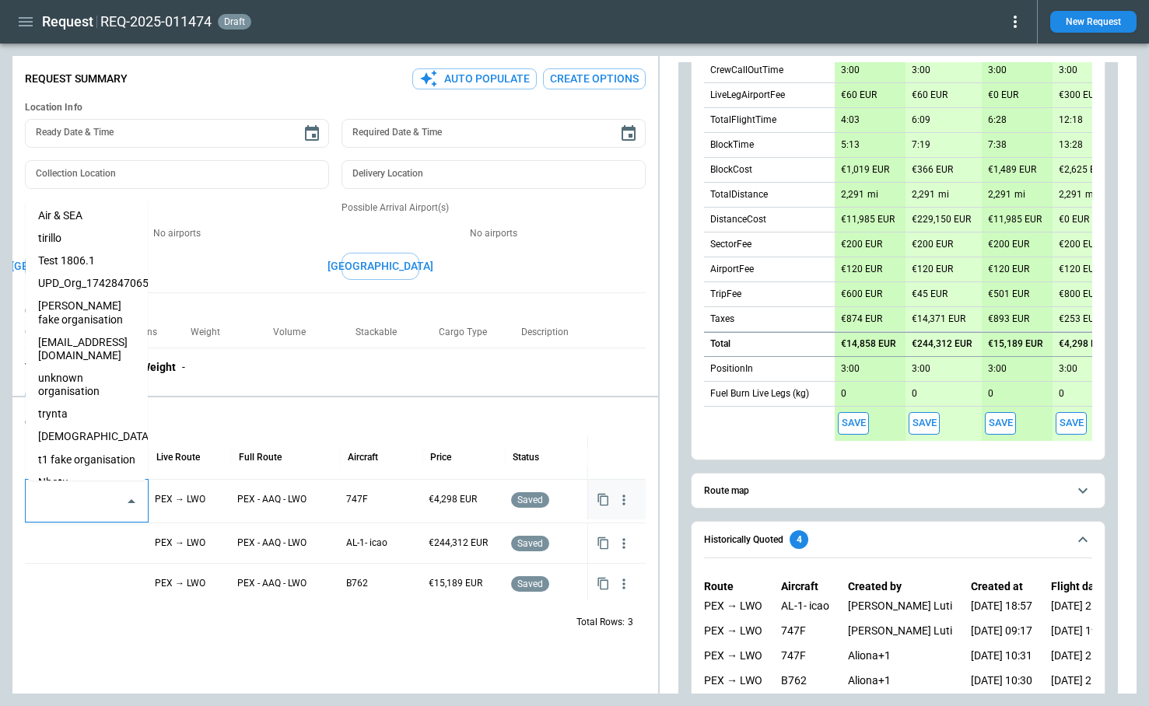
click at [73, 472] on li "Nhatu" at bounding box center [87, 482] width 122 height 23
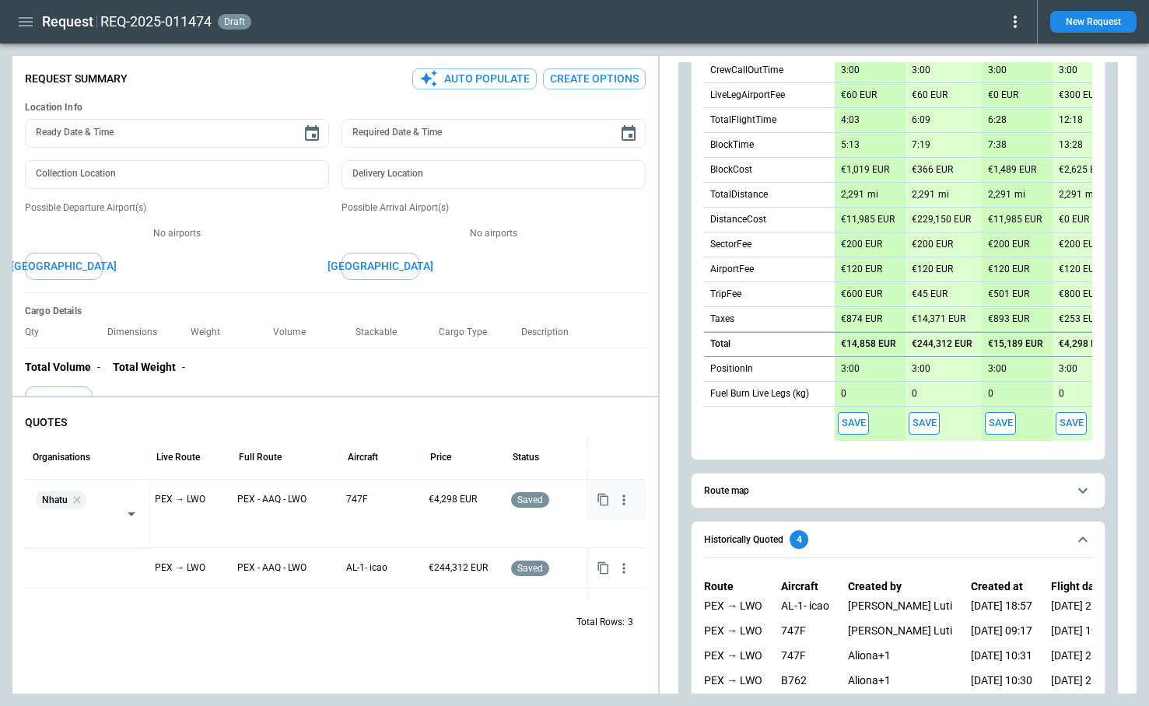
click at [230, 629] on div "Total Rows: 3" at bounding box center [335, 622] width 621 height 40
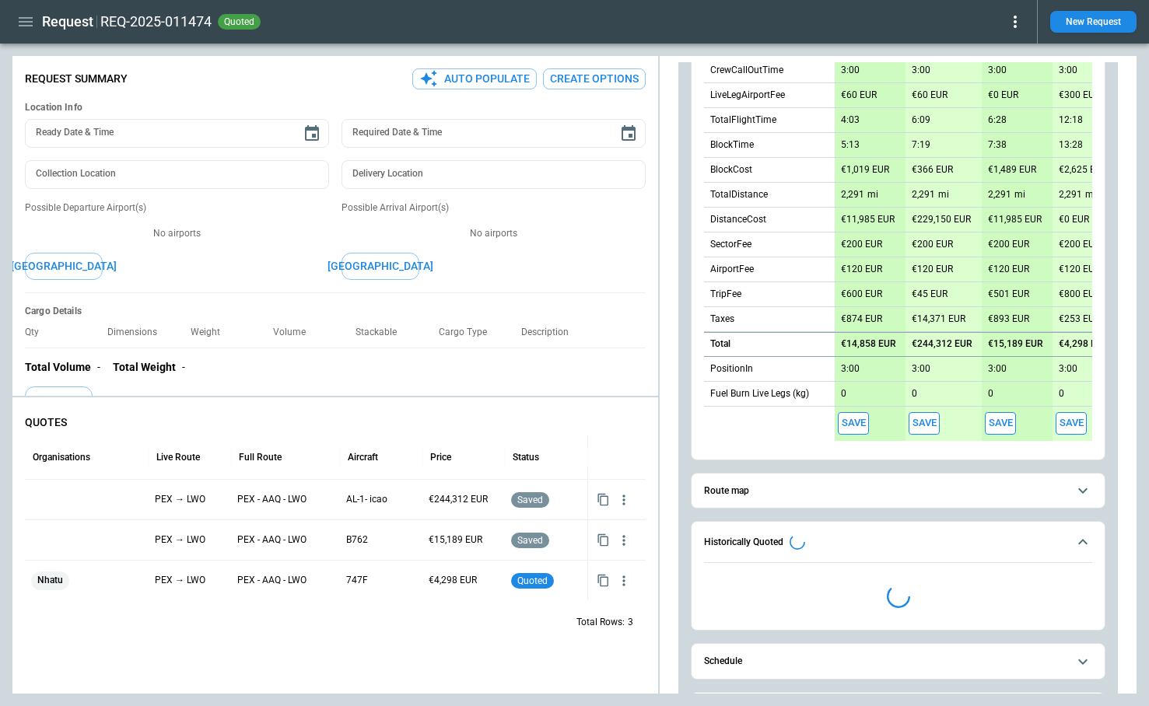
type textarea "*"
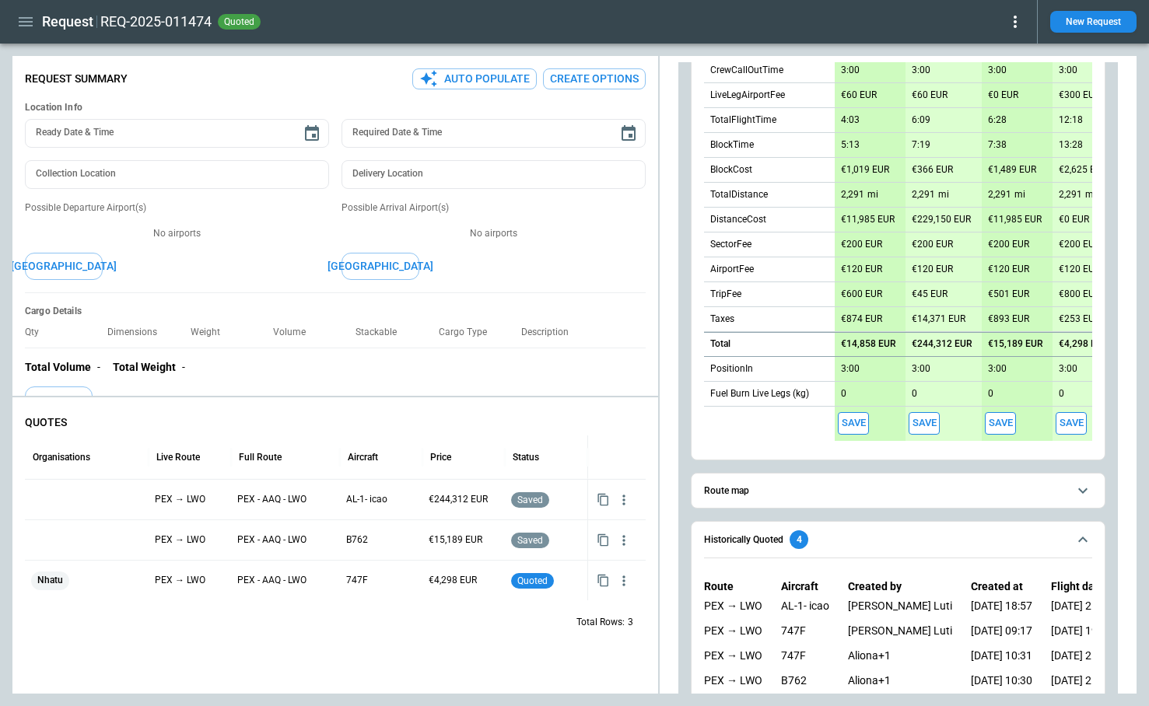
click at [1014, 23] on icon at bounding box center [1015, 22] width 3 height 12
click at [1008, 48] on button "Confirm" at bounding box center [997, 48] width 51 height 23
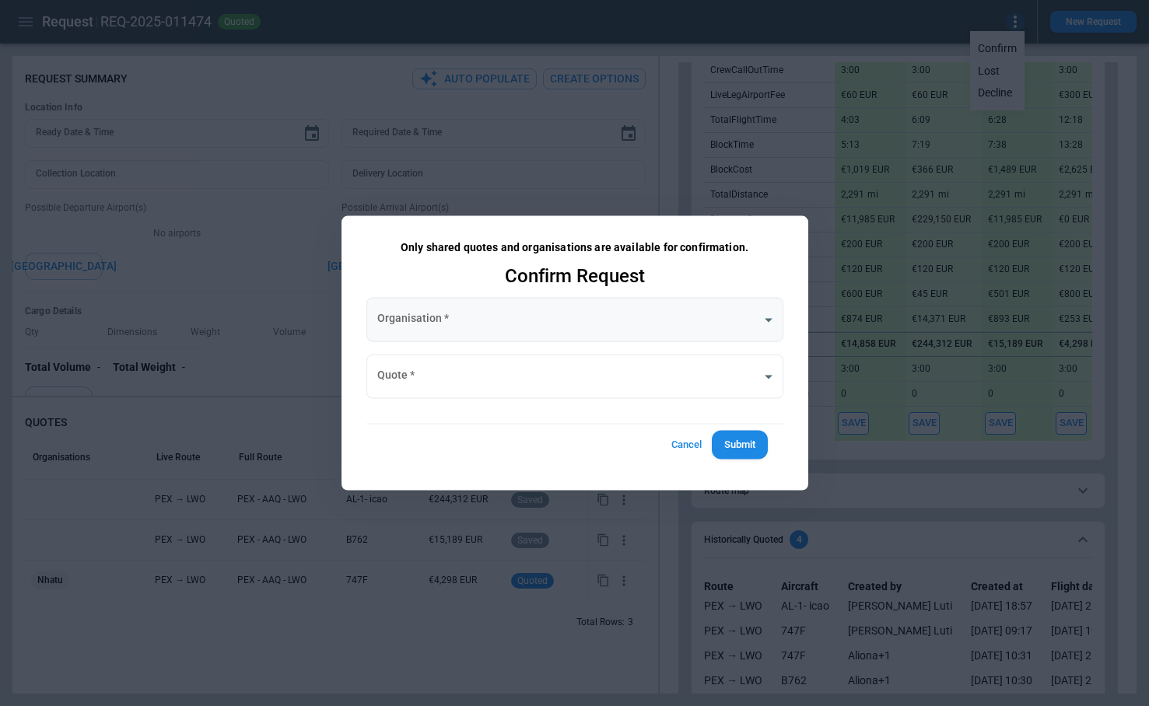
click at [551, 320] on body "**********" at bounding box center [574, 353] width 1149 height 706
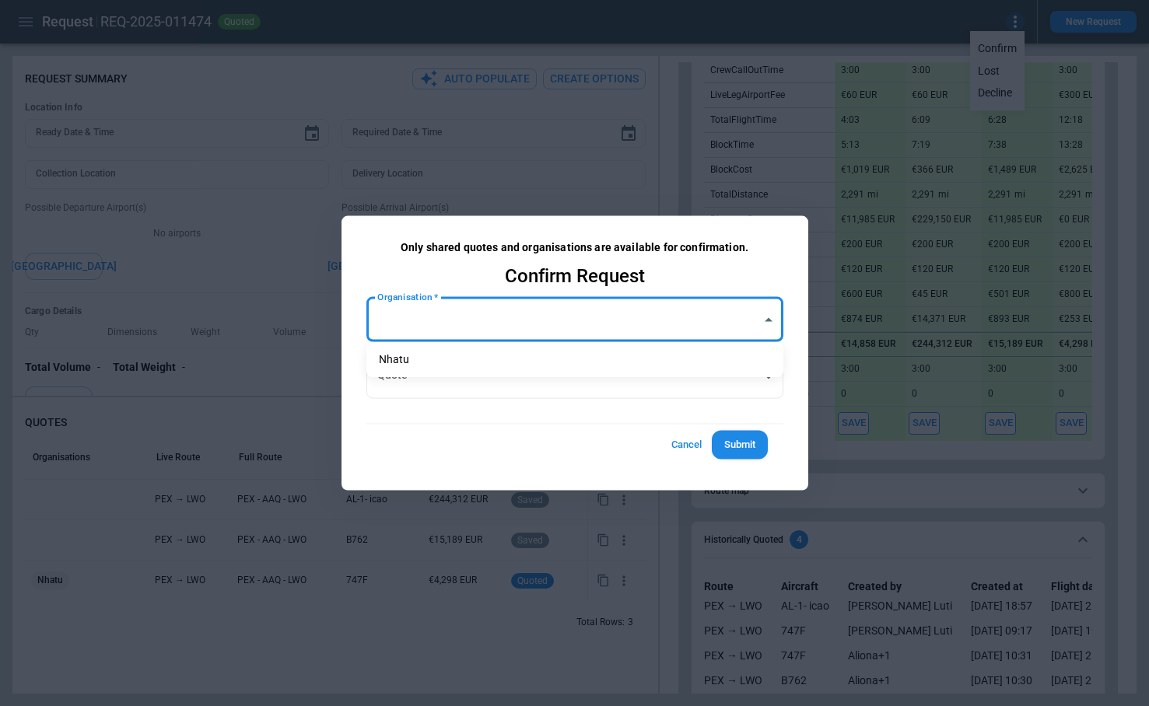
click at [515, 366] on li "Nhatu" at bounding box center [574, 360] width 417 height 23
type input "**********"
click at [510, 380] on body "**********" at bounding box center [574, 353] width 1149 height 706
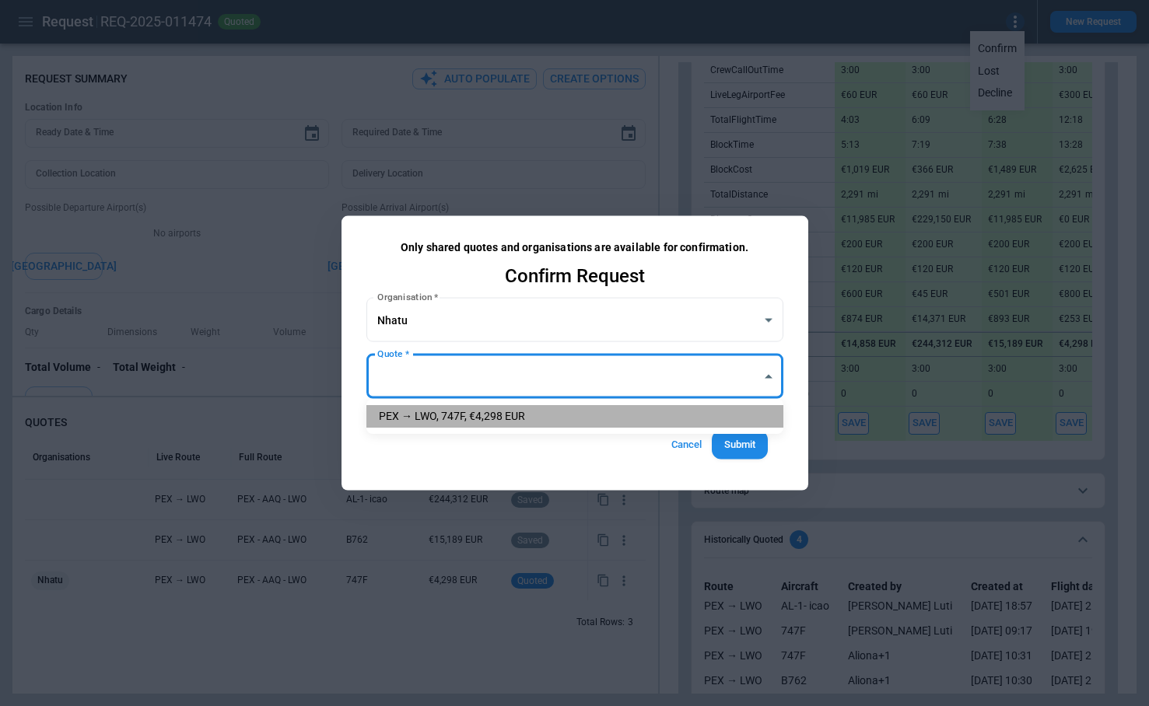
click at [503, 419] on li "PEX → LWO, 747F, €4,298 EUR" at bounding box center [574, 416] width 417 height 23
type input "**********"
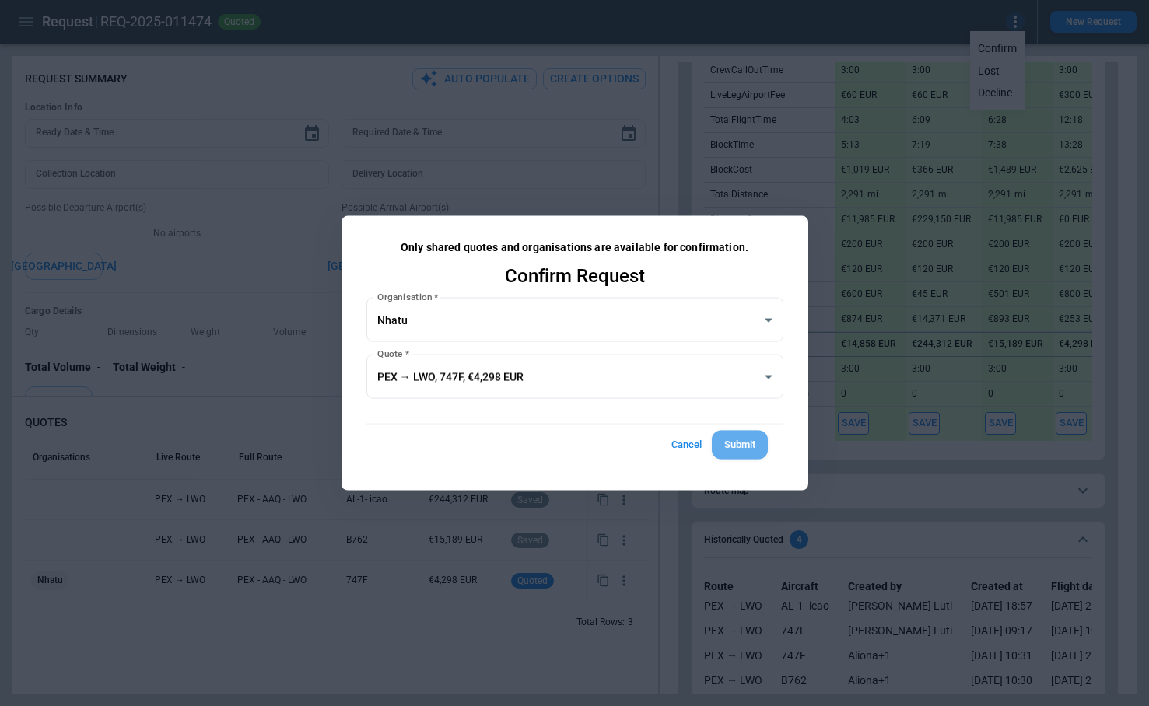
click at [748, 448] on button "Submit" at bounding box center [740, 445] width 56 height 29
type textarea "*"
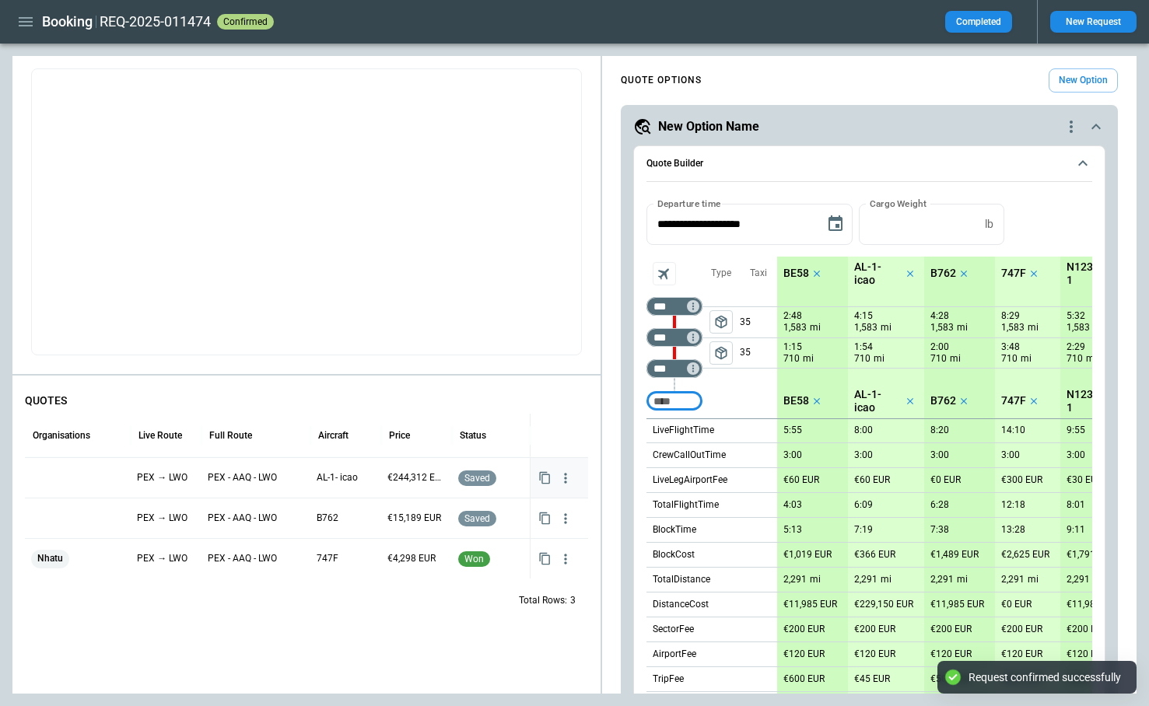
click at [570, 478] on icon "button" at bounding box center [566, 479] width 16 height 16
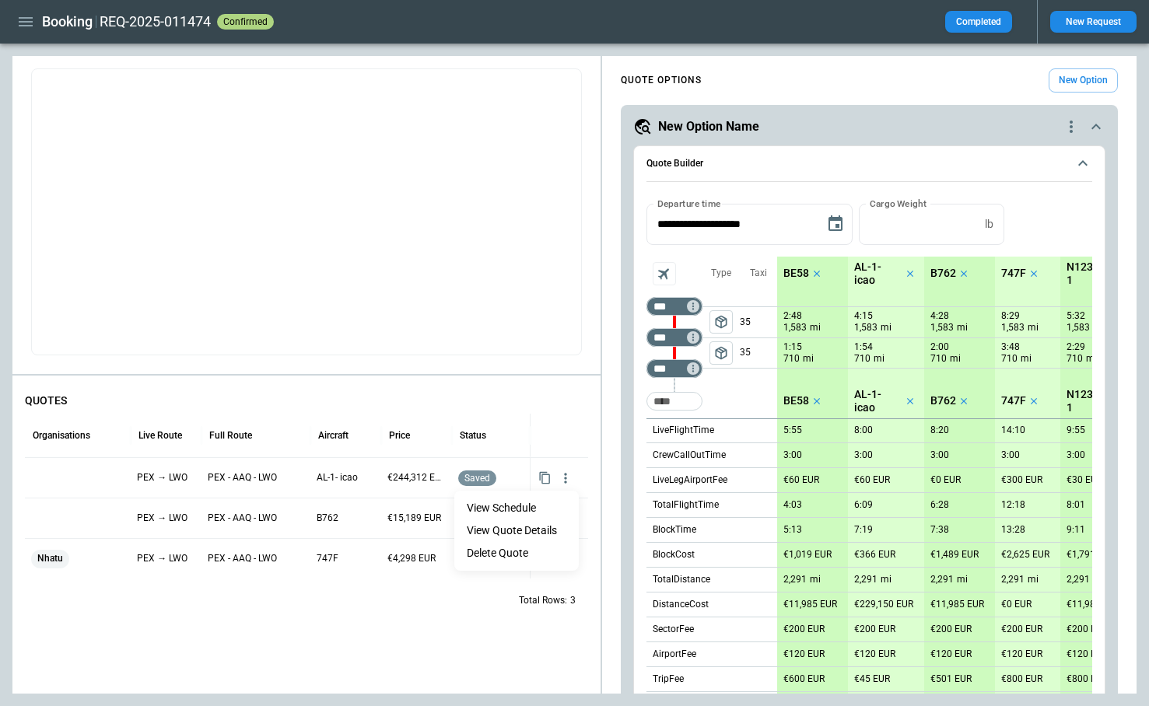
click at [535, 552] on li "Delete Quote" at bounding box center [516, 553] width 124 height 23
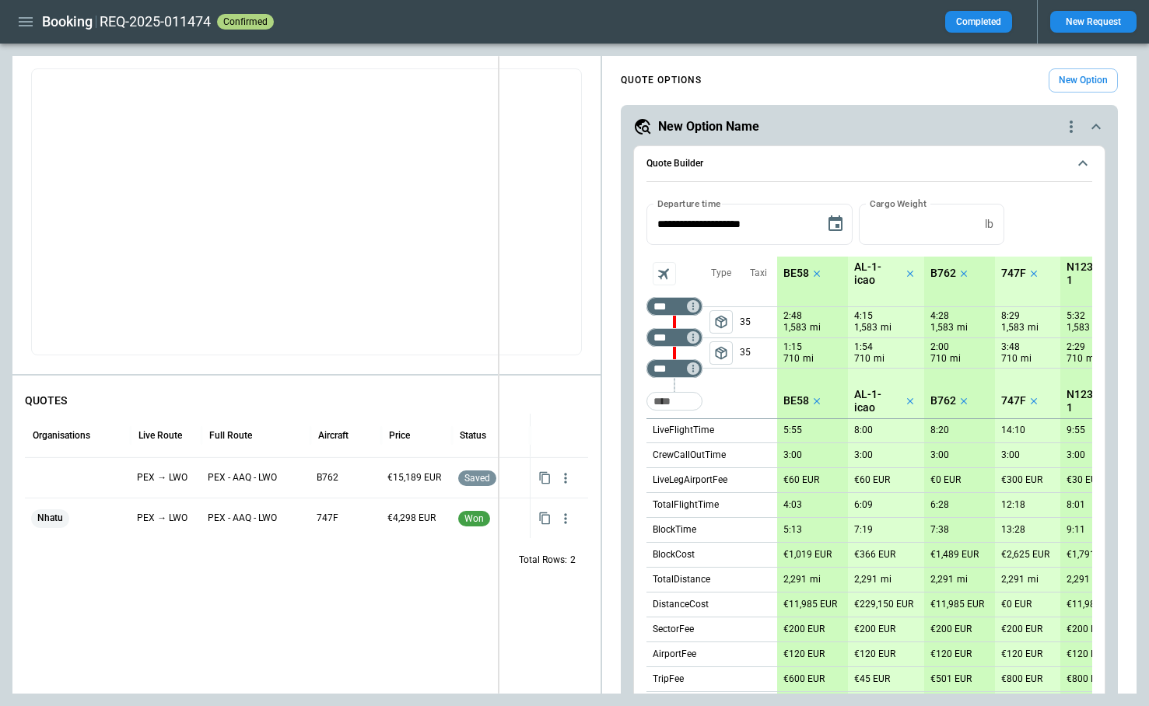
click at [494, 100] on div "**********" at bounding box center [574, 375] width 1124 height 638
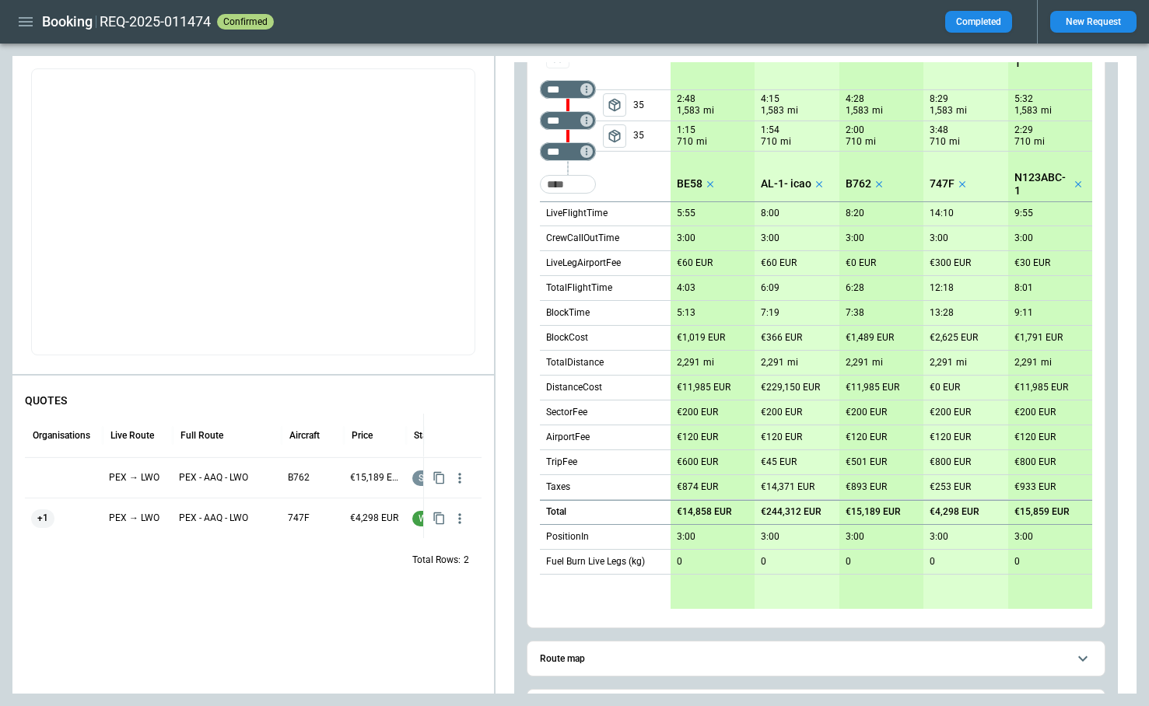
scroll to position [158, 0]
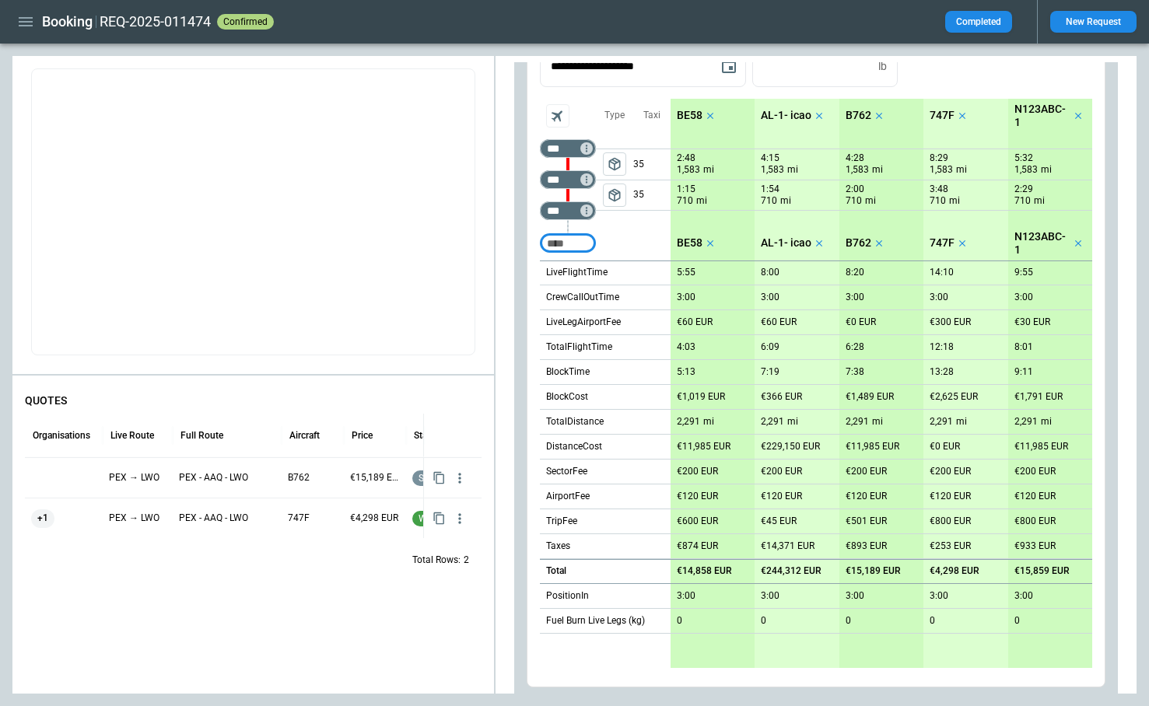
click at [578, 240] on input "Too short" at bounding box center [568, 243] width 50 height 28
type input "*"
type input "***"
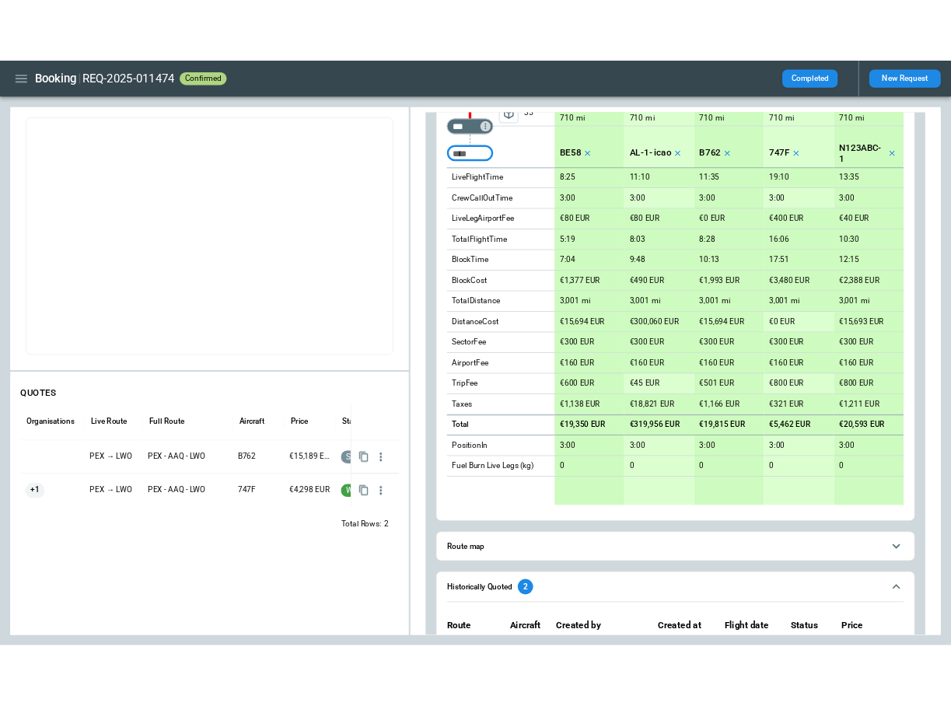
scroll to position [323, 0]
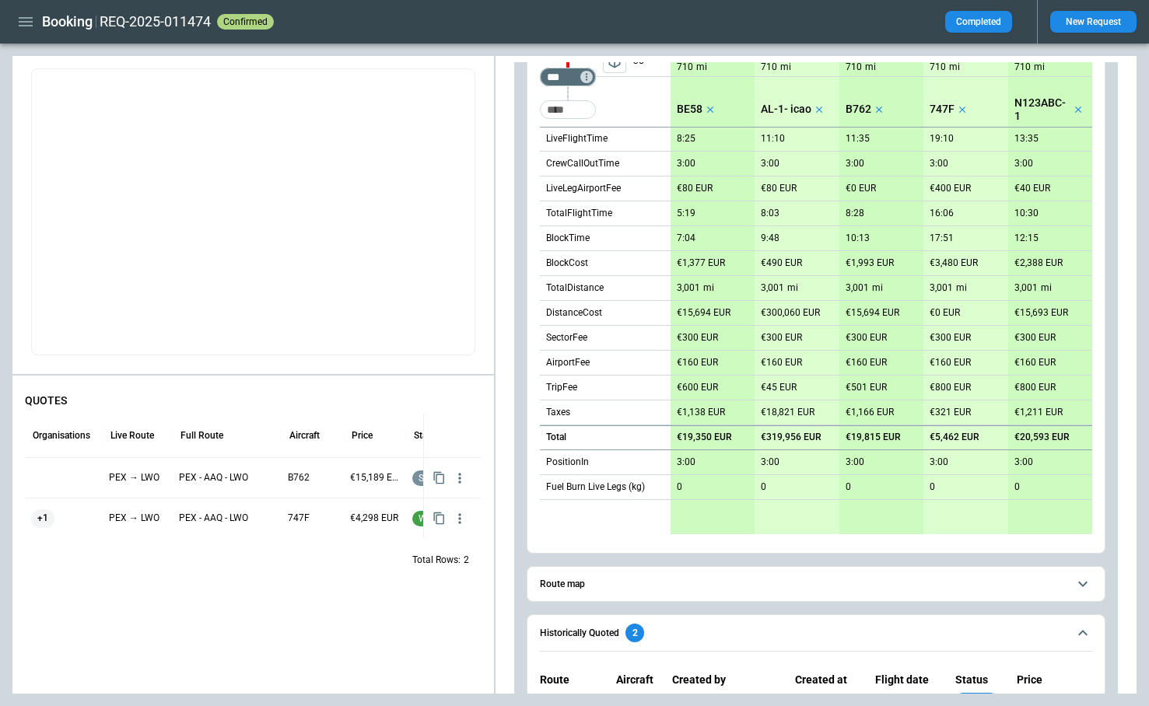
click at [686, 514] on div "scrollable content" at bounding box center [713, 517] width 84 height 34
click at [1088, 20] on button "New Request" at bounding box center [1093, 22] width 86 height 22
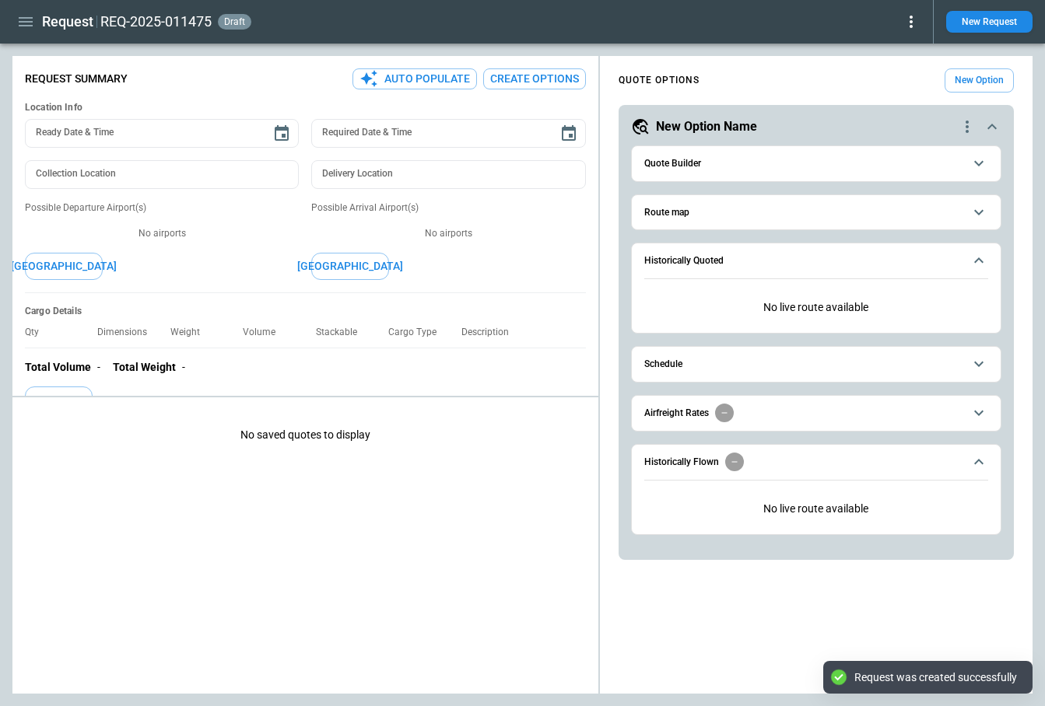
click at [696, 177] on button "Quote Builder" at bounding box center [816, 163] width 344 height 35
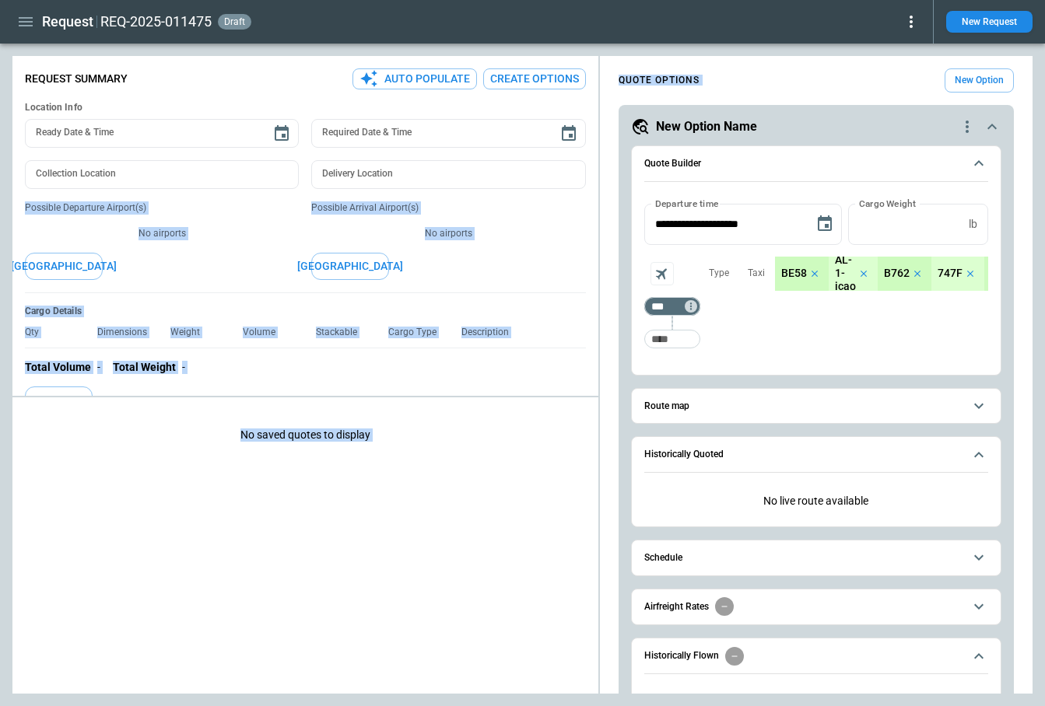
click at [594, 167] on div "**********" at bounding box center [522, 375] width 1020 height 638
click at [437, 164] on div "**********" at bounding box center [522, 375] width 1020 height 638
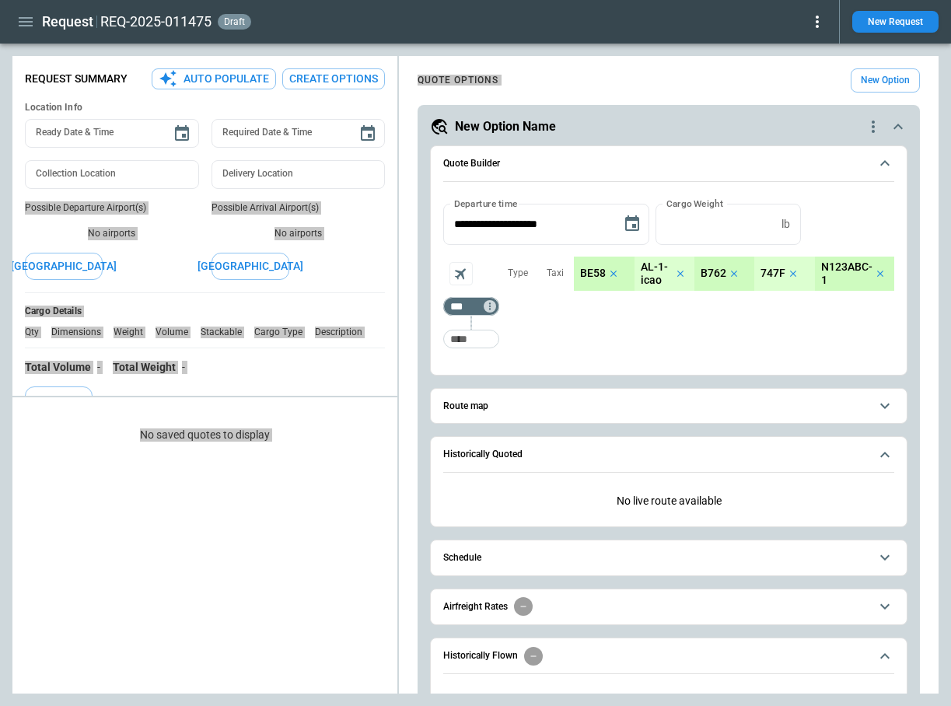
type textarea "*"
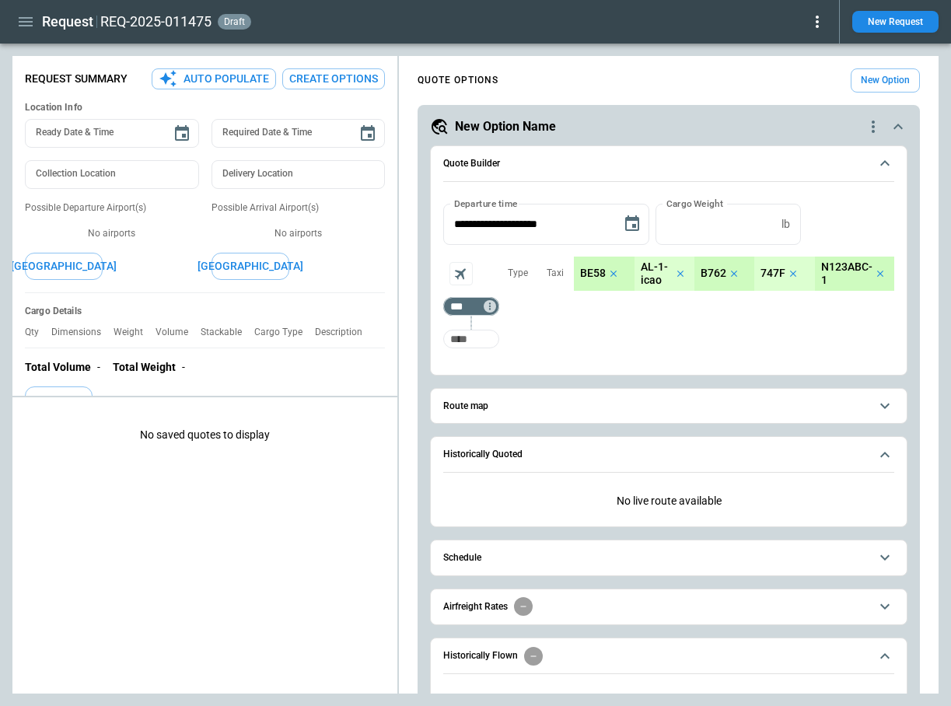
click at [481, 343] on input "Too short" at bounding box center [472, 339] width 50 height 28
type input "***"
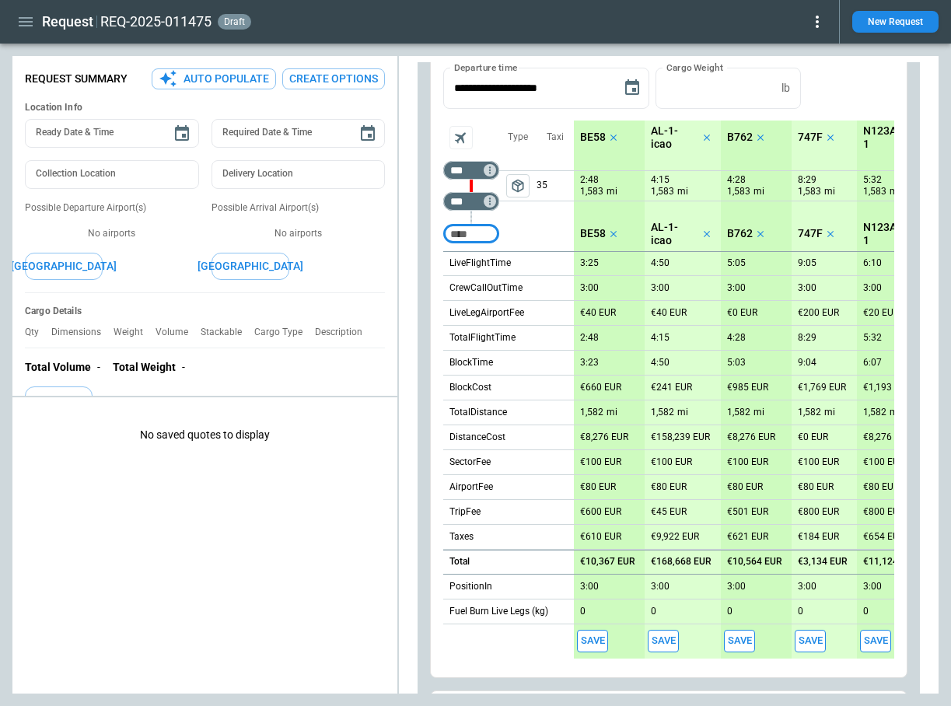
scroll to position [149, 0]
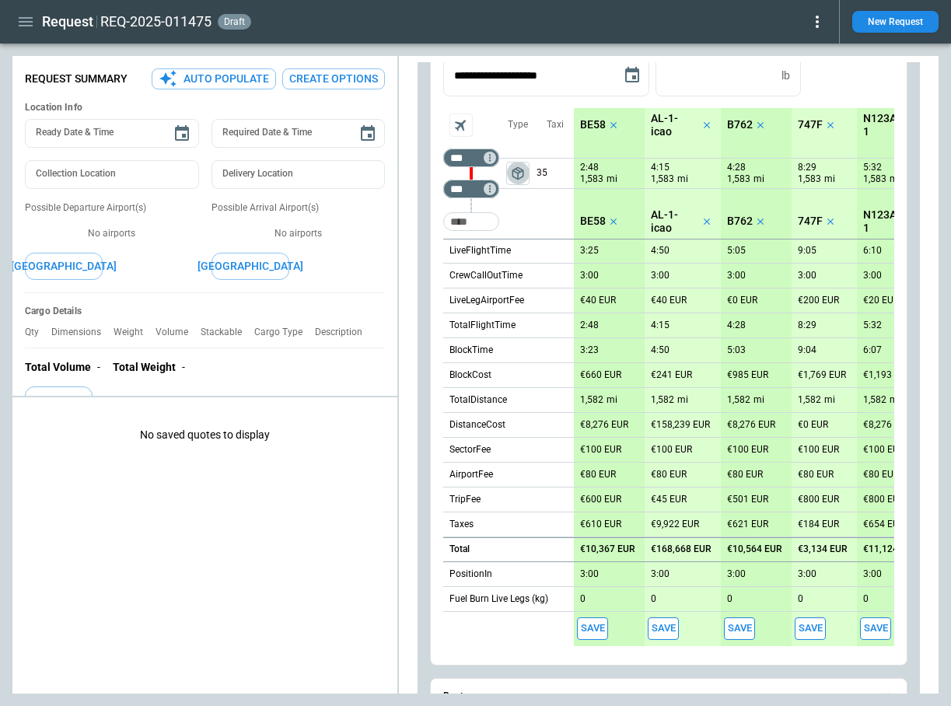
click at [518, 177] on span "package_2" at bounding box center [518, 174] width 16 height 16
click at [518, 176] on icon "left aligned" at bounding box center [518, 173] width 12 height 9
click at [470, 222] on input "Too short" at bounding box center [472, 222] width 50 height 28
type input "***"
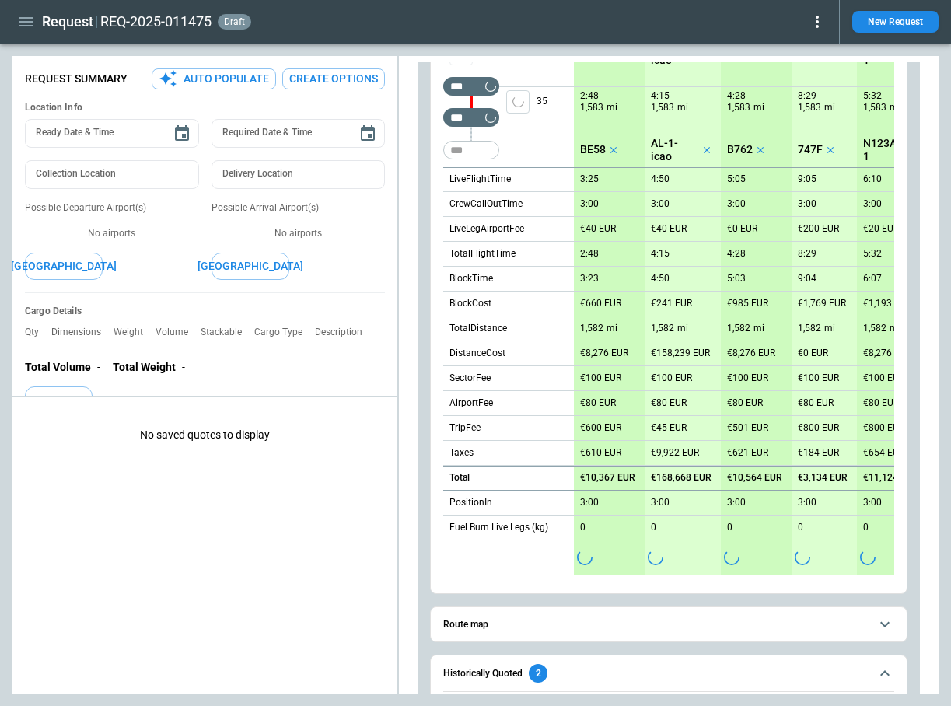
scroll to position [190, 0]
